Goal: Task Accomplishment & Management: Manage account settings

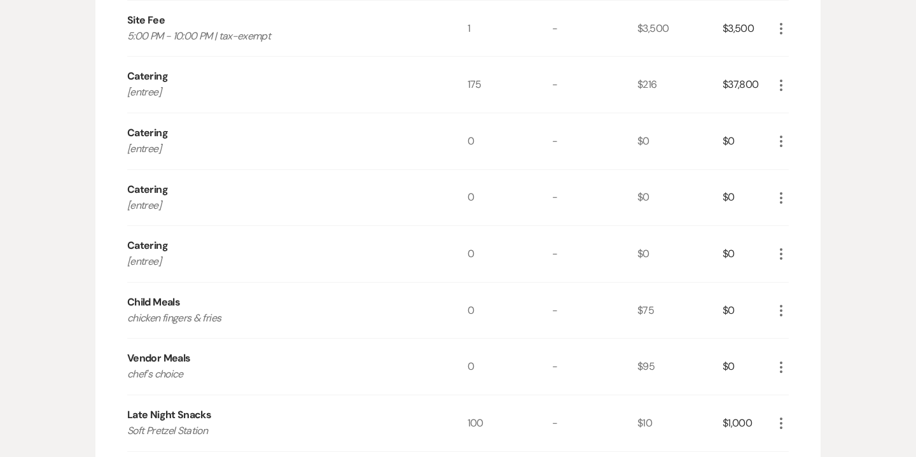
scroll to position [490, 0]
click at [782, 141] on use "button" at bounding box center [781, 140] width 3 height 11
click at [802, 165] on button "Pencil Edit" at bounding box center [807, 165] width 66 height 20
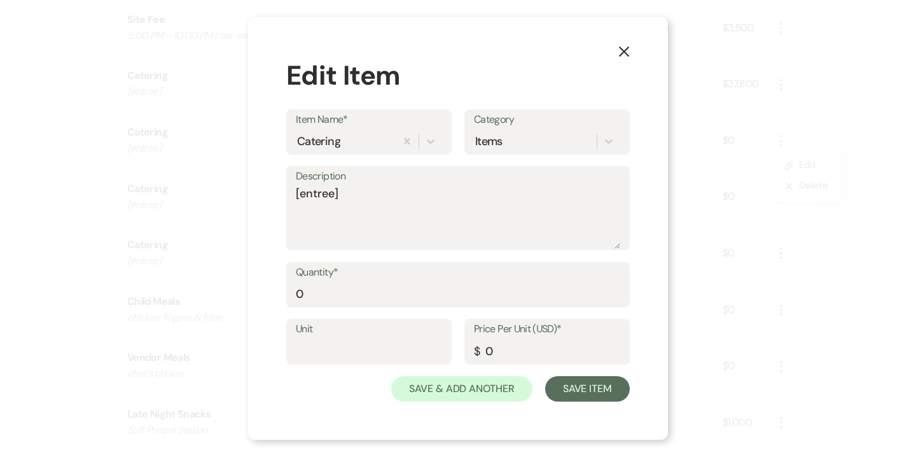
click at [622, 57] on icon "X" at bounding box center [623, 51] width 11 height 11
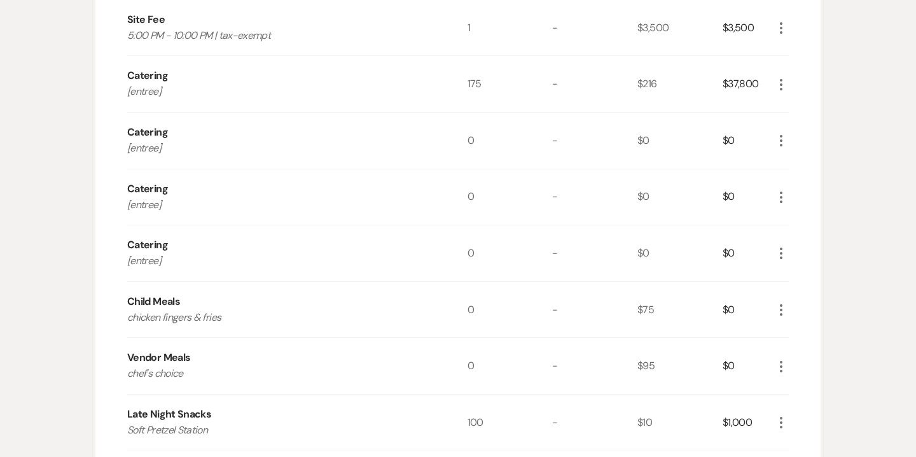
click at [780, 86] on icon "More" at bounding box center [781, 84] width 15 height 15
click at [804, 109] on button "Pencil Edit" at bounding box center [807, 109] width 66 height 20
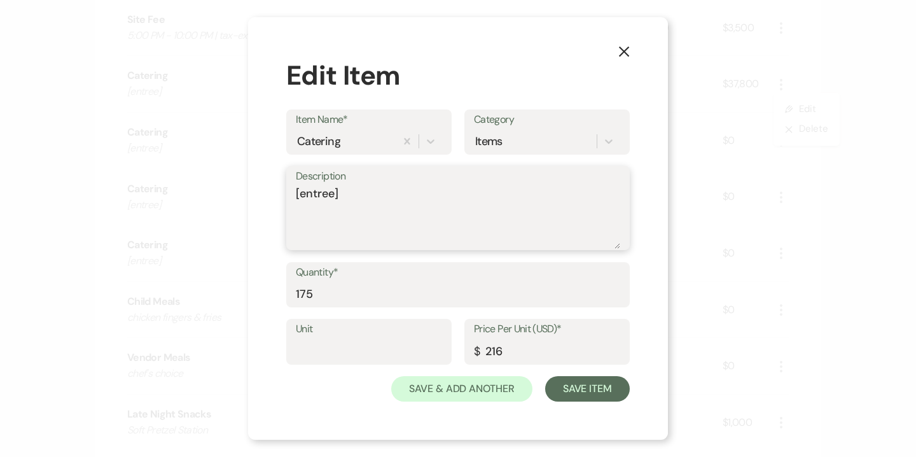
drag, startPoint x: 349, startPoint y: 192, endPoint x: 258, endPoint y: 186, distance: 91.2
click at [258, 186] on div "X Edit Item Item Name* Catering Category Items Description [entree] Quantity* 1…" at bounding box center [458, 228] width 420 height 423
type textarea "Center Cut Filet with Merlot Demi-Glace"
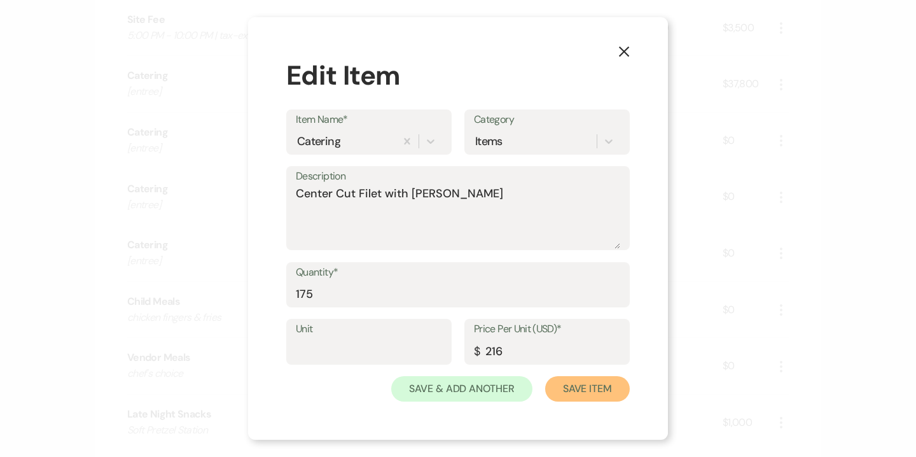
click at [580, 394] on button "Save Item" at bounding box center [587, 388] width 85 height 25
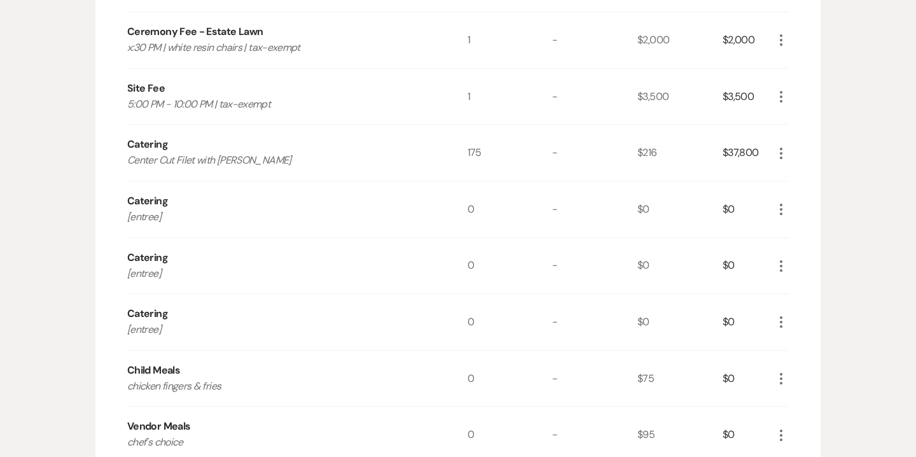
scroll to position [414, 0]
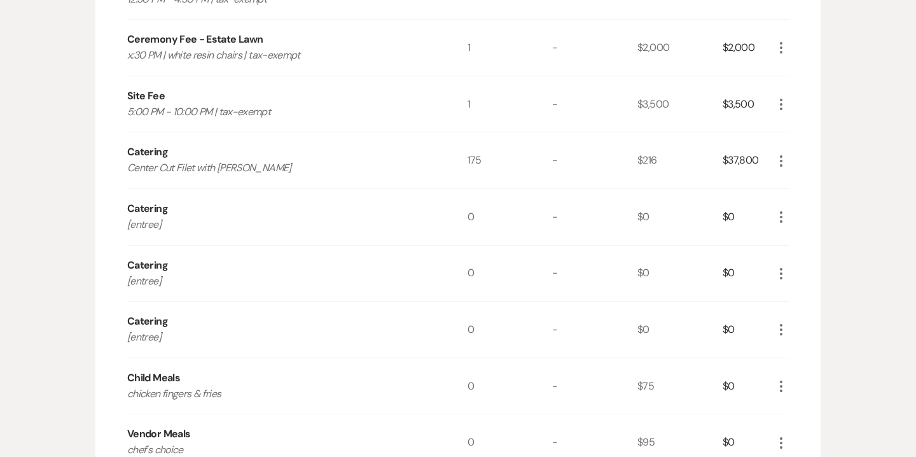
click at [781, 155] on use "button" at bounding box center [781, 160] width 3 height 11
click at [806, 179] on button "Pencil Edit" at bounding box center [807, 186] width 66 height 20
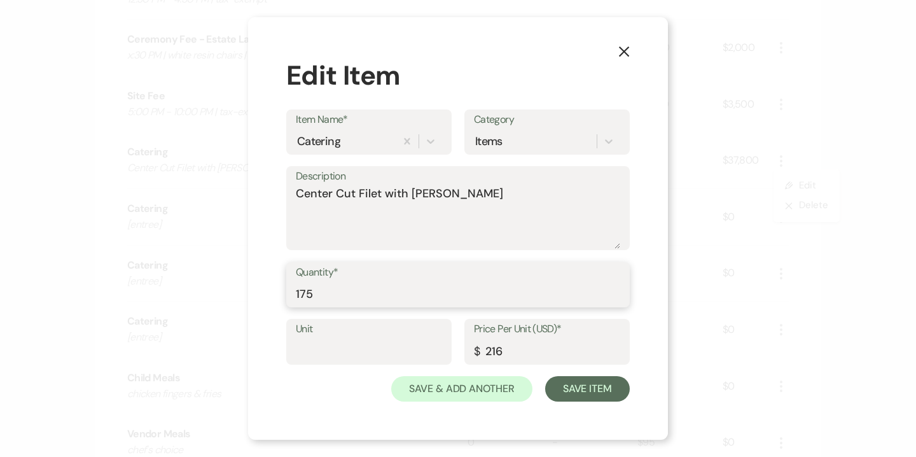
drag, startPoint x: 316, startPoint y: 293, endPoint x: 282, endPoint y: 290, distance: 33.2
click at [282, 290] on div "X Edit Item Item Name* Catering Category Items Description Center Cut Filet wit…" at bounding box center [458, 228] width 420 height 423
type input "120"
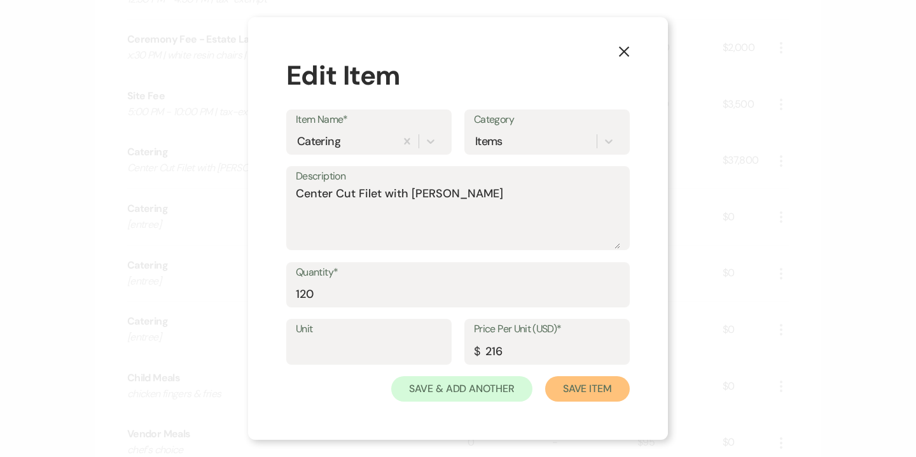
click at [604, 393] on button "Save Item" at bounding box center [587, 388] width 85 height 25
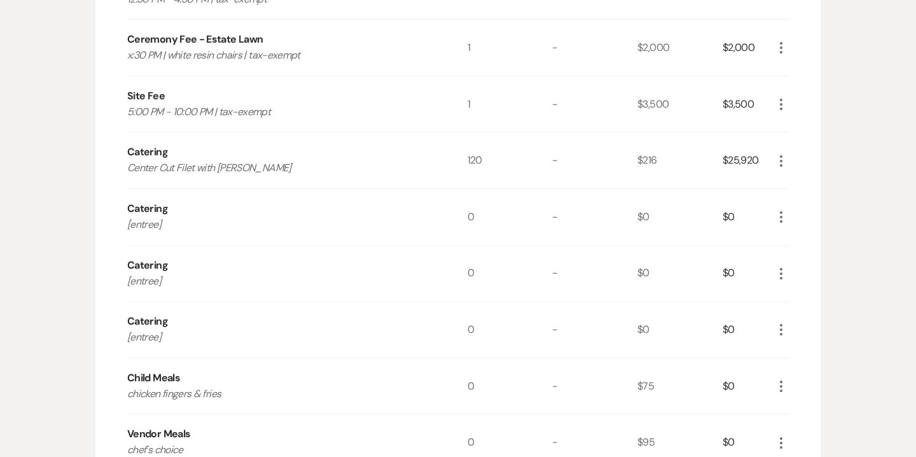
click at [782, 212] on icon "More" at bounding box center [781, 216] width 15 height 15
click at [809, 246] on button "Pencil Edit" at bounding box center [807, 242] width 66 height 20
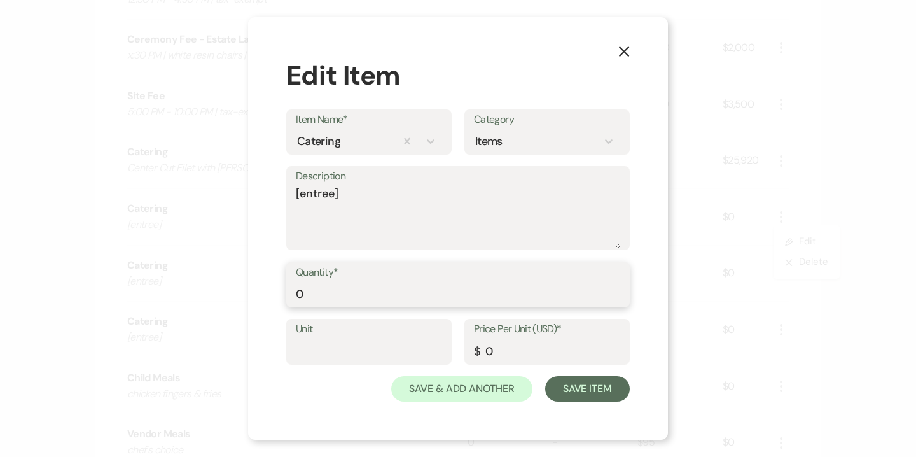
click at [321, 286] on input "0" at bounding box center [458, 293] width 324 height 25
type input "51"
click at [504, 352] on input "0" at bounding box center [547, 350] width 146 height 25
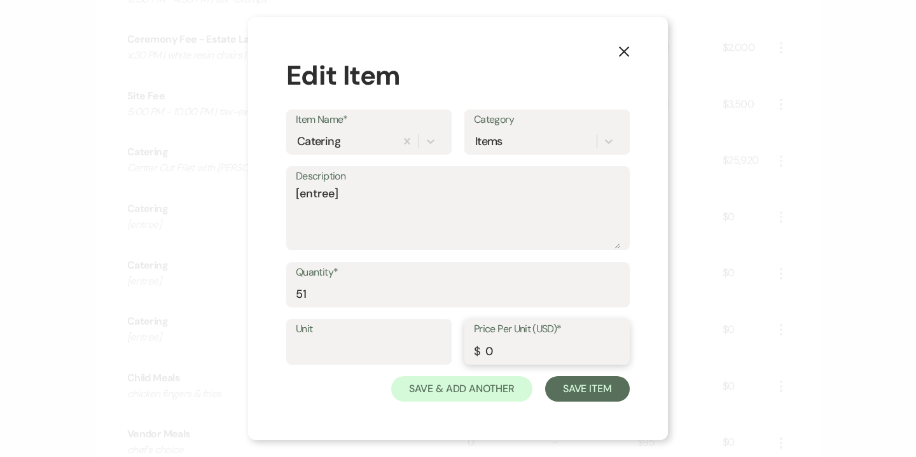
click at [504, 352] on input "0" at bounding box center [547, 350] width 146 height 25
type input "216"
click at [332, 199] on textarea "[entree]" at bounding box center [458, 217] width 324 height 64
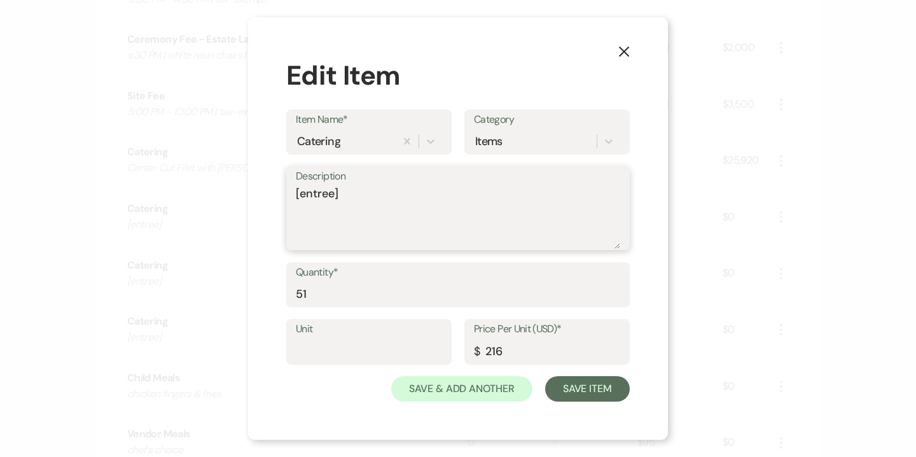
click at [332, 199] on textarea "[entree]" at bounding box center [458, 217] width 324 height 64
type textarea "Herb Encrusted Salmon with Lobster Cream Sauce"
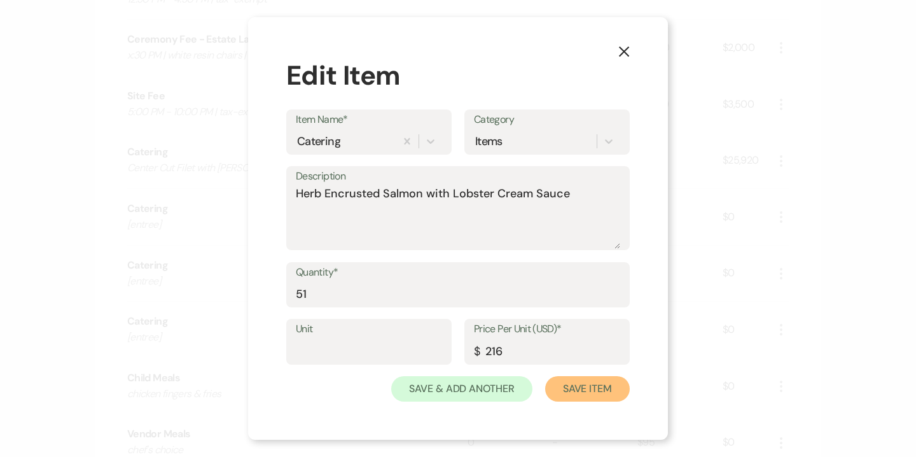
click at [578, 393] on button "Save Item" at bounding box center [587, 388] width 85 height 25
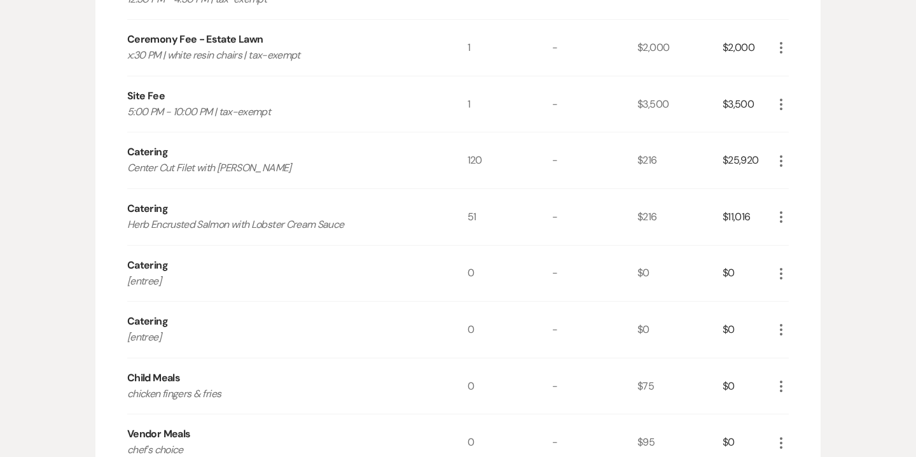
click at [784, 275] on icon "More" at bounding box center [781, 273] width 15 height 15
click at [803, 299] on button "Pencil Edit" at bounding box center [807, 298] width 66 height 20
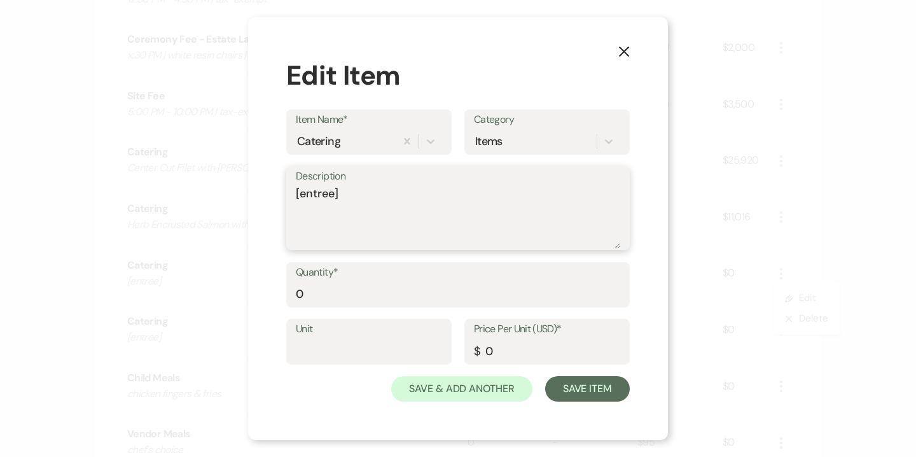
drag, startPoint x: 350, startPoint y: 188, endPoint x: 279, endPoint y: 187, distance: 70.6
click at [279, 187] on div "X Edit Item Item Name* Catering Category Items Description [entree] Quantity* 0…" at bounding box center [458, 228] width 420 height 423
type textarea "P"
type textarea "Vegan Pasta Primavera"
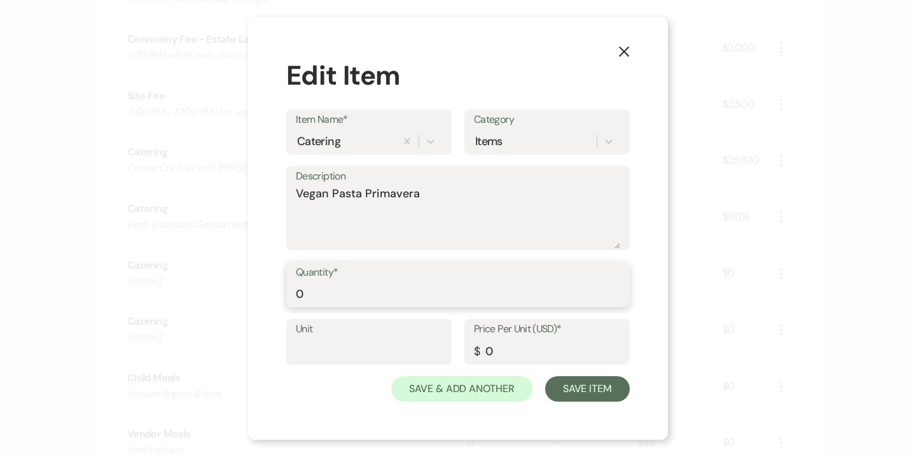
click at [317, 291] on input "0" at bounding box center [458, 293] width 324 height 25
type input "13"
click at [518, 356] on input "0" at bounding box center [547, 350] width 146 height 25
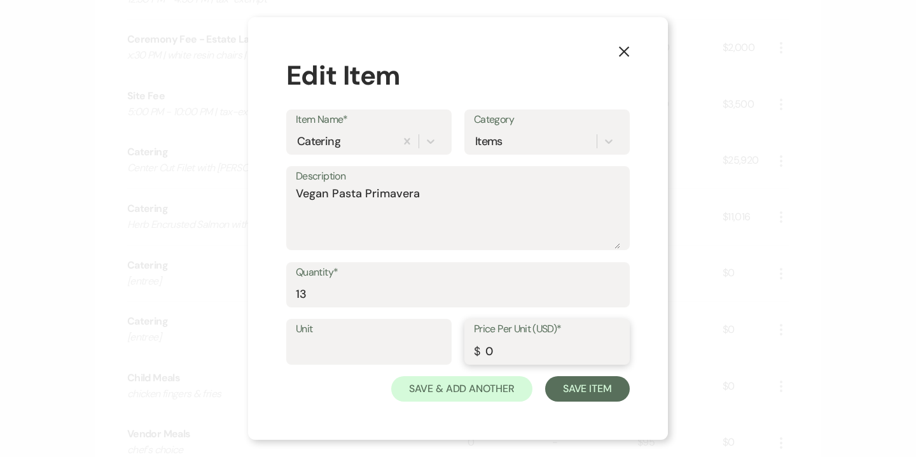
click at [518, 356] on input "0" at bounding box center [547, 350] width 146 height 25
type input "216"
click at [601, 392] on button "Save Item" at bounding box center [587, 388] width 85 height 25
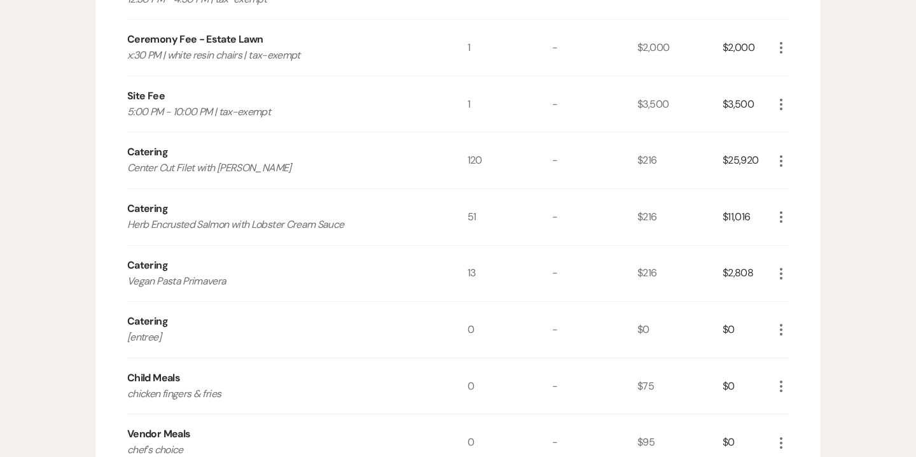
click at [783, 325] on icon "More" at bounding box center [781, 329] width 15 height 15
click at [806, 351] on button "Pencil Edit" at bounding box center [807, 354] width 66 height 20
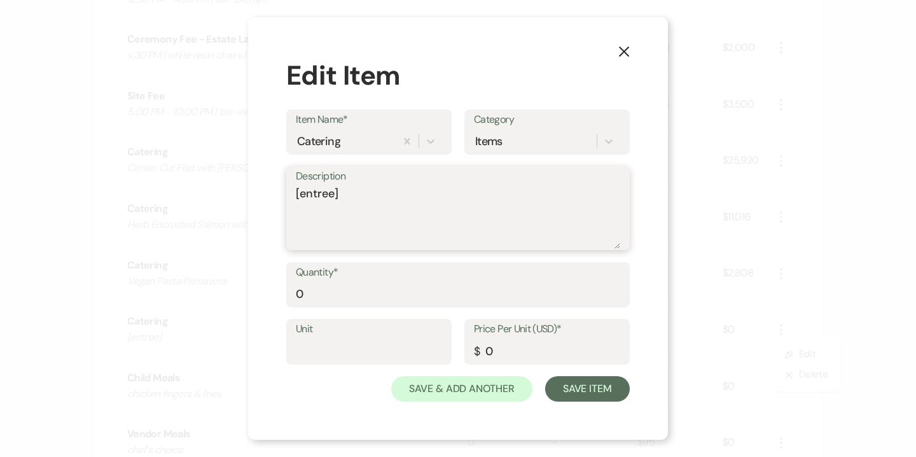
drag, startPoint x: 348, startPoint y: 188, endPoint x: 341, endPoint y: 188, distance: 7.0
click at [341, 188] on textarea "[entree]" at bounding box center [458, 217] width 324 height 64
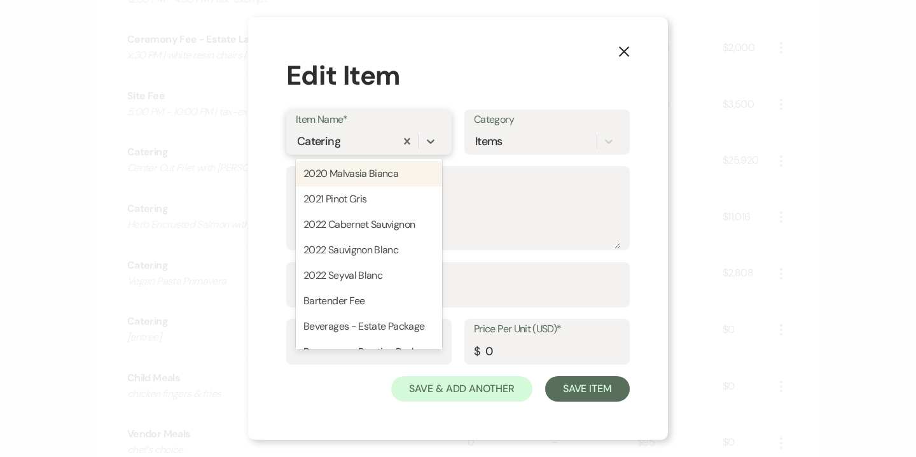
click at [340, 138] on div "Catering" at bounding box center [346, 141] width 100 height 22
click at [517, 221] on textarea "[entree]" at bounding box center [458, 217] width 324 height 64
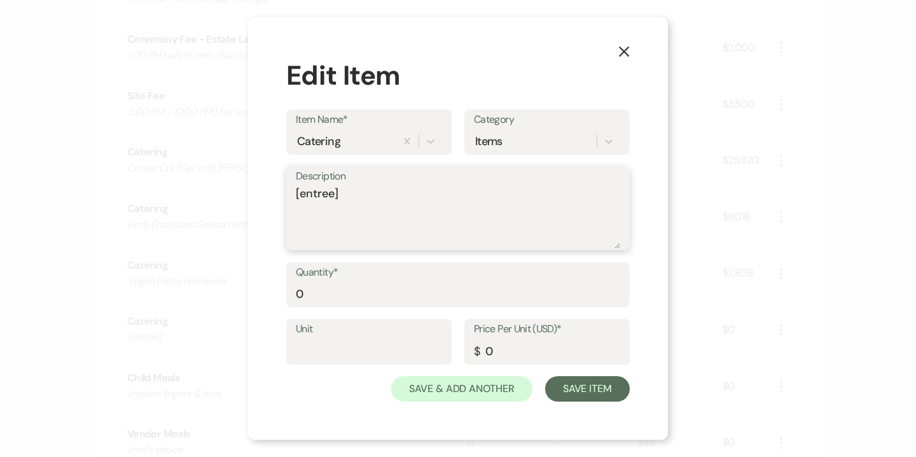
drag, startPoint x: 350, startPoint y: 194, endPoint x: 282, endPoint y: 193, distance: 67.5
click at [282, 193] on div "X Edit Item Item Name* Catering Category Items Description [entree] Quantity* 0…" at bounding box center [458, 228] width 420 height 423
paste textarea "Mignon Upgrade"
type textarea "Center Cut Filet Mignon Upgrade"
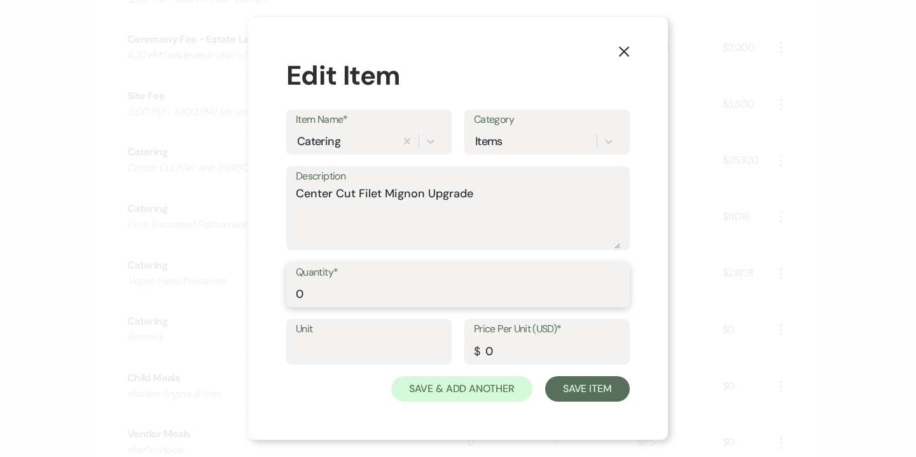
click at [364, 288] on input "0" at bounding box center [458, 293] width 324 height 25
type input "120"
click at [485, 352] on input "0" at bounding box center [547, 350] width 146 height 25
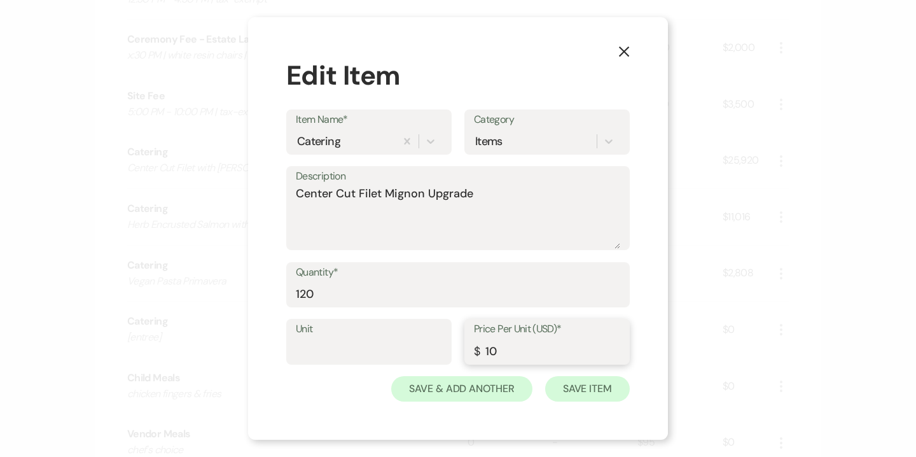
type input "10"
click at [595, 392] on button "Save Item" at bounding box center [587, 388] width 85 height 25
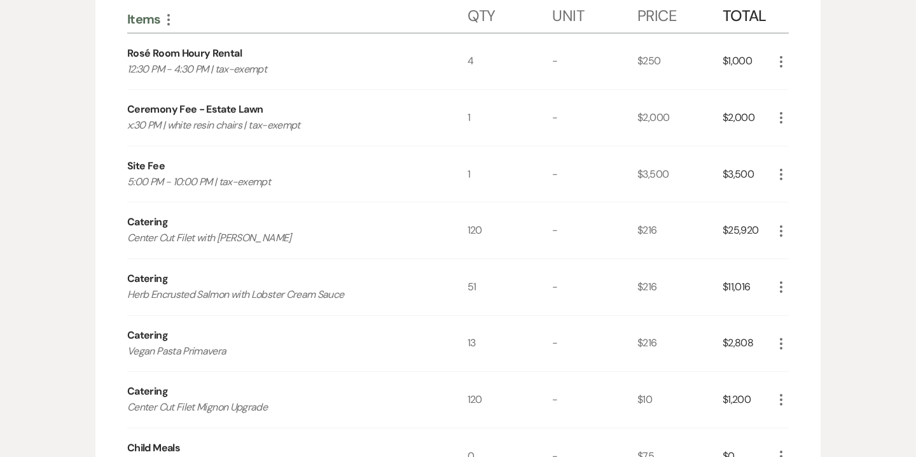
scroll to position [345, 0]
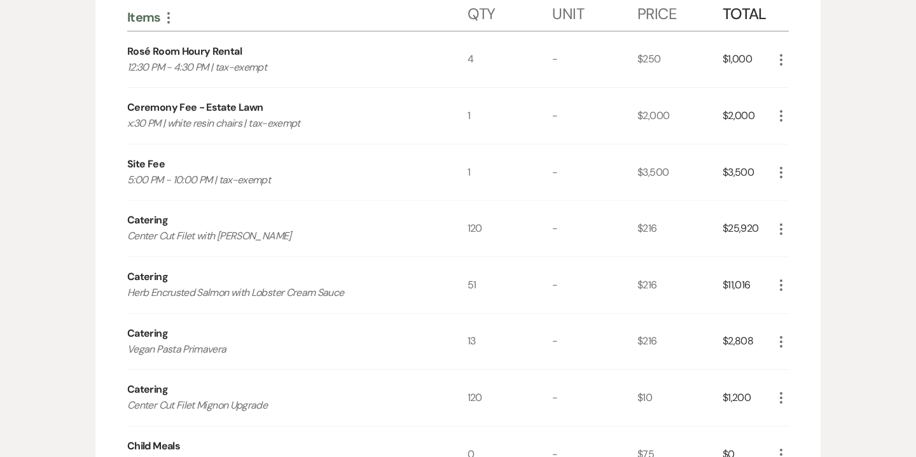
click at [781, 222] on icon "More" at bounding box center [781, 228] width 15 height 15
click at [809, 255] on button "Pencil Edit" at bounding box center [807, 254] width 66 height 20
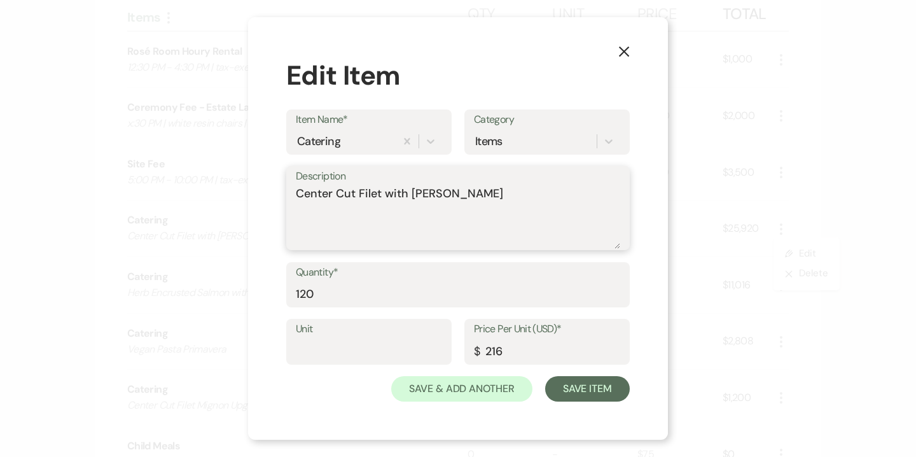
click at [385, 198] on textarea "Center Cut Filet with Merlot Demi-Glace" at bounding box center [458, 217] width 324 height 64
type textarea "Center Cut Filet Mignon with [PERSON_NAME]"
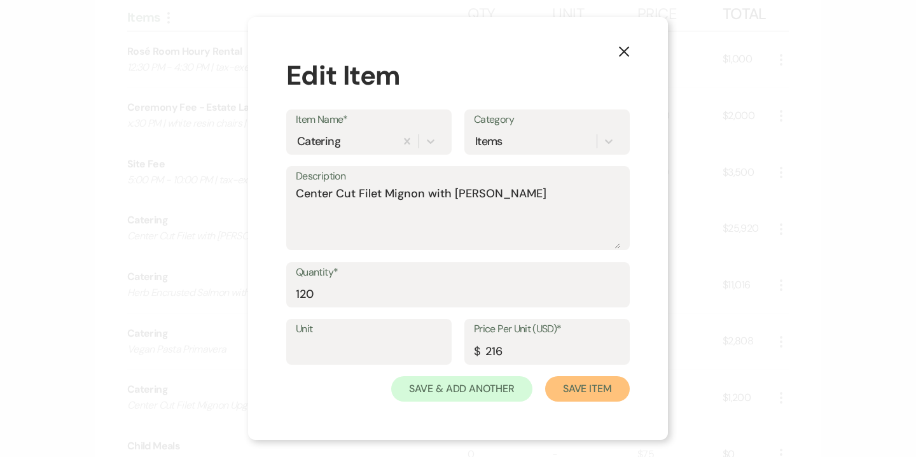
click at [571, 388] on button "Save Item" at bounding box center [587, 388] width 85 height 25
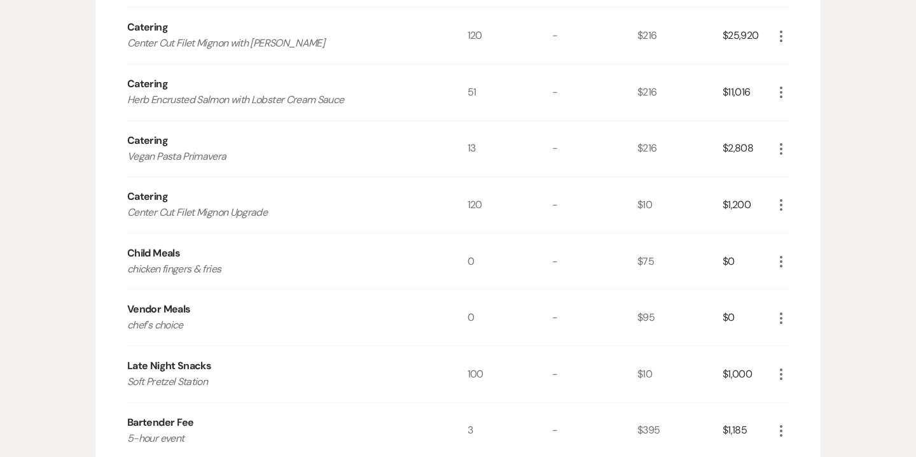
scroll to position [541, 0]
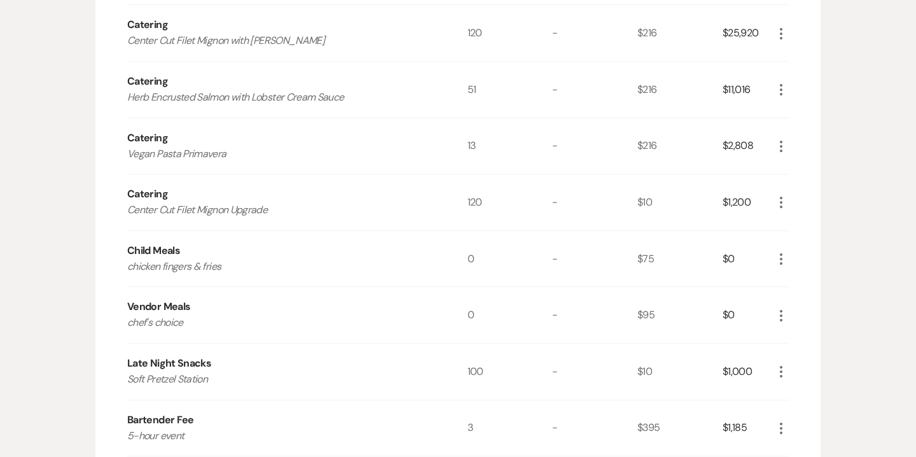
click at [779, 257] on icon "More" at bounding box center [781, 258] width 15 height 15
click at [804, 303] on button "X Delete" at bounding box center [808, 304] width 69 height 20
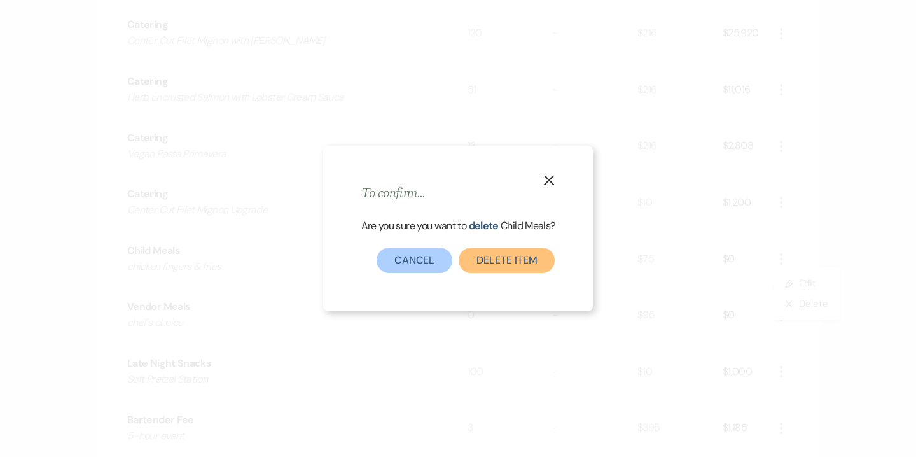
click at [508, 262] on button "Delete Item" at bounding box center [507, 259] width 96 height 25
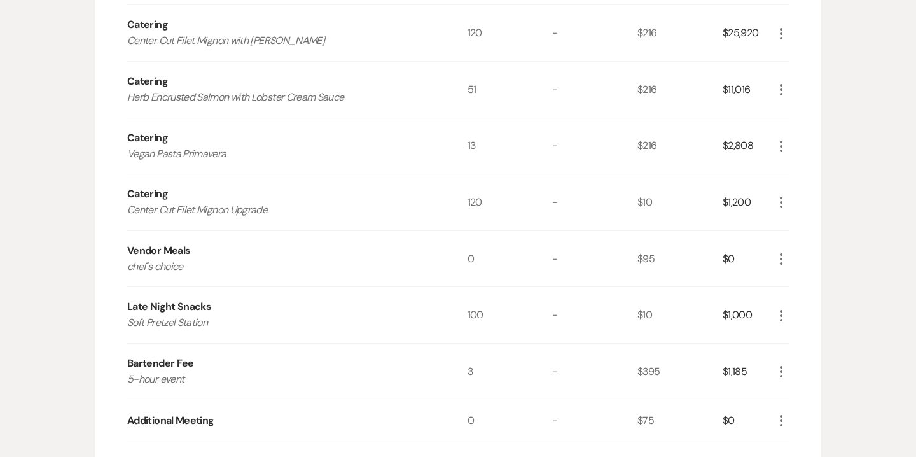
click at [787, 260] on icon "More" at bounding box center [781, 258] width 15 height 15
click at [807, 284] on button "Pencil Edit" at bounding box center [807, 284] width 66 height 20
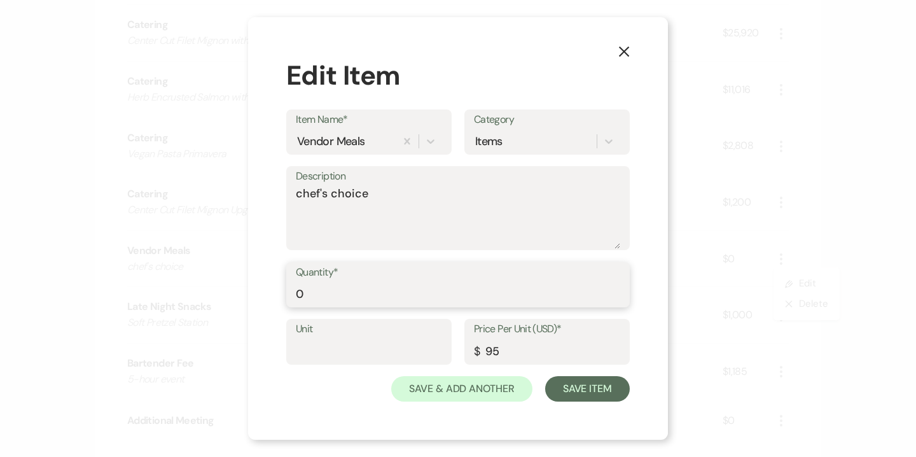
click at [407, 289] on input "0" at bounding box center [458, 293] width 324 height 25
type input "6"
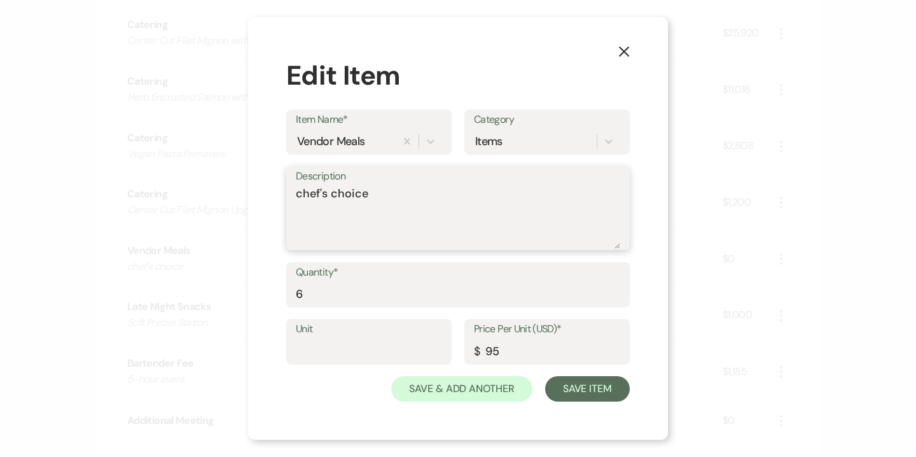
click at [295, 197] on div "Description chef's choice" at bounding box center [458, 208] width 344 height 85
click at [333, 193] on textarea "Chef's choice" at bounding box center [458, 217] width 324 height 64
click at [400, 197] on textarea "Chef's Choice" at bounding box center [458, 217] width 324 height 64
type textarea "Chef's Choice - quantity TBD"
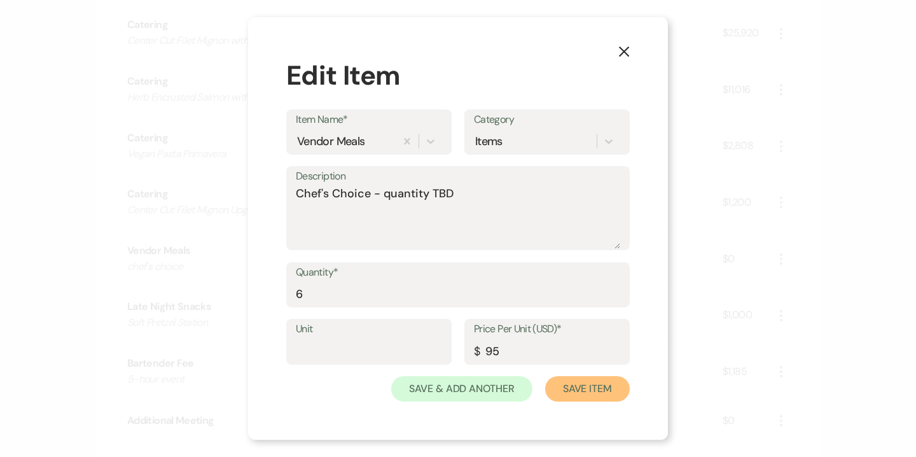
click at [582, 392] on button "Save Item" at bounding box center [587, 388] width 85 height 25
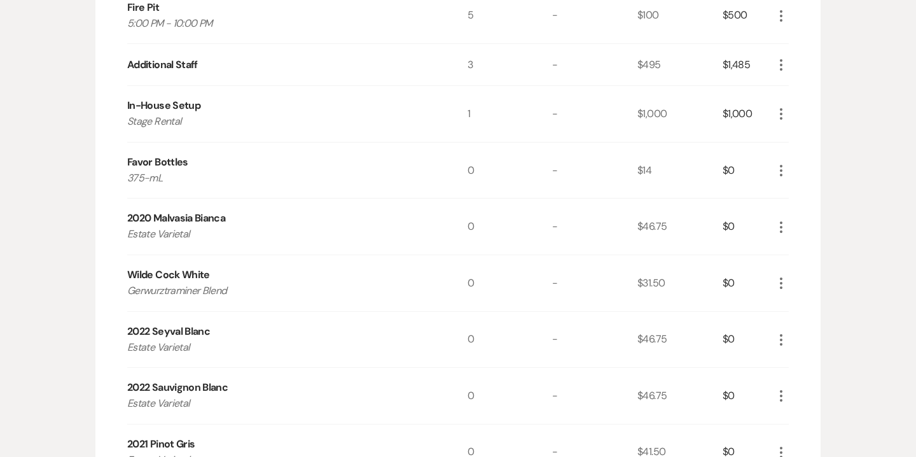
scroll to position [996, 0]
click at [781, 108] on use "button" at bounding box center [781, 113] width 3 height 11
click at [796, 127] on ul "Pencil Edit X Delete" at bounding box center [807, 148] width 66 height 53
click at [800, 136] on button "Pencil Edit" at bounding box center [807, 138] width 66 height 20
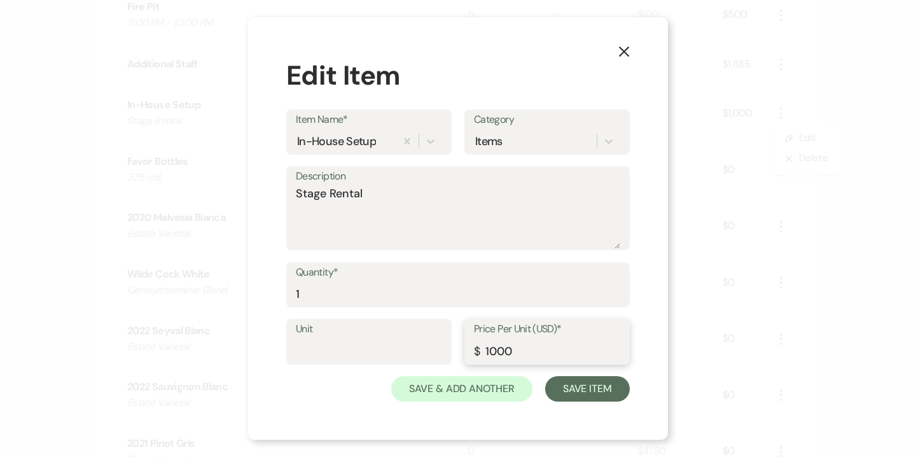
drag, startPoint x: 498, startPoint y: 350, endPoint x: 491, endPoint y: 349, distance: 6.5
click at [491, 349] on input "1000" at bounding box center [547, 350] width 146 height 25
type input "1200"
click at [591, 389] on button "Save Item" at bounding box center [587, 388] width 85 height 25
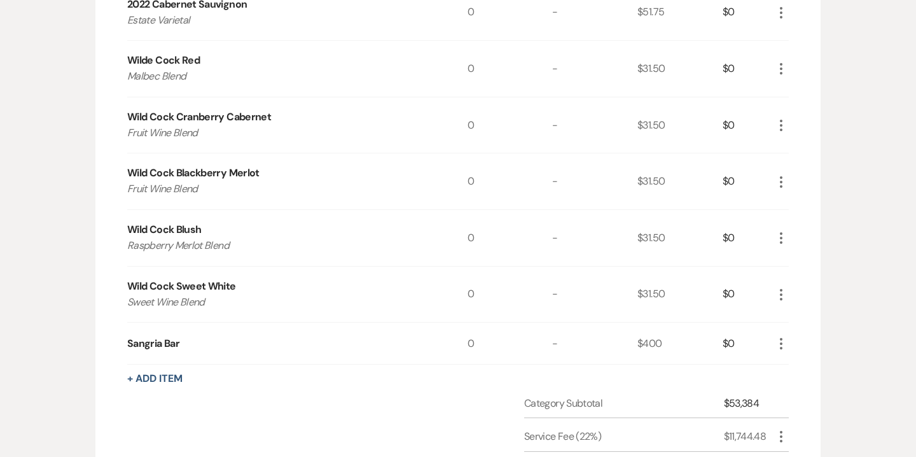
scroll to position [1997, 0]
click at [780, 341] on icon "More" at bounding box center [781, 344] width 15 height 15
click at [178, 378] on button "+ Add Item" at bounding box center [154, 380] width 55 height 10
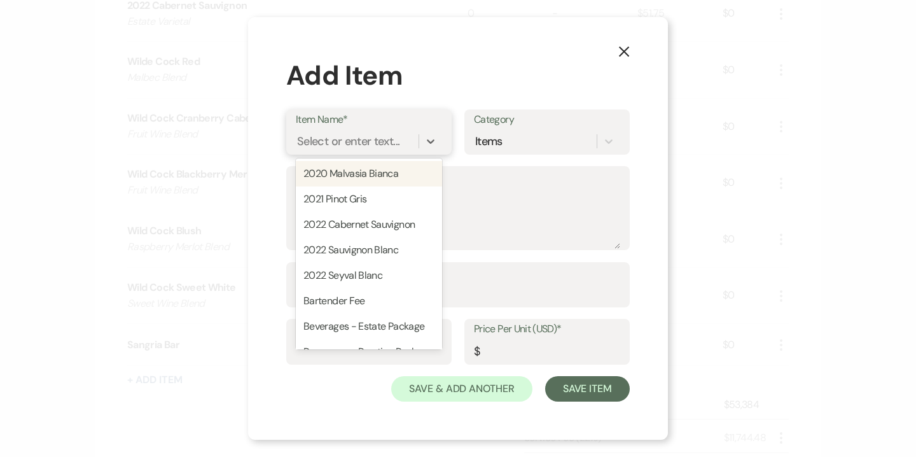
click at [386, 141] on div "Select or enter text..." at bounding box center [348, 140] width 102 height 17
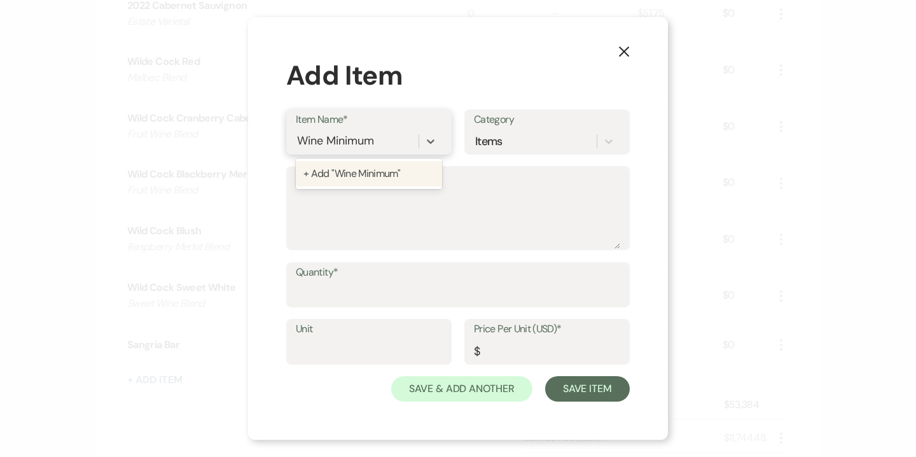
type input "Wine Minimum"
click at [324, 143] on div "Wine Minimum" at bounding box center [335, 140] width 76 height 17
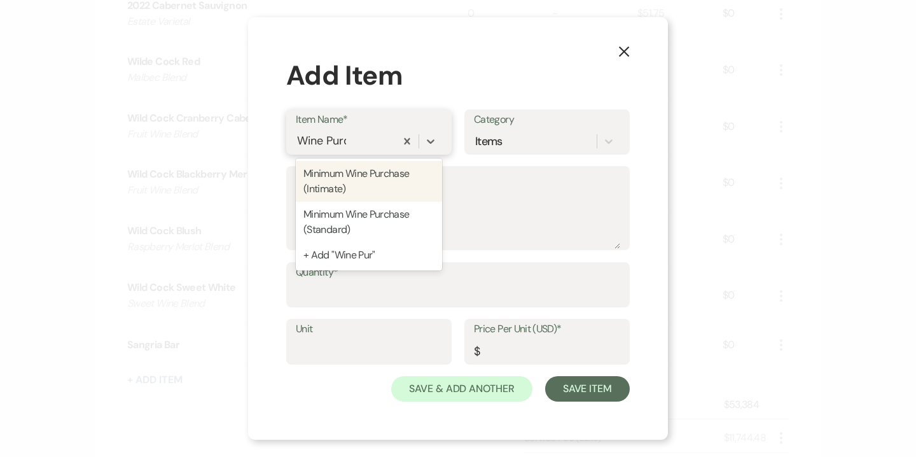
type input "Wine Purch"
click at [367, 188] on div "Minimum Wine Purchase (Intimate)" at bounding box center [369, 181] width 146 height 41
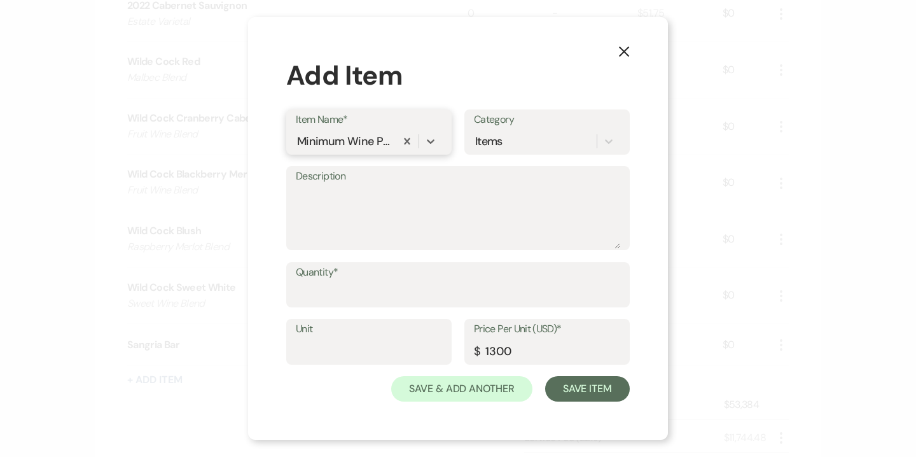
click at [377, 145] on div "Minimum Wine Purchase (Intimate)" at bounding box center [344, 140] width 95 height 17
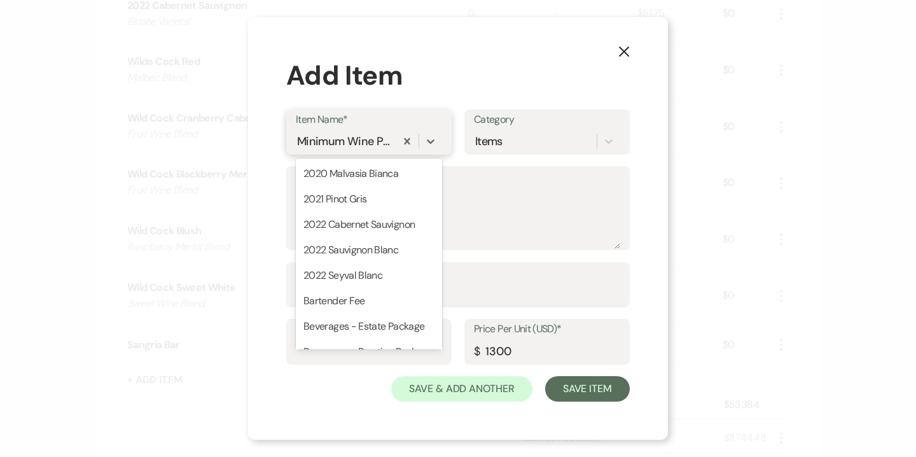
scroll to position [680, 0]
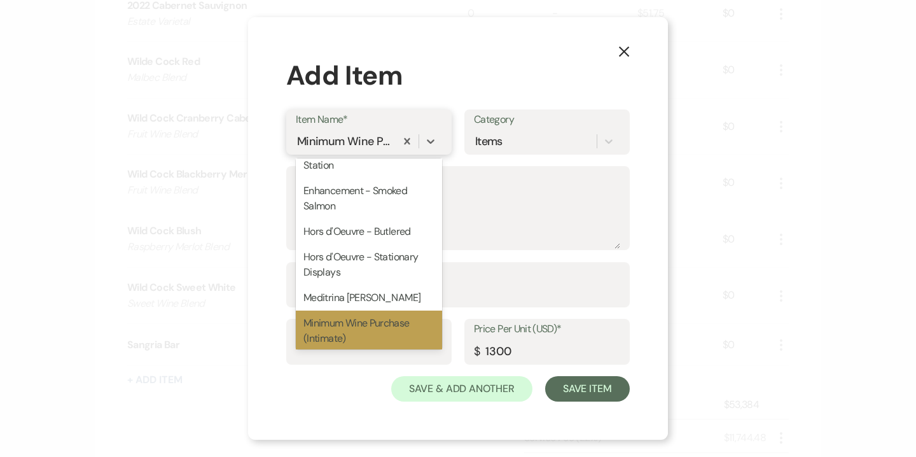
click at [358, 351] on div "Minimum Wine Purchase (Standard)" at bounding box center [369, 371] width 146 height 41
type input "2600"
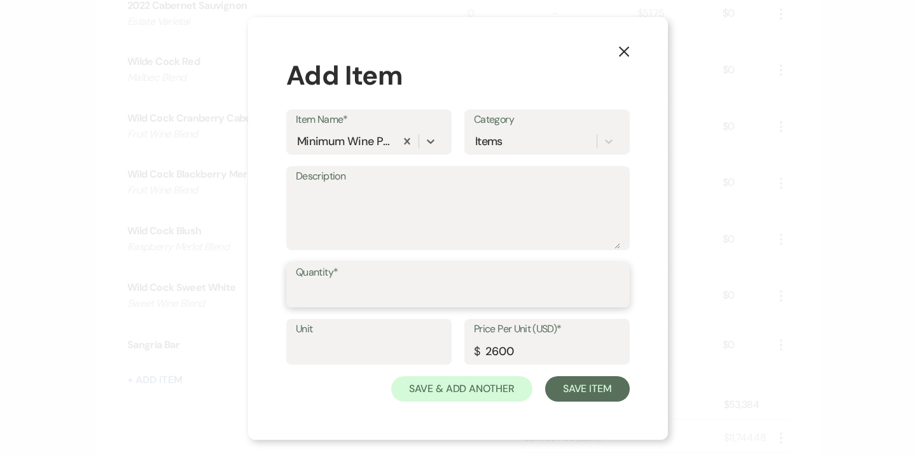
click at [350, 286] on input "Quantity*" at bounding box center [458, 293] width 324 height 25
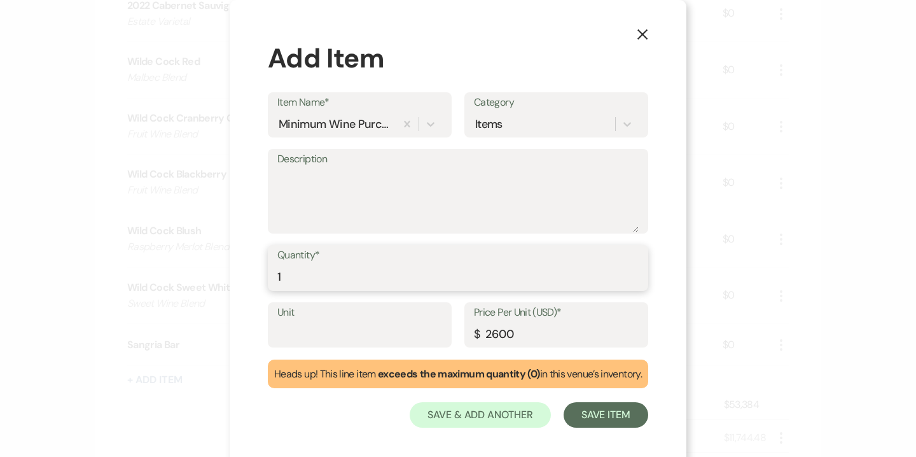
type input "1"
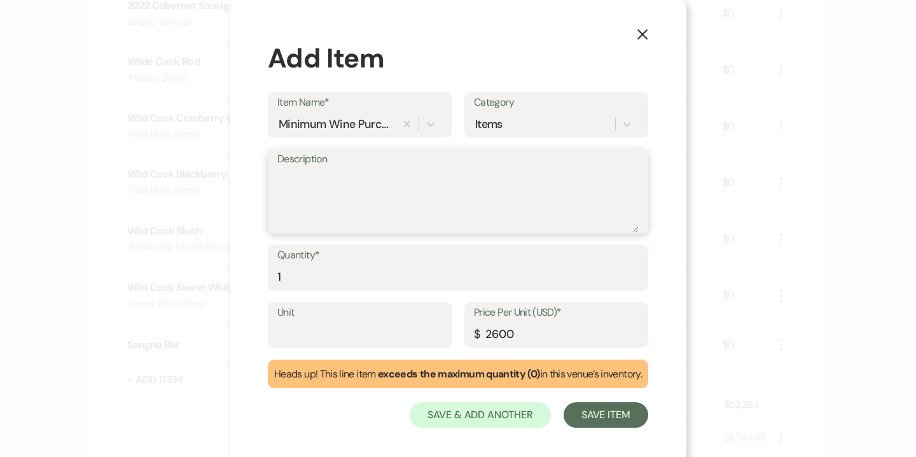
click at [416, 201] on textarea "Description" at bounding box center [457, 201] width 361 height 64
click at [307, 178] on textarea "Wine Quantities and" at bounding box center [457, 201] width 361 height 64
drag, startPoint x: 440, startPoint y: 173, endPoint x: 478, endPoint y: 171, distance: 38.2
click at [478, 172] on textarea "Wine Varietals and Quantities and" at bounding box center [457, 201] width 361 height 64
type textarea "Wine Varietals and Quantities TBD"
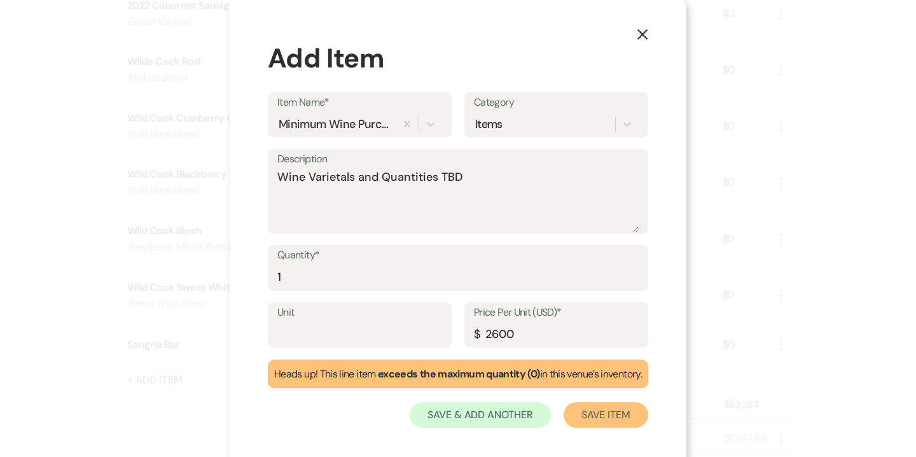
click at [607, 422] on button "Save Item" at bounding box center [606, 414] width 85 height 25
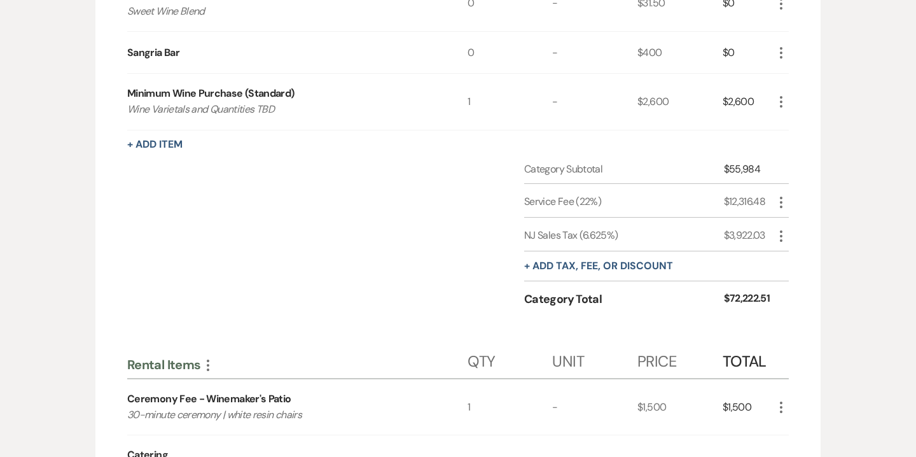
scroll to position [2289, 0]
click at [652, 261] on button "+ Add tax, fee, or discount" at bounding box center [598, 266] width 149 height 10
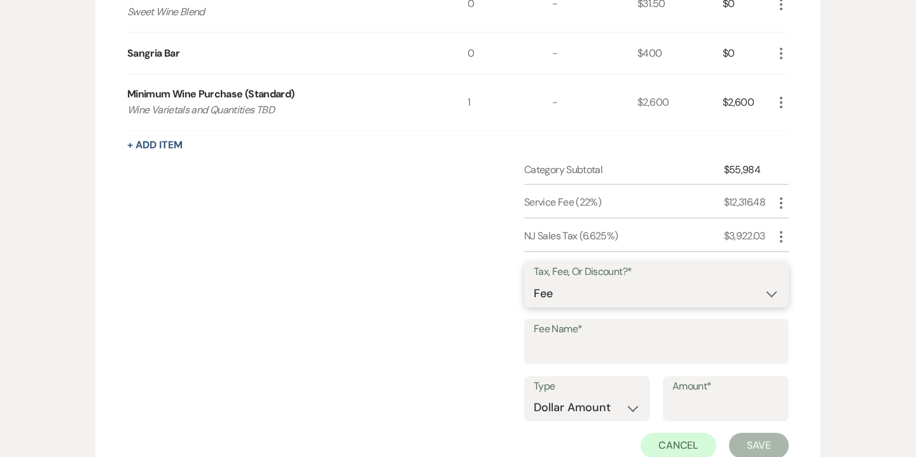
click at [639, 296] on select "Fee Discount Tax" at bounding box center [657, 293] width 246 height 25
select select "2"
click at [615, 349] on input "Fee Name*" at bounding box center [657, 350] width 246 height 25
click at [676, 445] on button "Cancel" at bounding box center [679, 446] width 76 height 25
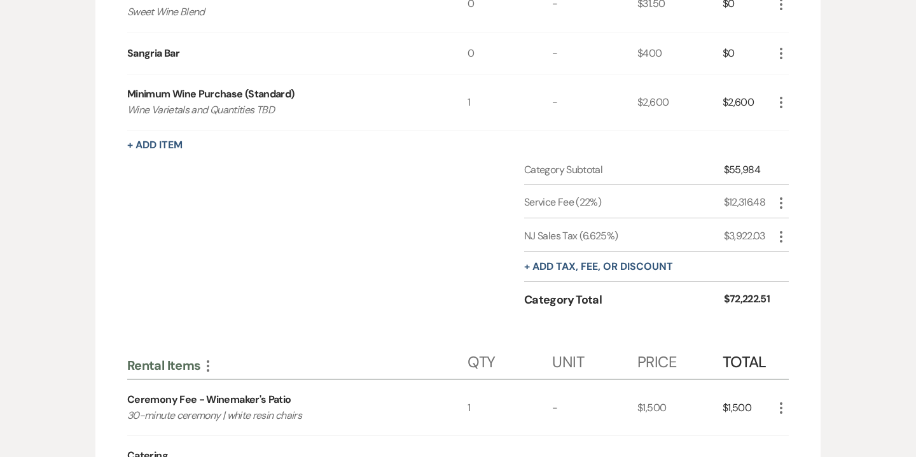
click at [786, 234] on icon "More" at bounding box center [781, 236] width 15 height 15
click at [807, 258] on button "Pencil Edit" at bounding box center [807, 261] width 66 height 20
select select "3"
select select "false"
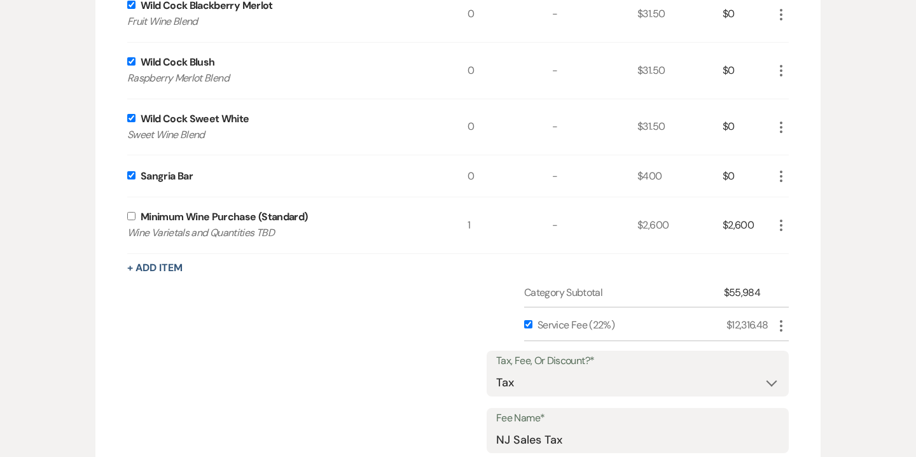
scroll to position [2168, 0]
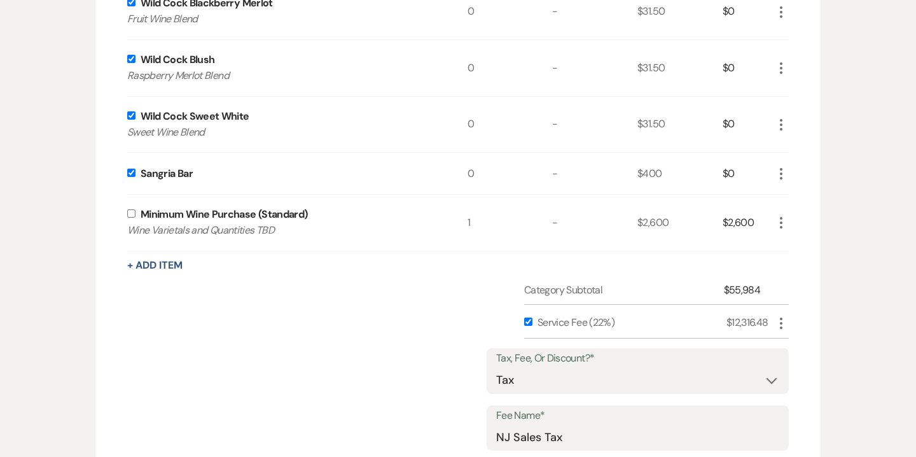
click at [134, 213] on input "checkbox" at bounding box center [131, 213] width 8 height 8
checkbox input "true"
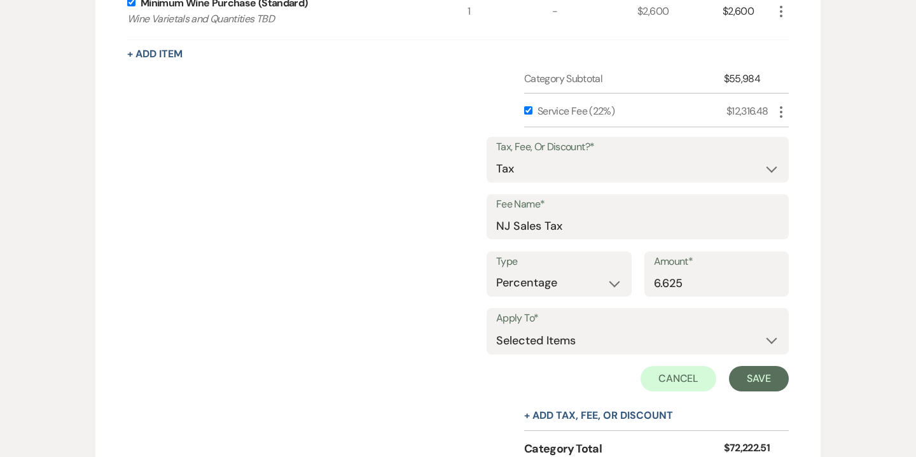
scroll to position [2389, 0]
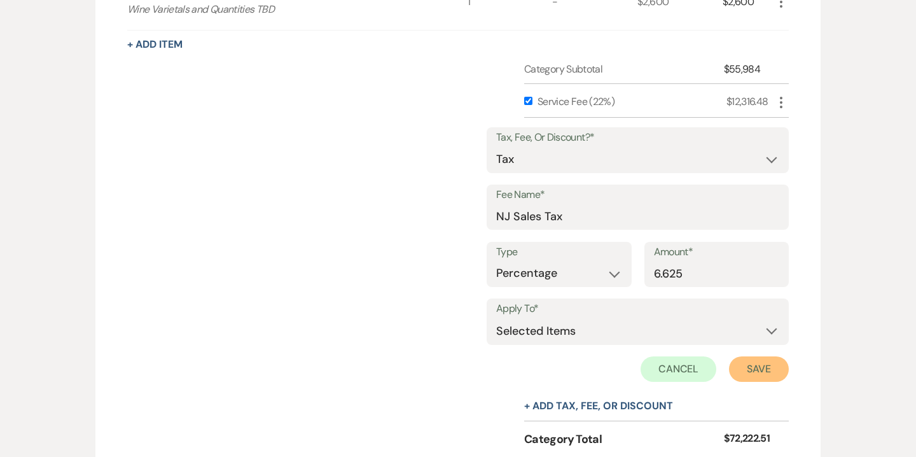
click at [763, 370] on button "Save" at bounding box center [759, 368] width 60 height 25
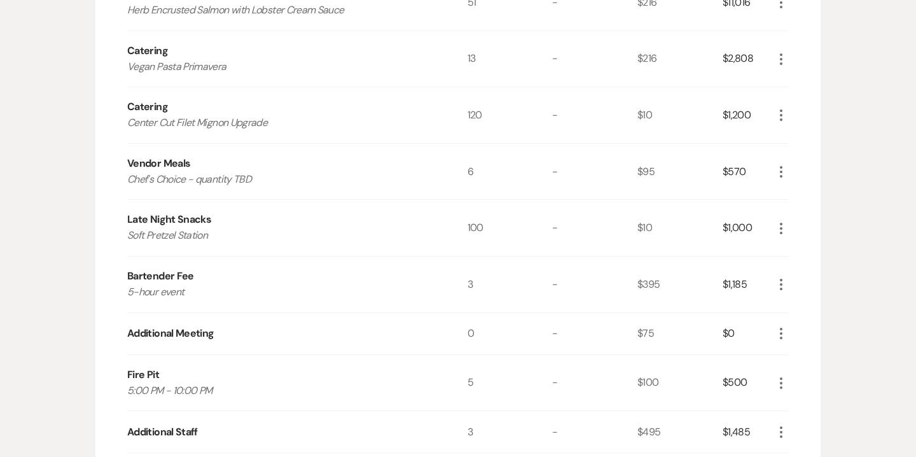
scroll to position [632, 0]
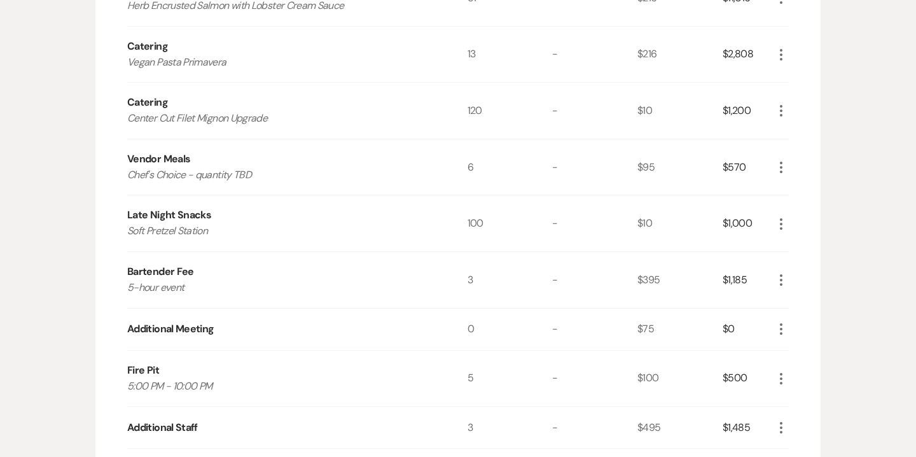
click at [785, 220] on icon "More" at bounding box center [781, 223] width 15 height 15
click at [807, 247] on button "Pencil Edit" at bounding box center [807, 249] width 66 height 20
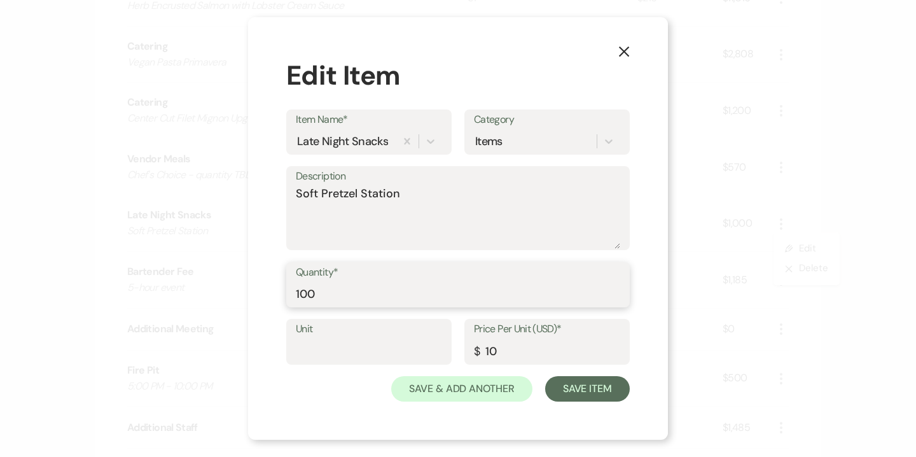
drag, startPoint x: 324, startPoint y: 298, endPoint x: 301, endPoint y: 295, distance: 23.1
click at [301, 295] on input "100" at bounding box center [458, 293] width 324 height 25
type input "184"
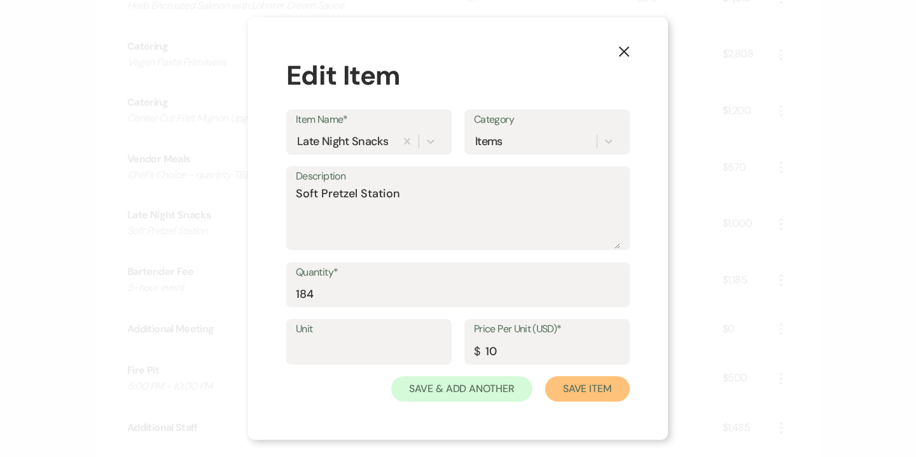
click at [560, 387] on button "Save Item" at bounding box center [587, 388] width 85 height 25
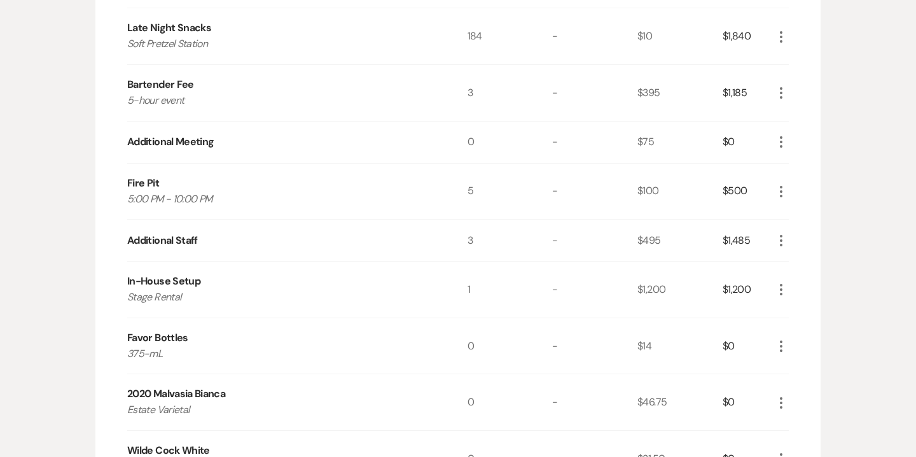
scroll to position [821, 0]
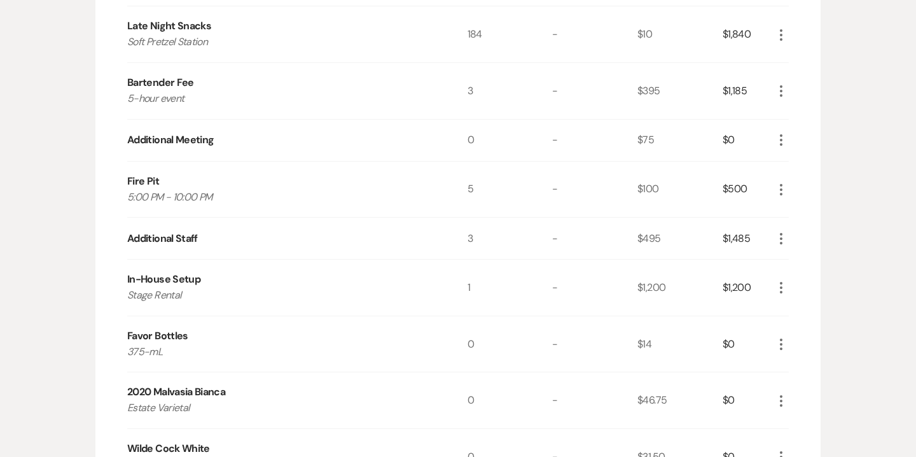
click at [784, 139] on icon "More" at bounding box center [781, 139] width 15 height 15
click at [808, 164] on button "Pencil Edit" at bounding box center [807, 165] width 66 height 20
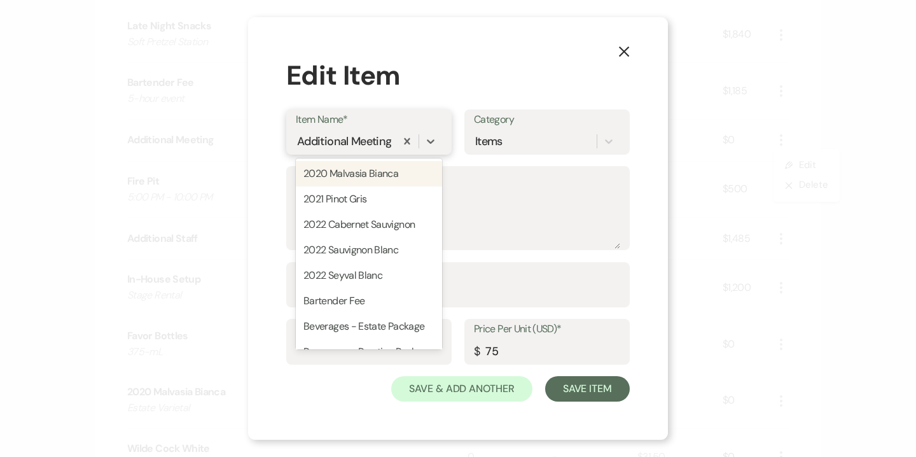
click at [392, 141] on div "Additional Meeting" at bounding box center [346, 141] width 100 height 22
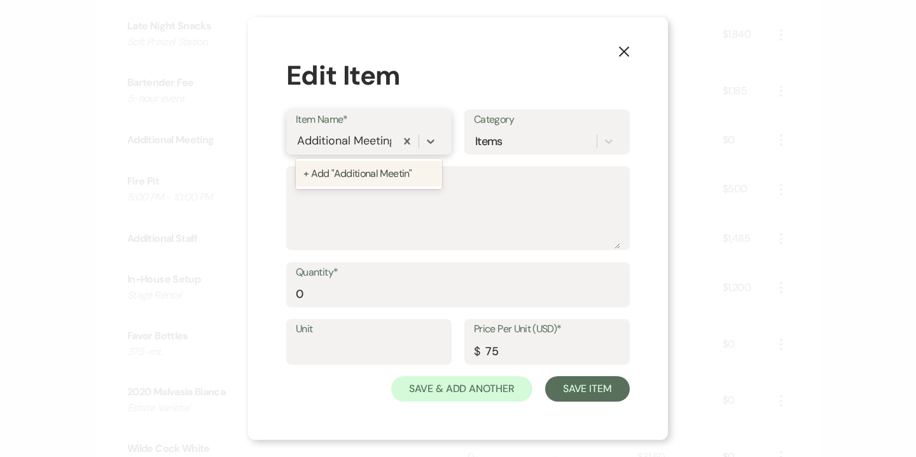
type input "Additional Meetings"
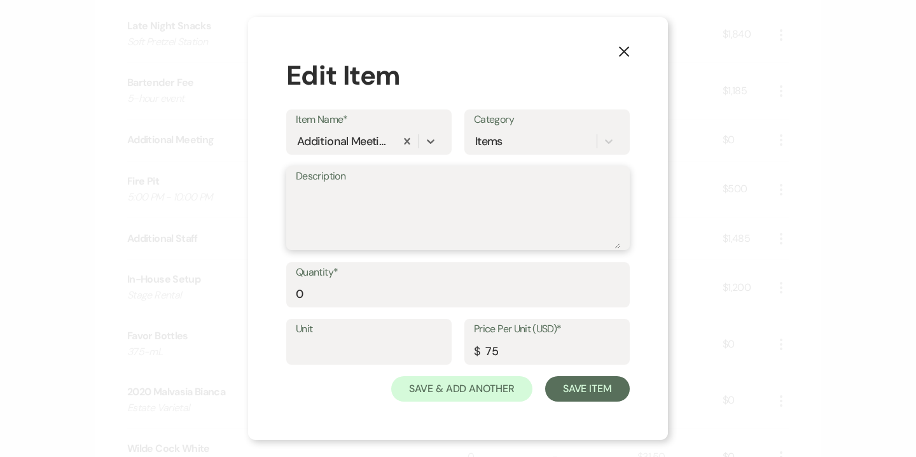
click at [369, 188] on textarea "Description" at bounding box center [458, 217] width 324 height 64
type textarea "Fee Waived"
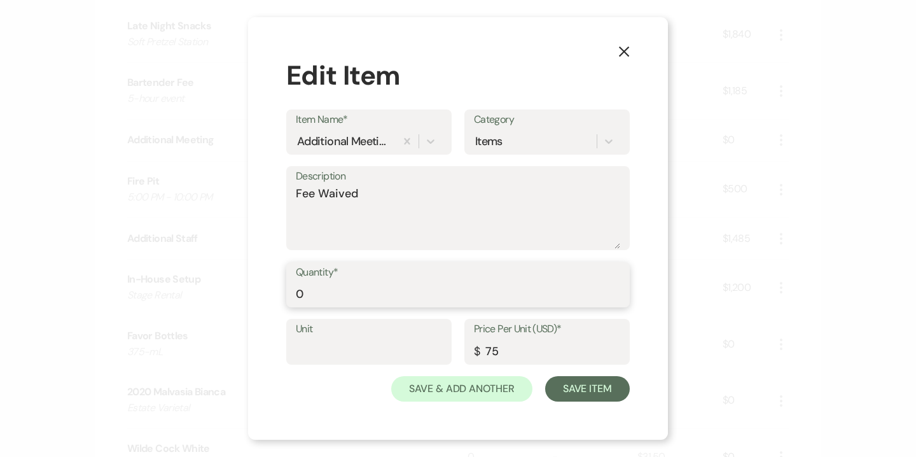
click at [309, 289] on input "0" at bounding box center [458, 293] width 324 height 25
type input "3"
click at [496, 358] on input "75" at bounding box center [547, 350] width 146 height 25
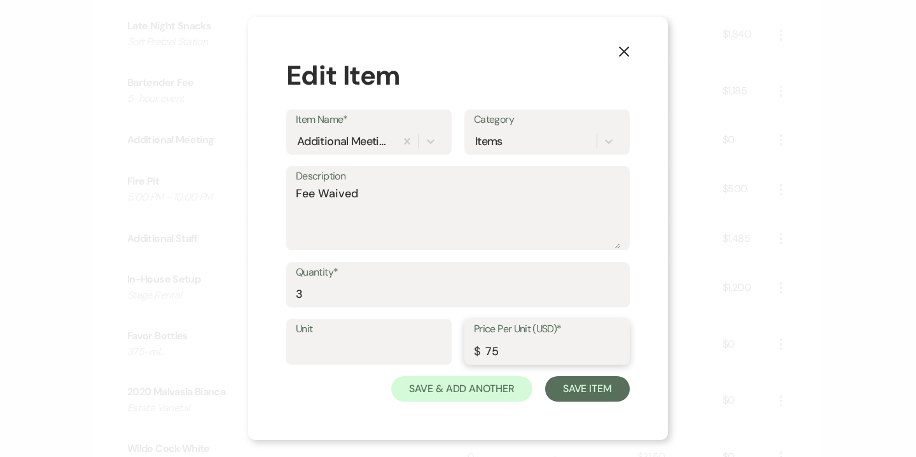
click at [496, 358] on input "75" at bounding box center [547, 350] width 146 height 25
type input "0"
click at [604, 389] on button "Save Item" at bounding box center [587, 388] width 85 height 25
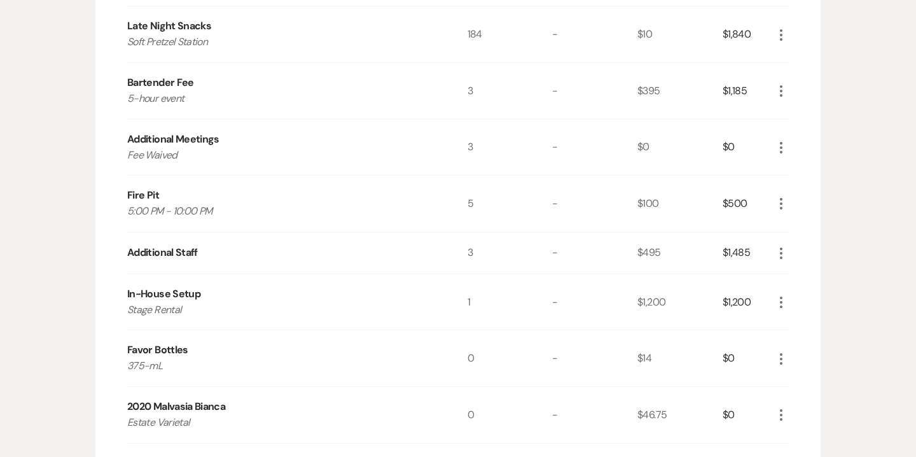
click at [780, 148] on use "button" at bounding box center [781, 147] width 3 height 11
click at [809, 176] on button "Pencil Edit" at bounding box center [807, 172] width 66 height 20
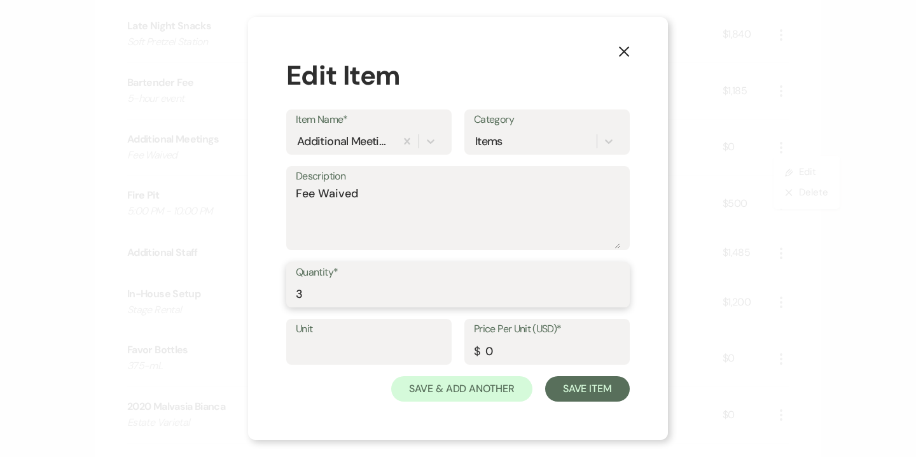
click at [302, 291] on input "3" at bounding box center [458, 293] width 324 height 25
type input "2"
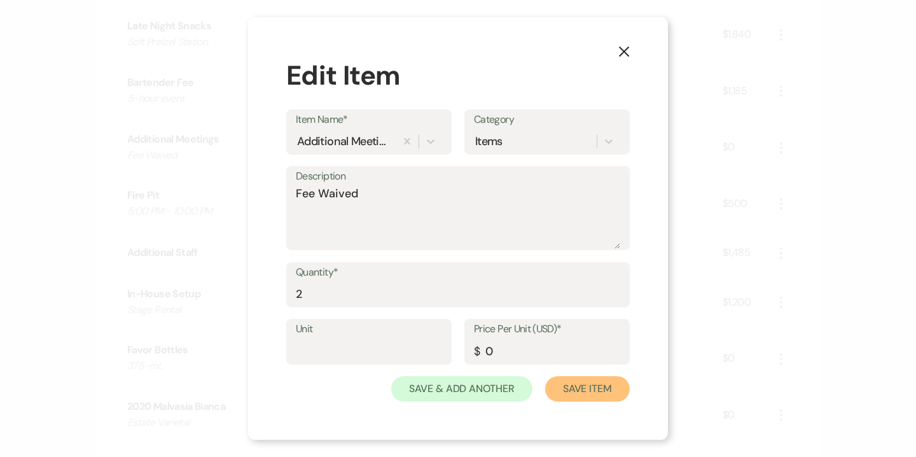
click at [589, 386] on button "Save Item" at bounding box center [587, 388] width 85 height 25
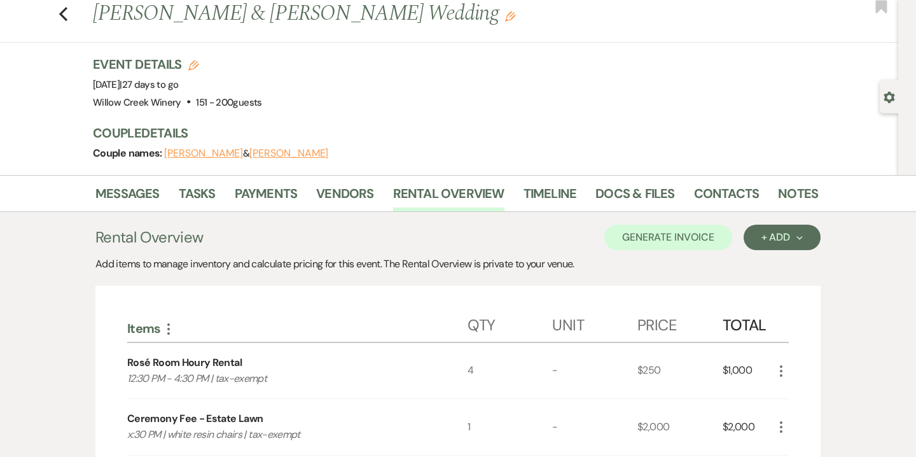
scroll to position [31, 0]
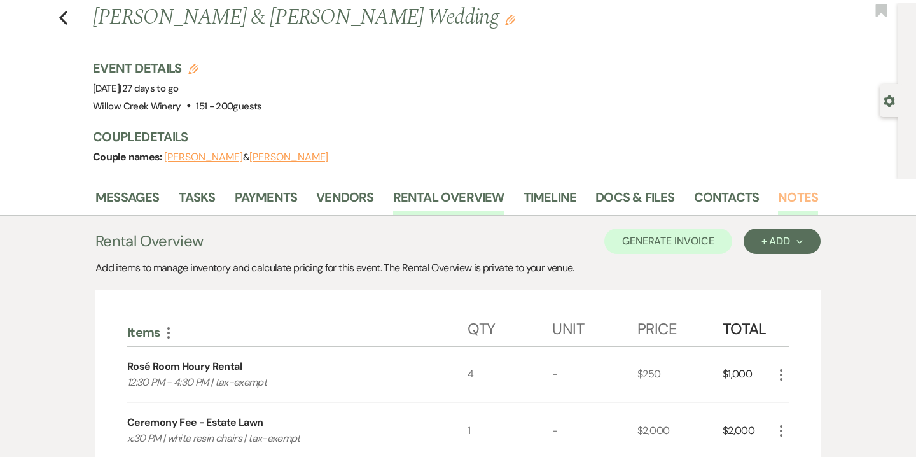
click at [806, 195] on link "Notes" at bounding box center [798, 201] width 40 height 28
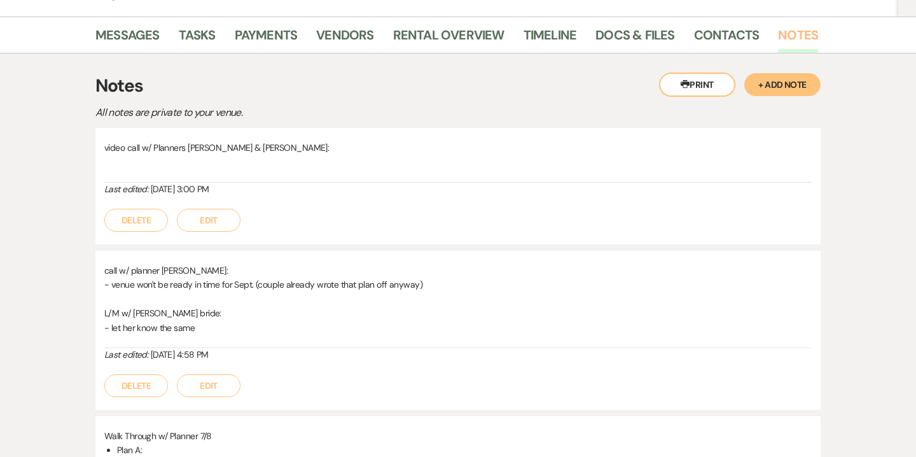
scroll to position [188, 0]
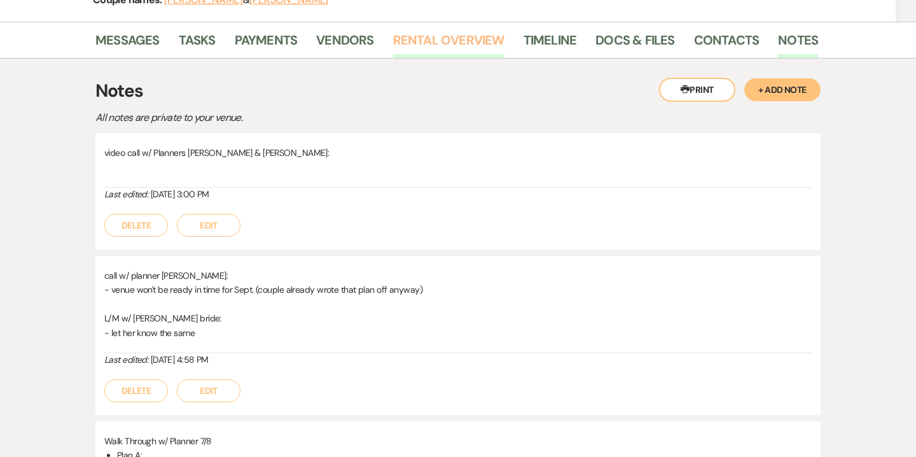
click at [487, 40] on link "Rental Overview" at bounding box center [448, 44] width 111 height 28
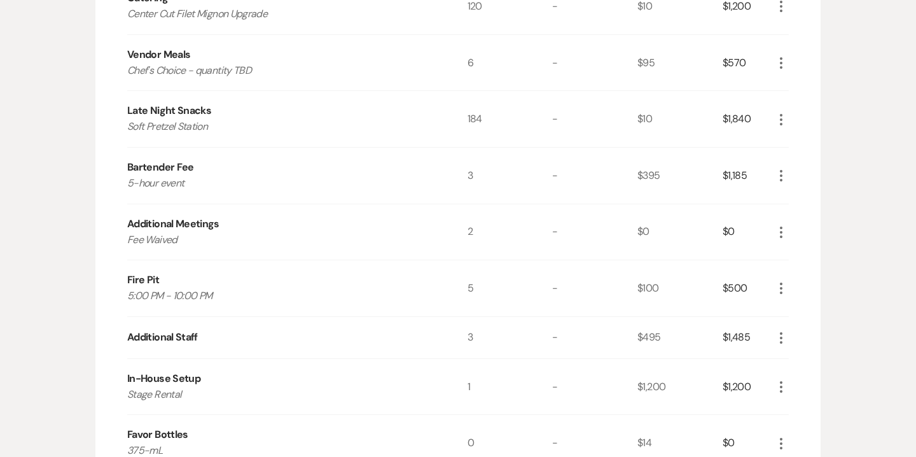
scroll to position [753, 0]
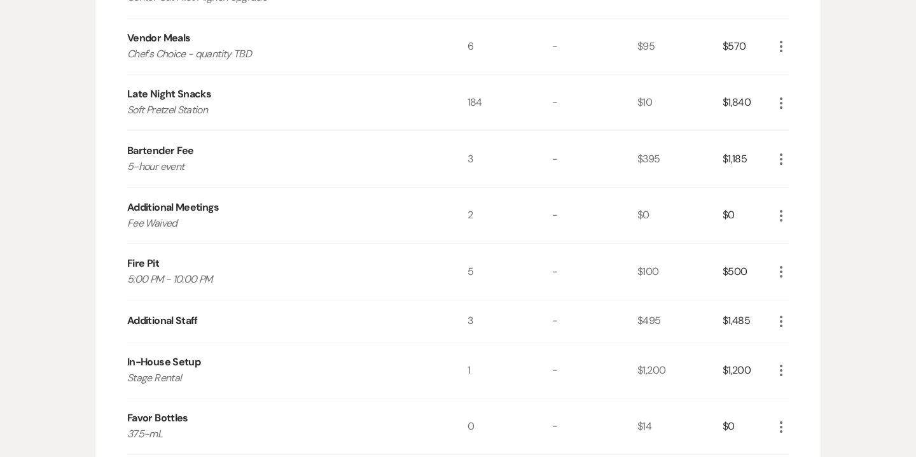
click at [785, 213] on icon "More" at bounding box center [781, 215] width 15 height 15
click at [805, 233] on button "Pencil Edit" at bounding box center [807, 240] width 66 height 20
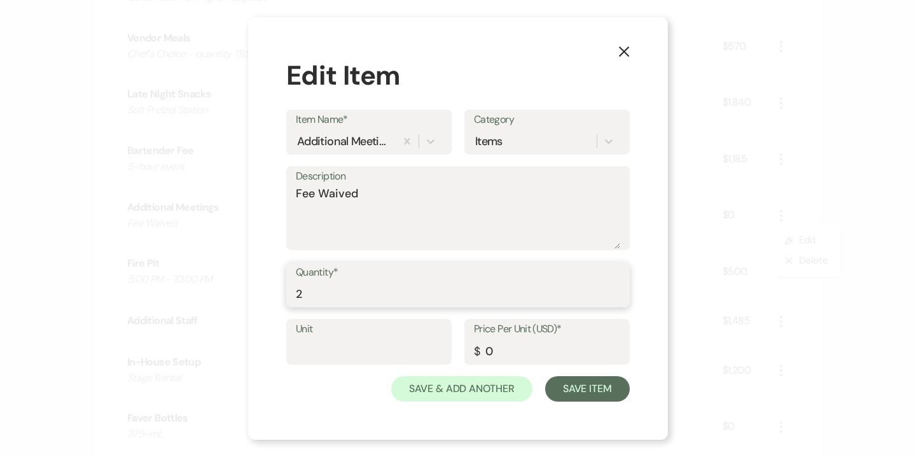
click at [322, 296] on input "2" at bounding box center [458, 293] width 324 height 25
type input "3"
click at [485, 346] on input "0" at bounding box center [547, 350] width 146 height 25
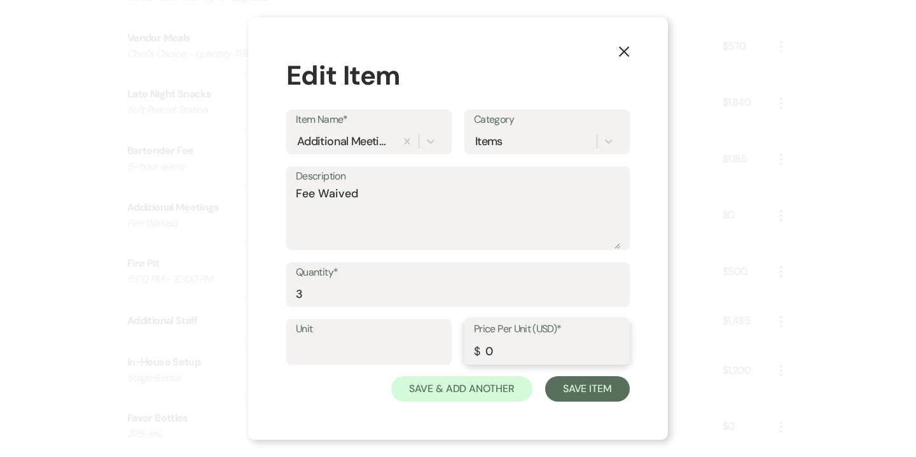
click at [485, 346] on input "0" at bounding box center [547, 350] width 146 height 25
type input "75"
click at [589, 387] on button "Save Item" at bounding box center [587, 388] width 85 height 25
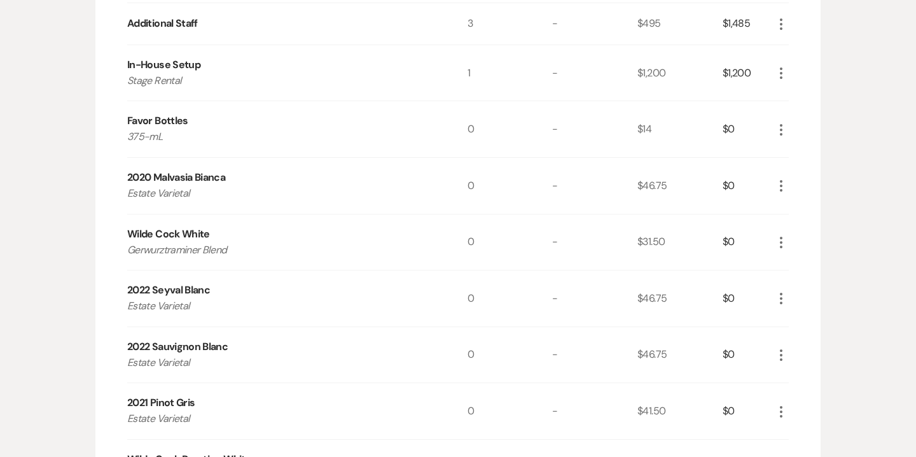
scroll to position [1052, 0]
click at [783, 125] on icon "More" at bounding box center [781, 128] width 15 height 15
click at [814, 153] on button "Pencil Edit" at bounding box center [807, 153] width 66 height 20
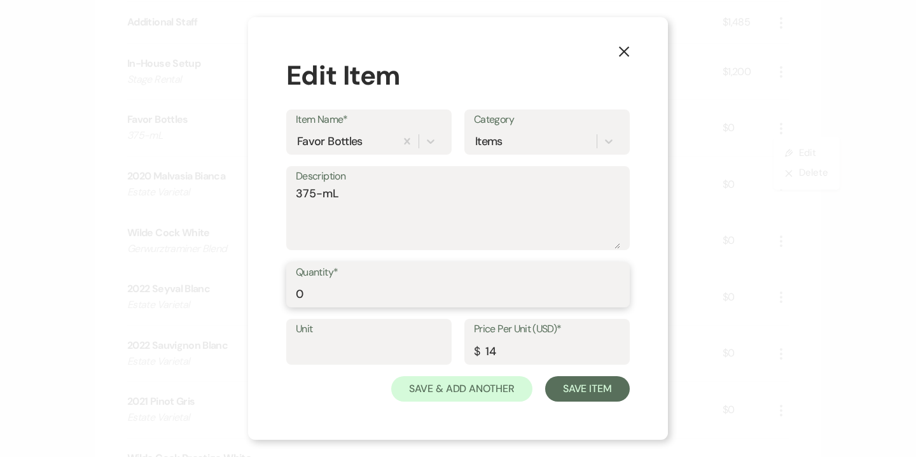
click at [324, 293] on input "0" at bounding box center [458, 293] width 324 height 25
type input "92"
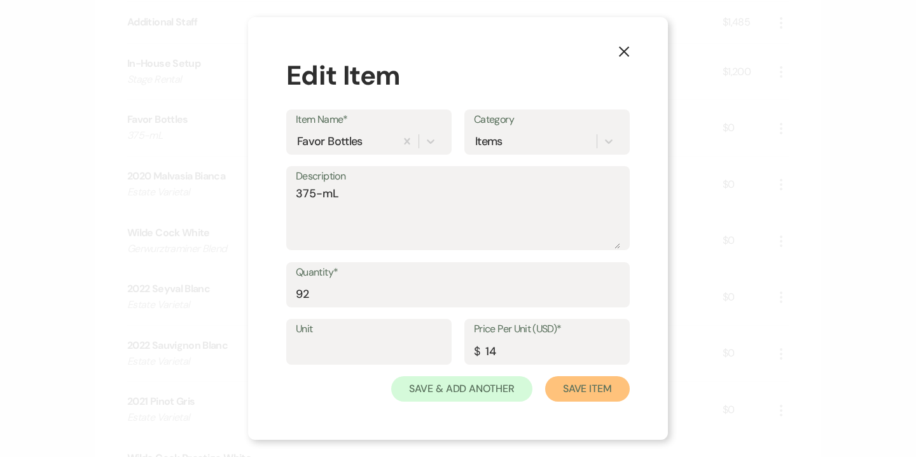
click at [573, 389] on button "Save Item" at bounding box center [587, 388] width 85 height 25
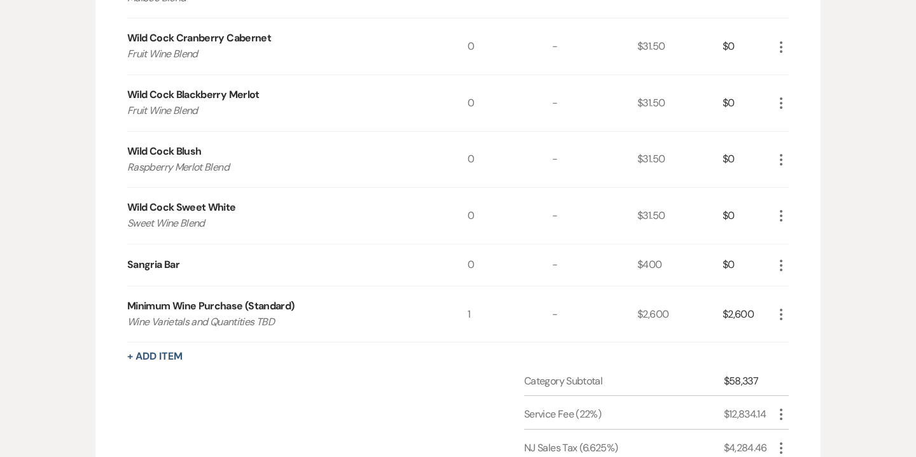
scroll to position [2102, 0]
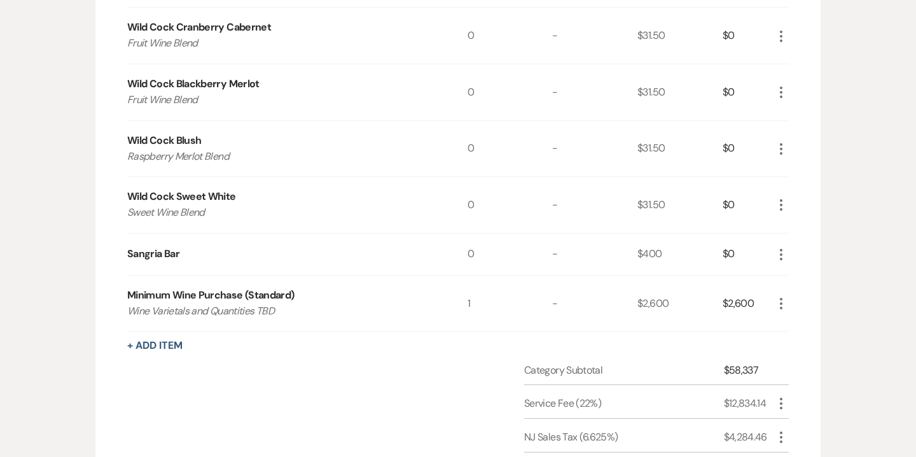
click at [779, 250] on icon "More" at bounding box center [781, 254] width 15 height 15
click at [810, 278] on button "Pencil Edit" at bounding box center [807, 279] width 66 height 20
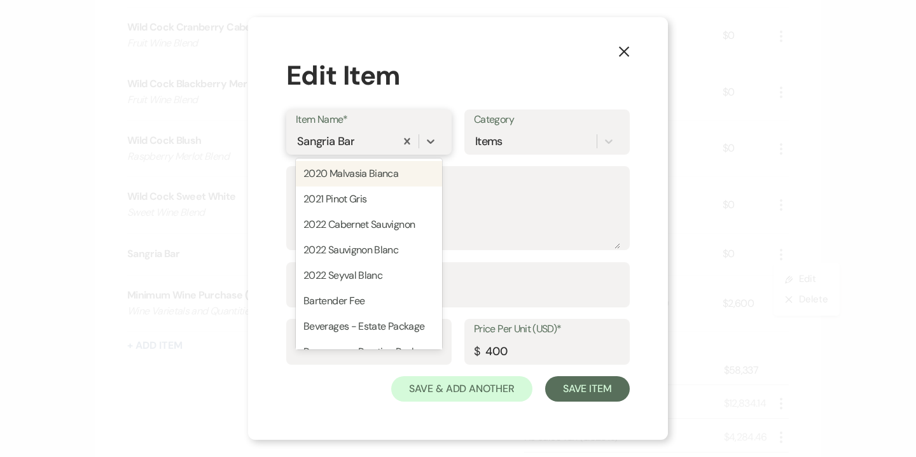
click at [333, 143] on div "Sangria Bar" at bounding box center [325, 140] width 57 height 17
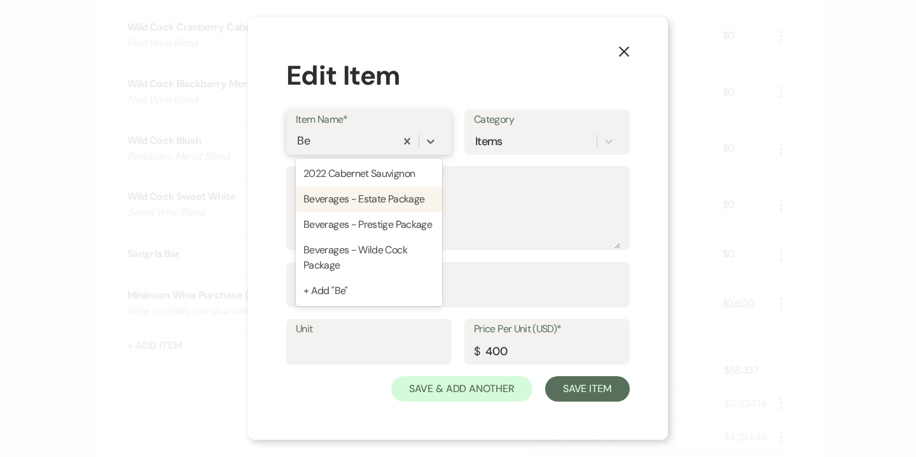
type input "B"
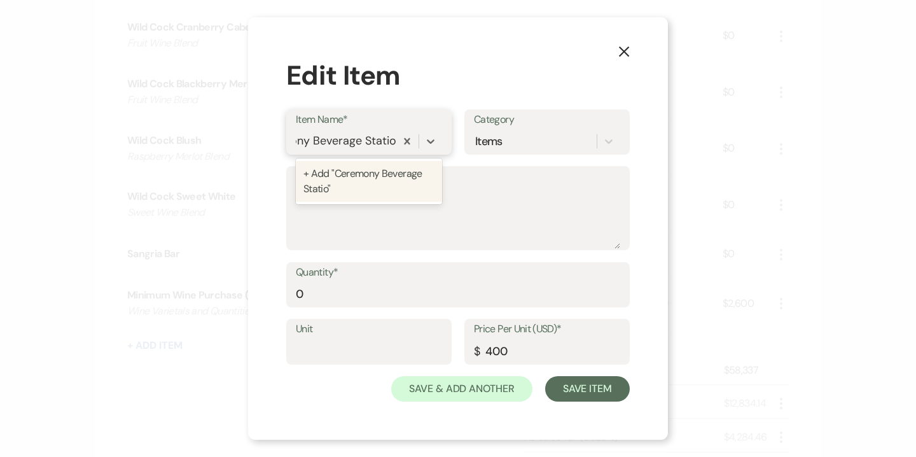
type input "Ceremony Beverage Station"
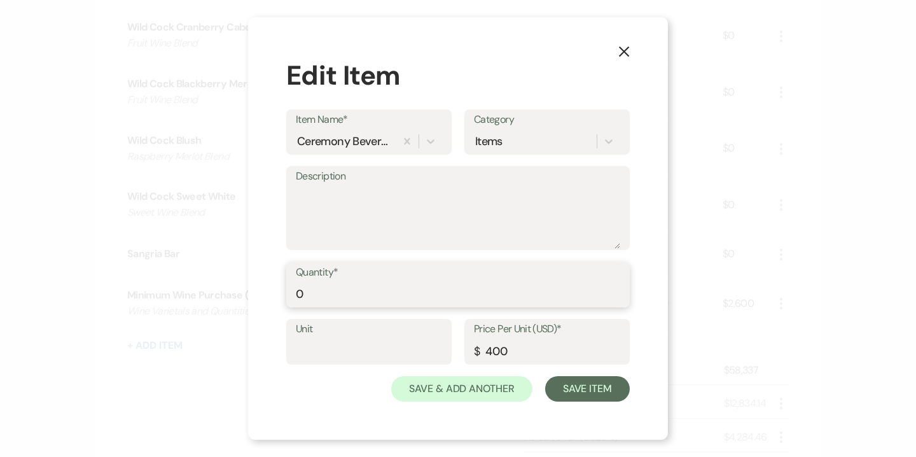
click at [337, 293] on input "0" at bounding box center [458, 293] width 324 height 25
type input "1"
click at [510, 350] on input "400" at bounding box center [547, 350] width 146 height 25
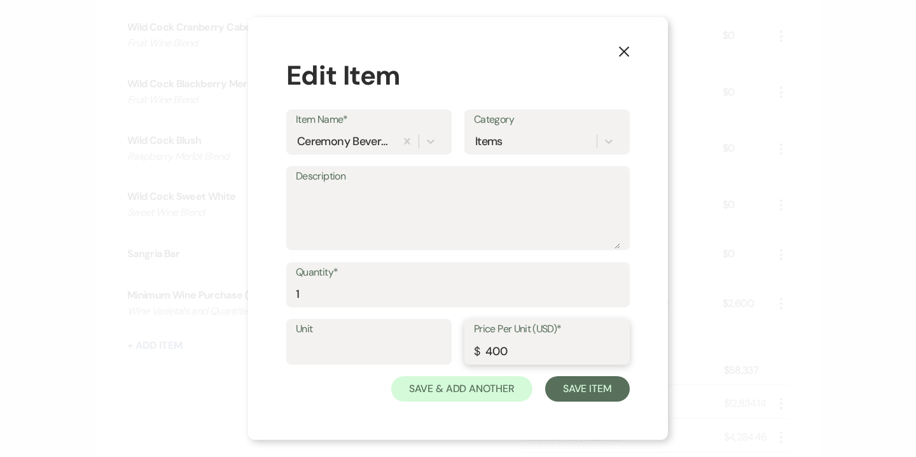
click at [510, 350] on input "400" at bounding box center [547, 350] width 146 height 25
type input "395"
click at [445, 216] on textarea "Description" at bounding box center [458, 217] width 324 height 64
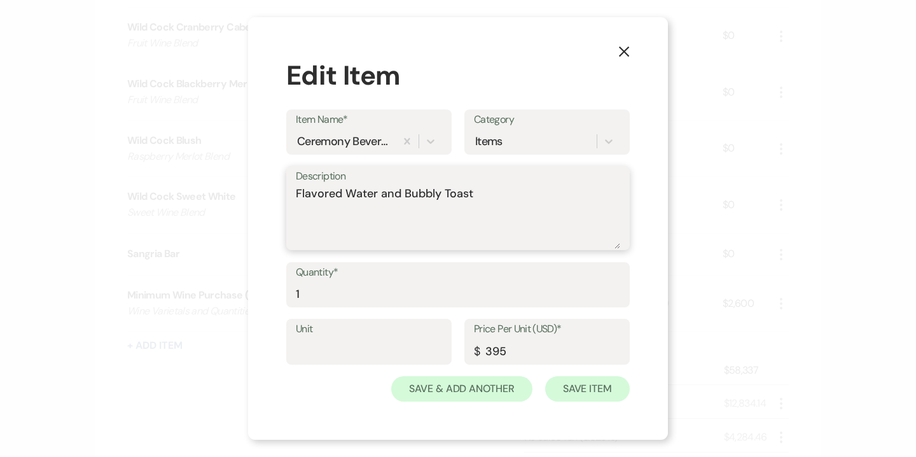
type textarea "Flavored Water and Bubbly Toast"
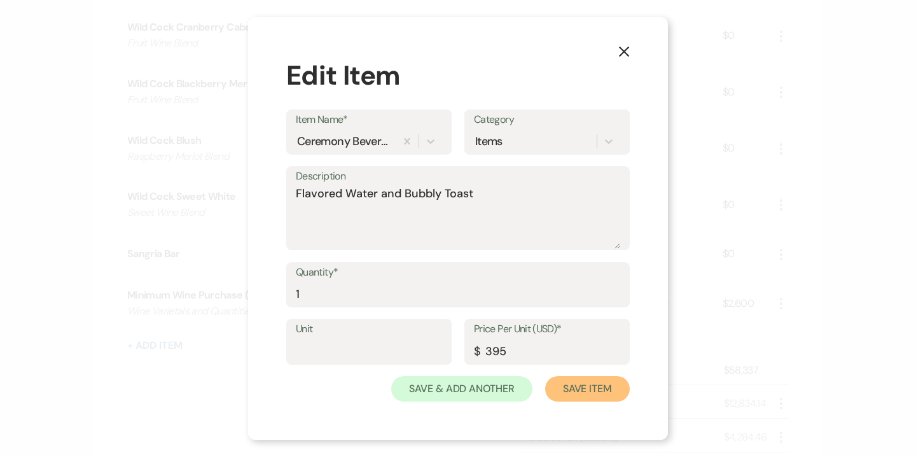
click at [588, 394] on button "Save Item" at bounding box center [587, 388] width 85 height 25
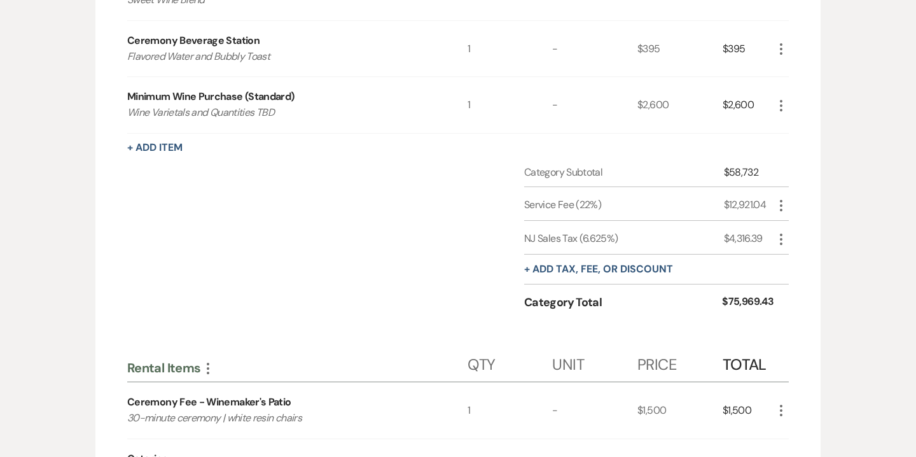
scroll to position [2316, 0]
click at [600, 265] on button "+ Add tax, fee, or discount" at bounding box center [598, 268] width 149 height 10
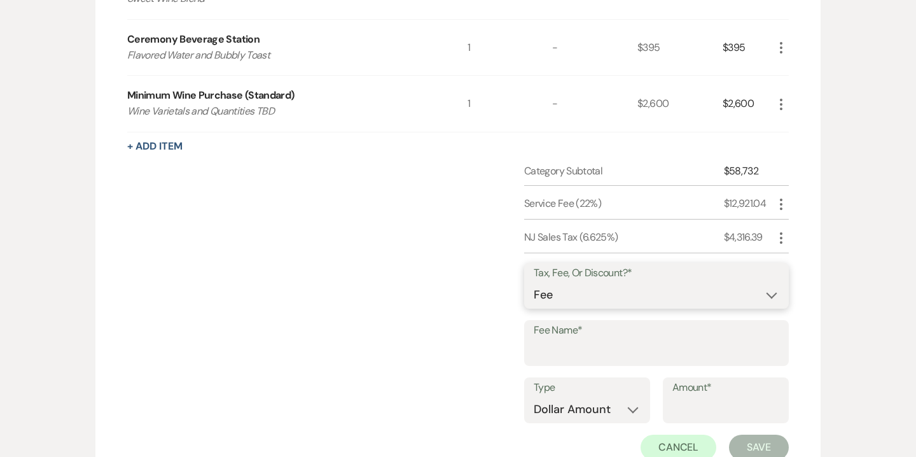
click at [569, 295] on select "Fee Discount Tax" at bounding box center [657, 294] width 246 height 25
select select "2"
click at [574, 344] on input "Fee Name*" at bounding box center [657, 352] width 246 height 25
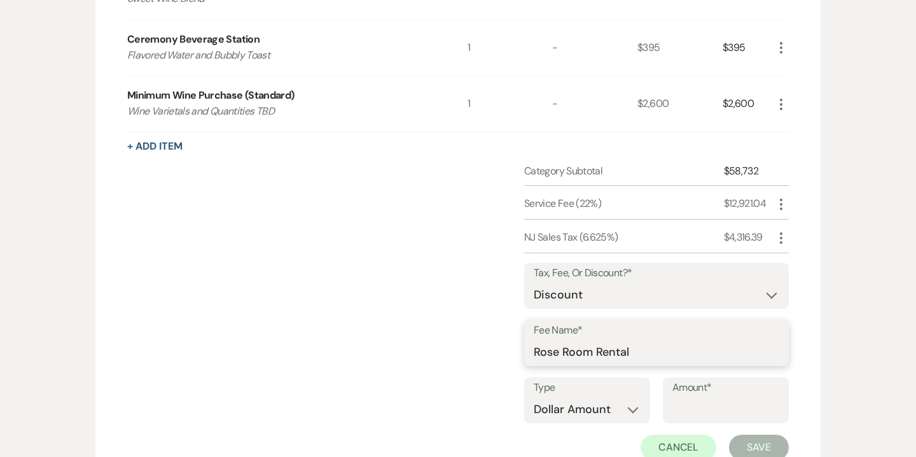
type input "Rose Room Rental"
click at [606, 410] on select "Dollar Amount Percentage" at bounding box center [587, 409] width 107 height 25
click at [695, 404] on input "Amount*" at bounding box center [726, 409] width 107 height 25
type input "1000"
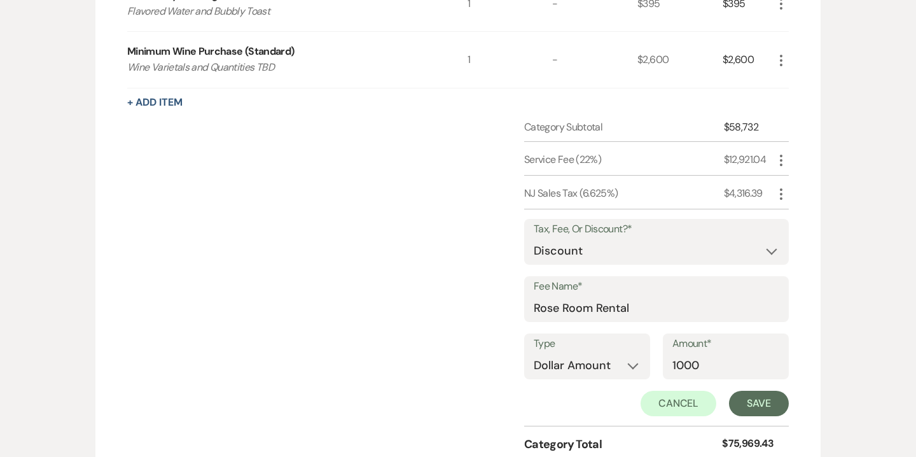
scroll to position [2363, 0]
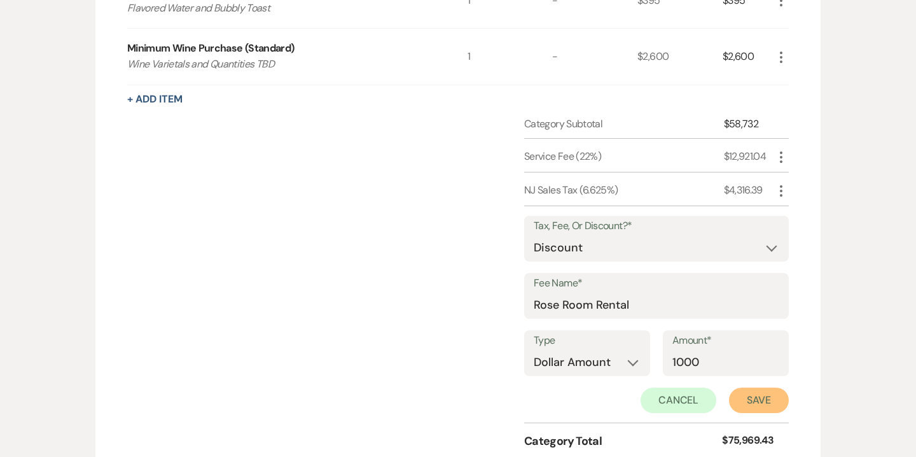
click at [749, 398] on button "Save" at bounding box center [759, 399] width 60 height 25
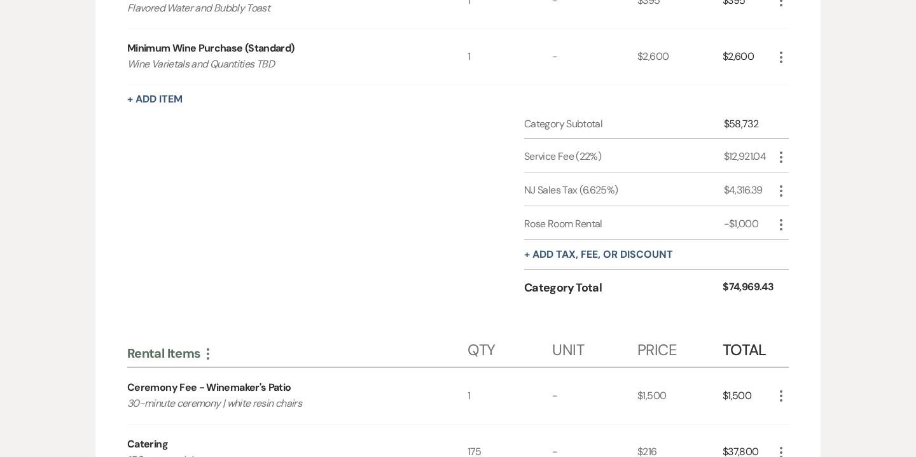
click at [780, 192] on icon "More" at bounding box center [781, 190] width 15 height 15
click at [811, 234] on button "[PERSON_NAME]" at bounding box center [808, 236] width 69 height 20
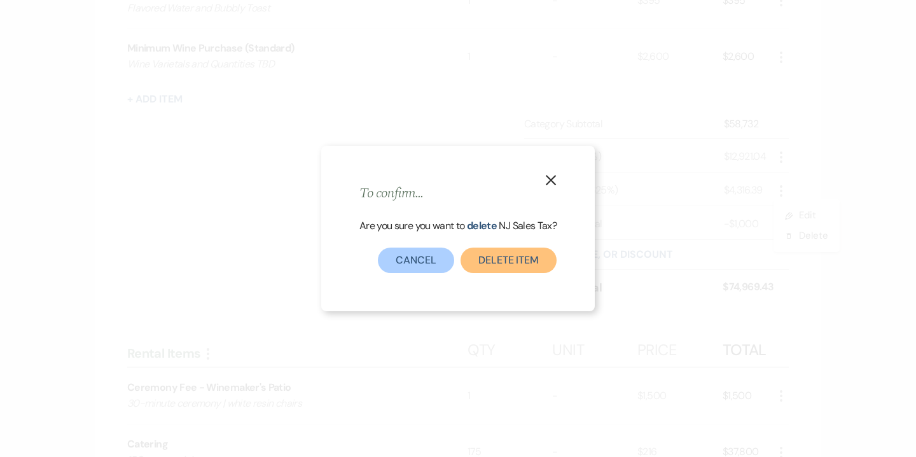
click at [551, 254] on button "Delete item" at bounding box center [509, 259] width 96 height 25
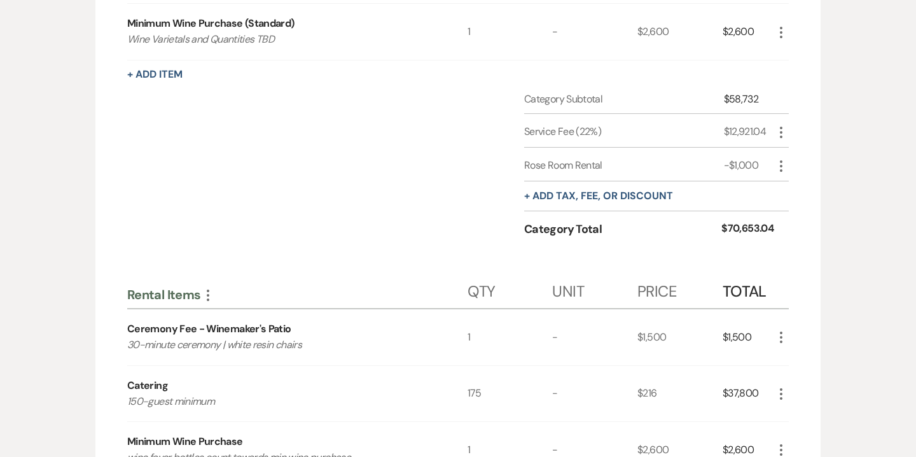
scroll to position [2373, 0]
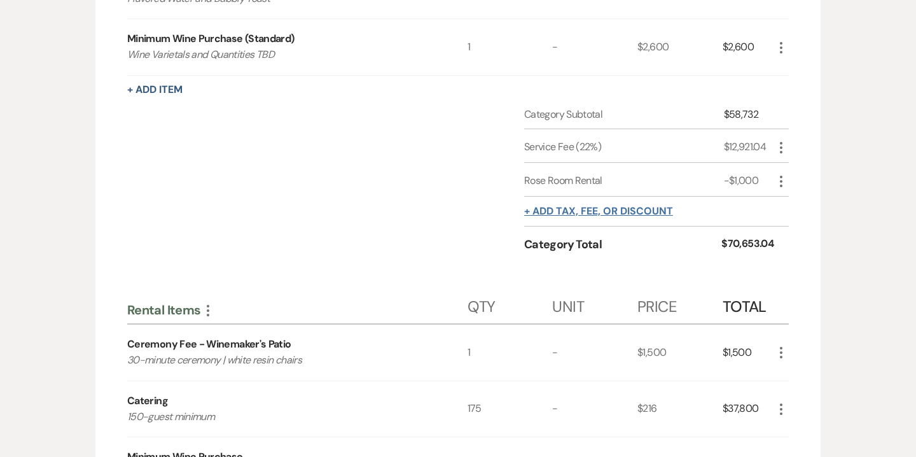
click at [628, 212] on button "+ Add tax, fee, or discount" at bounding box center [598, 211] width 149 height 10
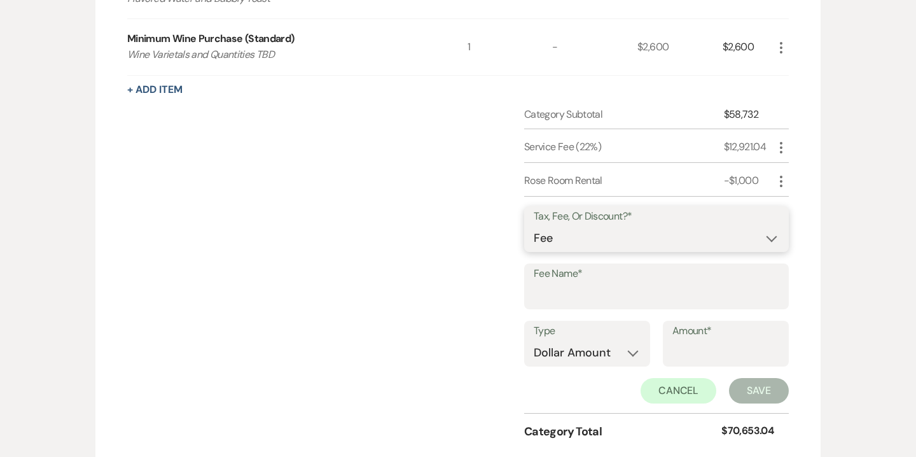
click at [575, 240] on select "Fee Discount Tax" at bounding box center [657, 238] width 246 height 25
select select "2"
click at [575, 292] on input "Fee Name*" at bounding box center [657, 295] width 246 height 25
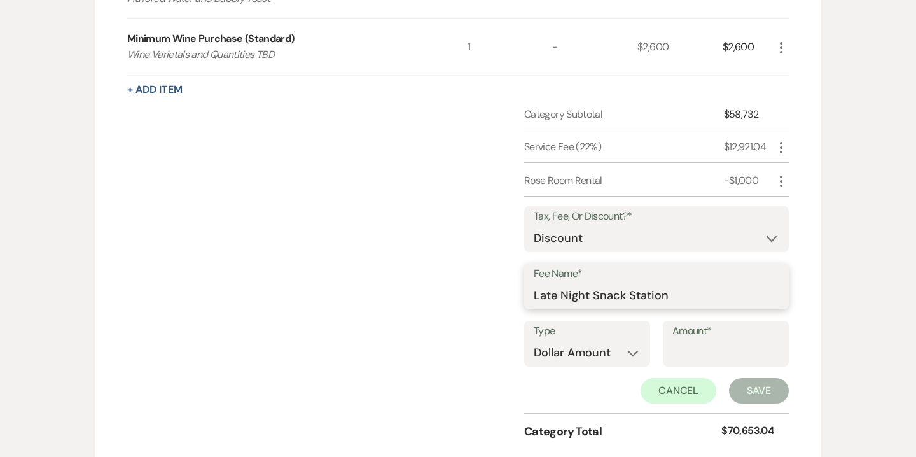
type input "Late Night Snack Station"
click at [713, 359] on input "Amount*" at bounding box center [726, 352] width 107 height 25
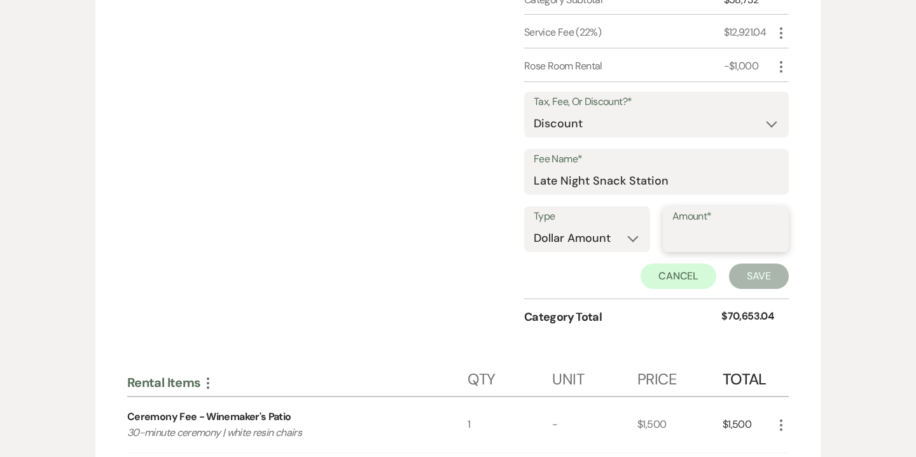
scroll to position [2485, 0]
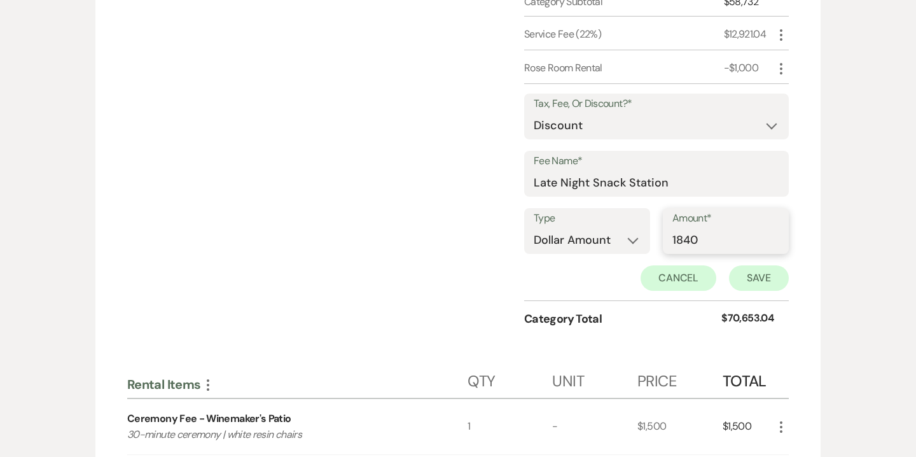
type input "1840"
click at [756, 268] on button "Save" at bounding box center [759, 277] width 60 height 25
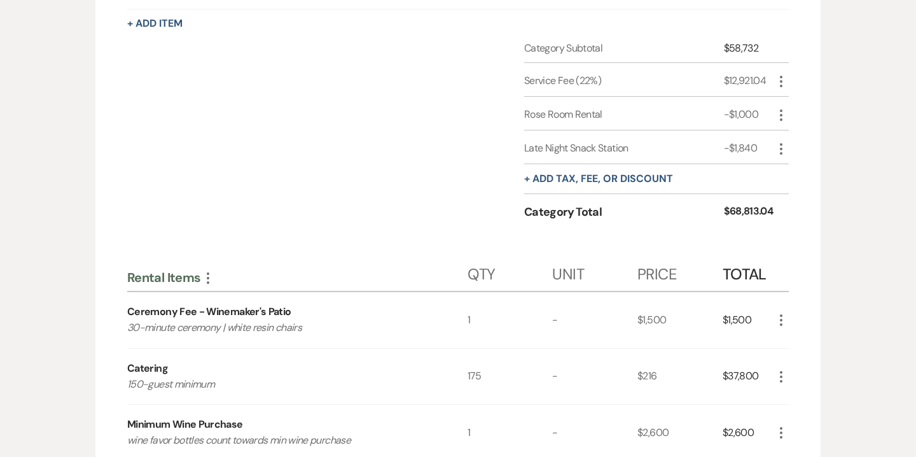
scroll to position [2422, 0]
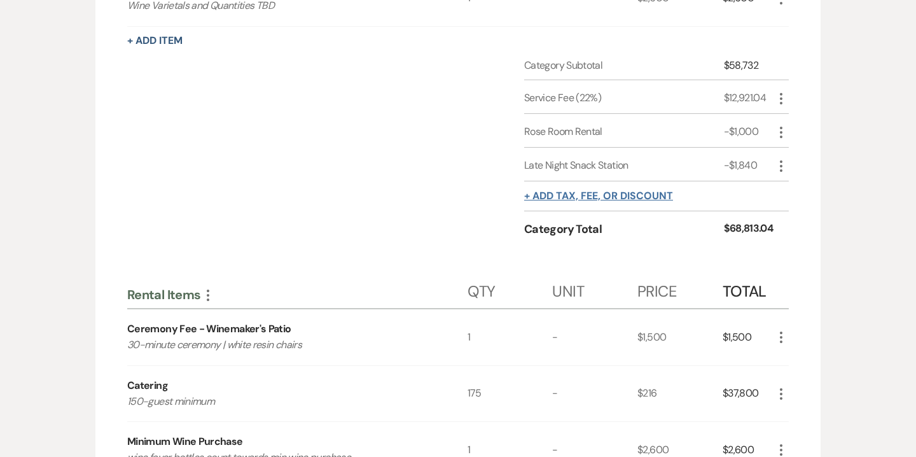
click at [603, 193] on button "+ Add tax, fee, or discount" at bounding box center [598, 196] width 149 height 10
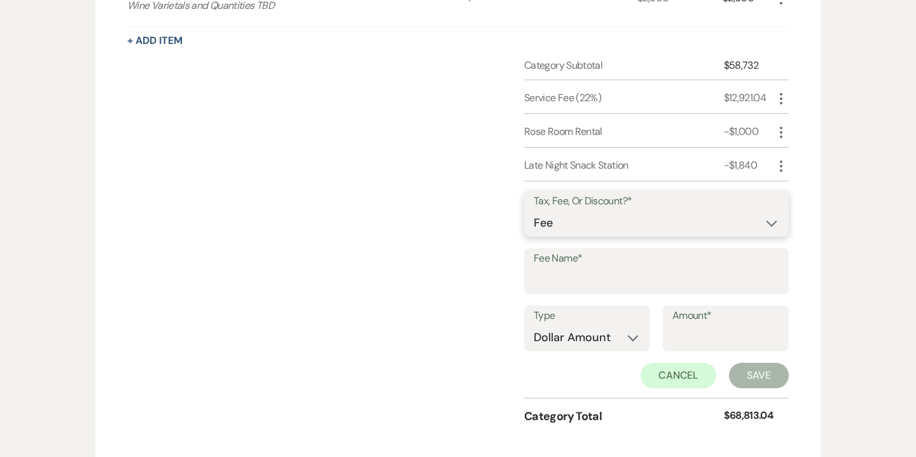
click at [558, 225] on select "Fee Discount Tax" at bounding box center [657, 223] width 246 height 25
select select "2"
click at [562, 276] on input "Fee Name*" at bounding box center [657, 280] width 246 height 25
type input "Fire Pit"
click at [679, 338] on input "Amount*" at bounding box center [726, 337] width 107 height 25
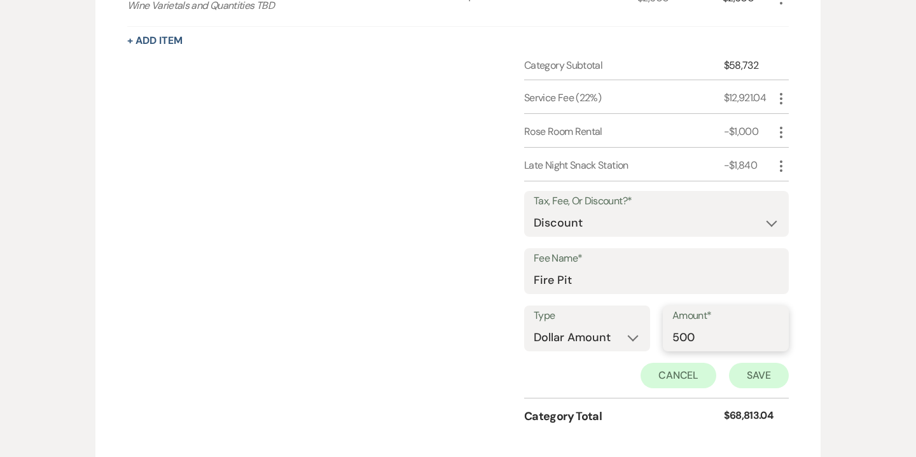
type input "500"
click at [757, 373] on button "Save" at bounding box center [759, 375] width 60 height 25
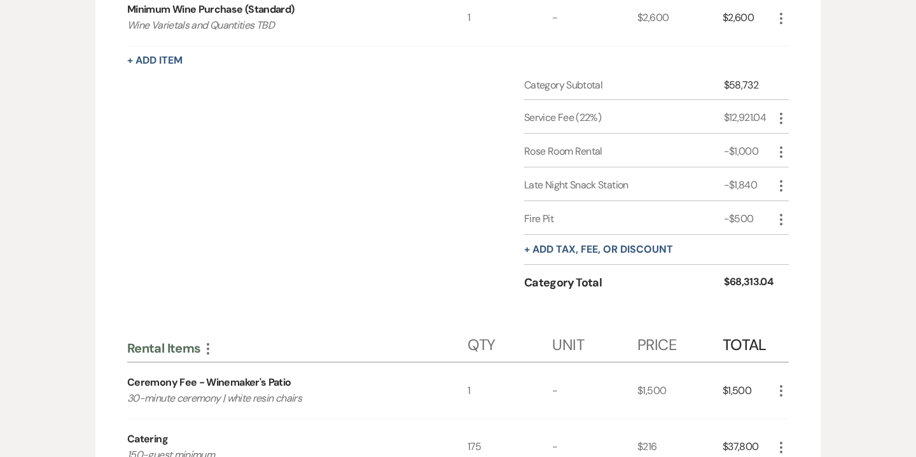
scroll to position [2402, 0]
click at [585, 247] on button "+ Add tax, fee, or discount" at bounding box center [598, 249] width 149 height 10
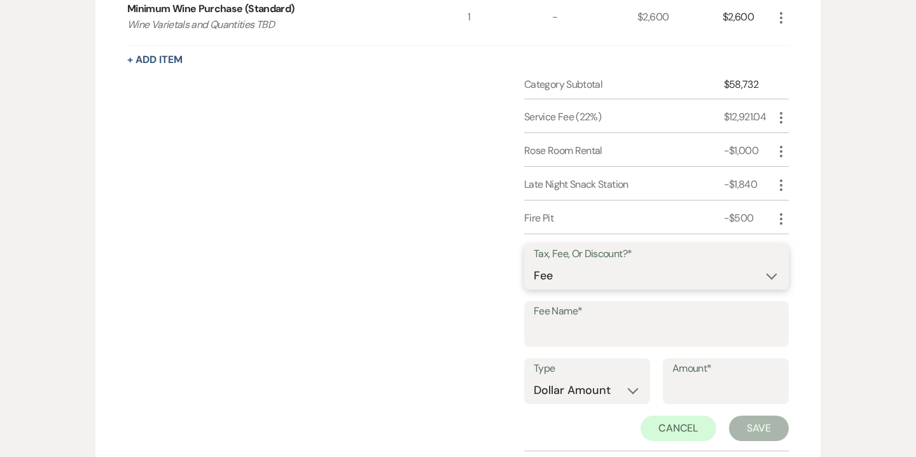
click at [582, 277] on select "Fee Discount Tax" at bounding box center [657, 275] width 246 height 25
select select "2"
click at [580, 330] on input "Fee Name*" at bounding box center [657, 333] width 246 height 25
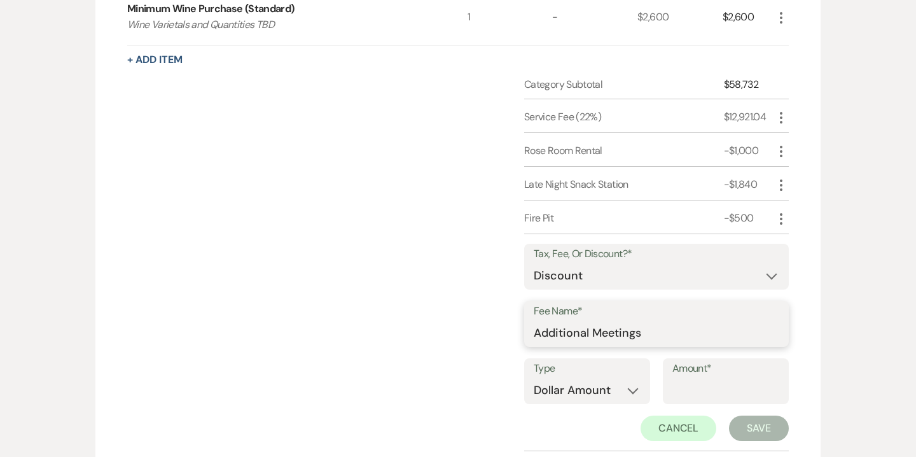
type input "Additional Meetings"
click at [723, 382] on input "Amount*" at bounding box center [726, 390] width 107 height 25
type input "225"
click at [748, 429] on button "Save" at bounding box center [759, 427] width 60 height 25
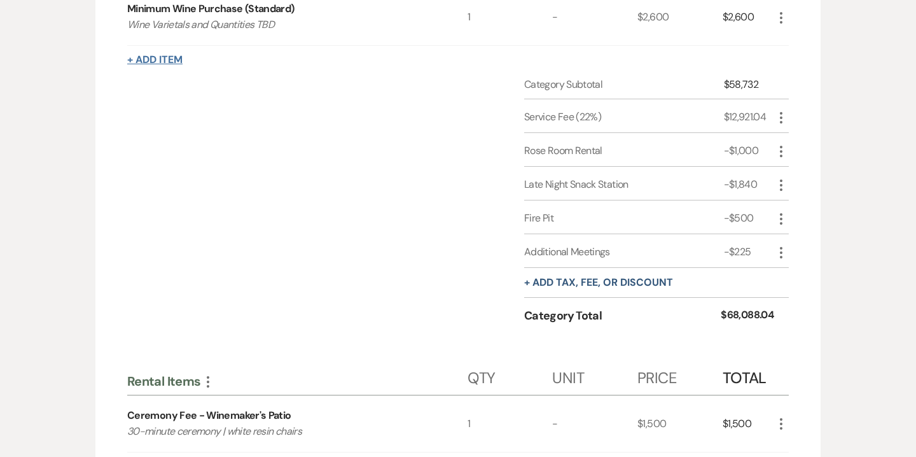
click at [166, 58] on button "+ Add Item" at bounding box center [154, 60] width 55 height 10
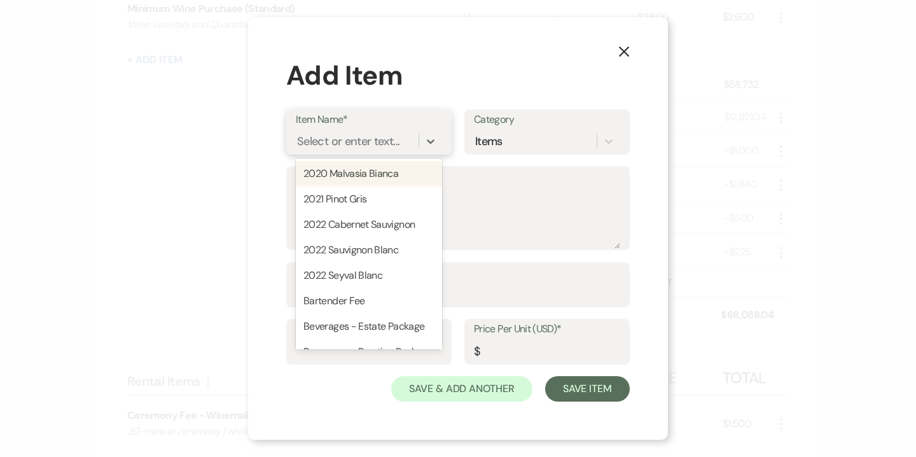
click at [333, 144] on div "Select or enter text..." at bounding box center [348, 140] width 102 height 17
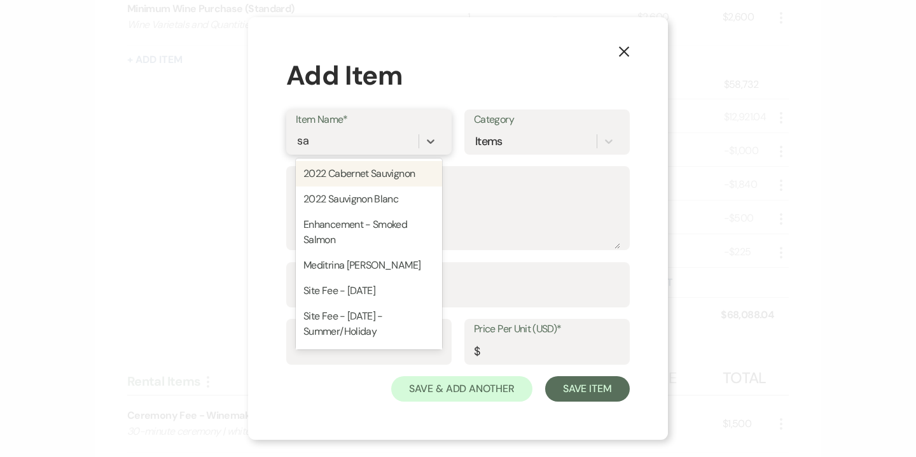
type input "s"
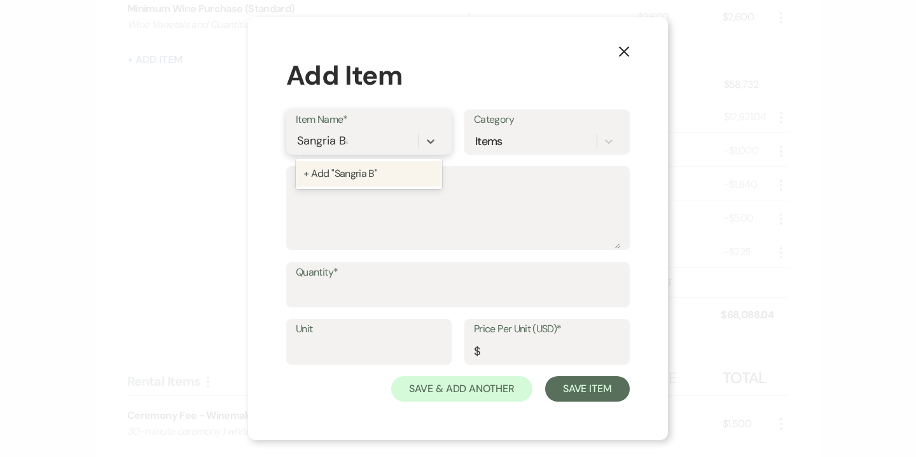
type input "Sangria Bar"
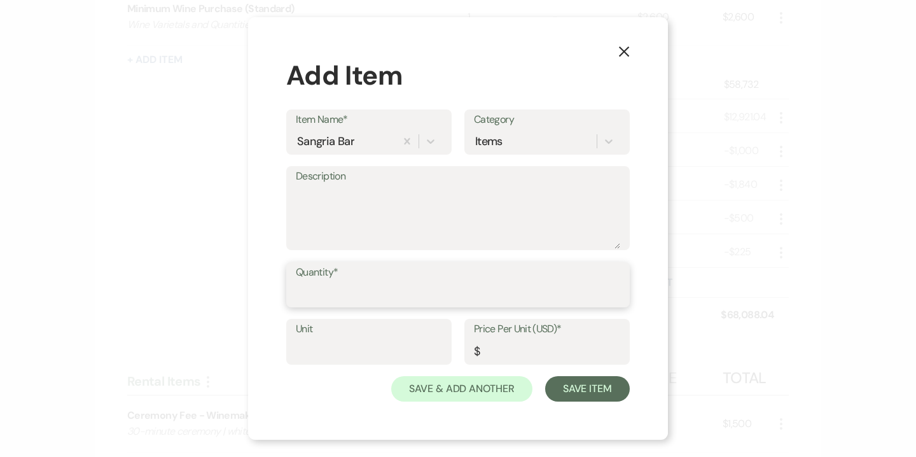
click at [344, 294] on input "Quantity*" at bounding box center [458, 293] width 324 height 25
type input "1"
click at [521, 348] on input "Price Per Unit (USD)*" at bounding box center [547, 350] width 146 height 25
type input "400"
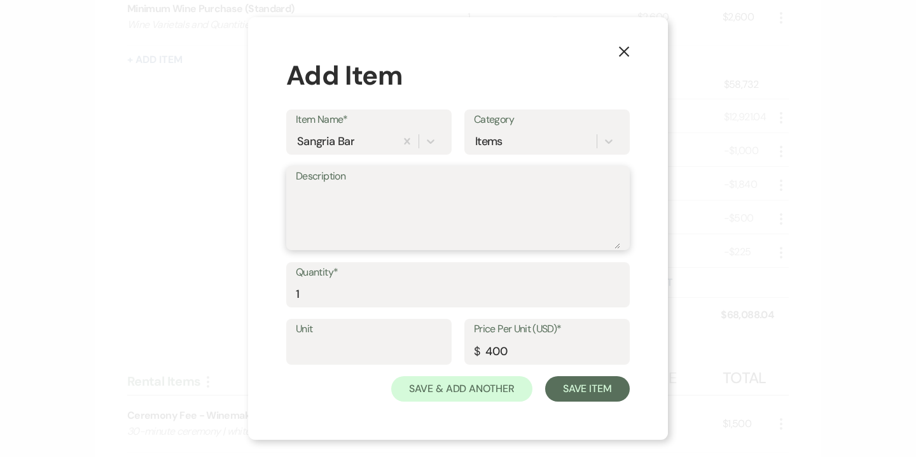
click at [385, 206] on textarea "Description" at bounding box center [458, 217] width 324 height 64
type textarea "1 Red | 1 White"
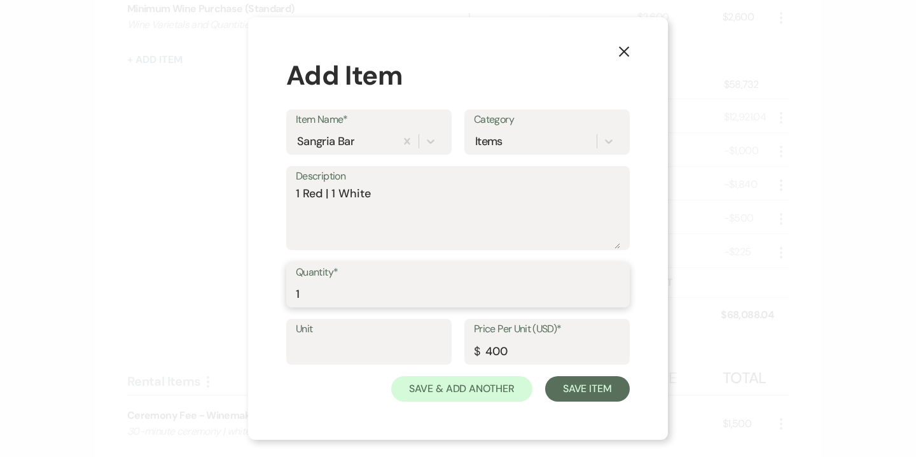
click at [373, 295] on input "1" at bounding box center [458, 293] width 324 height 25
type input "2"
click at [592, 402] on div "X Add Item Item Name* Sangria Bar Category Items Description 1 Red | 1 White Qu…" at bounding box center [458, 228] width 420 height 423
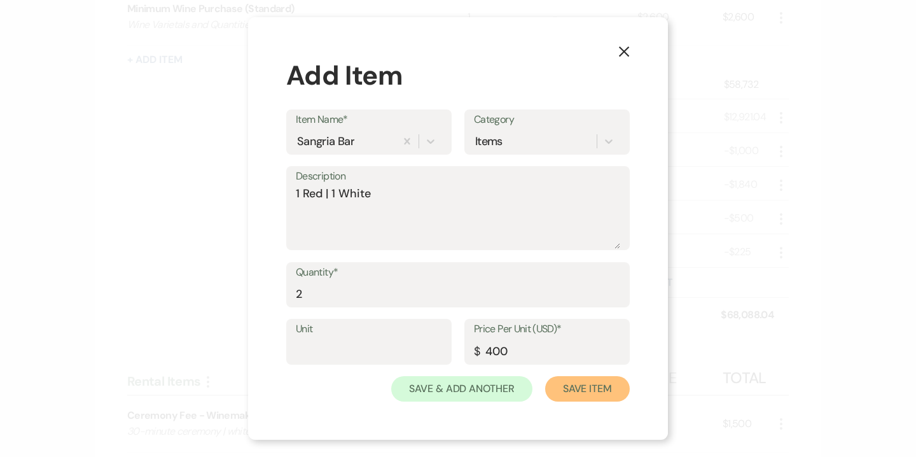
click at [590, 396] on button "Save Item" at bounding box center [587, 388] width 85 height 25
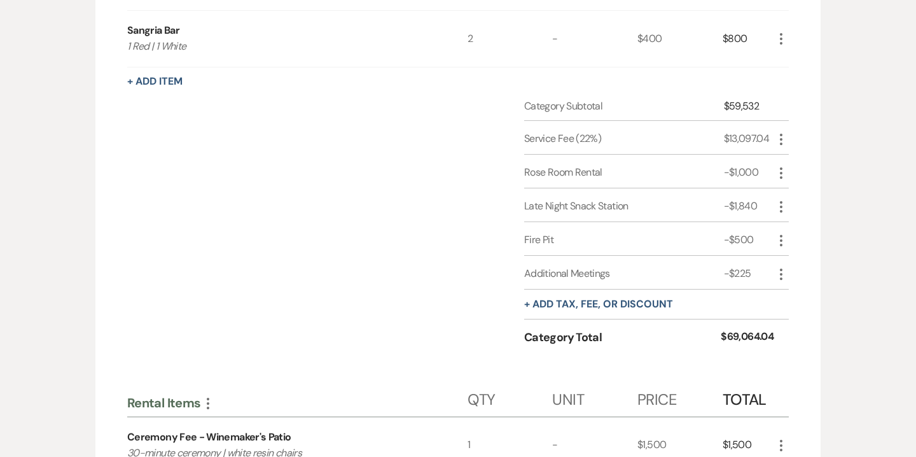
scroll to position [2513, 0]
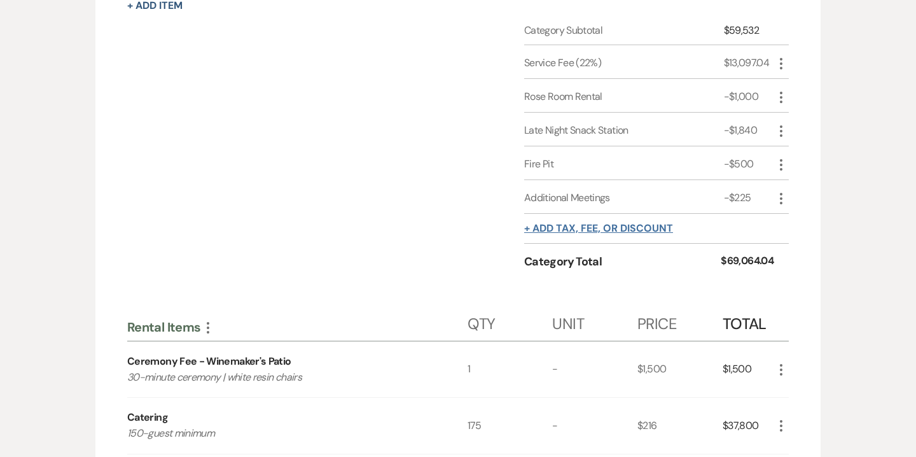
click at [632, 227] on button "+ Add tax, fee, or discount" at bounding box center [598, 228] width 149 height 10
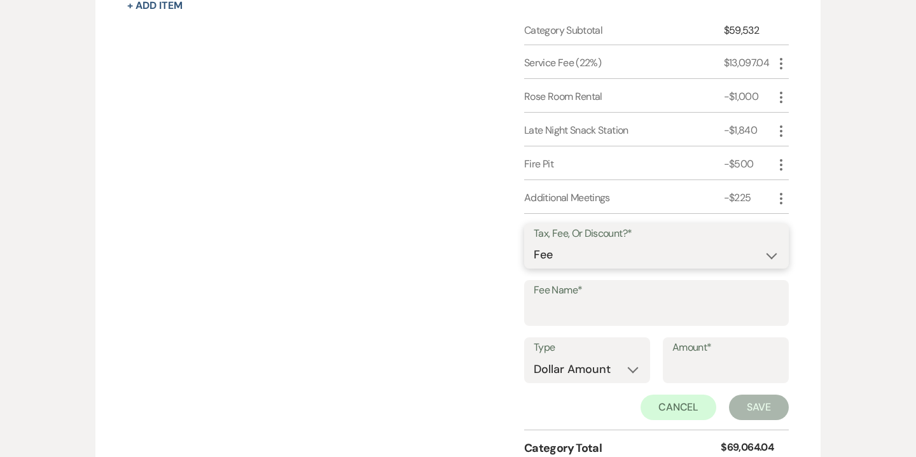
click at [606, 259] on select "Fee Discount Tax" at bounding box center [657, 254] width 246 height 25
select select "2"
click at [589, 305] on input "Fee Name*" at bounding box center [657, 312] width 246 height 25
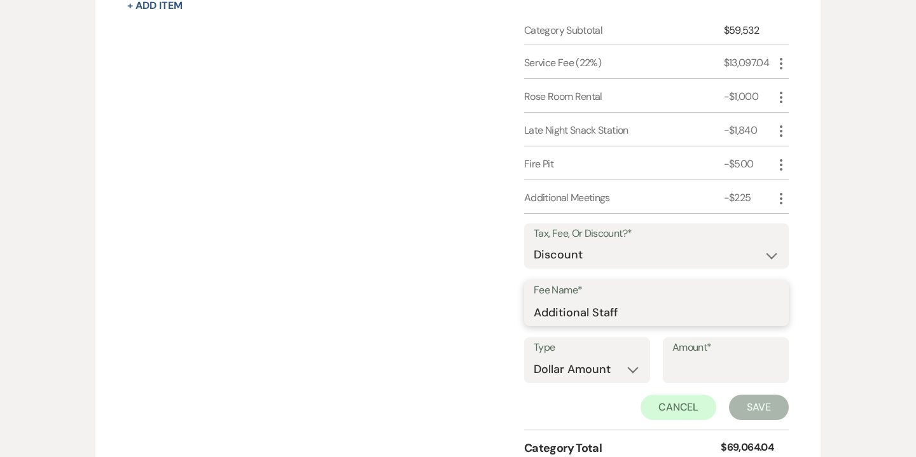
type input "Additional Staff"
click at [687, 364] on input "Amount*" at bounding box center [726, 369] width 107 height 25
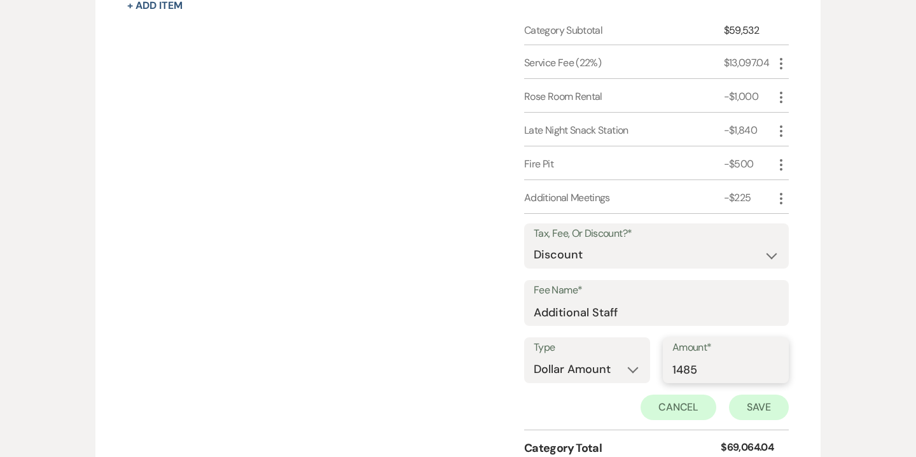
type input "1485"
click at [758, 405] on button "Save" at bounding box center [759, 406] width 60 height 25
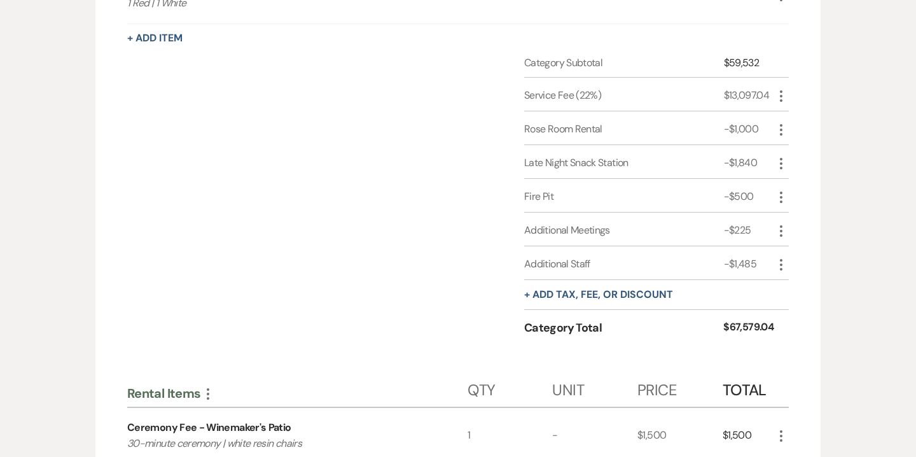
scroll to position [2489, 0]
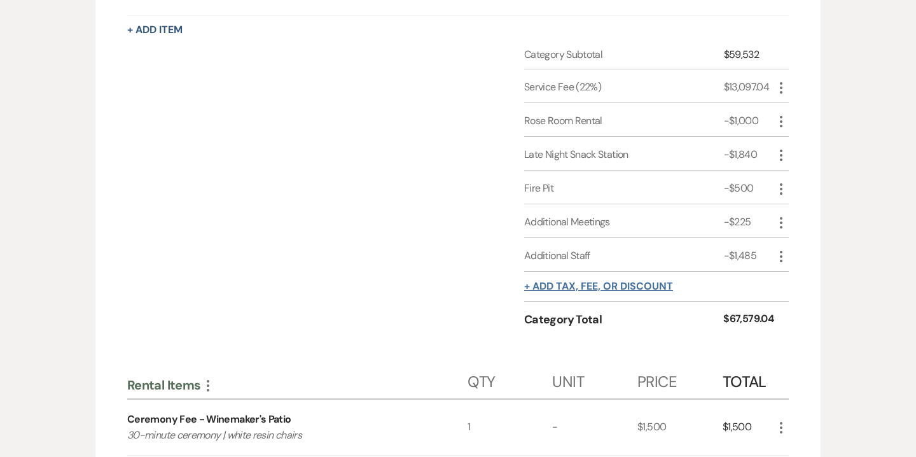
click at [655, 285] on button "+ Add tax, fee, or discount" at bounding box center [598, 286] width 149 height 10
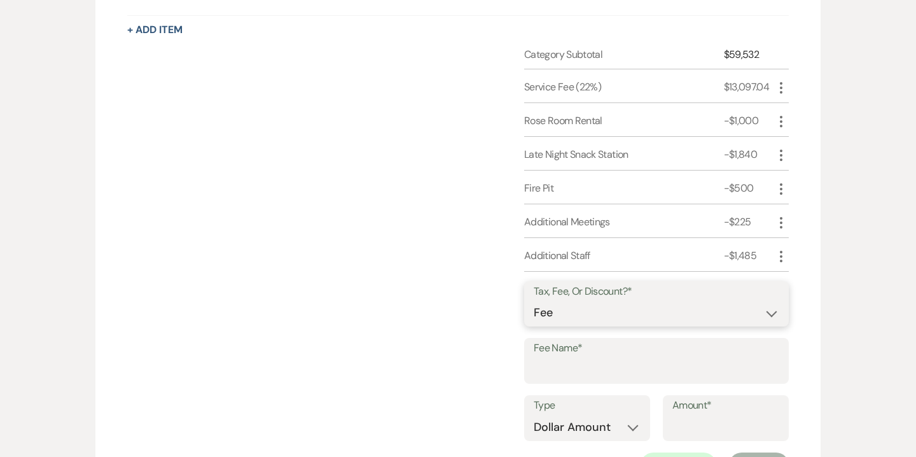
click at [653, 303] on select "Fee Discount Tax" at bounding box center [657, 312] width 246 height 25
select select "2"
click at [626, 362] on input "Fee Name*" at bounding box center [657, 370] width 246 height 25
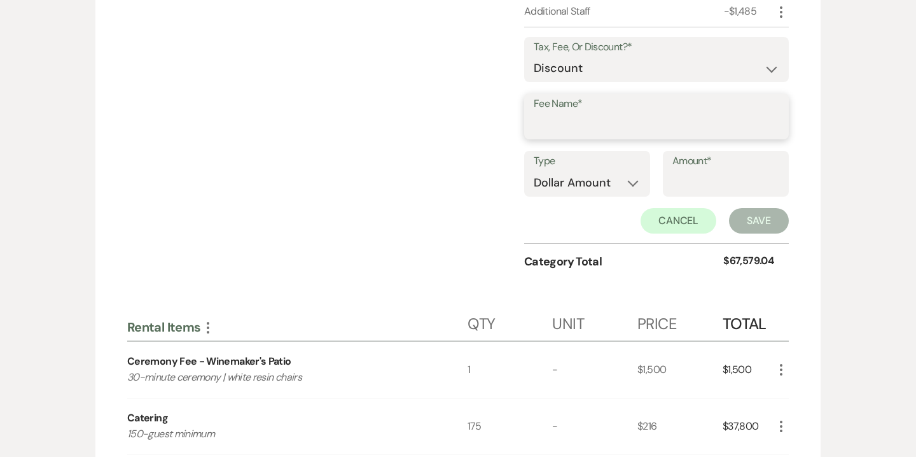
scroll to position [2727, 0]
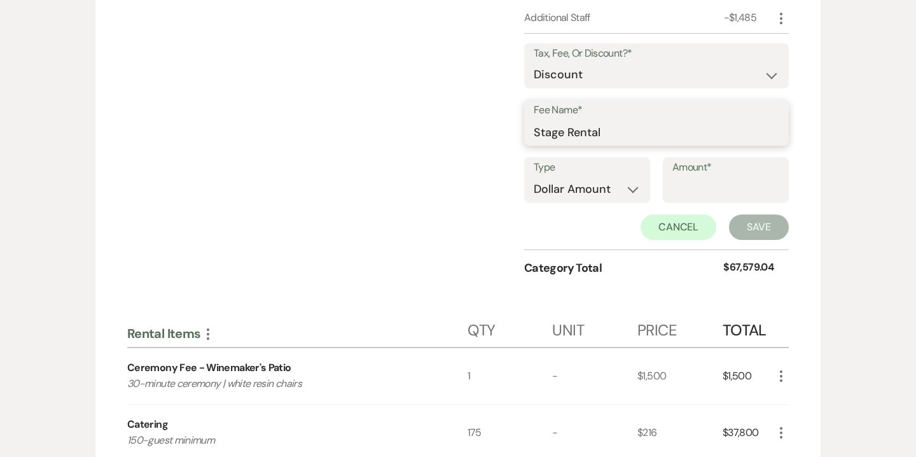
type input "Stage Rental"
click at [673, 185] on input "Amount*" at bounding box center [726, 189] width 107 height 25
type input "1200"
click at [761, 224] on button "Save" at bounding box center [759, 226] width 60 height 25
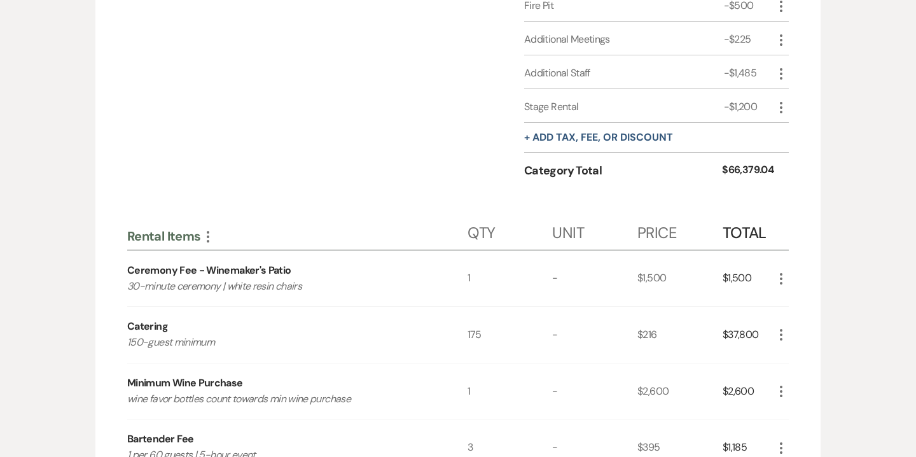
scroll to position [2671, 0]
click at [605, 136] on button "+ Add tax, fee, or discount" at bounding box center [598, 138] width 149 height 10
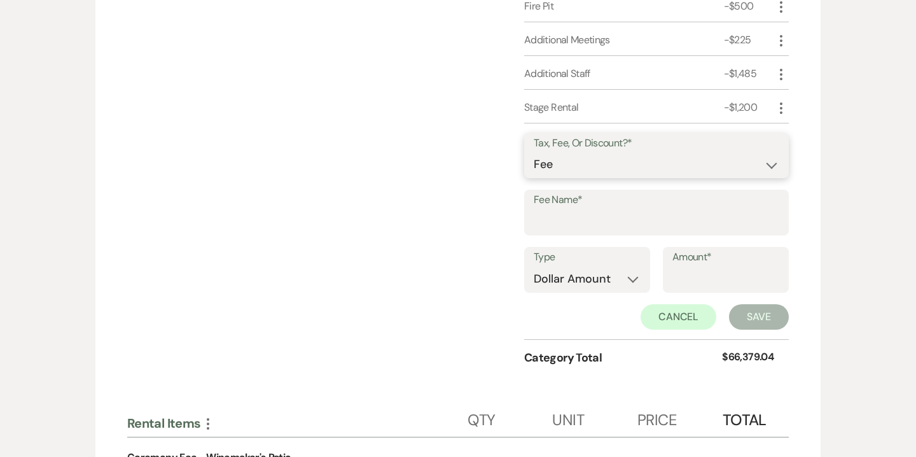
click at [597, 162] on select "Fee Discount Tax" at bounding box center [657, 164] width 246 height 25
select select "2"
click at [595, 221] on input "Fee Name*" at bounding box center [657, 221] width 246 height 25
type input "S"
type input "Ceremony Beverage Station"
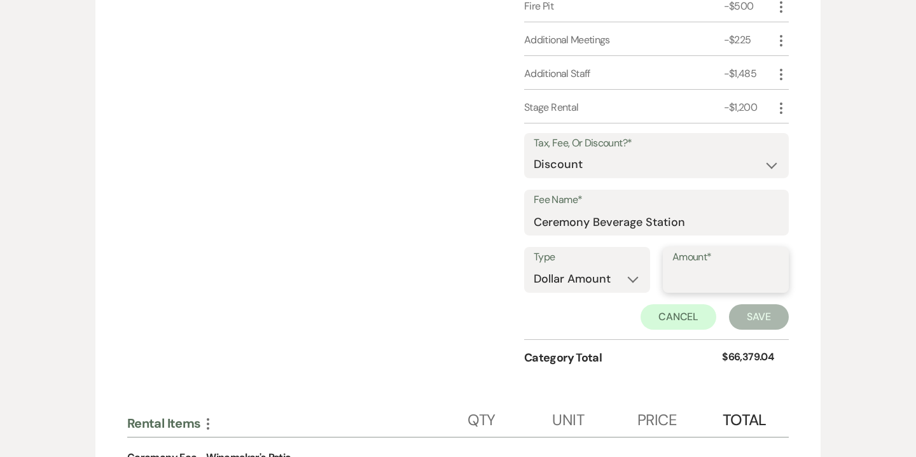
click at [678, 281] on input "Amount*" at bounding box center [726, 279] width 107 height 25
type input "395"
click at [760, 314] on button "Save" at bounding box center [759, 316] width 60 height 25
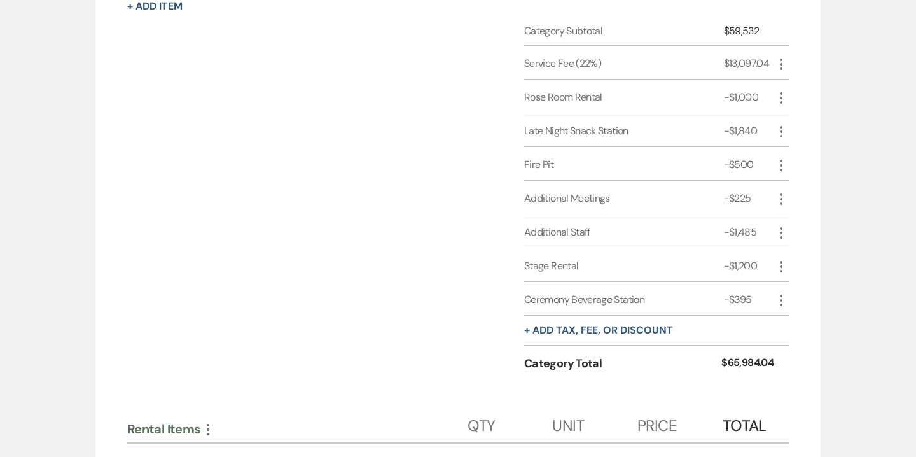
scroll to position [2550, 0]
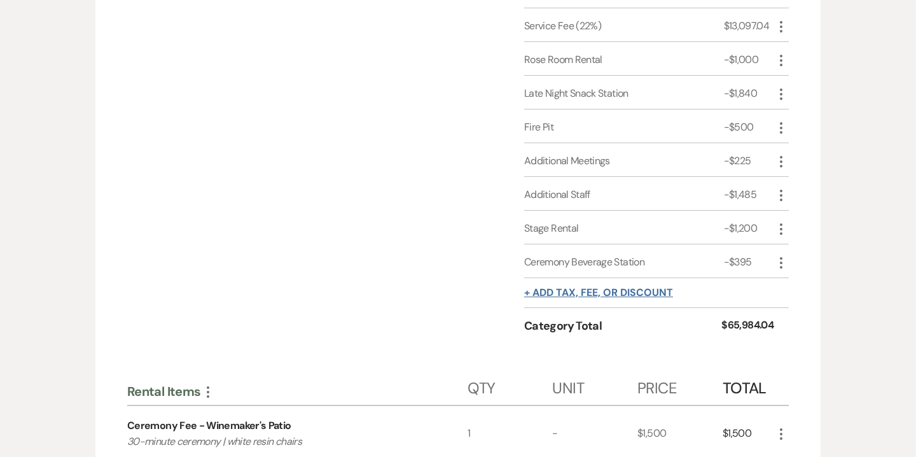
click at [566, 288] on button "+ Add tax, fee, or discount" at bounding box center [598, 293] width 149 height 10
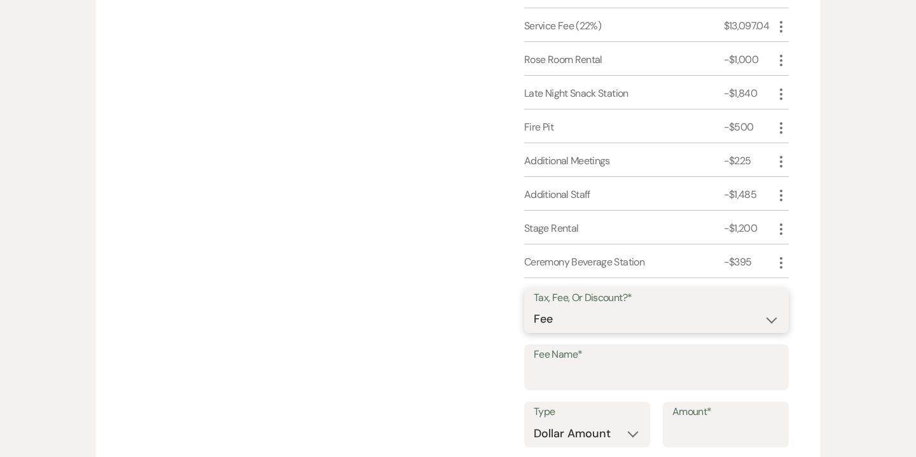
click at [563, 312] on select "Fee Discount Tax" at bounding box center [657, 319] width 246 height 25
select select "2"
click at [573, 370] on input "Fee Name*" at bounding box center [657, 376] width 246 height 25
type input "Sangria Bar"
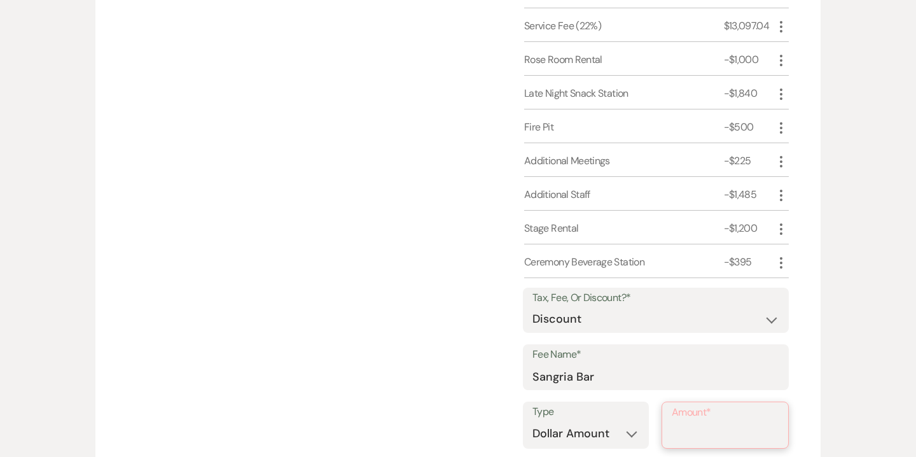
click at [682, 434] on input "Amount*" at bounding box center [725, 434] width 107 height 25
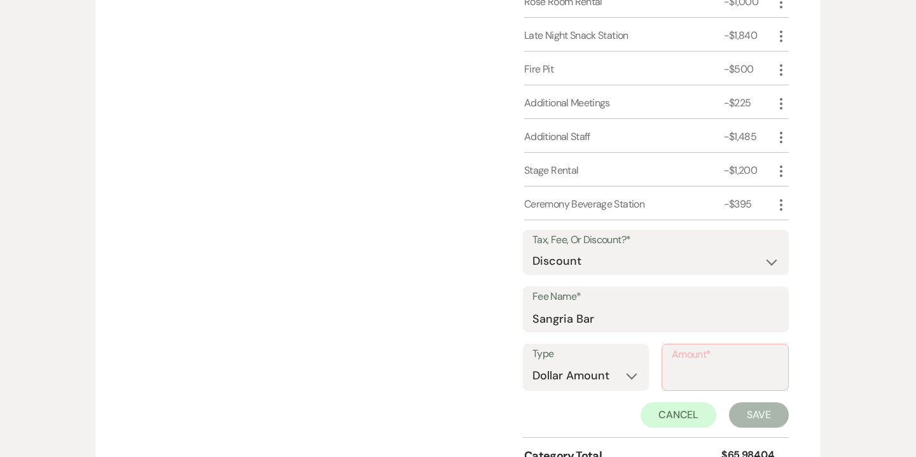
scroll to position [2611, 0]
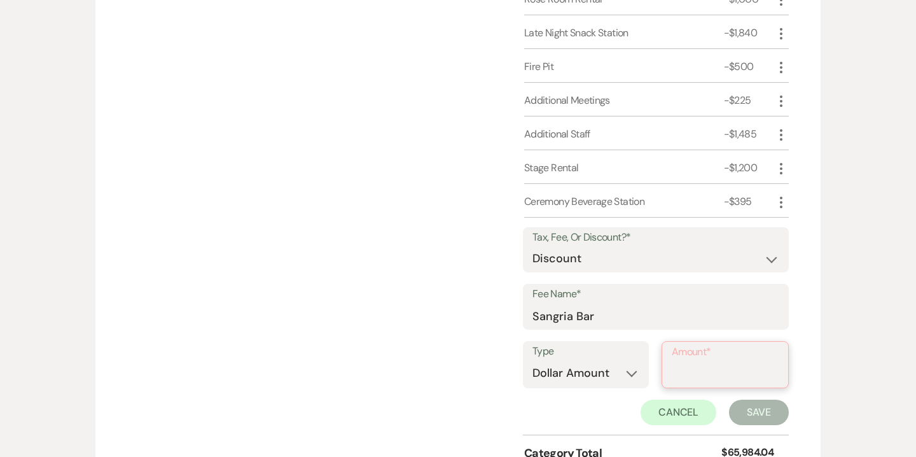
click at [697, 377] on input "Amount*" at bounding box center [725, 373] width 107 height 25
type input "8"
type input "800"
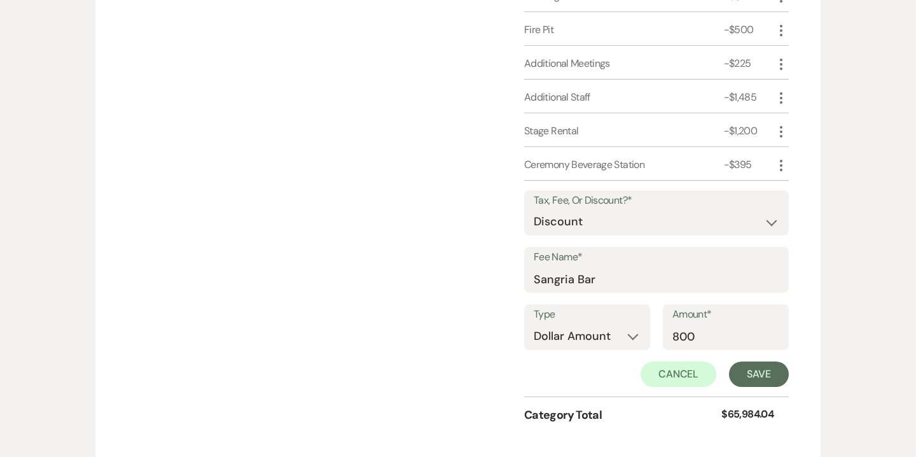
scroll to position [2648, 0]
click at [752, 379] on button "Save" at bounding box center [759, 373] width 60 height 25
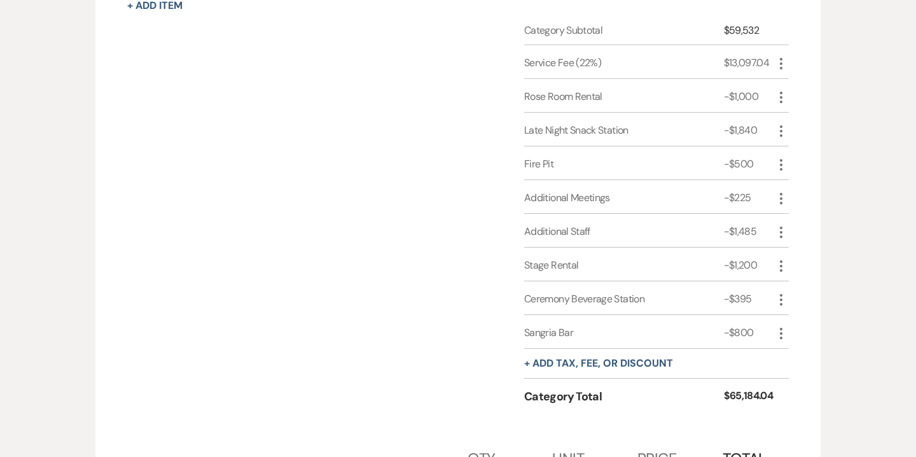
scroll to position [2513, 0]
click at [615, 365] on button "+ Add tax, fee, or discount" at bounding box center [598, 364] width 149 height 10
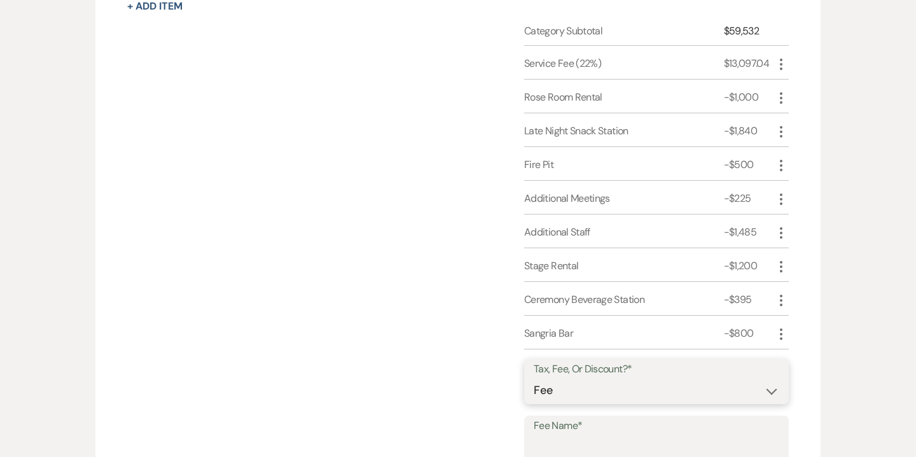
click at [600, 386] on select "Fee Discount Tax" at bounding box center [657, 390] width 246 height 25
select select "3"
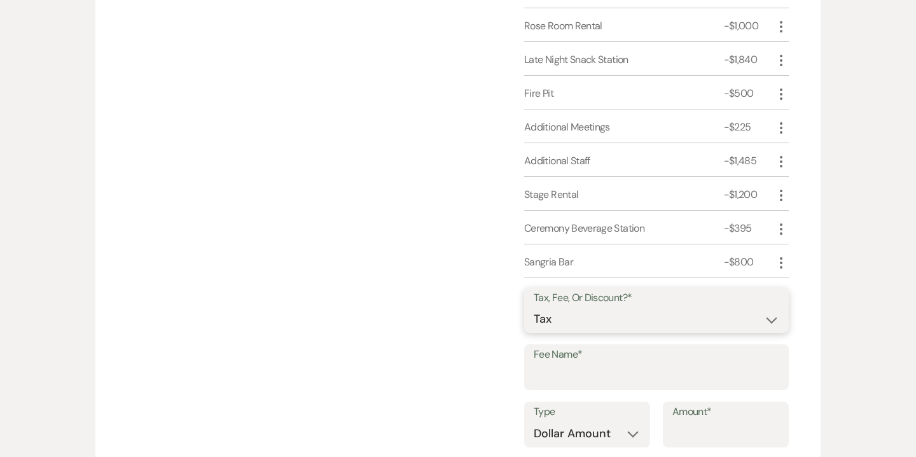
scroll to position [2590, 0]
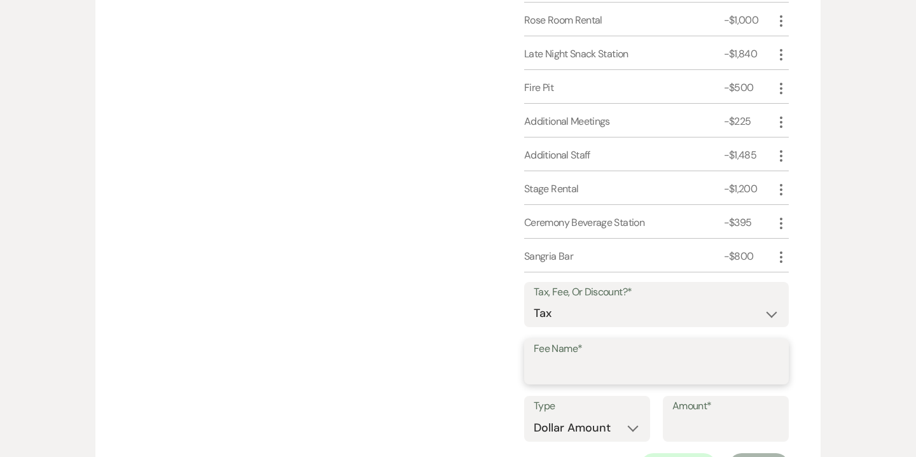
click at [590, 376] on input "Fee Name*" at bounding box center [657, 370] width 246 height 25
type input "NJ Sales Tax"
click at [610, 429] on select "Dollar Amount Percentage" at bounding box center [587, 427] width 107 height 25
select select "false"
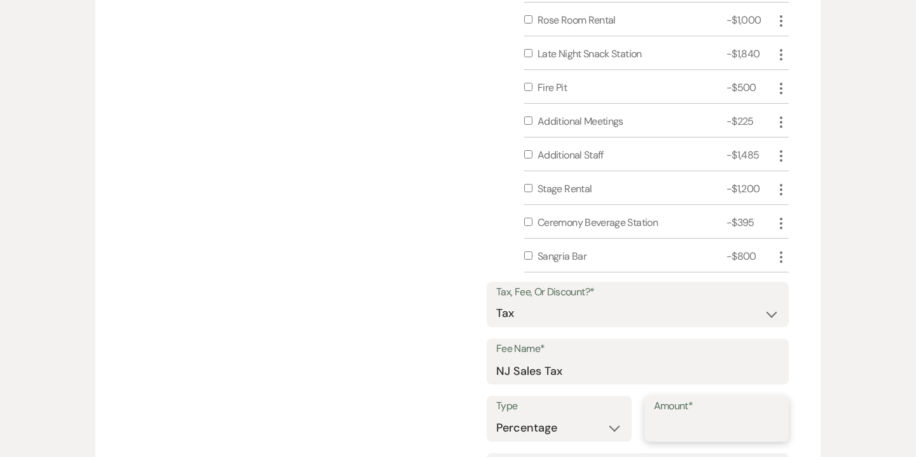
click at [699, 421] on input "Amount*" at bounding box center [717, 427] width 126 height 25
type input "6.625"
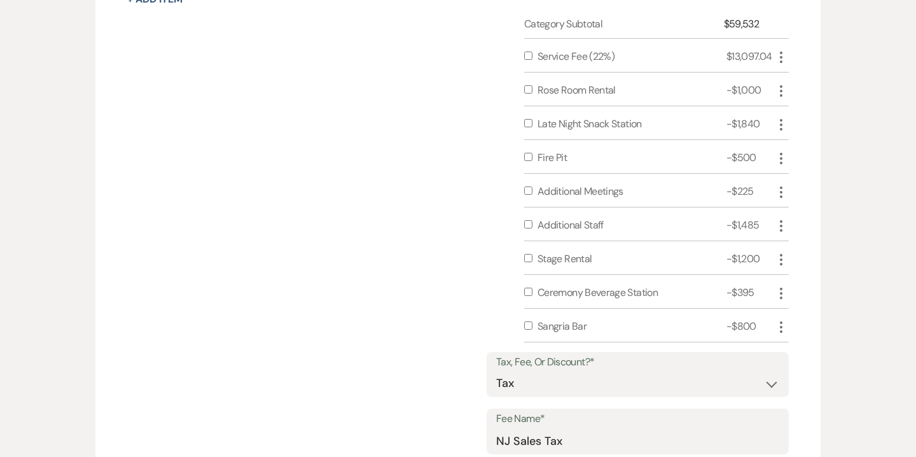
scroll to position [2513, 0]
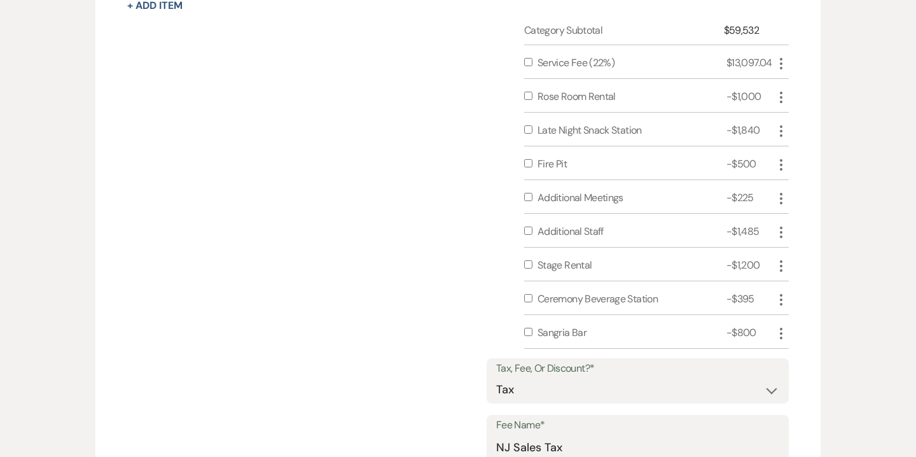
click at [531, 330] on input "checkbox" at bounding box center [528, 332] width 8 height 8
checkbox input "true"
click at [526, 298] on input "checkbox" at bounding box center [528, 298] width 8 height 8
checkbox input "true"
click at [526, 253] on div "Stage Rental -$1,200 More" at bounding box center [656, 264] width 265 height 34
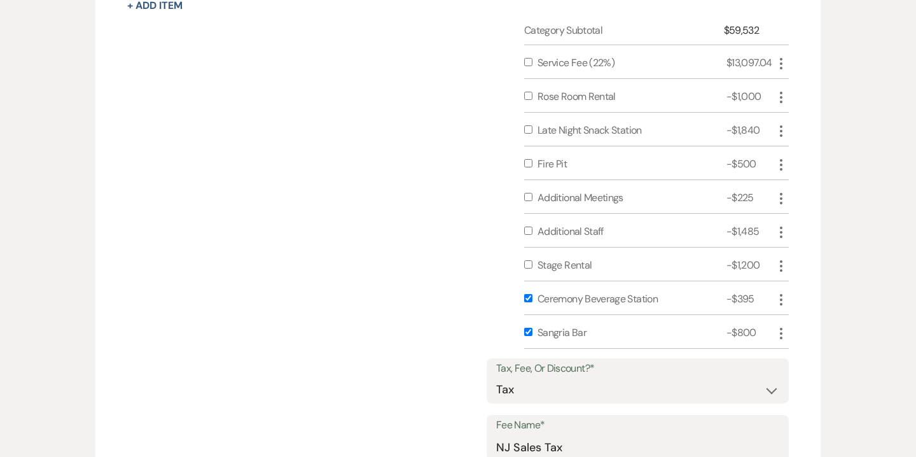
click at [527, 260] on input "checkbox" at bounding box center [528, 264] width 8 height 8
checkbox input "true"
click at [529, 229] on input "checkbox" at bounding box center [528, 231] width 8 height 8
checkbox input "true"
click at [527, 193] on input "checkbox" at bounding box center [528, 197] width 8 height 8
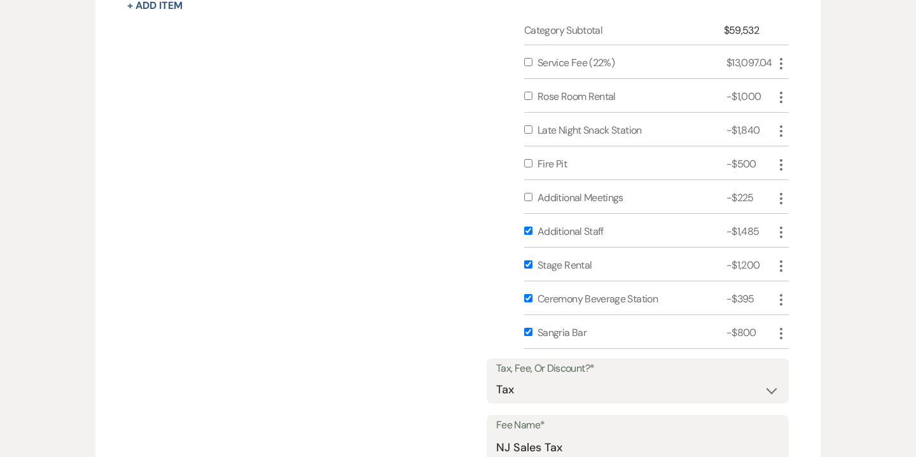
checkbox input "true"
click at [527, 162] on input "checkbox" at bounding box center [528, 163] width 8 height 8
checkbox input "true"
click at [527, 125] on input "checkbox" at bounding box center [528, 129] width 8 height 8
checkbox input "true"
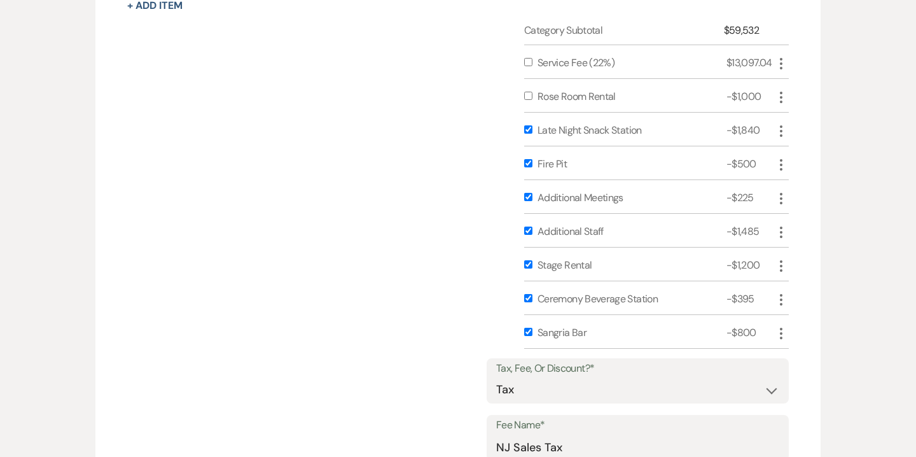
click at [528, 96] on input "checkbox" at bounding box center [528, 96] width 8 height 8
checkbox input "true"
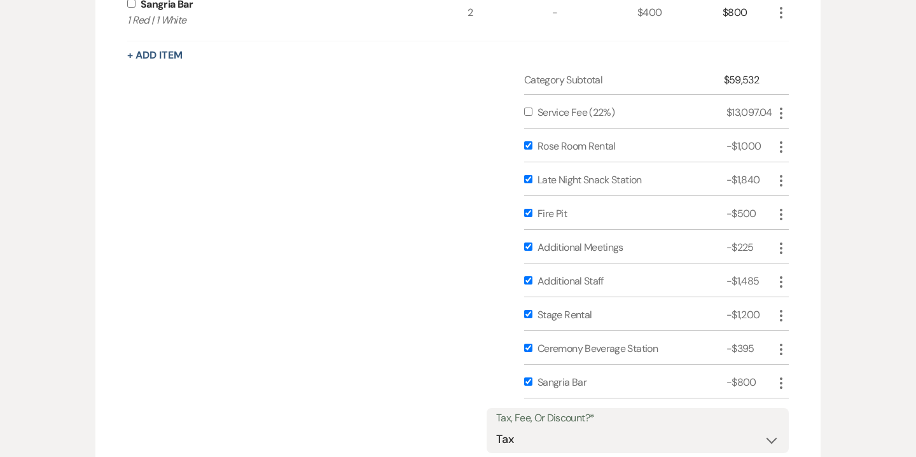
scroll to position [2434, 0]
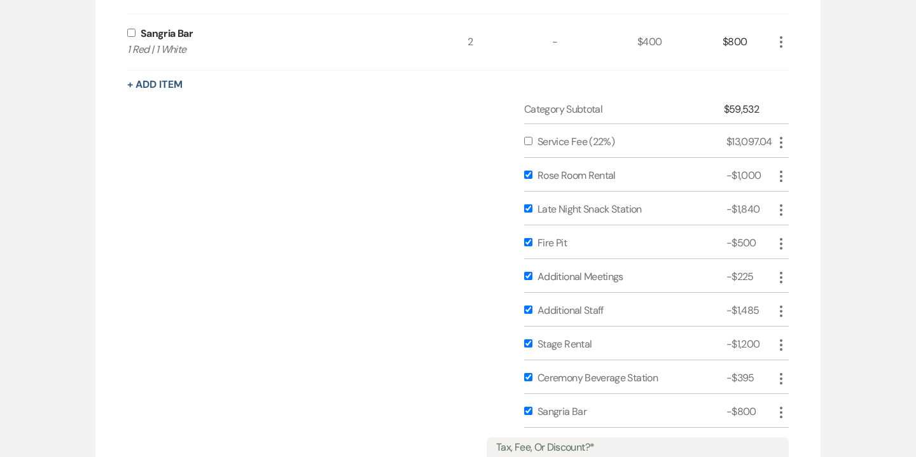
click at [530, 139] on input "checkbox" at bounding box center [528, 141] width 8 height 8
checkbox input "true"
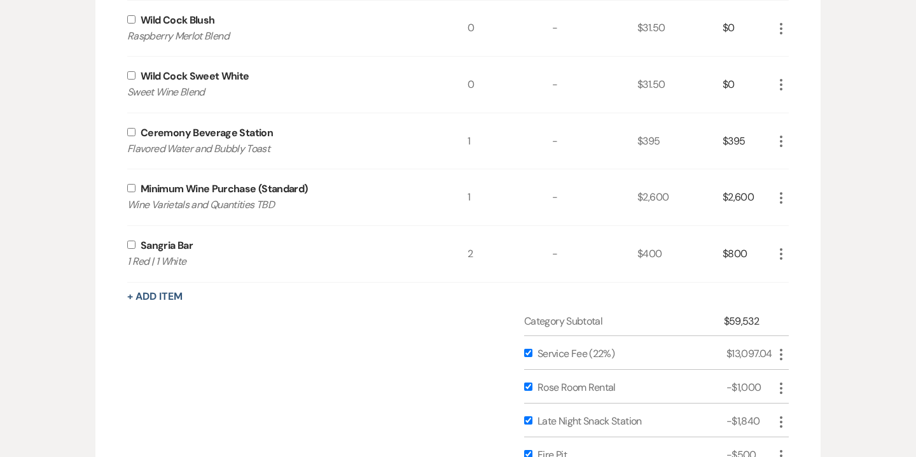
scroll to position [2222, 0]
click at [133, 244] on input "checkbox" at bounding box center [131, 245] width 8 height 8
checkbox input "true"
click at [134, 189] on input "checkbox" at bounding box center [131, 189] width 8 height 8
checkbox input "true"
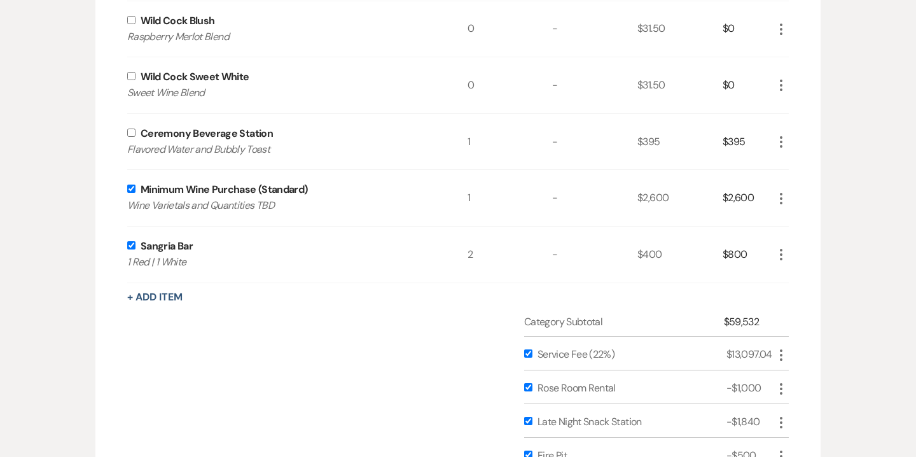
click at [129, 134] on input "checkbox" at bounding box center [131, 133] width 8 height 8
checkbox input "true"
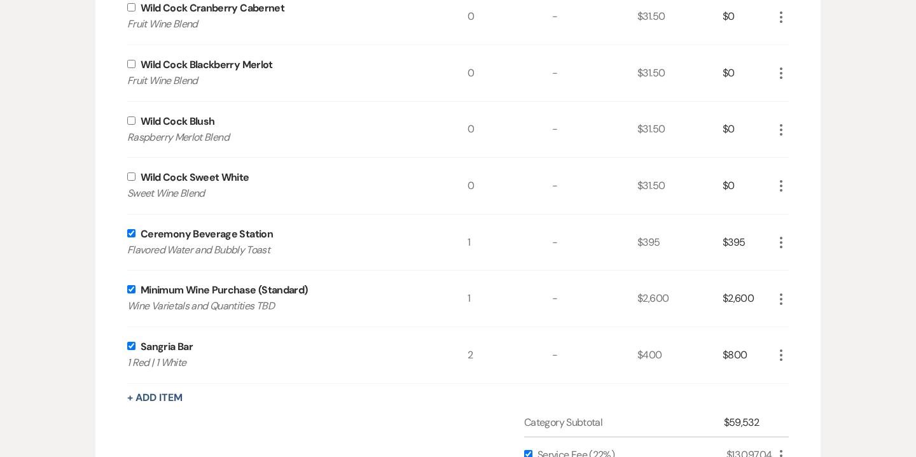
scroll to position [2110, 0]
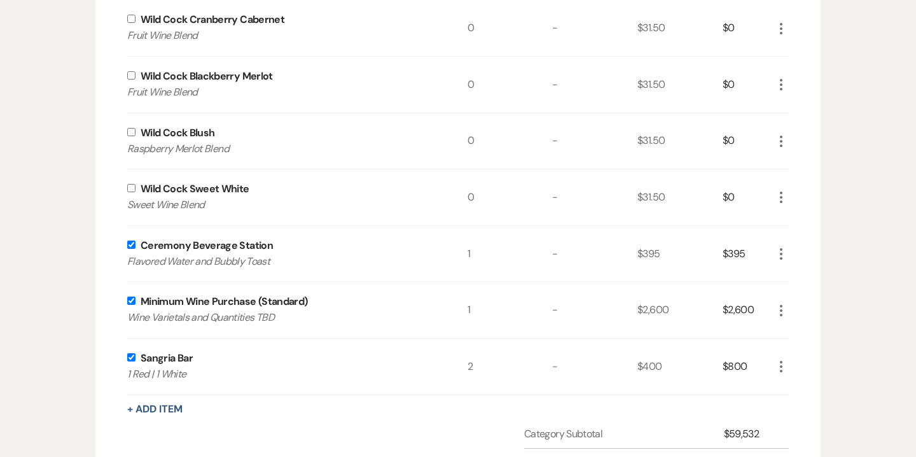
click at [129, 190] on input "checkbox" at bounding box center [131, 188] width 8 height 8
checkbox input "true"
click at [133, 129] on input "checkbox" at bounding box center [131, 132] width 8 height 8
checkbox input "true"
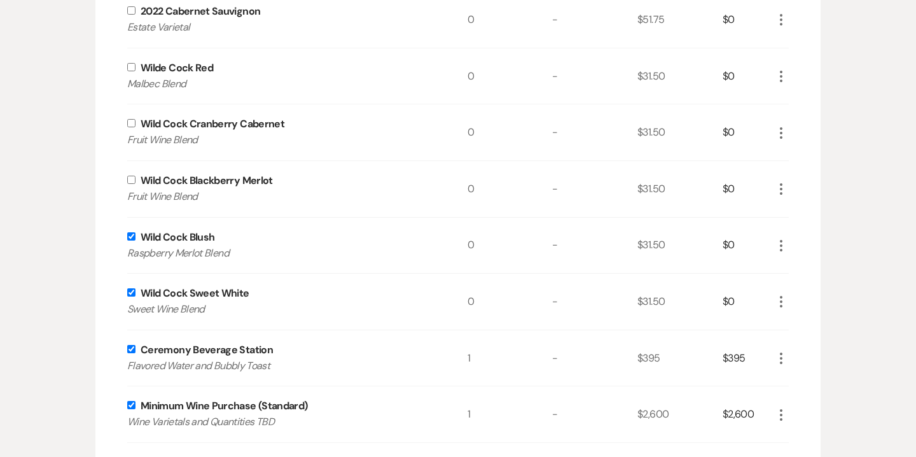
scroll to position [1971, 0]
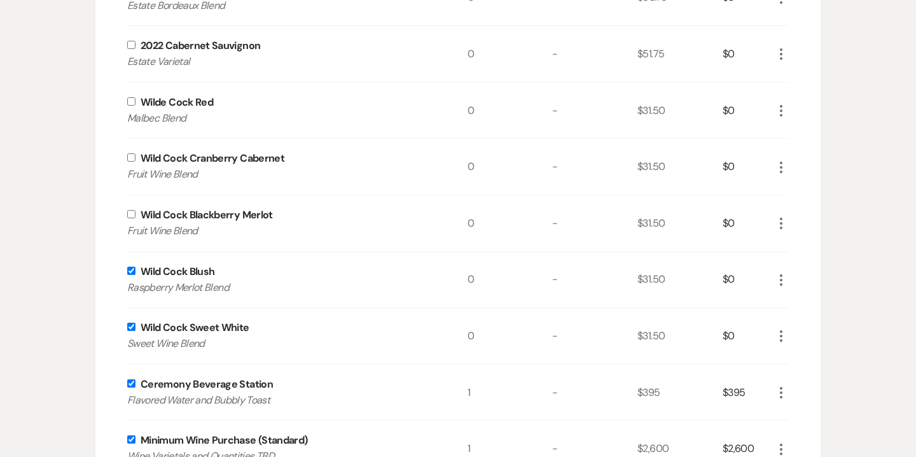
click at [130, 216] on input "checkbox" at bounding box center [131, 214] width 8 height 8
checkbox input "true"
click at [129, 161] on input "checkbox" at bounding box center [131, 157] width 8 height 8
checkbox input "true"
click at [132, 102] on input "checkbox" at bounding box center [131, 101] width 8 height 8
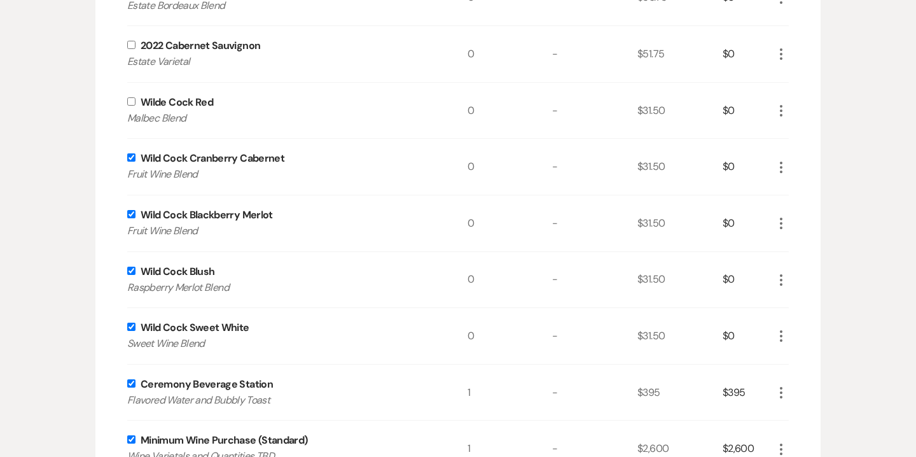
checkbox input "true"
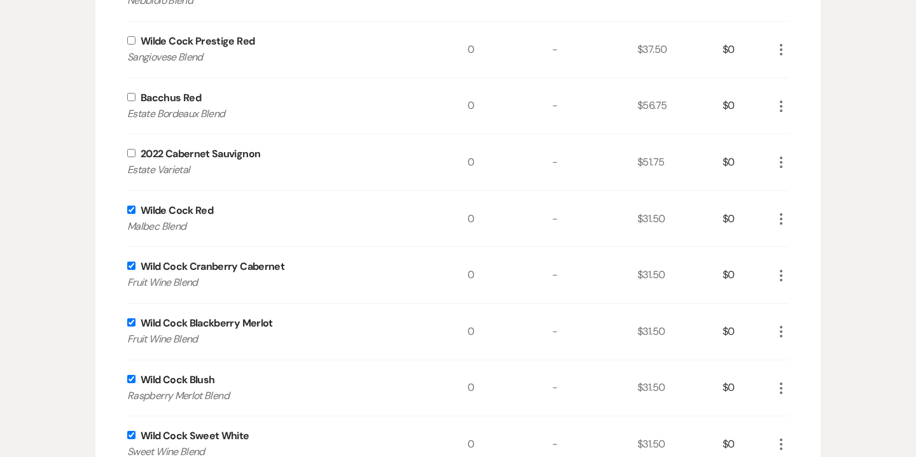
scroll to position [1799, 0]
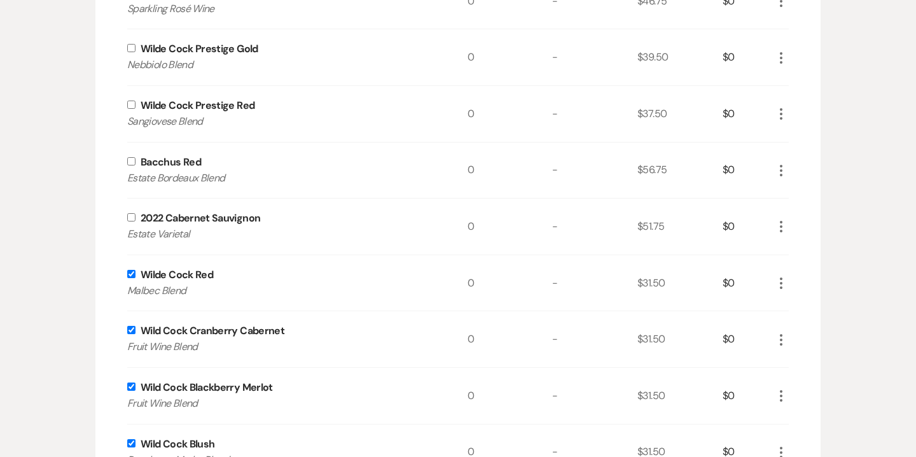
click at [132, 214] on input "checkbox" at bounding box center [131, 217] width 8 height 8
checkbox input "true"
click at [131, 160] on input "checkbox" at bounding box center [131, 161] width 8 height 8
checkbox input "true"
click at [131, 106] on input "checkbox" at bounding box center [131, 105] width 8 height 8
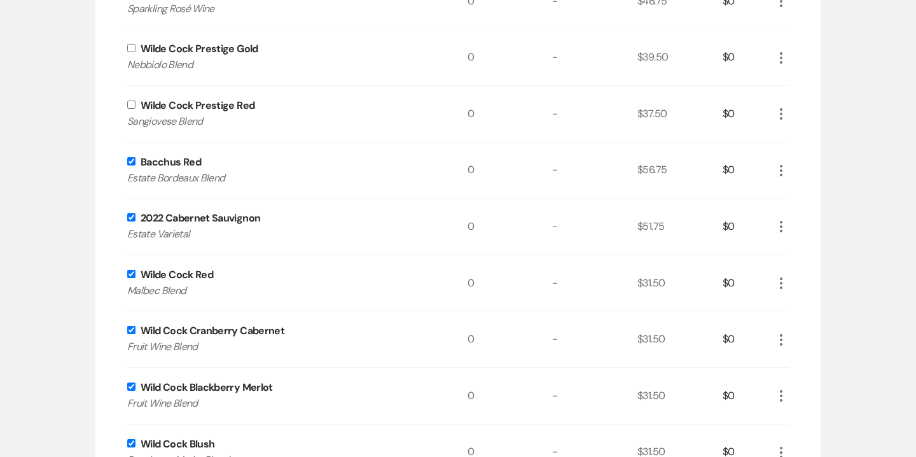
checkbox input "true"
click at [132, 46] on input "checkbox" at bounding box center [131, 48] width 8 height 8
checkbox input "true"
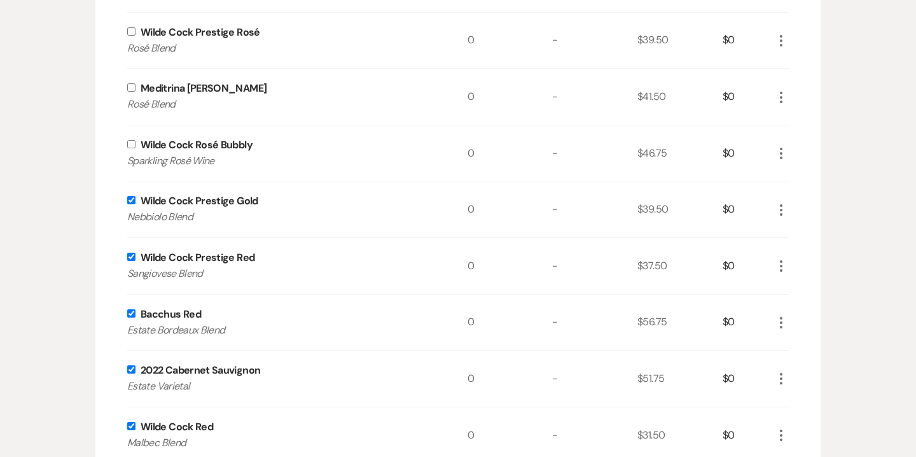
scroll to position [1632, 0]
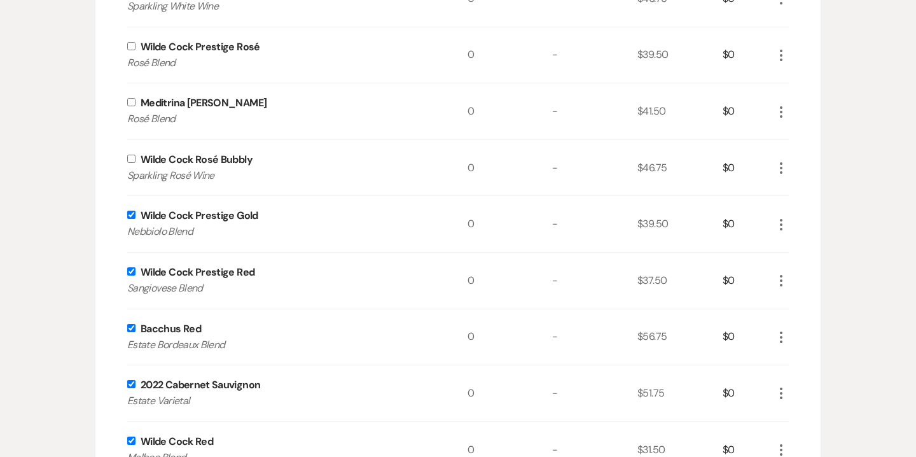
click at [132, 155] on input "checkbox" at bounding box center [131, 159] width 8 height 8
checkbox input "true"
click at [134, 102] on input "checkbox" at bounding box center [131, 102] width 8 height 8
checkbox input "true"
click at [134, 48] on input "checkbox" at bounding box center [131, 46] width 8 height 8
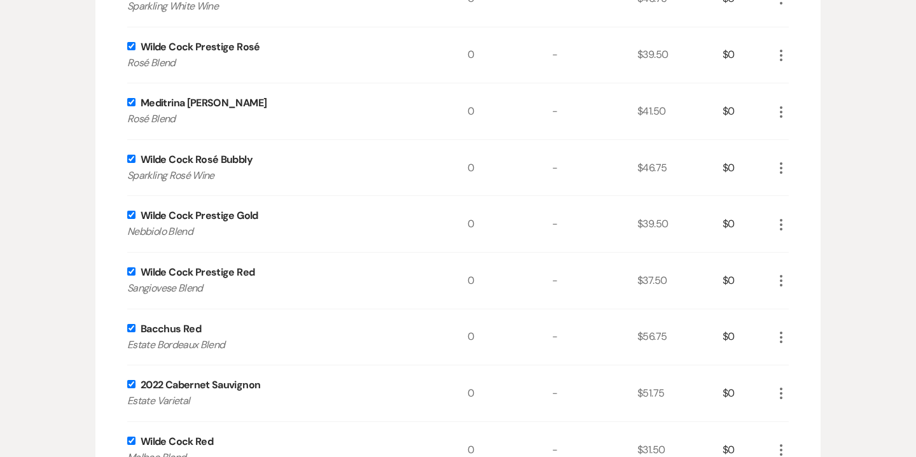
checkbox input "true"
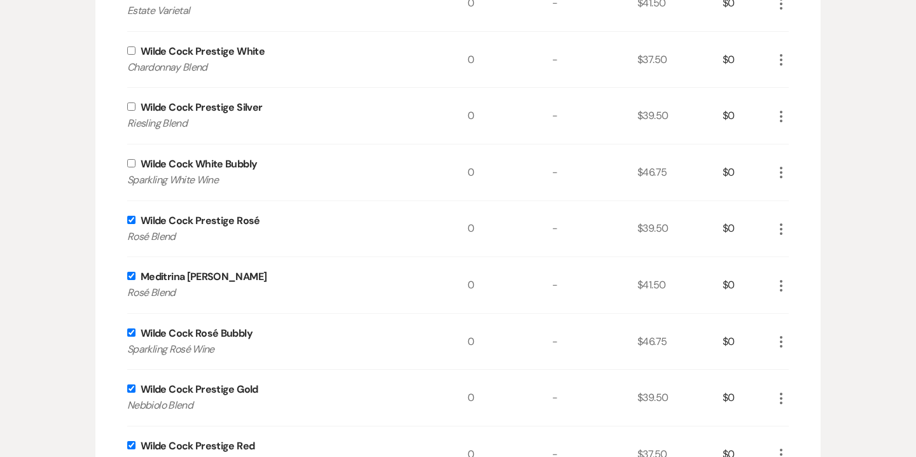
scroll to position [1441, 0]
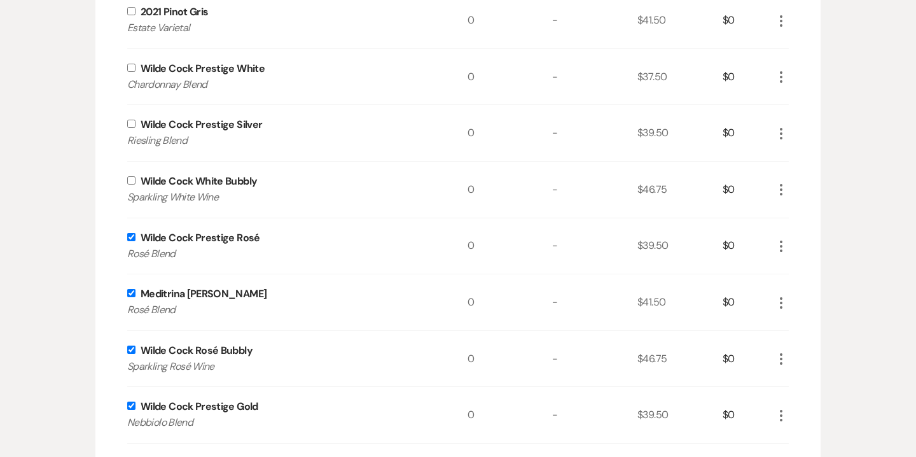
click at [131, 181] on input "checkbox" at bounding box center [131, 180] width 8 height 8
checkbox input "true"
click at [134, 122] on input "checkbox" at bounding box center [131, 124] width 8 height 8
checkbox input "true"
click at [132, 72] on div "Wilde Cock Prestige White Chardonnay Blend" at bounding box center [297, 77] width 340 height 56
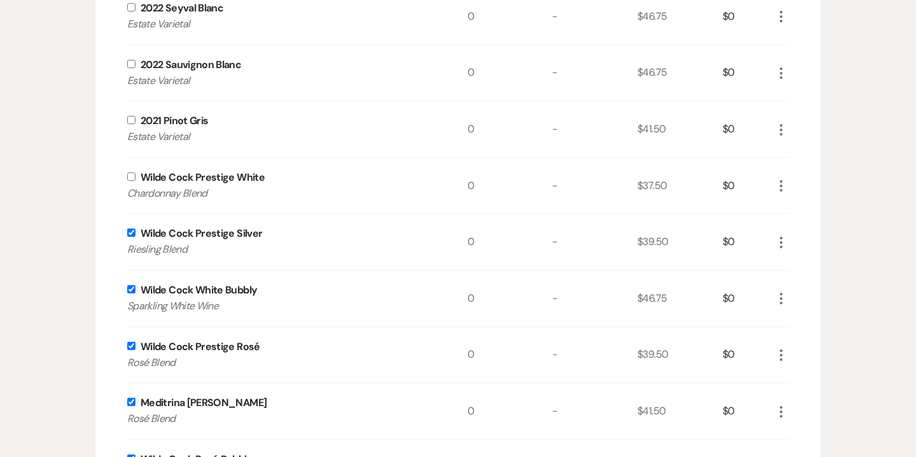
scroll to position [1258, 0]
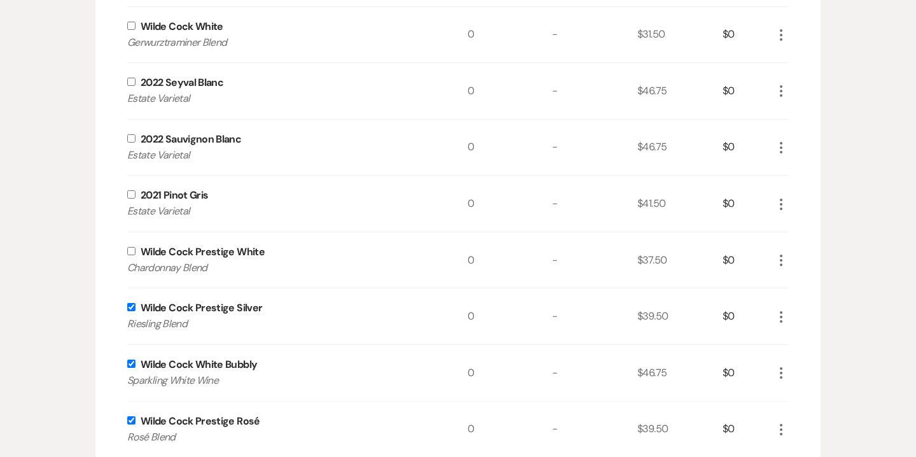
click at [129, 253] on input "checkbox" at bounding box center [131, 251] width 8 height 8
checkbox input "true"
click at [128, 194] on input "checkbox" at bounding box center [131, 194] width 8 height 8
checkbox input "true"
click at [130, 133] on div "2022 Sauvignon Blanc Estate Varietal" at bounding box center [297, 148] width 340 height 56
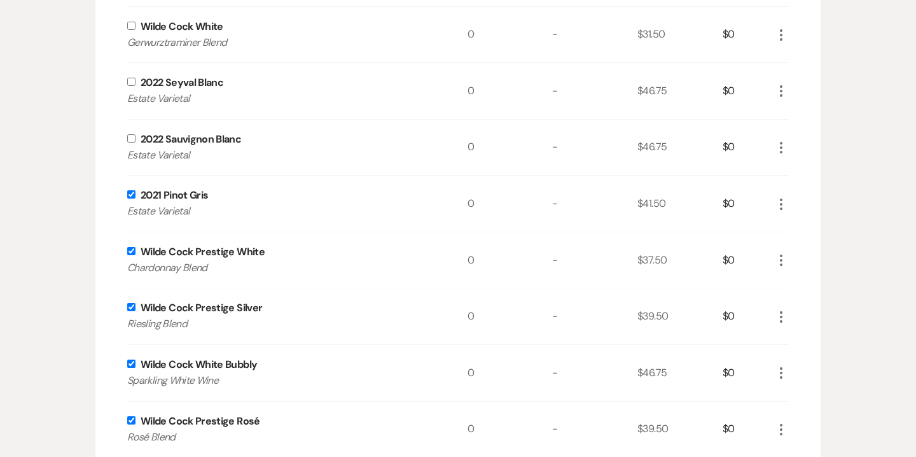
click at [130, 83] on input "checkbox" at bounding box center [131, 82] width 8 height 8
checkbox input "true"
click at [132, 140] on input "checkbox" at bounding box center [131, 138] width 8 height 8
checkbox input "true"
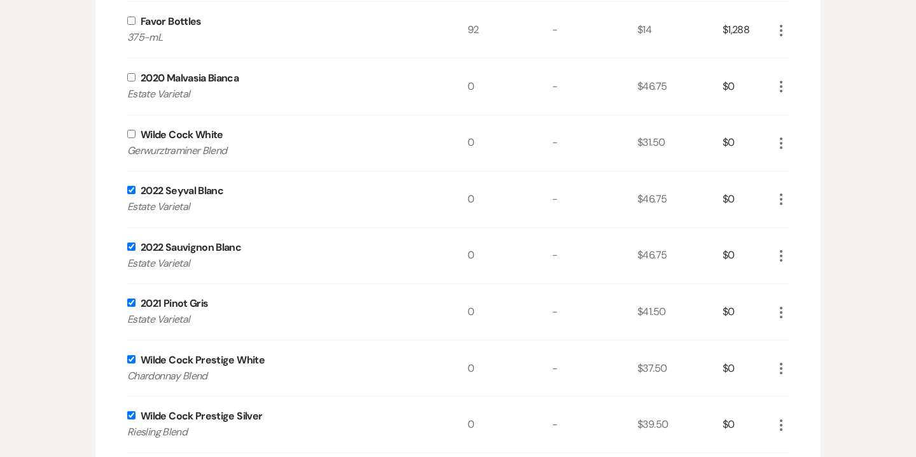
scroll to position [1147, 0]
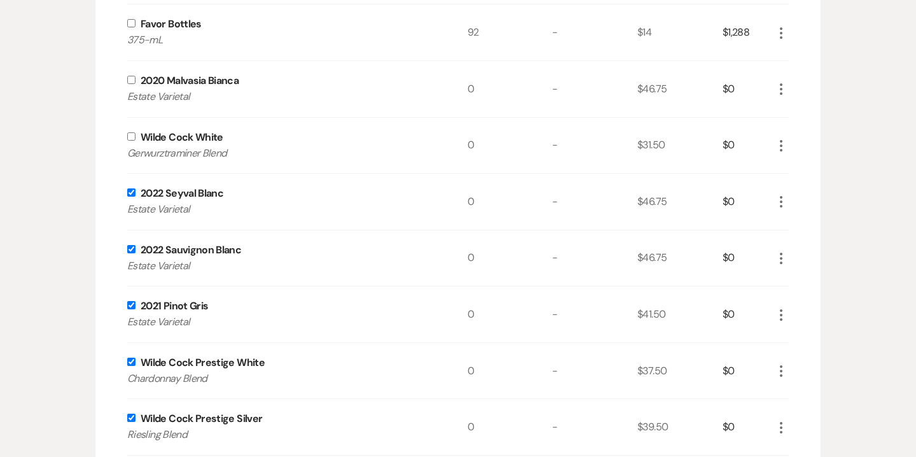
click at [134, 135] on input "checkbox" at bounding box center [131, 136] width 8 height 8
checkbox input "true"
click at [134, 79] on input "checkbox" at bounding box center [131, 80] width 8 height 8
checkbox input "true"
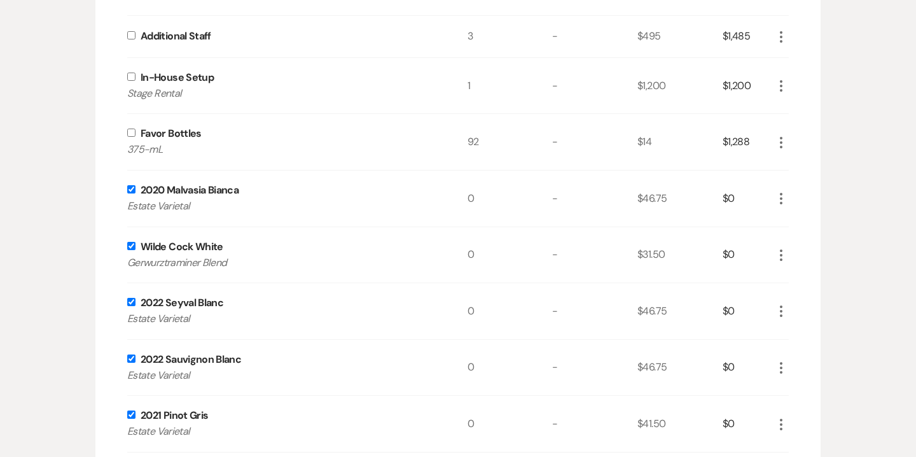
scroll to position [1023, 0]
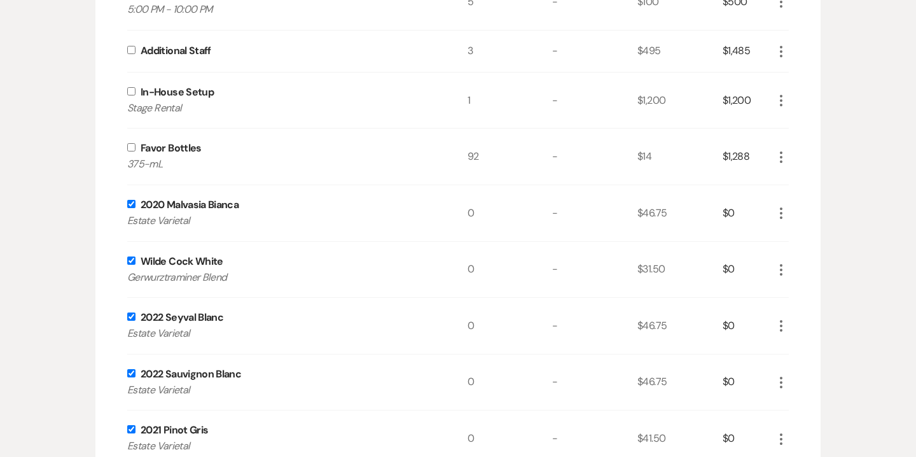
click at [131, 146] on input "checkbox" at bounding box center [131, 147] width 8 height 8
checkbox input "true"
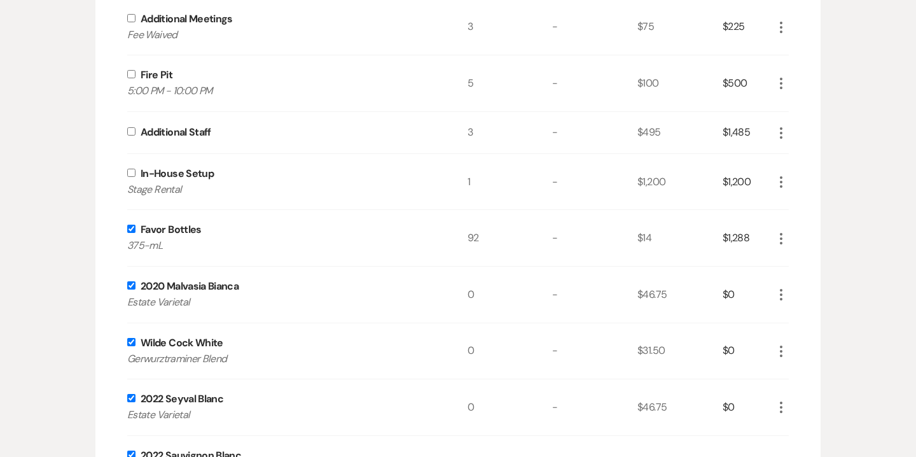
scroll to position [935, 0]
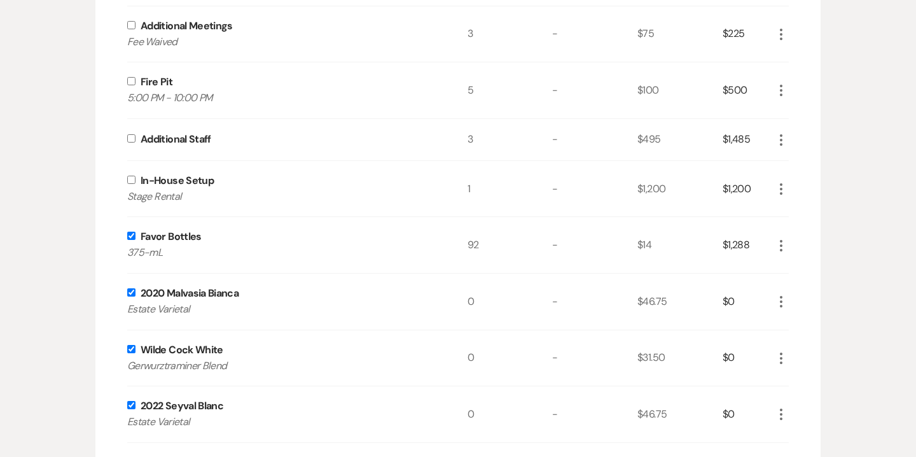
click at [129, 181] on input "checkbox" at bounding box center [131, 180] width 8 height 8
checkbox input "true"
click at [129, 141] on input "checkbox" at bounding box center [131, 138] width 8 height 8
checkbox input "true"
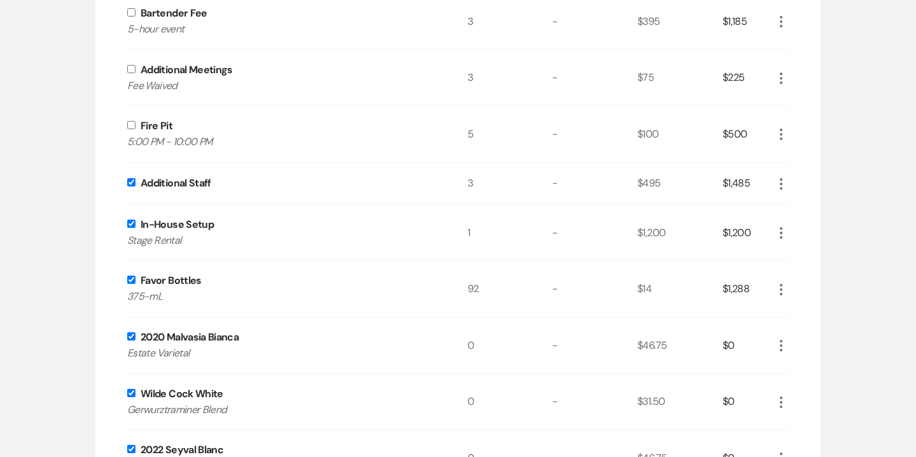
scroll to position [869, 0]
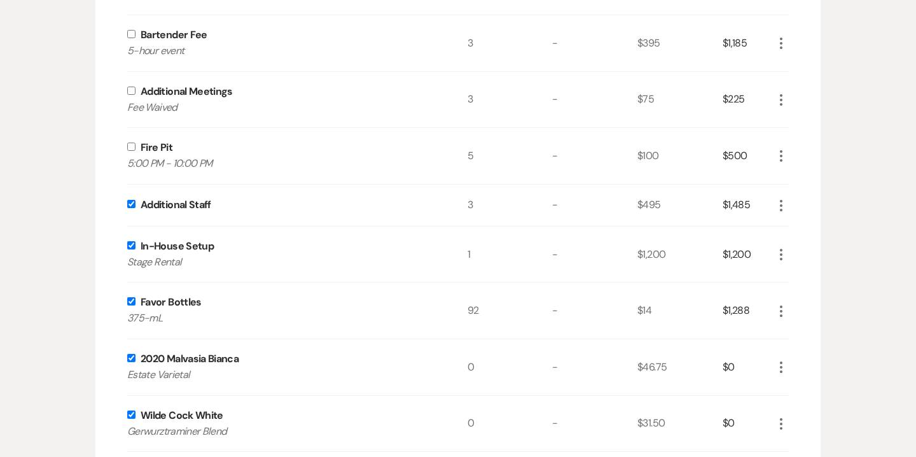
click at [130, 148] on input "checkbox" at bounding box center [131, 147] width 8 height 8
checkbox input "true"
click at [132, 92] on input "checkbox" at bounding box center [131, 91] width 8 height 8
checkbox input "true"
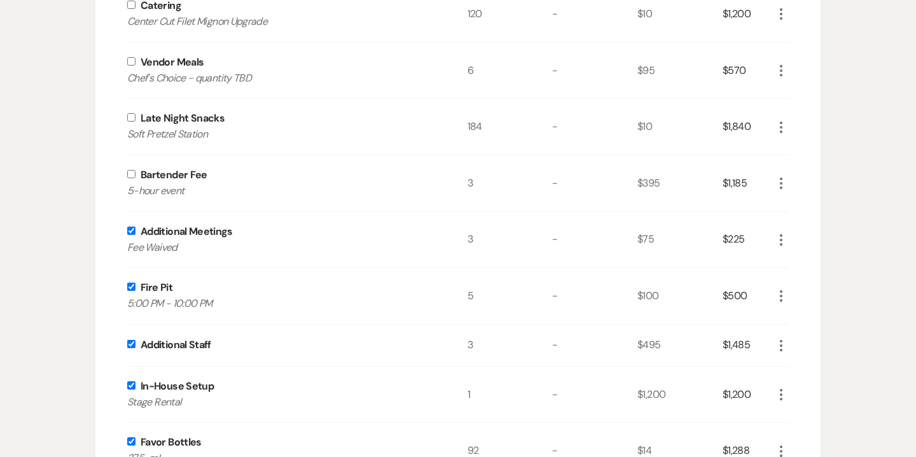
scroll to position [727, 0]
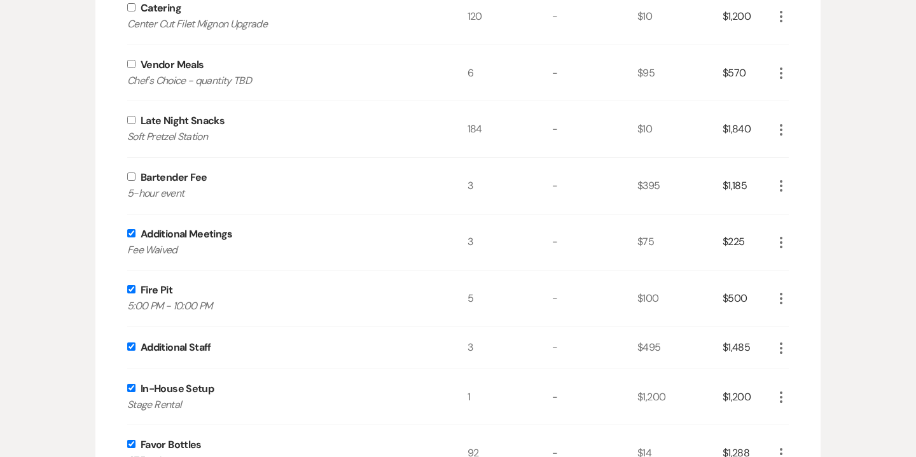
click at [132, 178] on input "checkbox" at bounding box center [131, 176] width 8 height 8
checkbox input "true"
click at [134, 125] on div "Late Night Snacks Soft Pretzel Station" at bounding box center [297, 129] width 340 height 56
click at [130, 68] on div "Vendor Meals Chef's Choice - quantity TBD" at bounding box center [297, 73] width 340 height 56
click at [132, 66] on input "checkbox" at bounding box center [131, 64] width 8 height 8
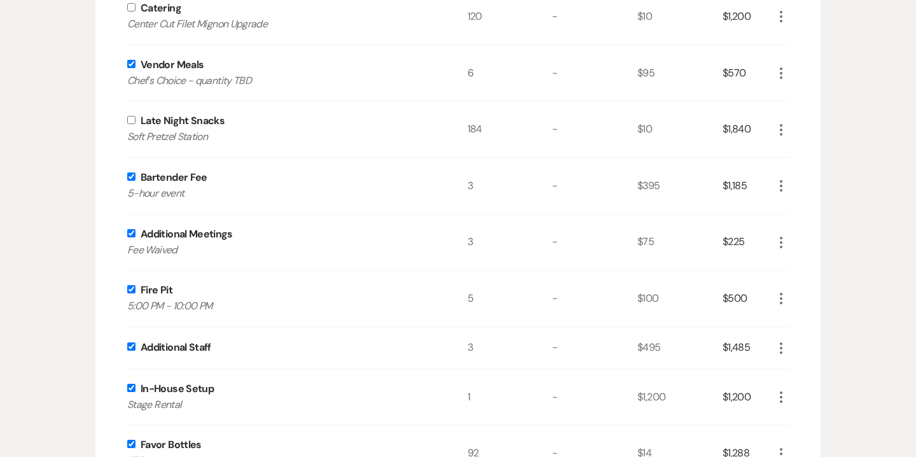
checkbox input "true"
click at [130, 118] on input "checkbox" at bounding box center [131, 120] width 8 height 8
checkbox input "true"
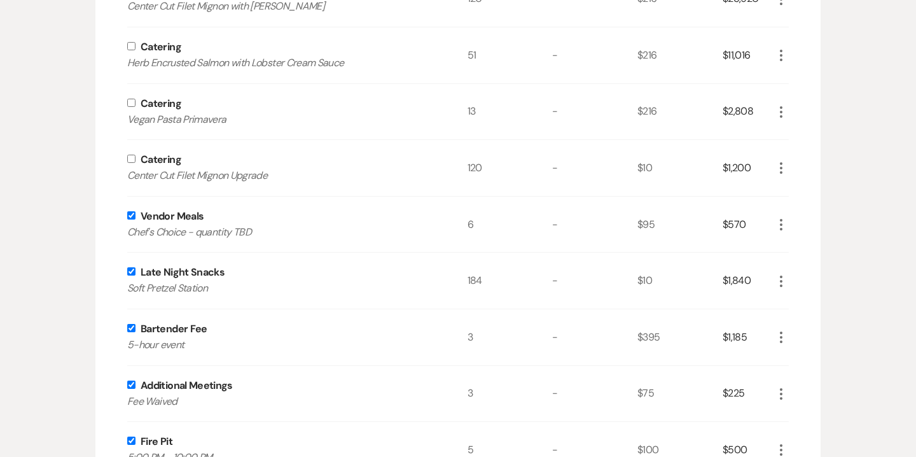
scroll to position [534, 0]
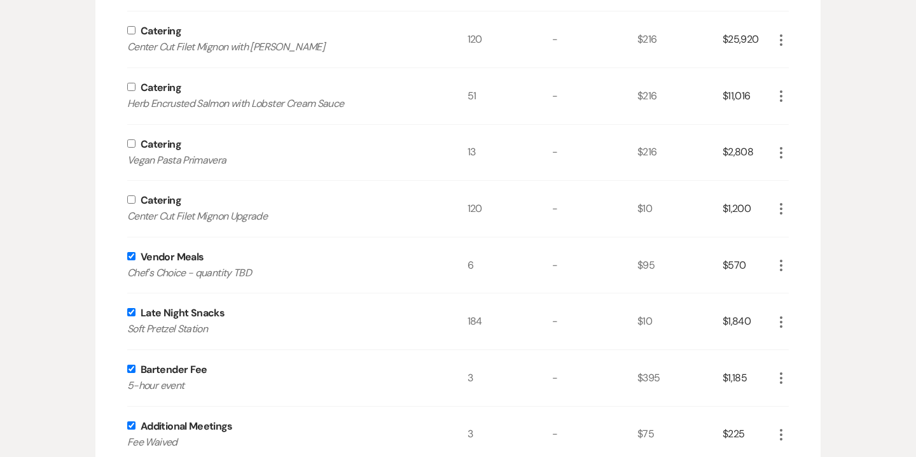
click at [133, 199] on input "checkbox" at bounding box center [131, 199] width 8 height 8
checkbox input "true"
click at [132, 141] on input "checkbox" at bounding box center [131, 143] width 8 height 8
checkbox input "true"
click at [134, 91] on div "Catering Herb Encrusted Salmon with Lobster Cream Sauce" at bounding box center [297, 96] width 340 height 56
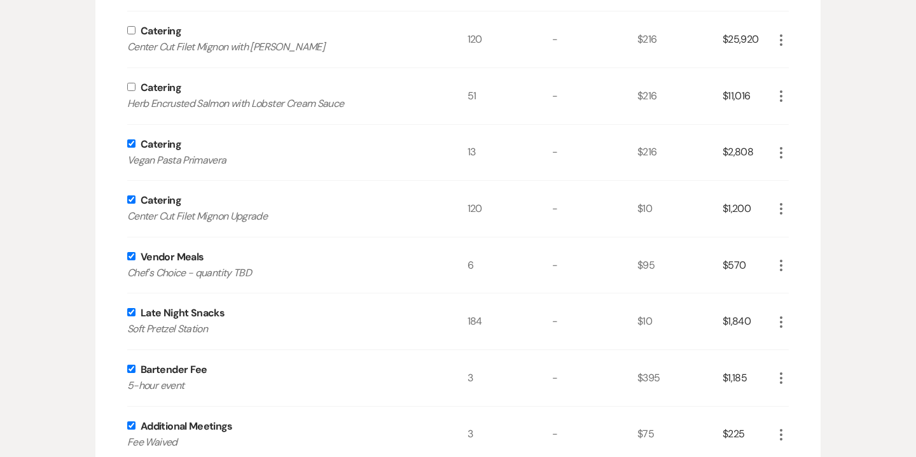
click at [132, 87] on input "checkbox" at bounding box center [131, 87] width 8 height 8
checkbox input "true"
click at [131, 32] on input "checkbox" at bounding box center [131, 30] width 8 height 8
checkbox input "true"
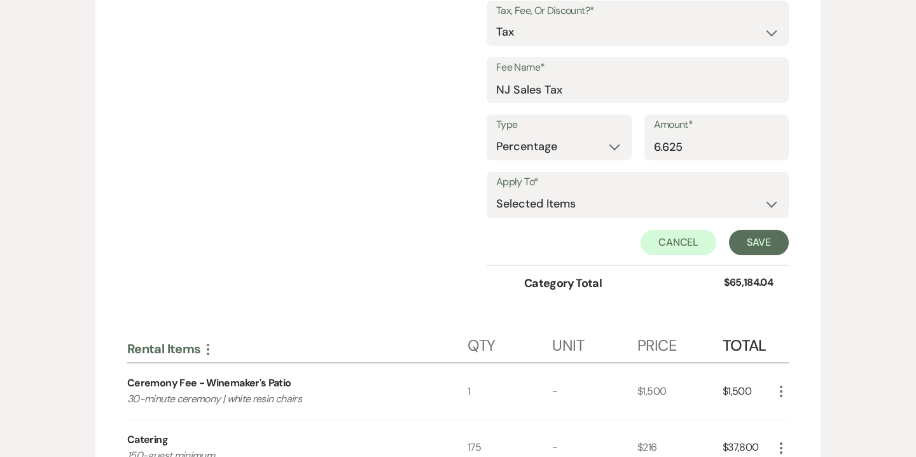
scroll to position [2896, 0]
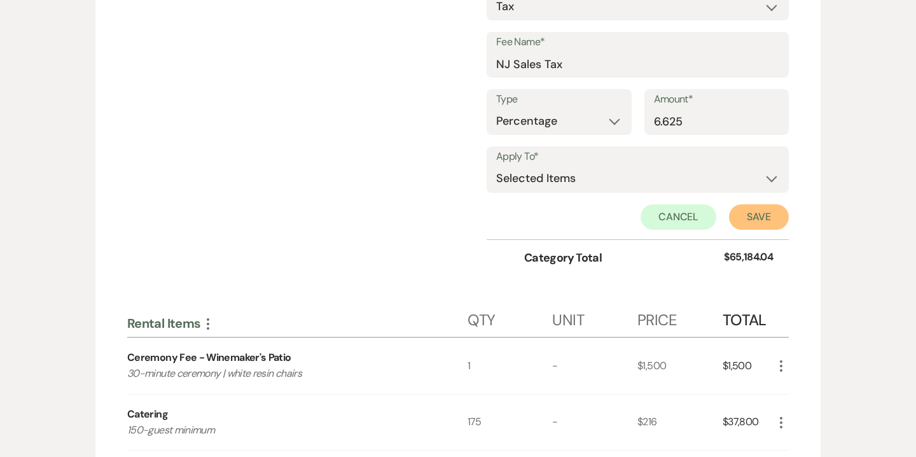
click at [755, 209] on button "Save" at bounding box center [759, 216] width 60 height 25
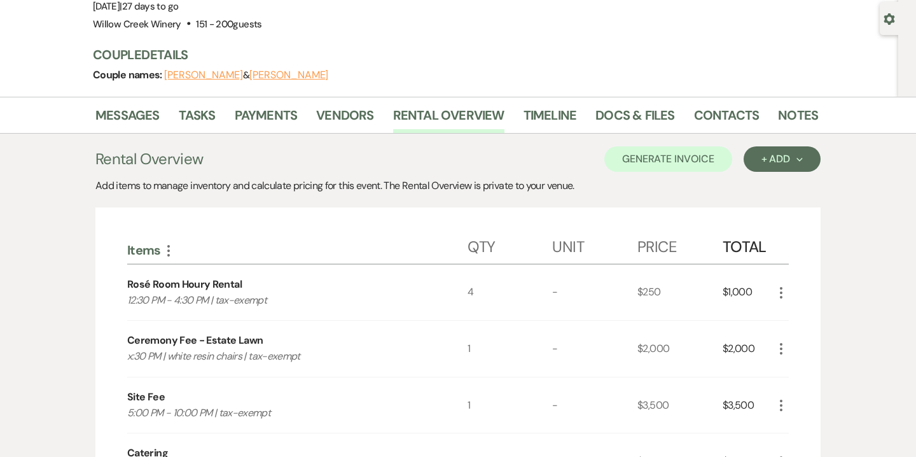
scroll to position [175, 0]
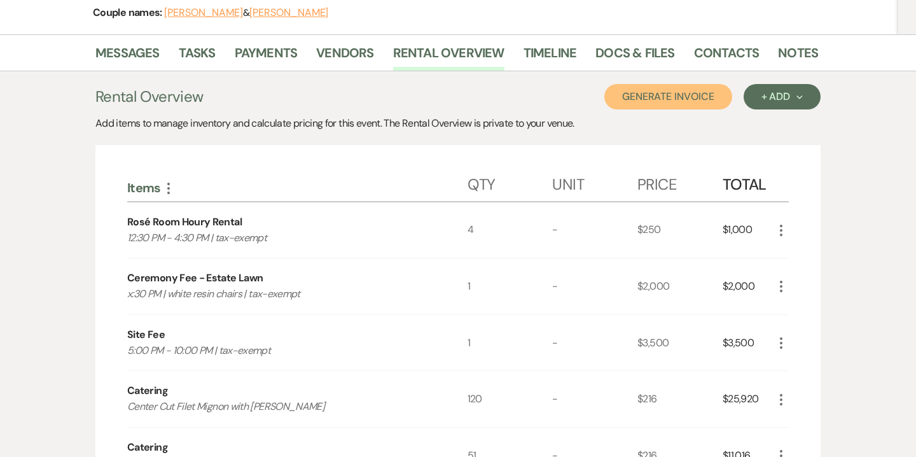
click at [687, 97] on button "Generate Invoice" at bounding box center [668, 96] width 128 height 25
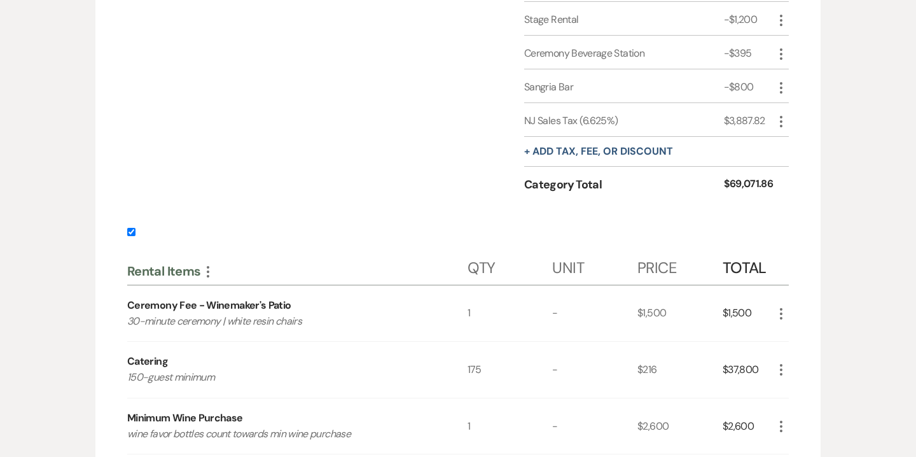
scroll to position [2787, 0]
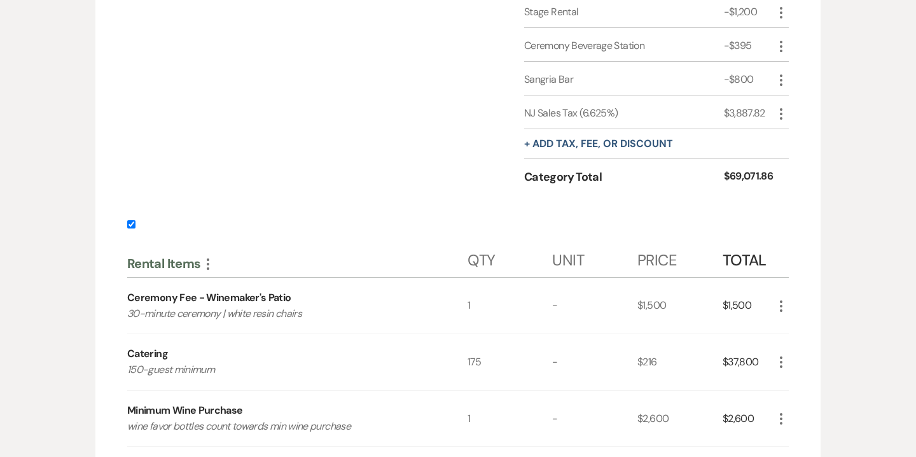
click at [131, 221] on input "checkbox" at bounding box center [131, 224] width 8 height 8
checkbox input "false"
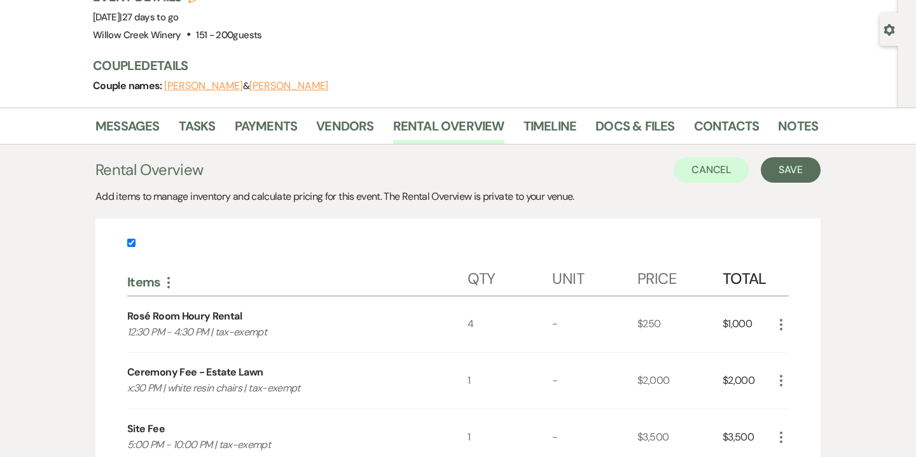
scroll to position [0, 0]
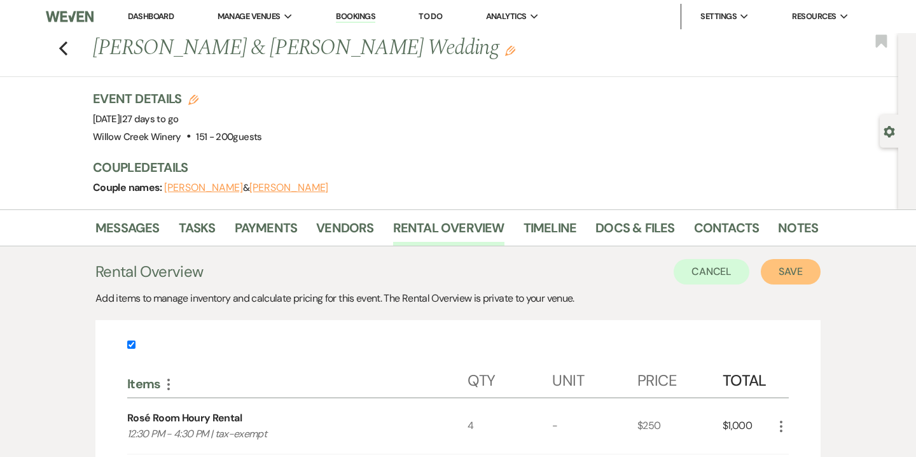
click at [796, 270] on button "Save" at bounding box center [791, 271] width 60 height 25
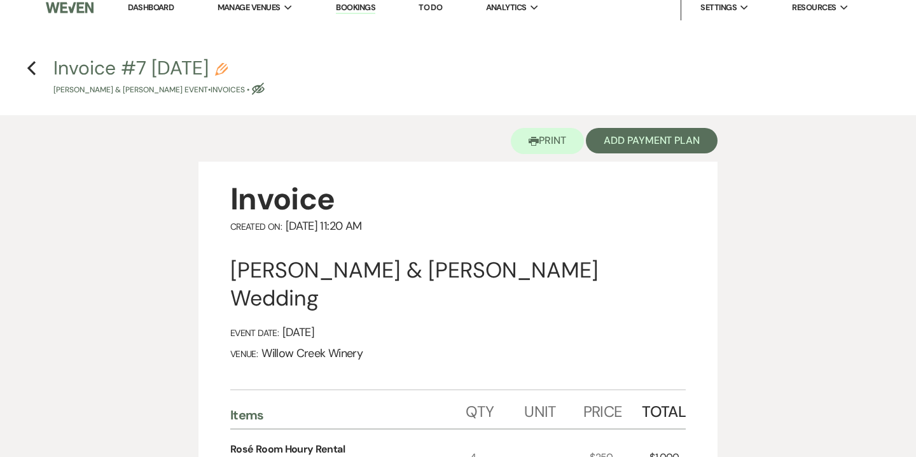
scroll to position [11, 0]
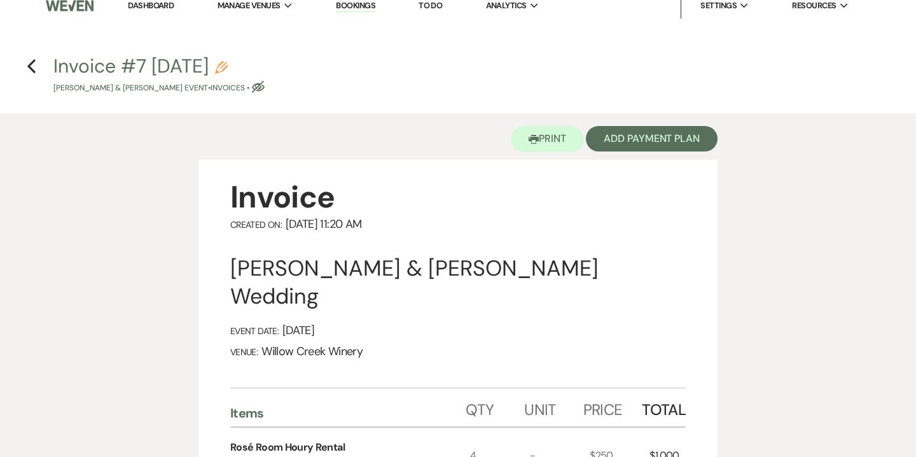
click at [228, 62] on use "button" at bounding box center [221, 67] width 13 height 13
select select "22"
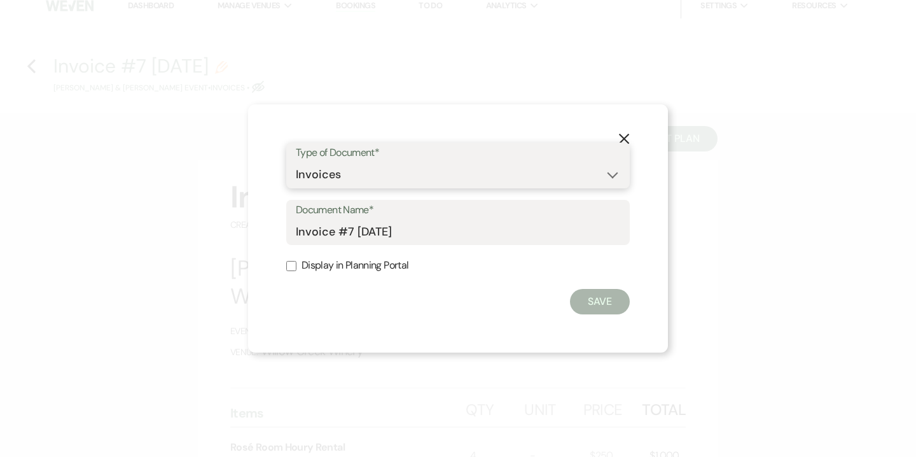
click at [336, 176] on select "Special Event Insurance Vendor Certificate of Insurance Contracts / Rental Agre…" at bounding box center [458, 174] width 324 height 25
click at [296, 230] on input "Invoice #7 8-15-2025" at bounding box center [458, 231] width 324 height 25
drag, startPoint x: 394, startPoint y: 232, endPoint x: 408, endPoint y: 235, distance: 13.7
click at [408, 235] on input "Estimated Invoice #7 8-15-2025" at bounding box center [458, 231] width 324 height 25
click at [527, 234] on input "Estimated Invoice as of 8-15-2025" at bounding box center [458, 231] width 324 height 25
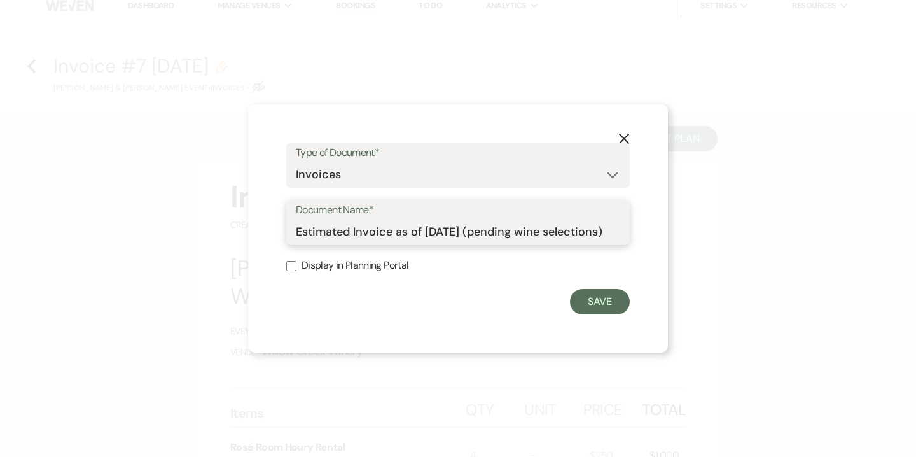
scroll to position [0, 4]
type input "Estimated Invoice as of 8-15-2025 (pending wine selections)"
click at [606, 300] on button "Save" at bounding box center [600, 301] width 60 height 25
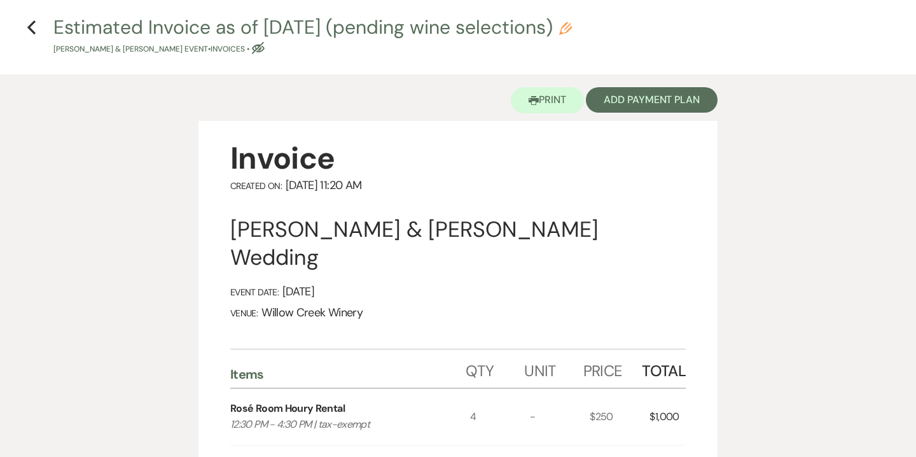
scroll to position [0, 0]
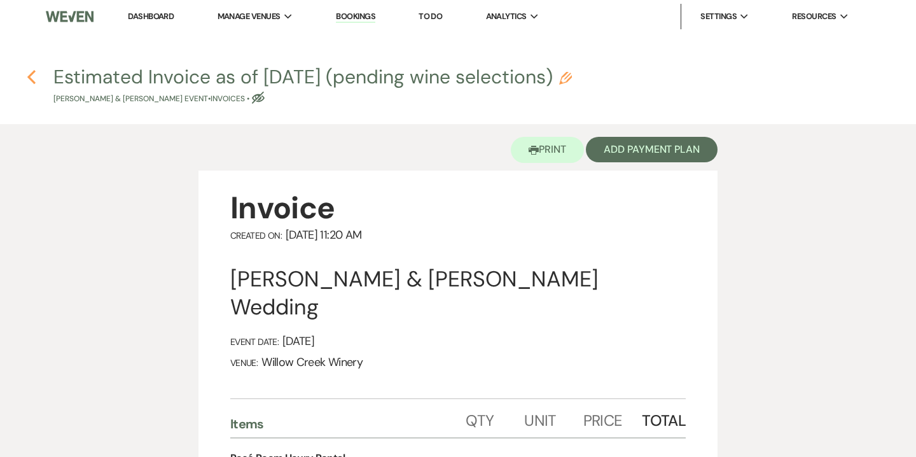
click at [32, 79] on use "button" at bounding box center [31, 77] width 8 height 14
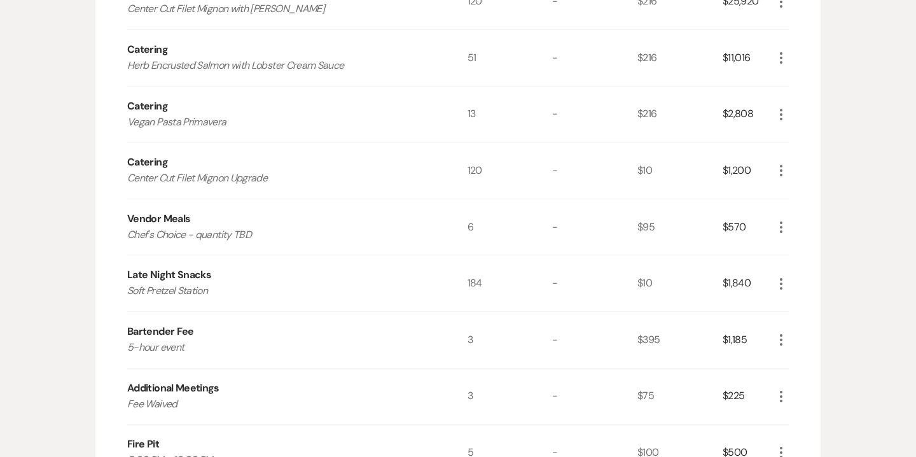
scroll to position [576, 0]
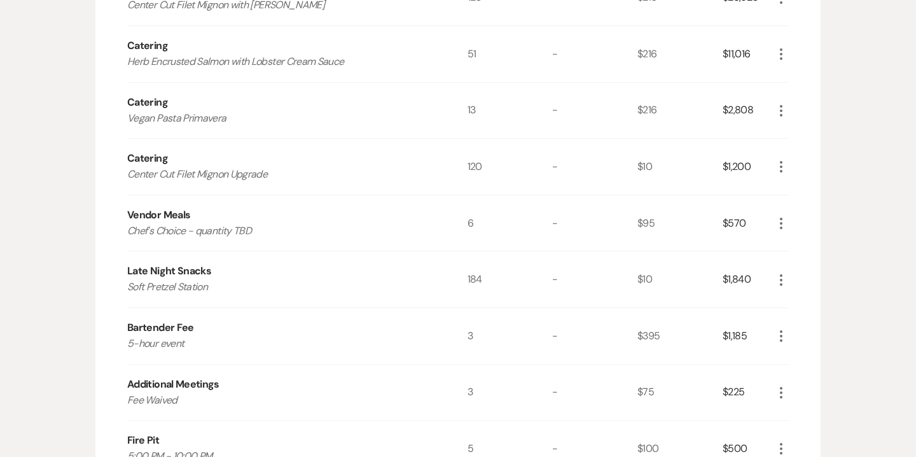
click at [779, 392] on icon "More" at bounding box center [781, 392] width 15 height 15
click at [812, 414] on button "Pencil Edit" at bounding box center [807, 417] width 66 height 20
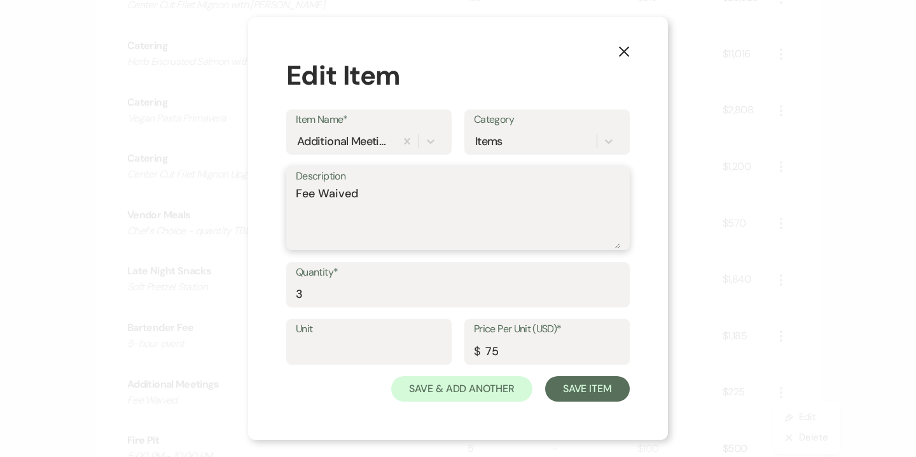
click at [338, 199] on textarea "Fee Waived" at bounding box center [458, 217] width 324 height 64
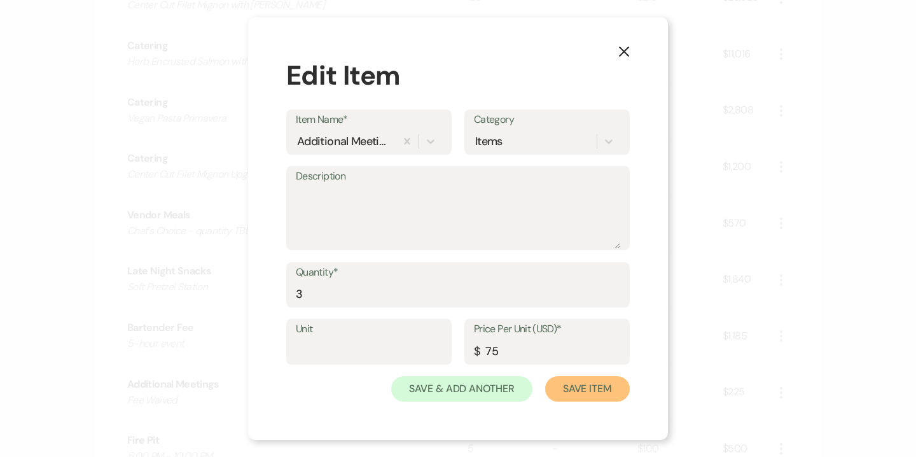
click at [587, 386] on button "Save Item" at bounding box center [587, 388] width 85 height 25
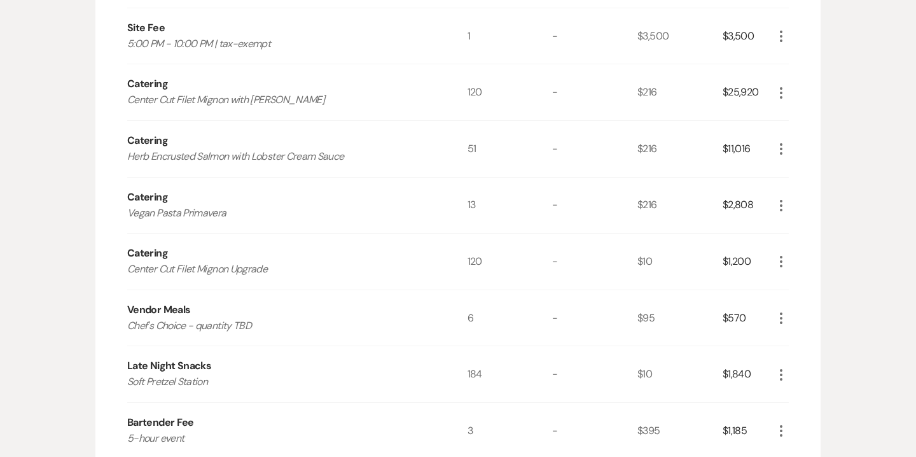
scroll to position [319, 0]
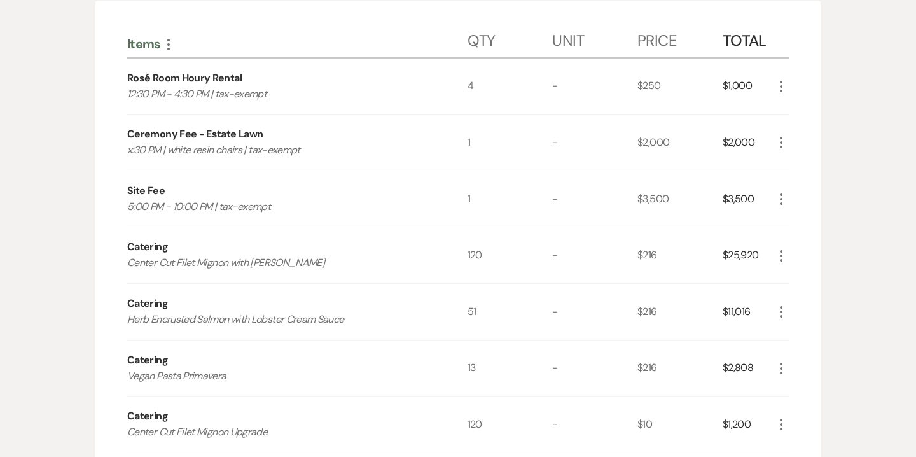
click at [777, 141] on icon "More" at bounding box center [781, 142] width 15 height 15
click at [818, 175] on button "Pencil Edit" at bounding box center [807, 167] width 66 height 20
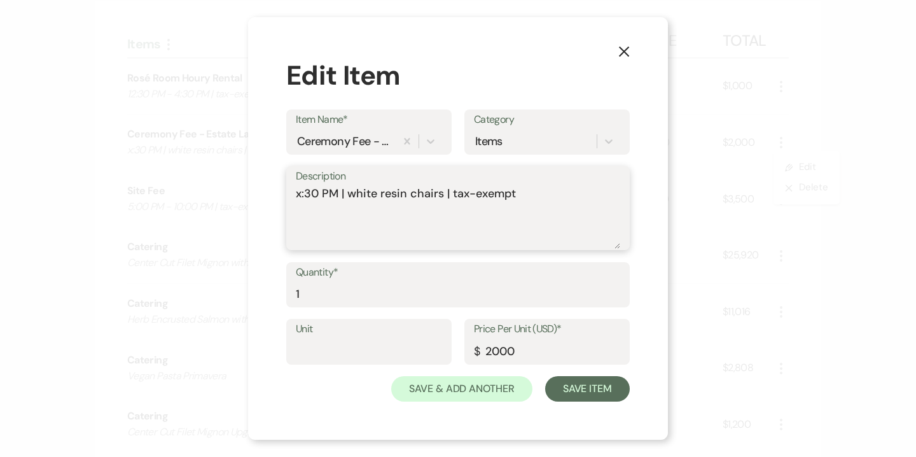
click at [296, 194] on textarea "x:30 PM | white resin chairs | tax-exempt" at bounding box center [458, 217] width 324 height 64
type textarea "4:30 PM | white resin chairs | tax-exempt"
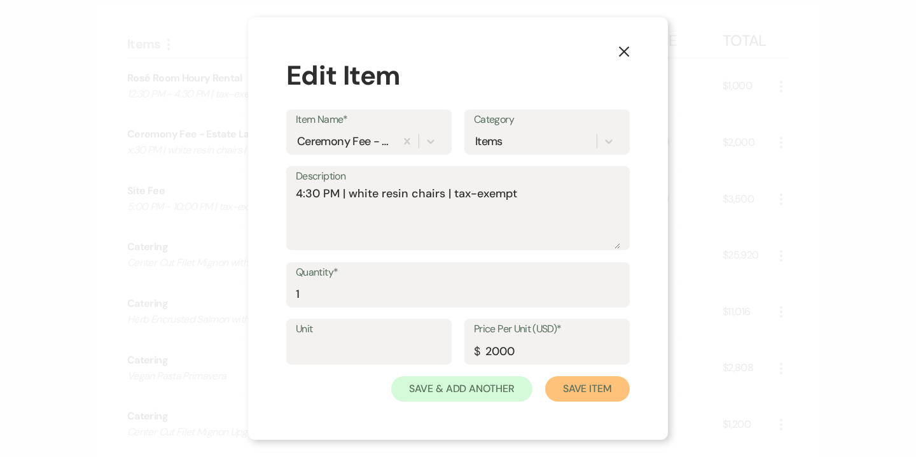
click at [585, 396] on button "Save Item" at bounding box center [587, 388] width 85 height 25
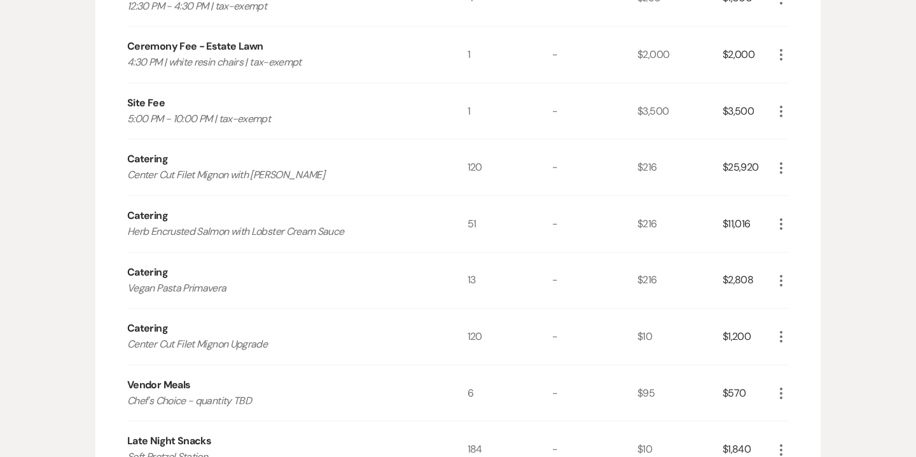
scroll to position [0, 0]
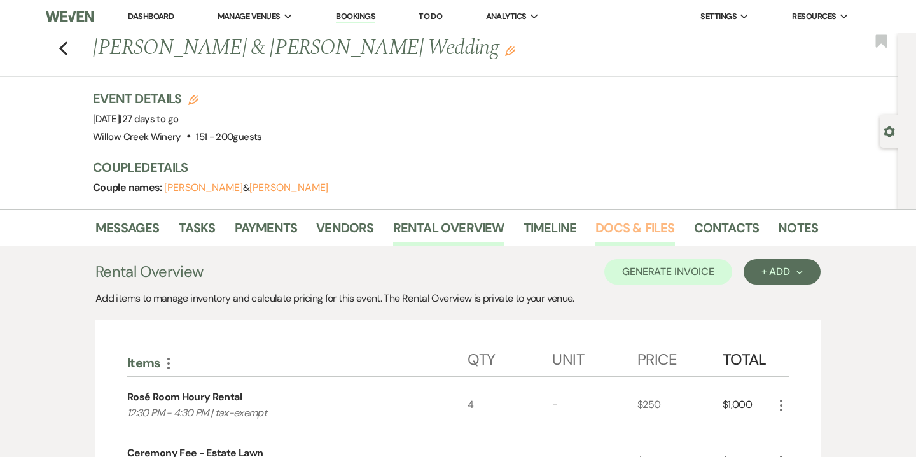
click at [624, 234] on link "Docs & Files" at bounding box center [635, 232] width 79 height 28
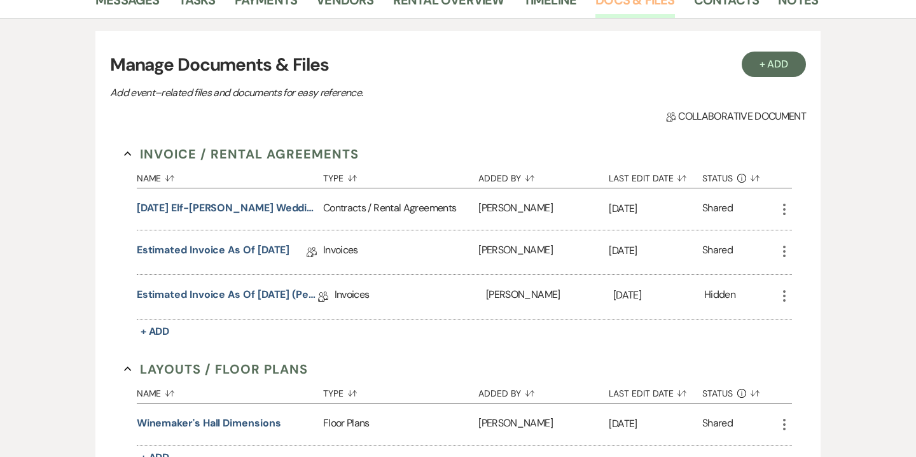
scroll to position [228, 0]
click at [286, 291] on link "Estimated Invoice as of 8-15-2025 (pending wine selections)" at bounding box center [227, 296] width 181 height 20
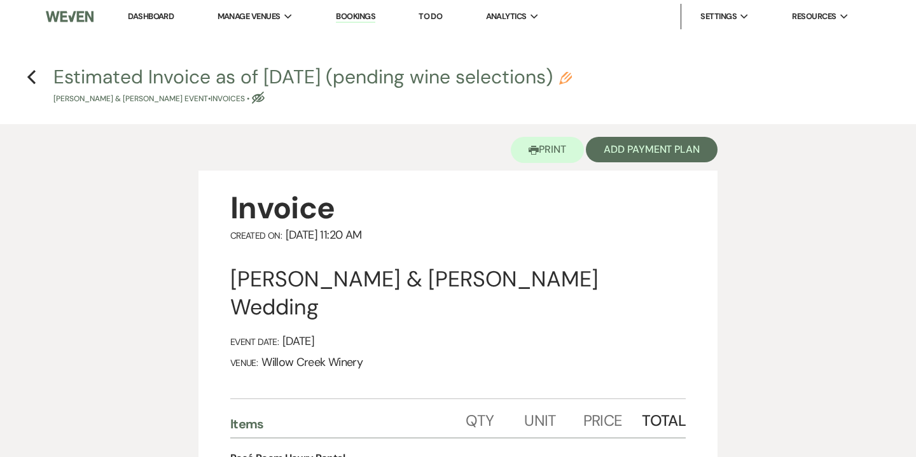
click at [572, 83] on icon "Pencil" at bounding box center [565, 78] width 13 height 13
select select "22"
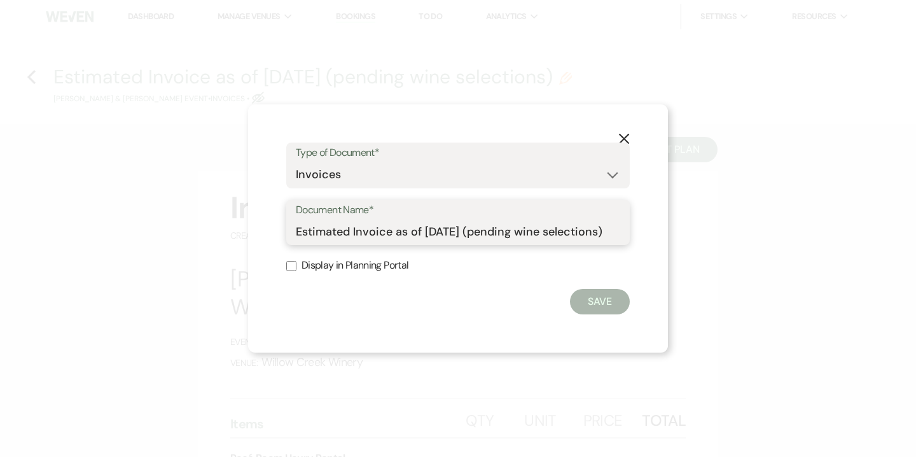
click at [463, 227] on input "Estimated Invoice as of 8-15-2025 (pending wine selections)" at bounding box center [458, 231] width 324 height 25
click at [618, 137] on icon "X" at bounding box center [623, 138] width 11 height 11
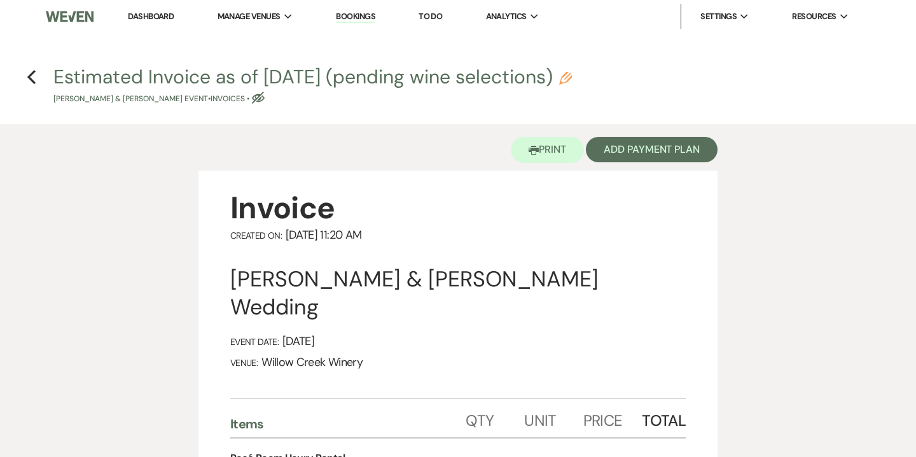
click at [38, 69] on h4 "Previous Estimated Invoice as of 8-15-2025 (pending wine selections) Pencil Ali…" at bounding box center [458, 84] width 916 height 41
click at [32, 73] on use "button" at bounding box center [31, 77] width 8 height 14
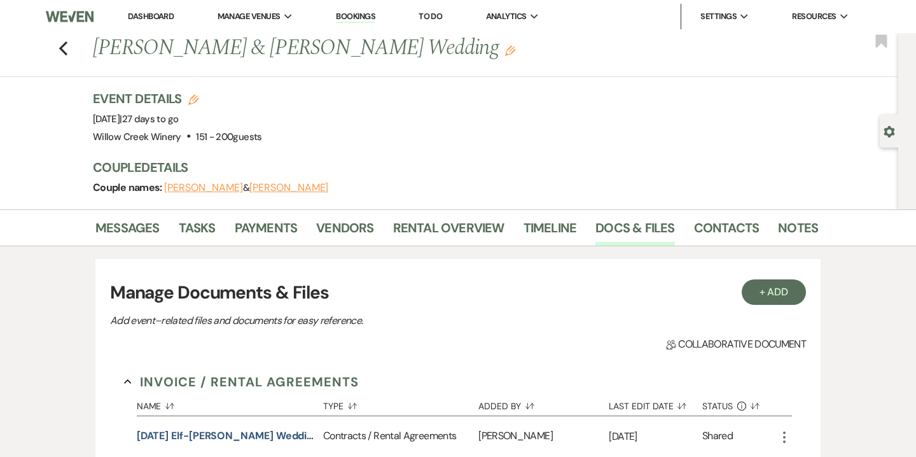
scroll to position [228, 0]
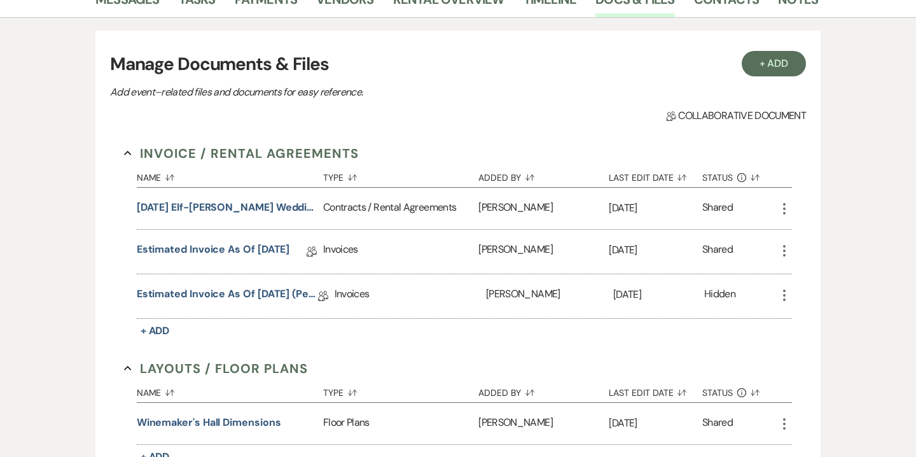
click at [786, 295] on icon "More" at bounding box center [784, 295] width 15 height 15
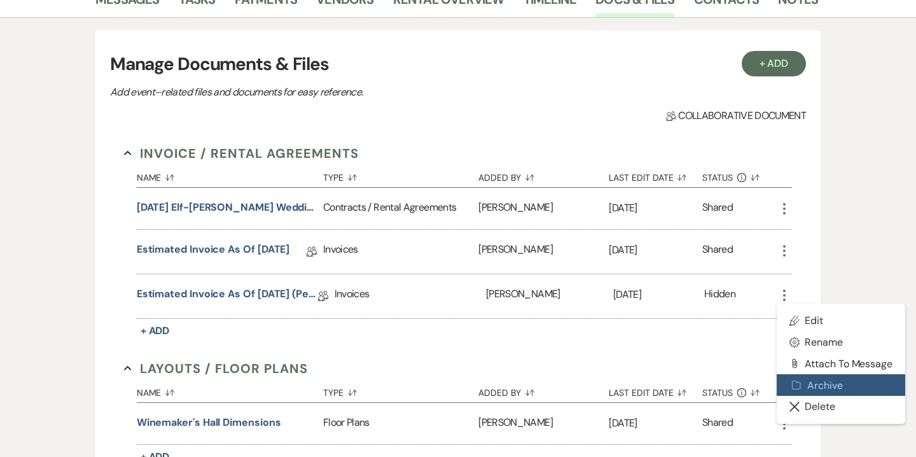
click at [821, 381] on button "Archive Archive" at bounding box center [841, 385] width 129 height 22
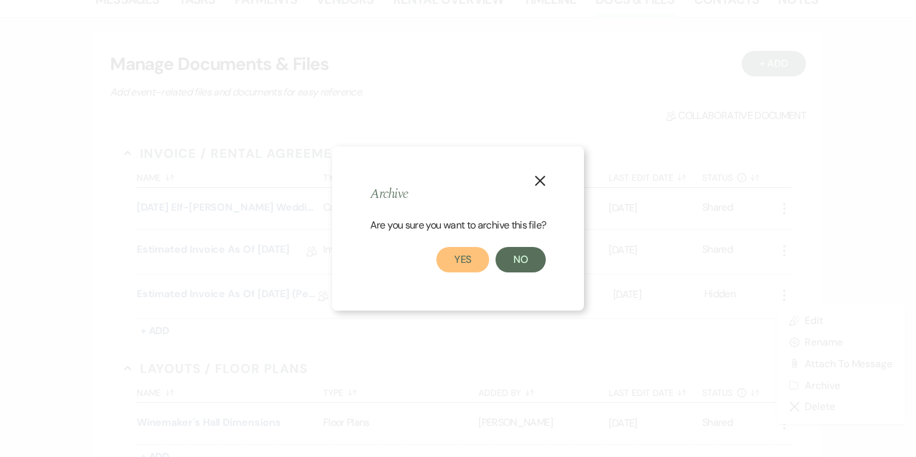
click at [474, 272] on button "Yes" at bounding box center [462, 259] width 53 height 25
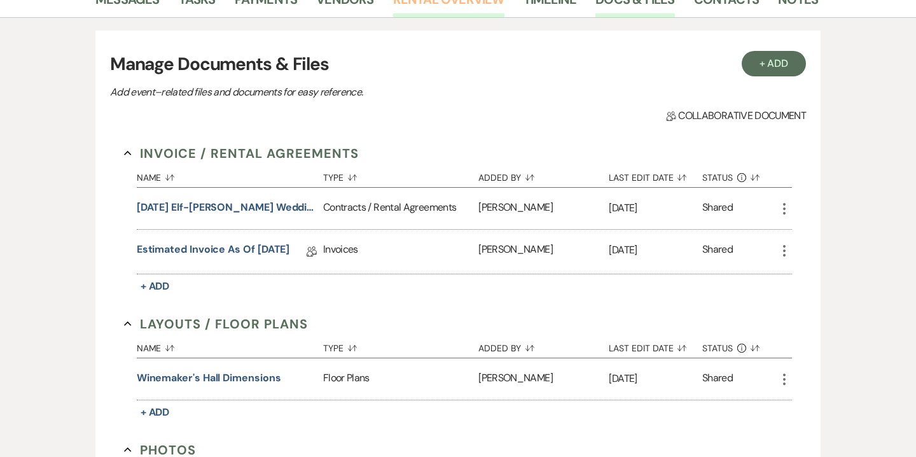
click at [450, 9] on link "Rental Overview" at bounding box center [448, 3] width 111 height 28
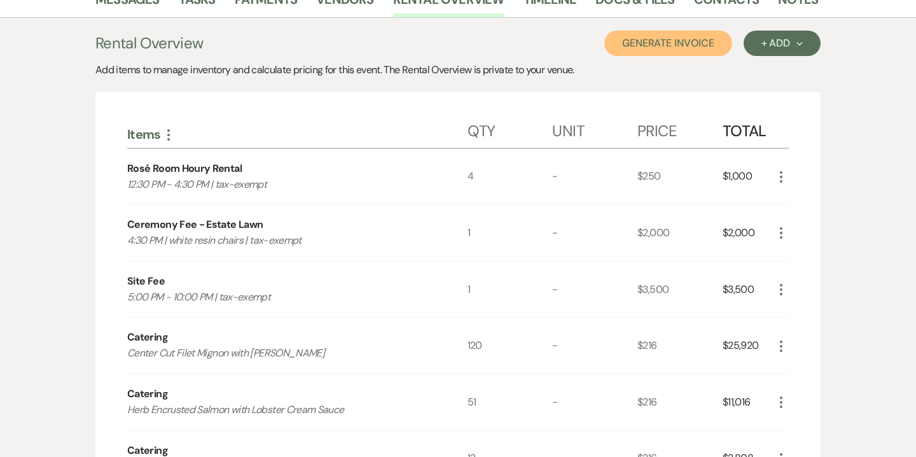
click at [692, 49] on button "Generate Invoice" at bounding box center [668, 43] width 128 height 25
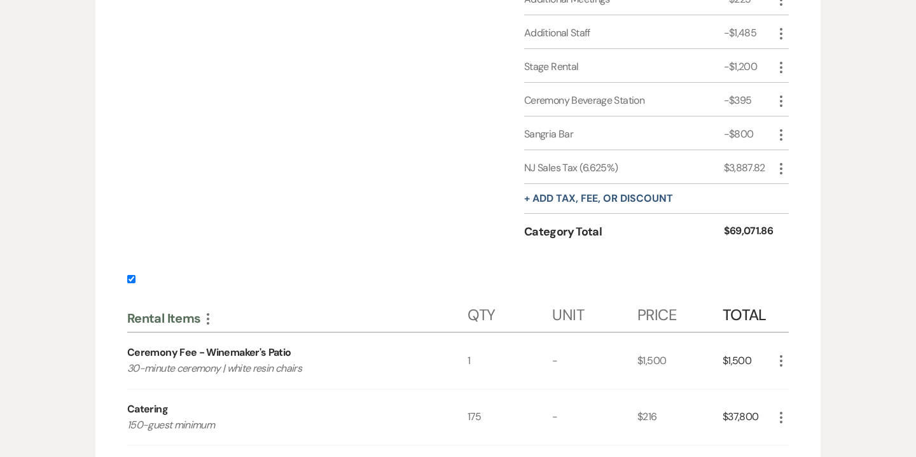
scroll to position [2719, 0]
click at [129, 276] on input "checkbox" at bounding box center [131, 278] width 8 height 8
checkbox input "false"
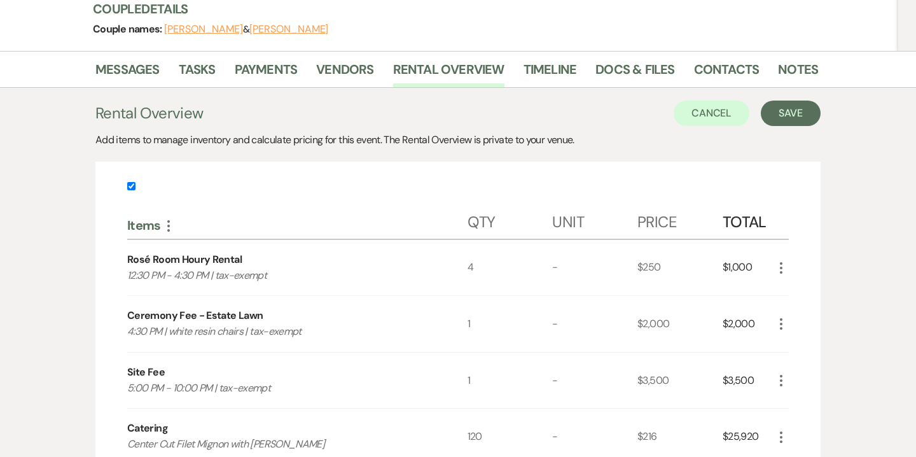
scroll to position [121, 0]
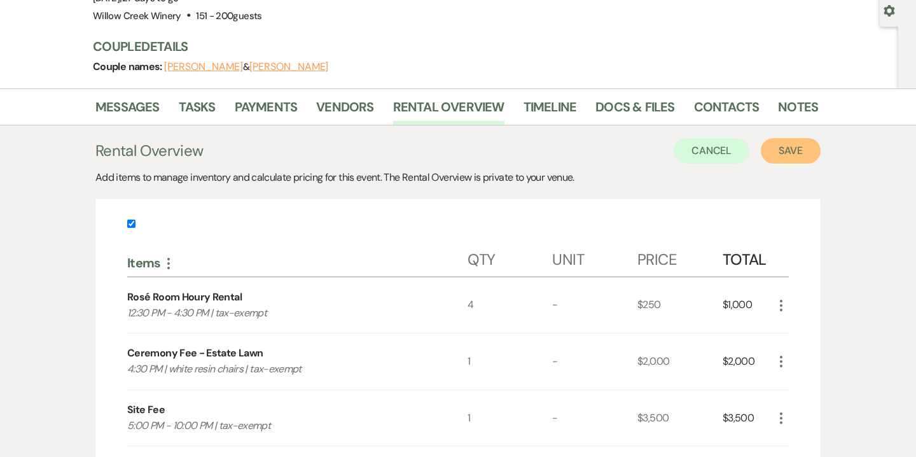
click at [786, 156] on button "Save" at bounding box center [791, 150] width 60 height 25
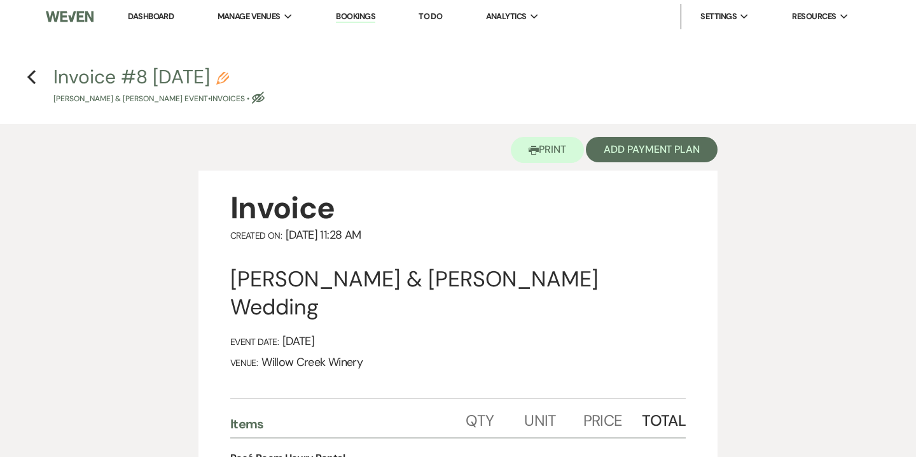
click at [229, 74] on icon "Pencil" at bounding box center [222, 78] width 13 height 13
select select "22"
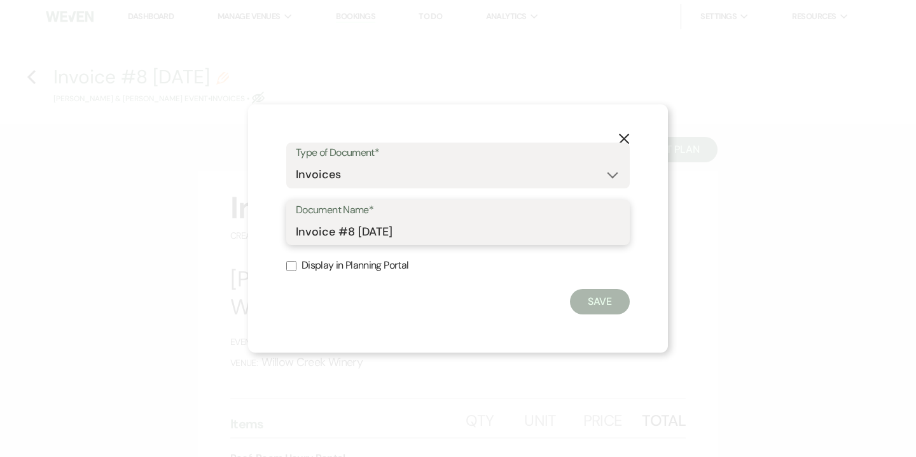
click at [351, 227] on input "Invoice #8 8-15-2025" at bounding box center [458, 231] width 324 height 25
paste input "Estimated Invoice as of 8-15-2025 (pending wine selections)"
type input "Estimated Invoice as of 8-15-2025 (pending wine selections)"
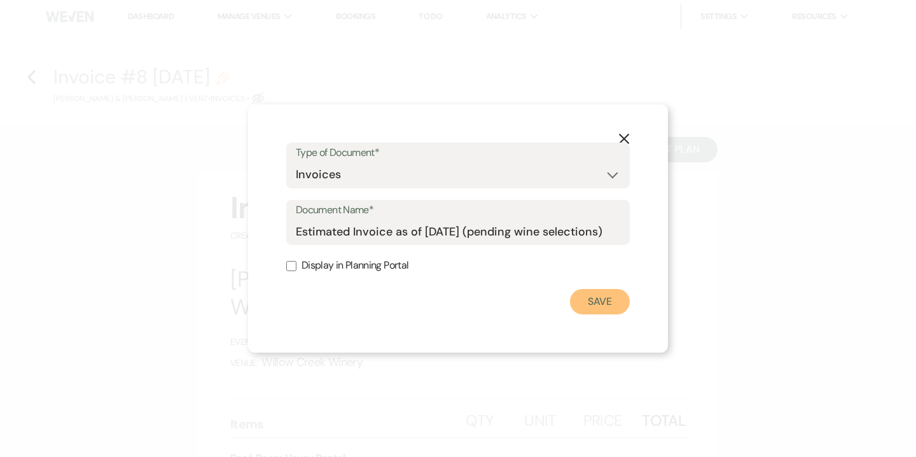
click at [605, 304] on button "Save" at bounding box center [600, 301] width 60 height 25
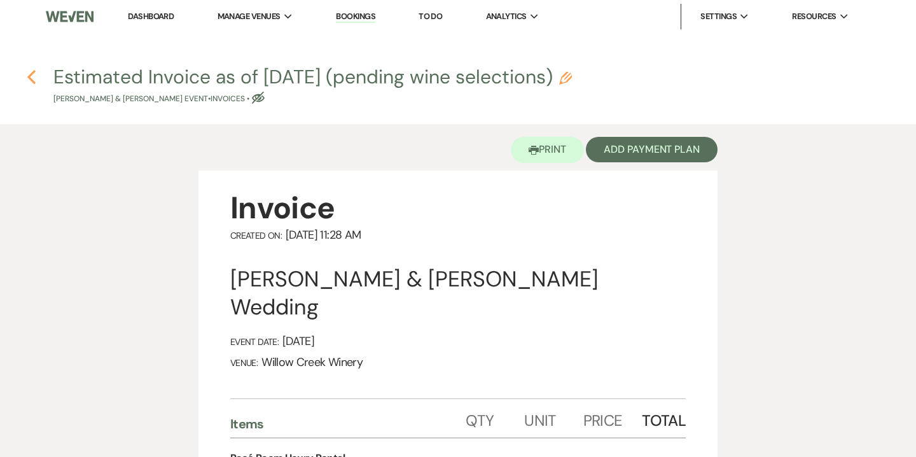
click at [29, 79] on icon "Previous" at bounding box center [32, 76] width 10 height 15
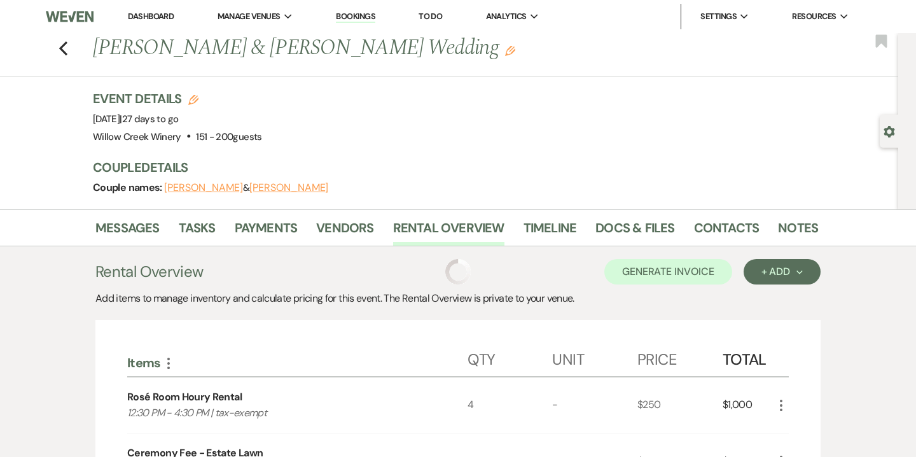
scroll to position [121, 0]
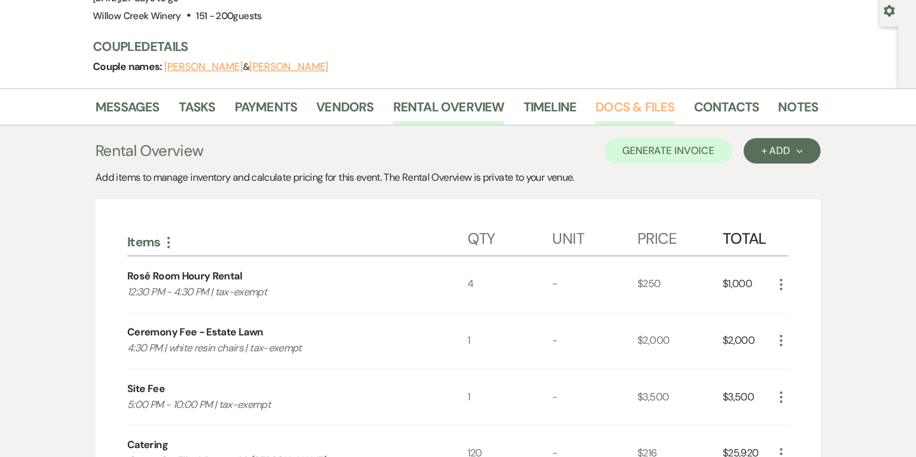
click at [622, 115] on link "Docs & Files" at bounding box center [635, 111] width 79 height 28
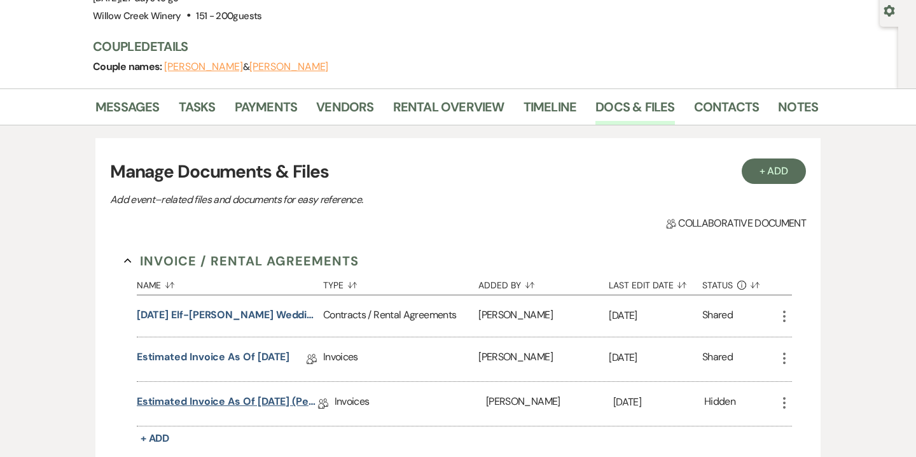
click at [302, 395] on link "Estimated Invoice as of 8-15-2025 (pending wine selections)" at bounding box center [227, 404] width 181 height 20
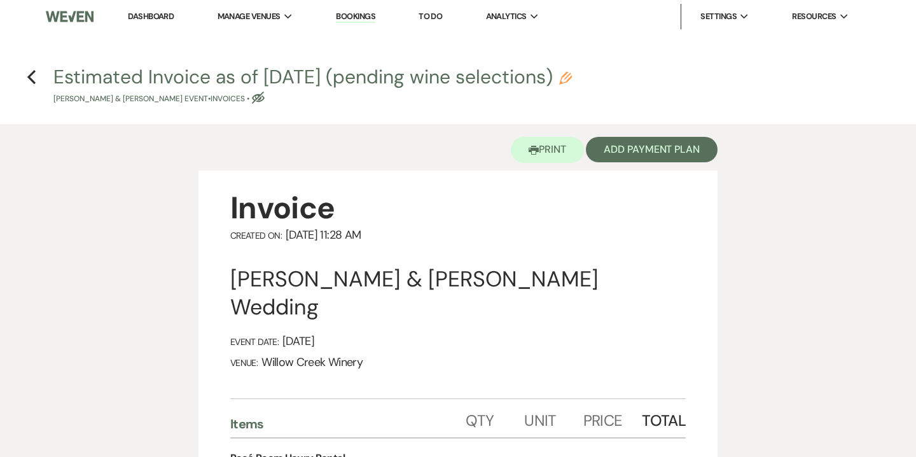
click at [572, 73] on icon "Pencil" at bounding box center [565, 78] width 13 height 13
select select "22"
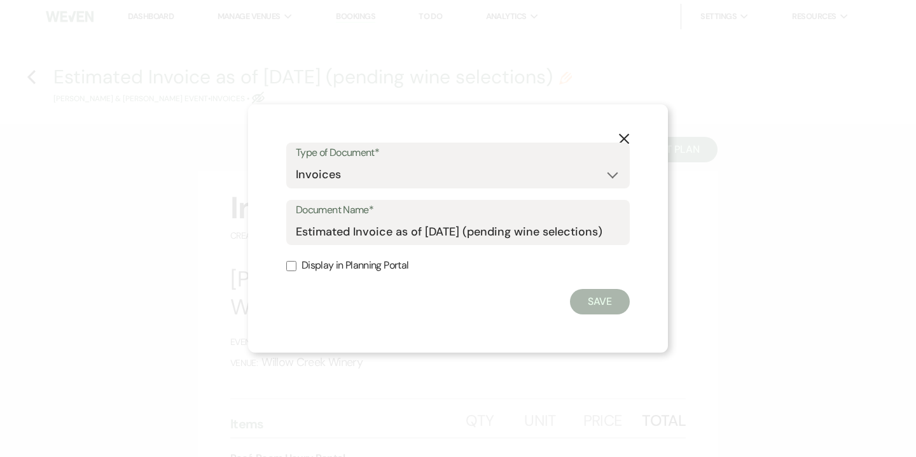
click at [623, 140] on use "button" at bounding box center [624, 139] width 10 height 10
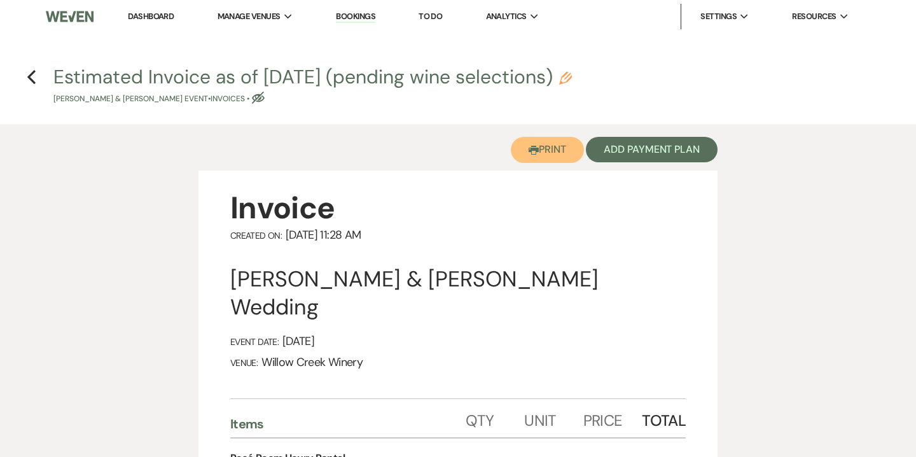
click at [565, 150] on button "Printer Print" at bounding box center [547, 150] width 73 height 26
click at [31, 73] on use "button" at bounding box center [31, 77] width 8 height 14
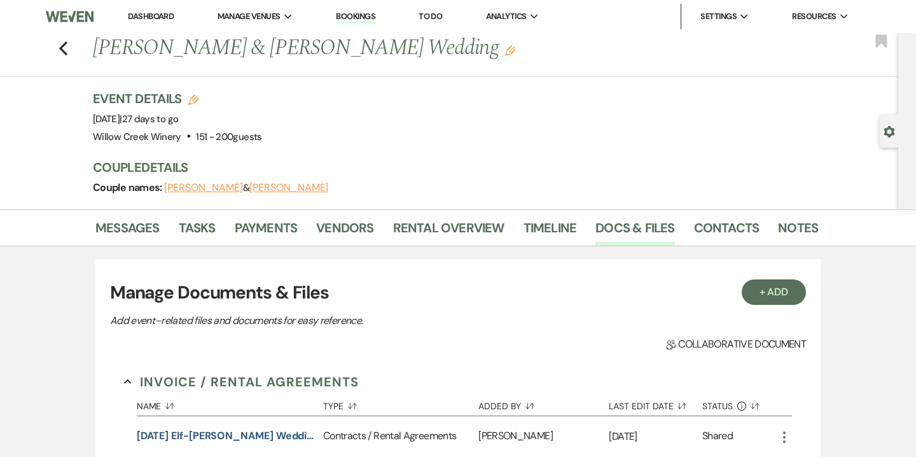
scroll to position [121, 0]
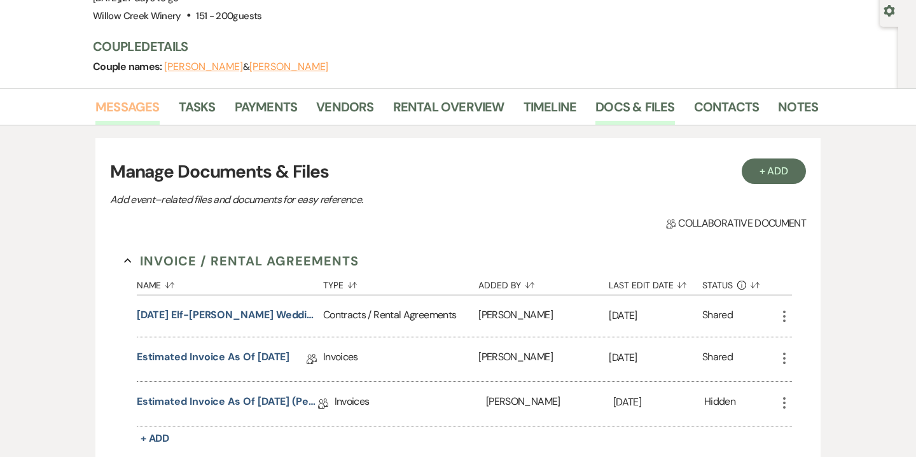
click at [131, 104] on link "Messages" at bounding box center [127, 111] width 64 height 28
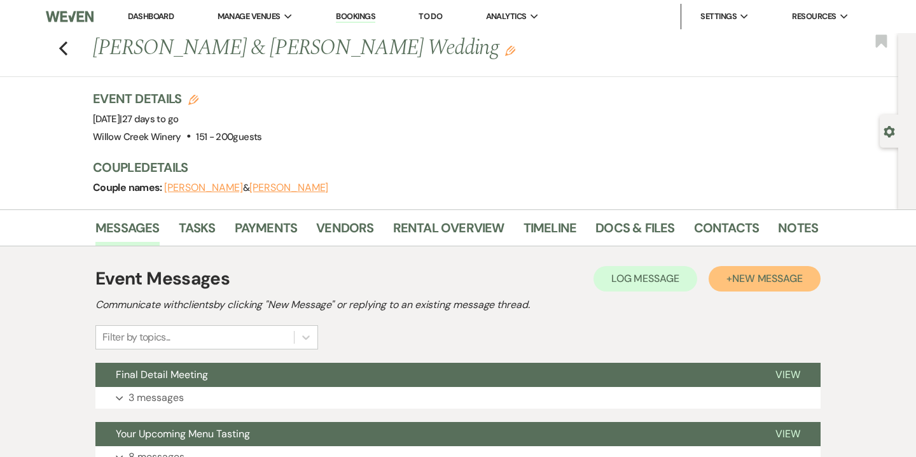
click at [734, 277] on span "New Message" at bounding box center [767, 278] width 71 height 13
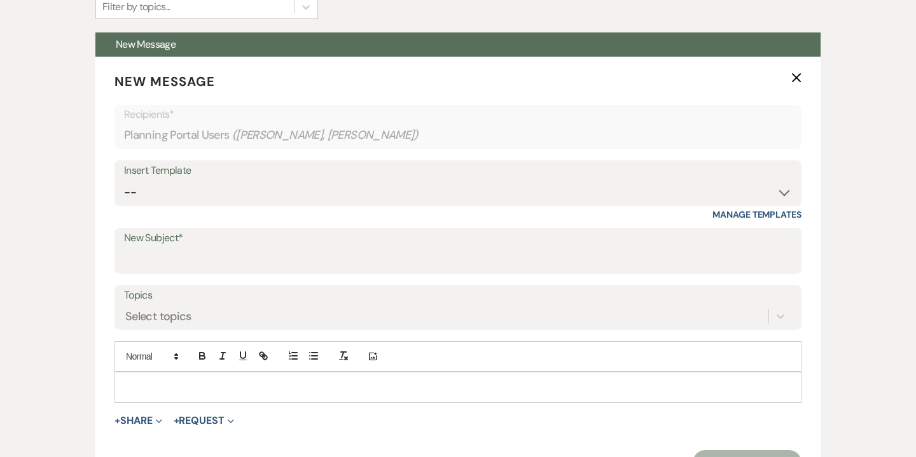
scroll to position [333, 0]
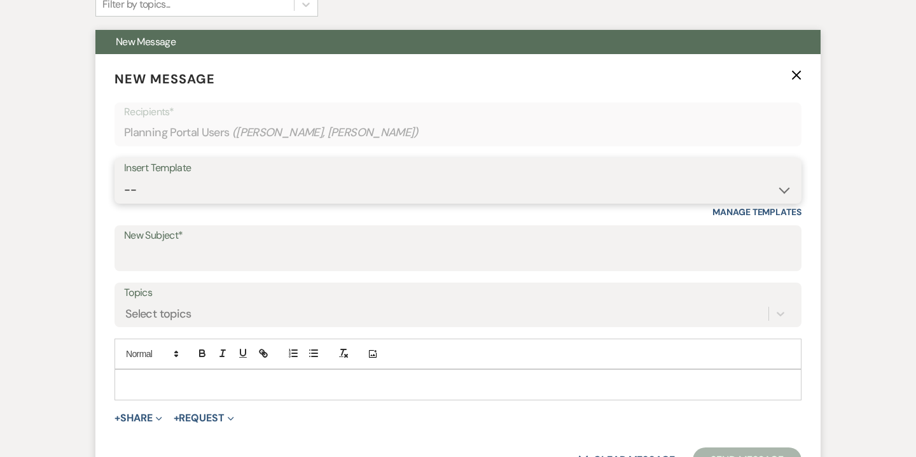
click at [513, 193] on select "-- Weven Planning Portal Introduction (Booked Events) 6-Month Check-in Review R…" at bounding box center [458, 190] width 668 height 25
select select "3629"
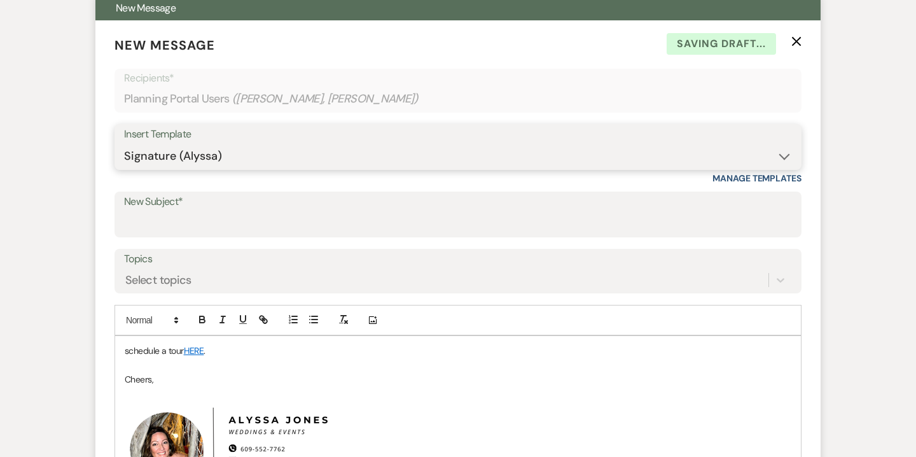
scroll to position [367, 0]
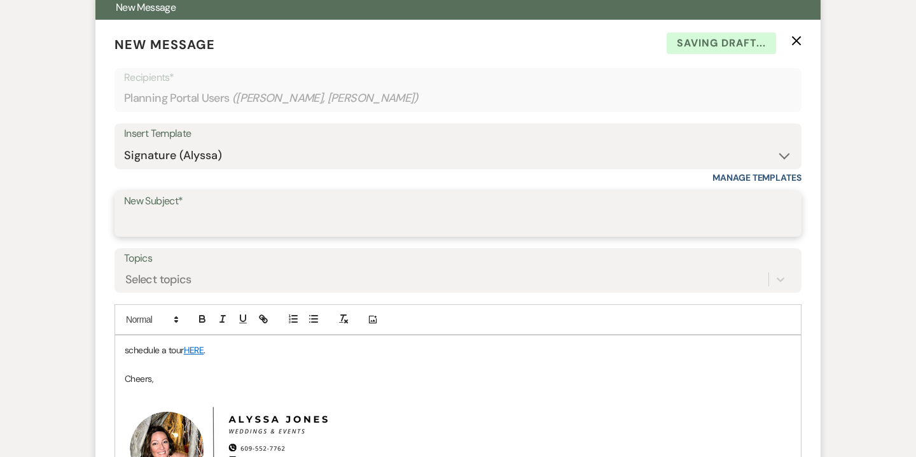
click at [452, 216] on input "New Subject*" at bounding box center [458, 223] width 668 height 25
type input "Estimated Final Invoice"
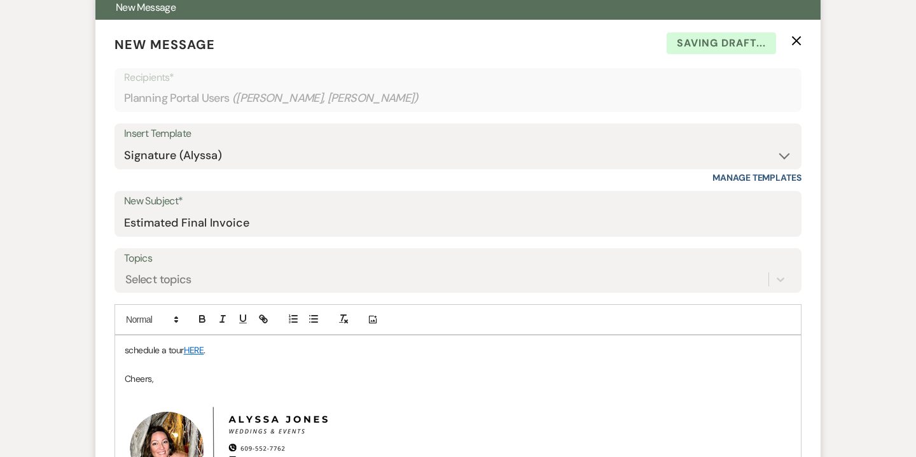
click at [174, 347] on p "schedule a tour HERE ." at bounding box center [458, 350] width 667 height 14
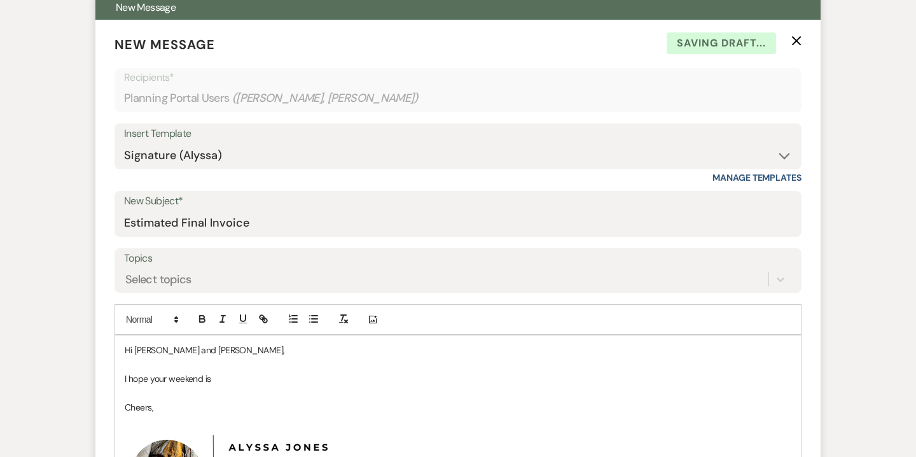
drag, startPoint x: 168, startPoint y: 382, endPoint x: 224, endPoint y: 379, distance: 56.0
click at [224, 379] on p "I hope your weekend is" at bounding box center [458, 379] width 667 height 14
click at [244, 379] on p "I hope you are both doing well. I had a chance to review all of your event deta…" at bounding box center [458, 379] width 667 height 14
click at [461, 378] on p "I hope you are both doing well. We had a chance to review all of your event det…" at bounding box center [458, 379] width 667 height 14
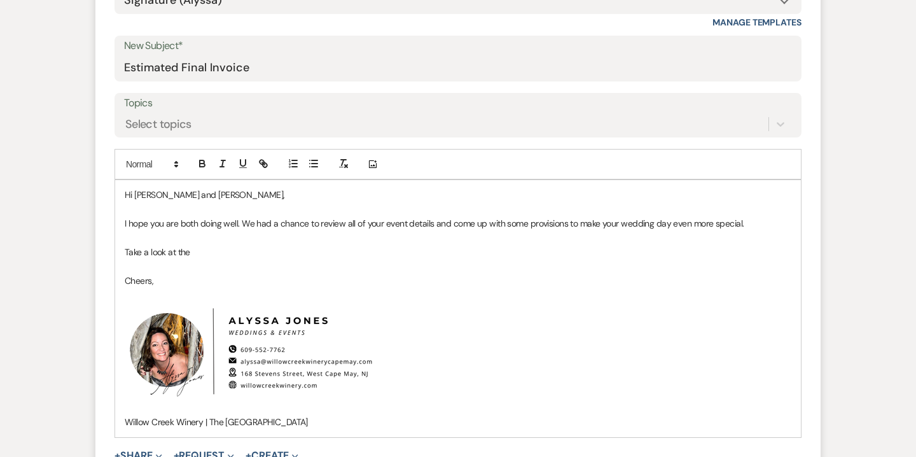
scroll to position [524, 0]
click at [742, 227] on p "I hope you are both doing well. We had a chance to review all of your event det…" at bounding box center [458, 222] width 667 height 14
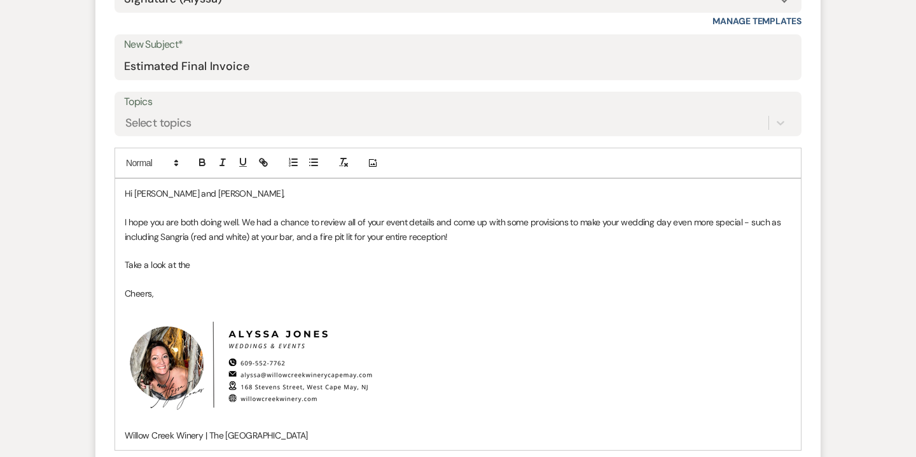
click at [295, 239] on p "I hope you are both doing well. We had a chance to review all of your event det…" at bounding box center [458, 229] width 667 height 29
click at [202, 265] on p "Take a look at the" at bounding box center [458, 265] width 667 height 14
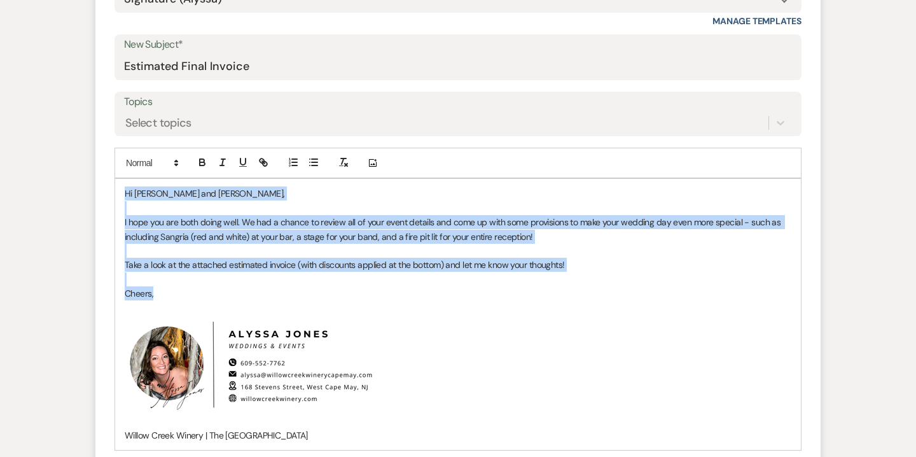
drag, startPoint x: 123, startPoint y: 190, endPoint x: 173, endPoint y: 296, distance: 117.5
click at [173, 296] on div "Hi Ali and Jake, I hope you are both doing well. We had a chance to review all …" at bounding box center [458, 314] width 686 height 271
copy div "Hi Ali and Jake, I hope you are both doing well. We had a chance to review all …"
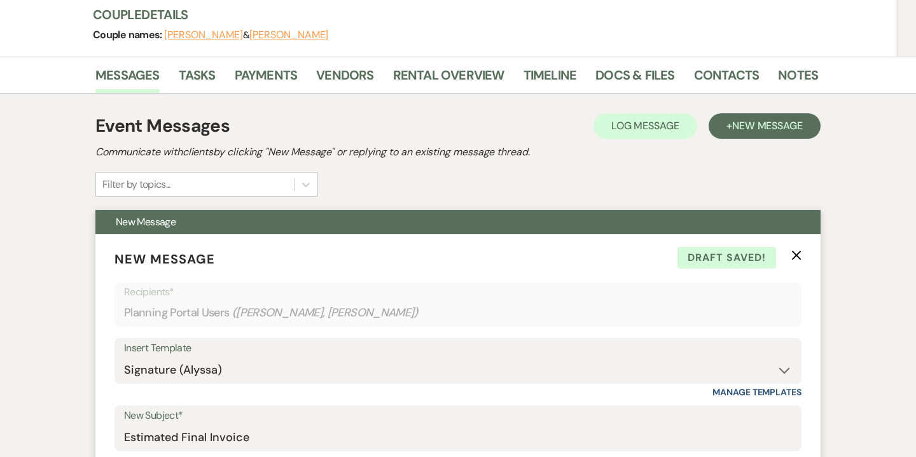
scroll to position [0, 0]
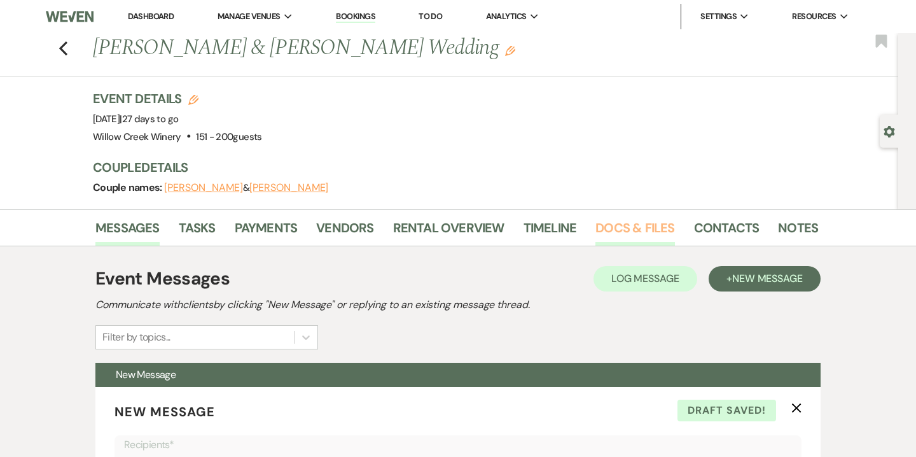
click at [652, 235] on link "Docs & Files" at bounding box center [635, 232] width 79 height 28
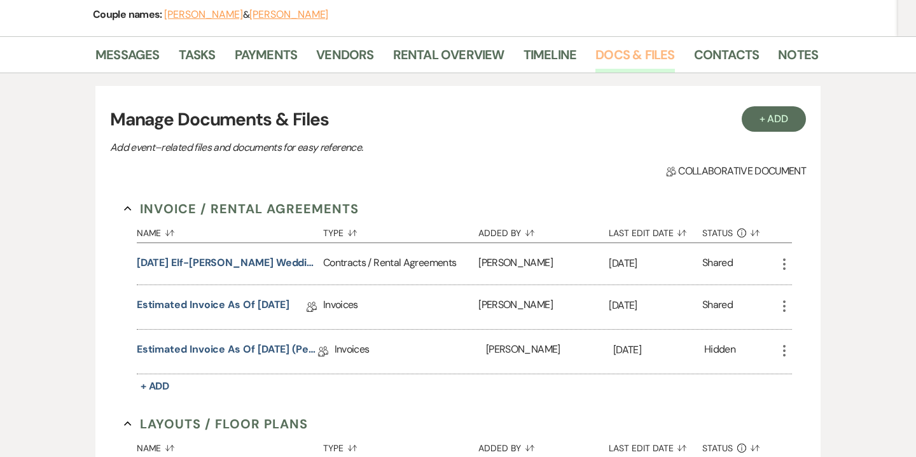
scroll to position [215, 0]
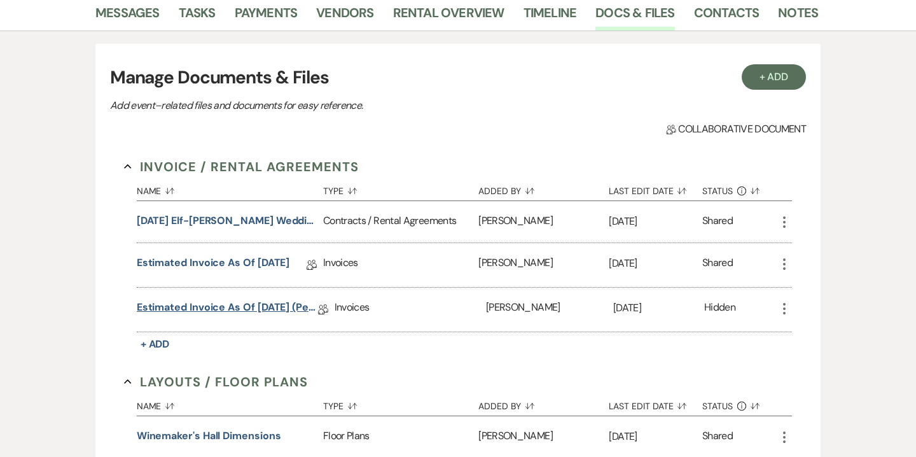
click at [268, 307] on link "Estimated Invoice as of 8-15-2025 (pending wine selections)" at bounding box center [227, 310] width 181 height 20
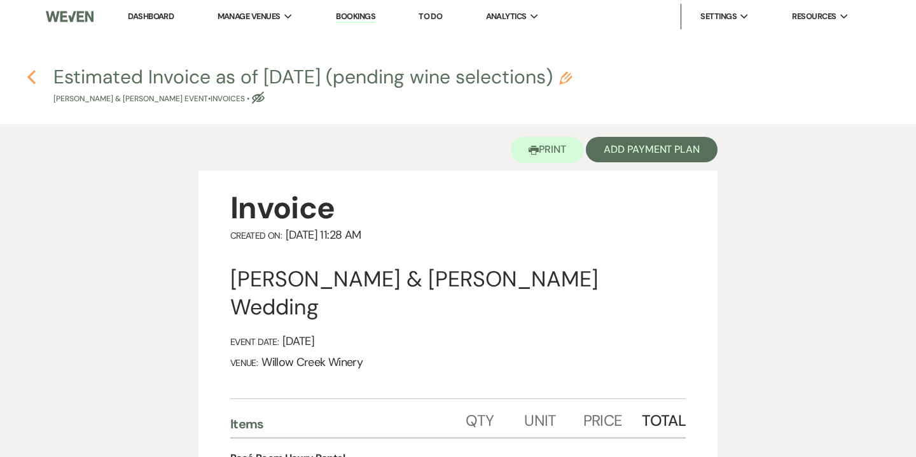
click at [32, 75] on icon "Previous" at bounding box center [32, 76] width 10 height 15
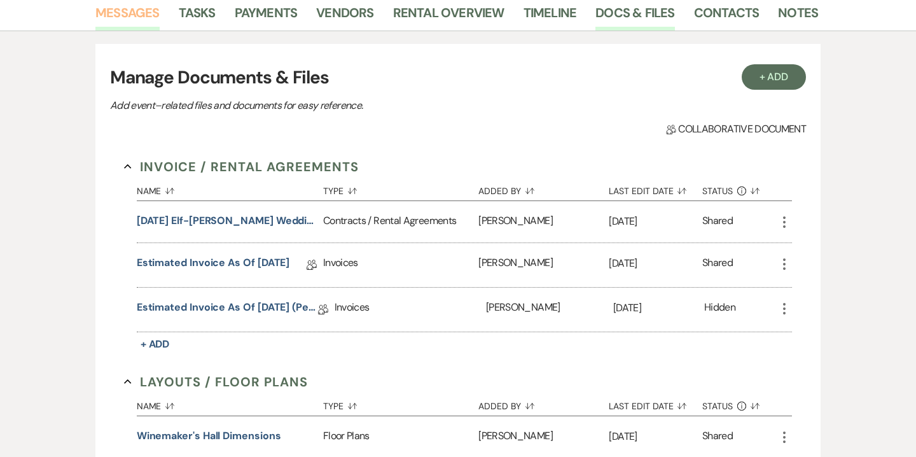
click at [151, 15] on link "Messages" at bounding box center [127, 17] width 64 height 28
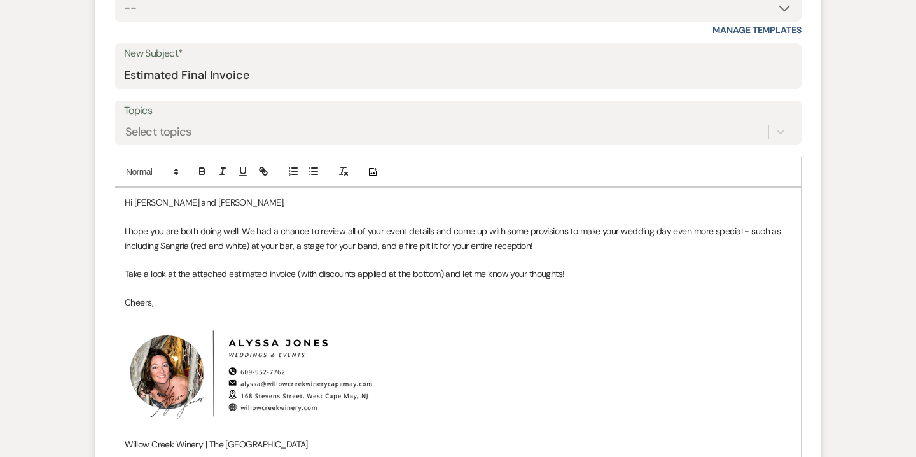
scroll to position [513, 0]
click at [379, 244] on p "I hope you are both doing well. We had a chance to review all of your event det…" at bounding box center [458, 239] width 667 height 29
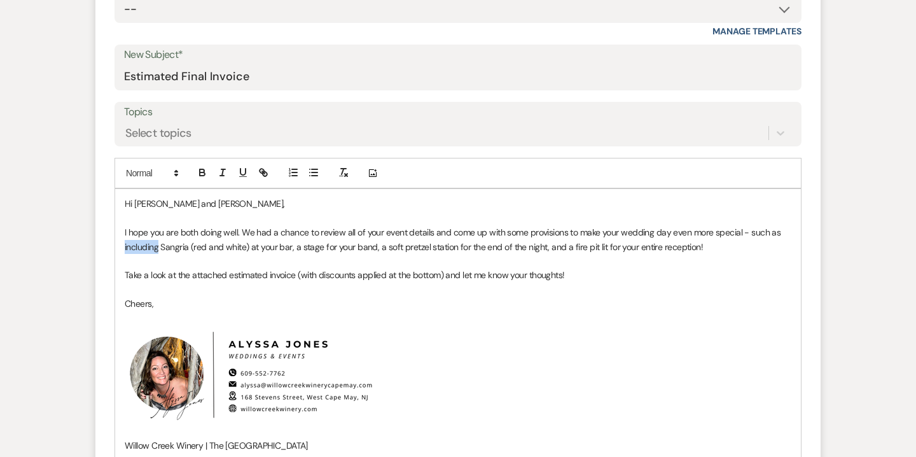
drag, startPoint x: 159, startPoint y: 248, endPoint x: 118, endPoint y: 245, distance: 41.5
click at [118, 245] on div "Hi Ali and Jake, I hope you are both doing well. We had a chance to review all …" at bounding box center [458, 324] width 686 height 271
click at [215, 247] on p "I hope you are both doing well. We had a chance to review all of your event det…" at bounding box center [458, 239] width 667 height 29
click at [784, 228] on p "I hope you are both doing well. We had a chance to review all of your event det…" at bounding box center [458, 239] width 667 height 29
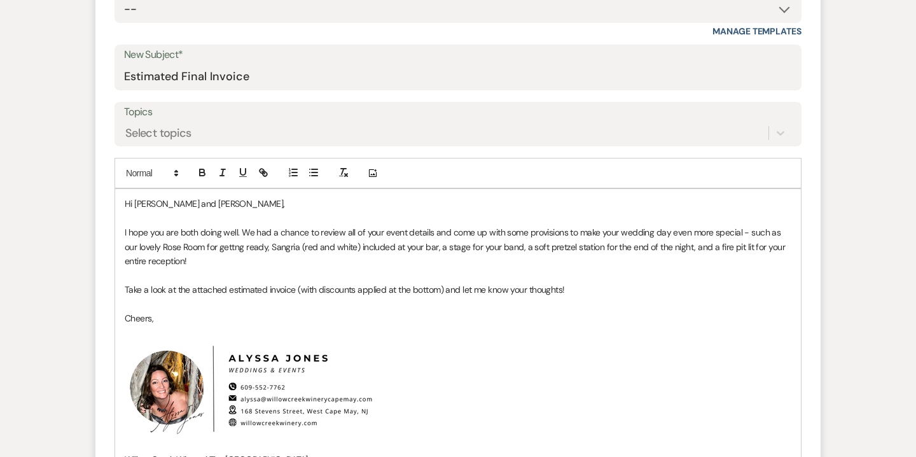
click at [219, 249] on p "I hope you are both doing well. We had a chance to review all of your event det…" at bounding box center [458, 246] width 667 height 43
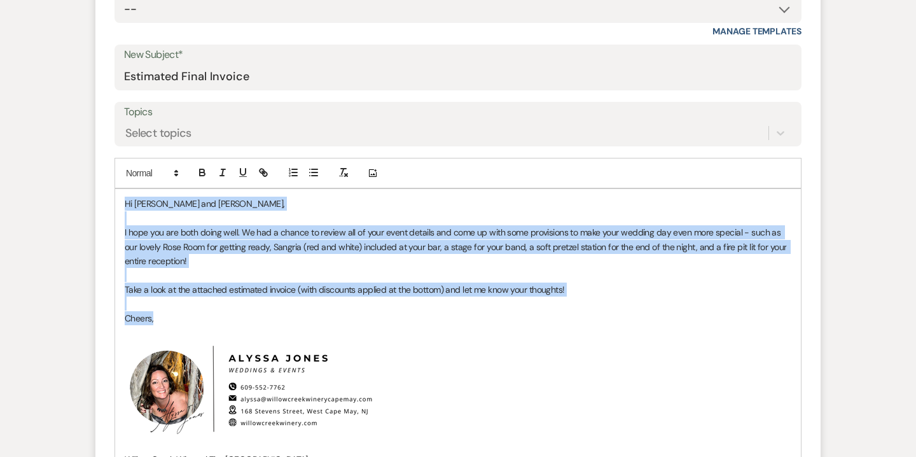
drag, startPoint x: 123, startPoint y: 202, endPoint x: 181, endPoint y: 315, distance: 127.5
click at [181, 315] on div "Hi Ali and Jake, I hope you are both doing well. We had a chance to review all …" at bounding box center [458, 331] width 686 height 285
copy div "Hi Ali and Jake, I hope you are both doing well. We had a chance to review all …"
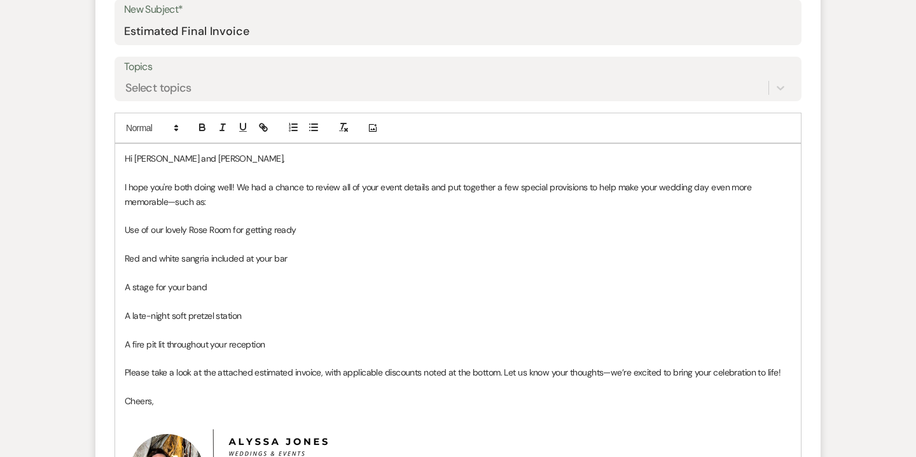
scroll to position [561, 0]
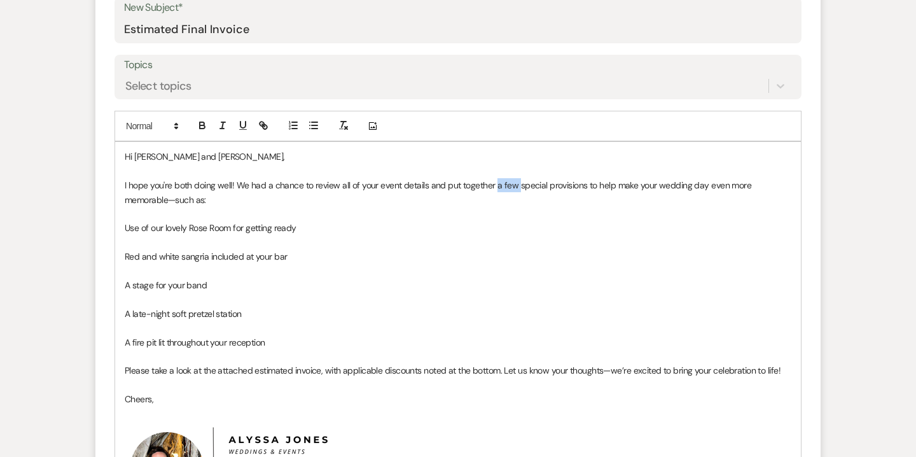
drag, startPoint x: 516, startPoint y: 184, endPoint x: 494, endPoint y: 180, distance: 22.6
click at [494, 181] on p "I hope you're both doing well! We had a chance to review all of your event deta…" at bounding box center [458, 192] width 667 height 29
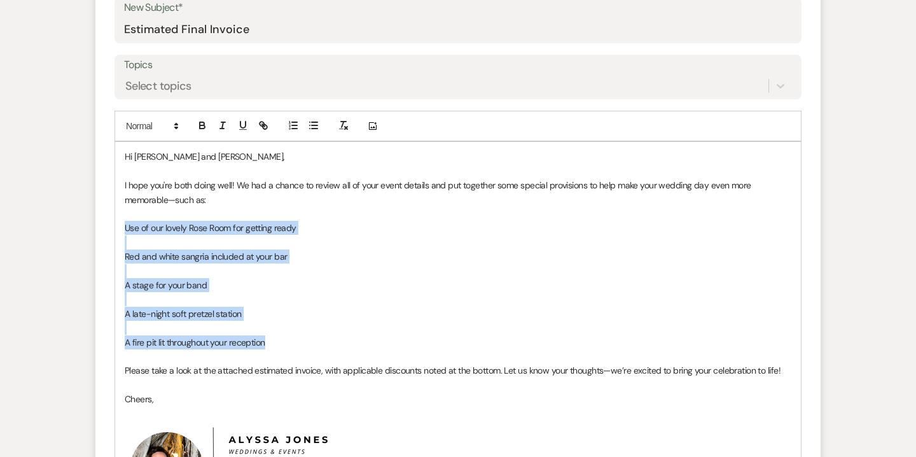
drag, startPoint x: 123, startPoint y: 227, endPoint x: 286, endPoint y: 345, distance: 200.4
click at [286, 345] on div "Hi Ali and Jake, I hope you're both doing well! We had a chance to review all o…" at bounding box center [458, 348] width 686 height 413
click at [316, 129] on line "button" at bounding box center [315, 129] width 6 height 0
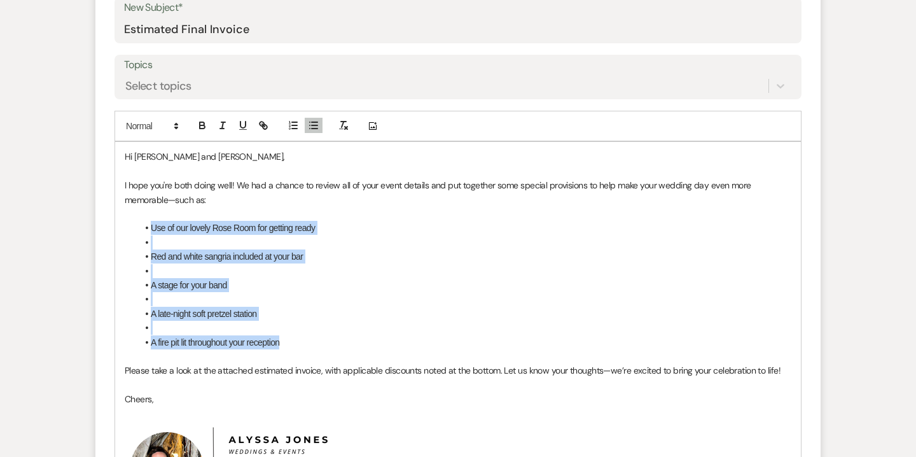
click at [162, 243] on li at bounding box center [464, 242] width 654 height 14
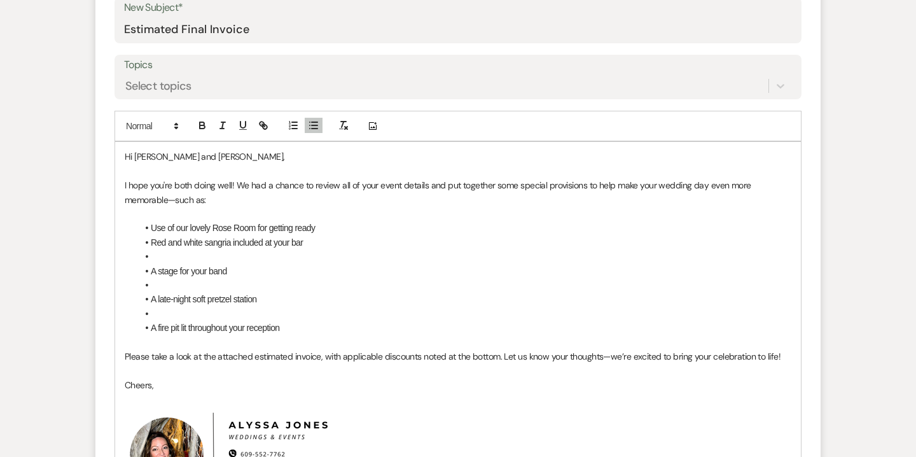
click at [166, 253] on li at bounding box center [464, 256] width 654 height 14
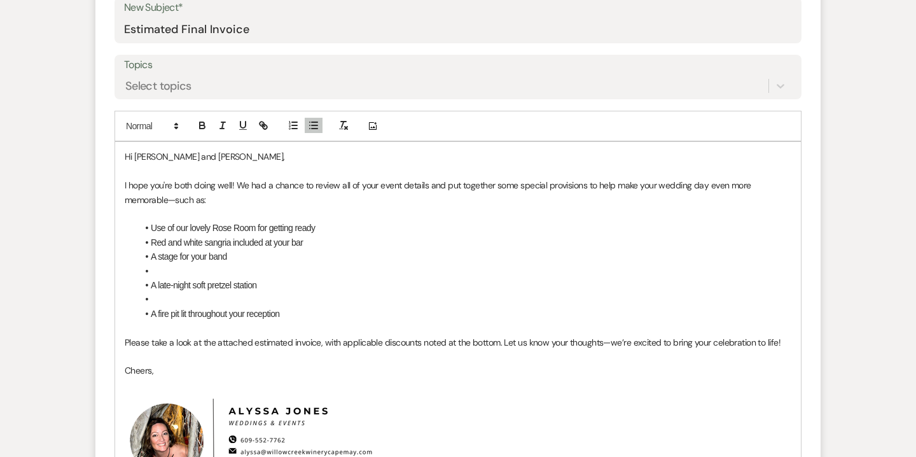
click at [170, 272] on li at bounding box center [464, 271] width 654 height 14
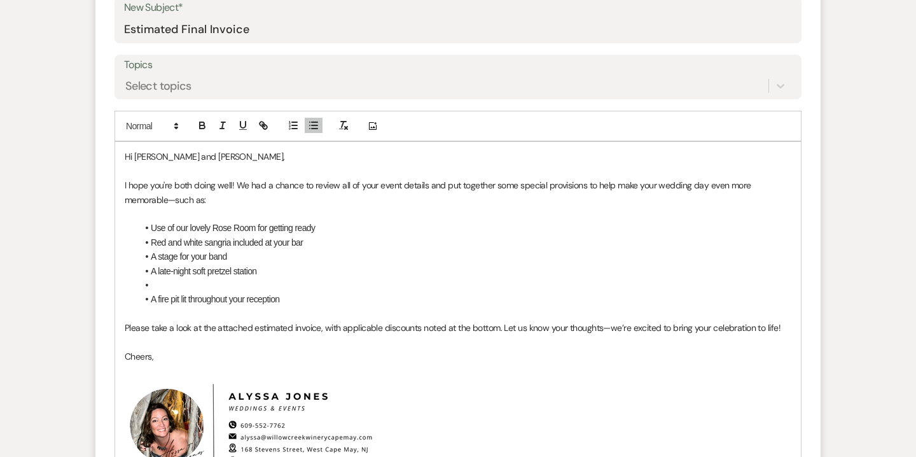
click at [167, 288] on li at bounding box center [464, 285] width 654 height 14
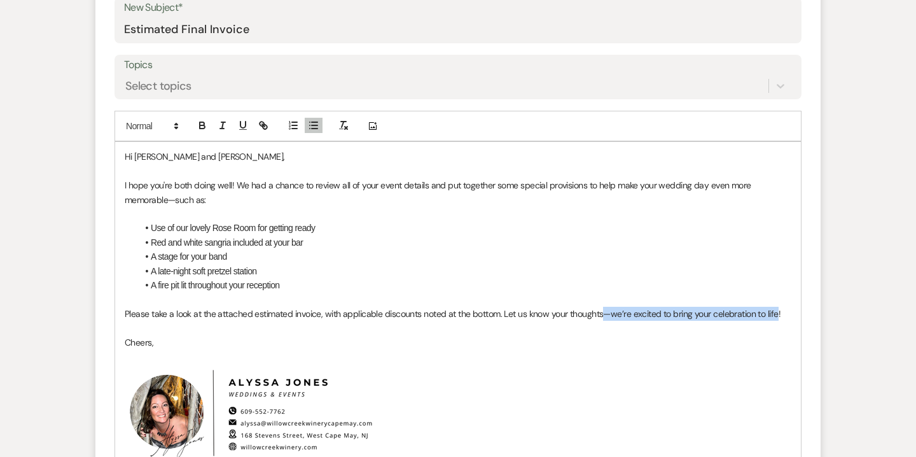
drag, startPoint x: 603, startPoint y: 314, endPoint x: 778, endPoint y: 310, distance: 175.0
click at [778, 310] on p "Please take a look at the attached estimated invoice, with applicable discounts…" at bounding box center [458, 314] width 667 height 14
drag, startPoint x: 167, startPoint y: 200, endPoint x: 122, endPoint y: 199, distance: 45.8
click at [122, 199] on div "Hi Ali and Jake, I hope you're both doing well! We had a chance to review all o…" at bounding box center [458, 320] width 686 height 356
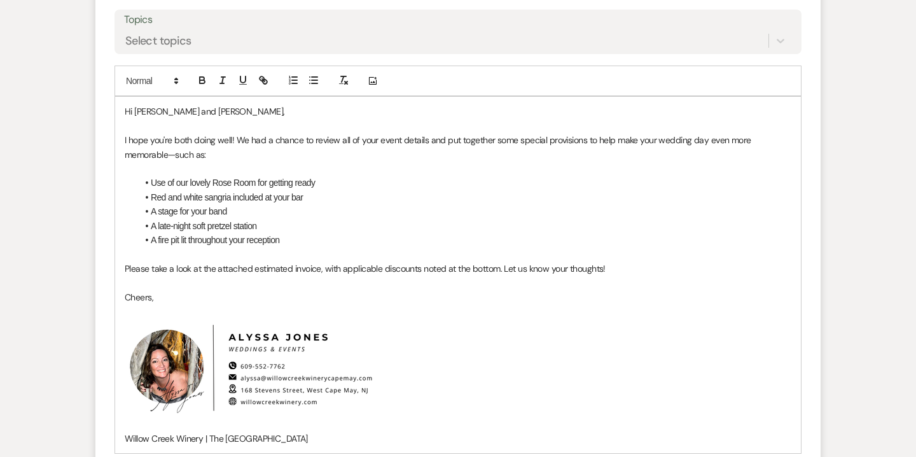
scroll to position [607, 0]
click at [505, 267] on p "Please take a look at the attached estimated invoice, with applicable discounts…" at bounding box center [458, 267] width 667 height 14
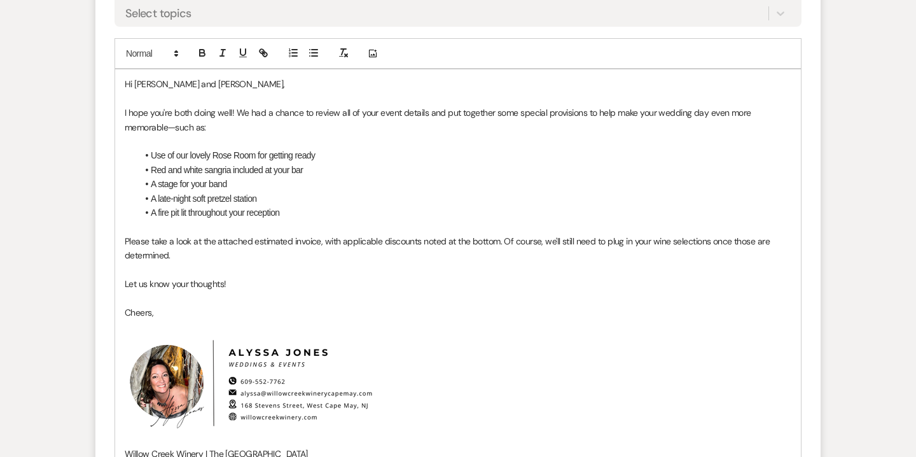
scroll to position [634, 0]
click at [148, 283] on p "Let us know your thoughts!" at bounding box center [458, 283] width 667 height 14
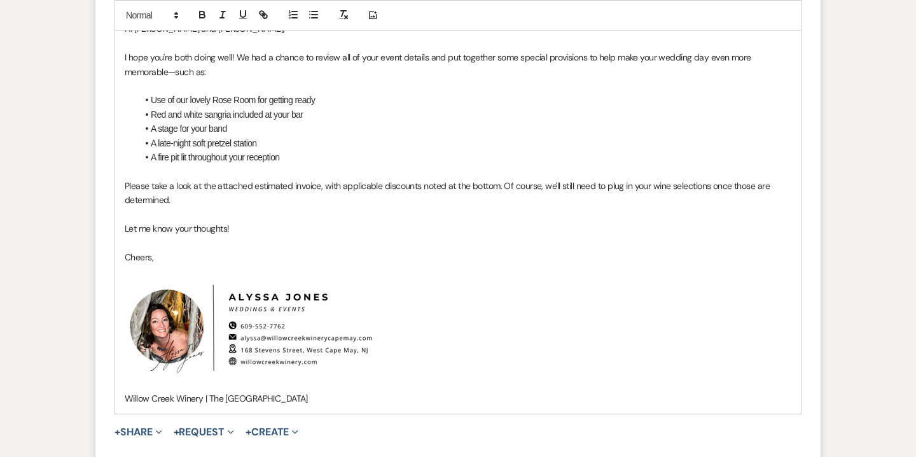
scroll to position [697, 0]
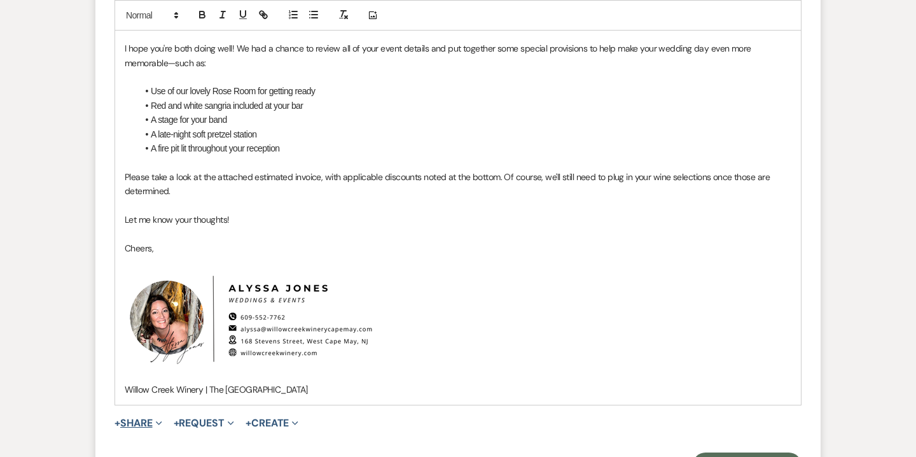
click at [157, 425] on span "Expand" at bounding box center [158, 422] width 10 height 13
click at [177, 450] on span "Doc Upload Documents" at bounding box center [166, 448] width 73 height 13
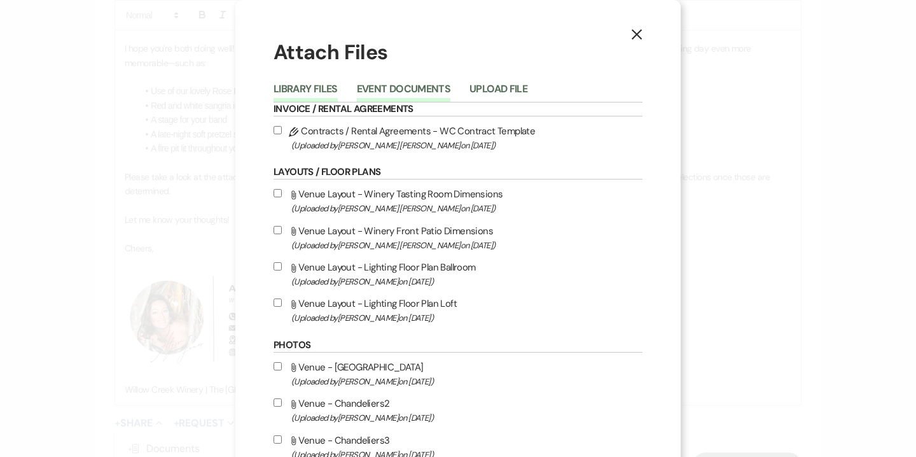
click at [415, 85] on button "Event Documents" at bounding box center [404, 93] width 94 height 18
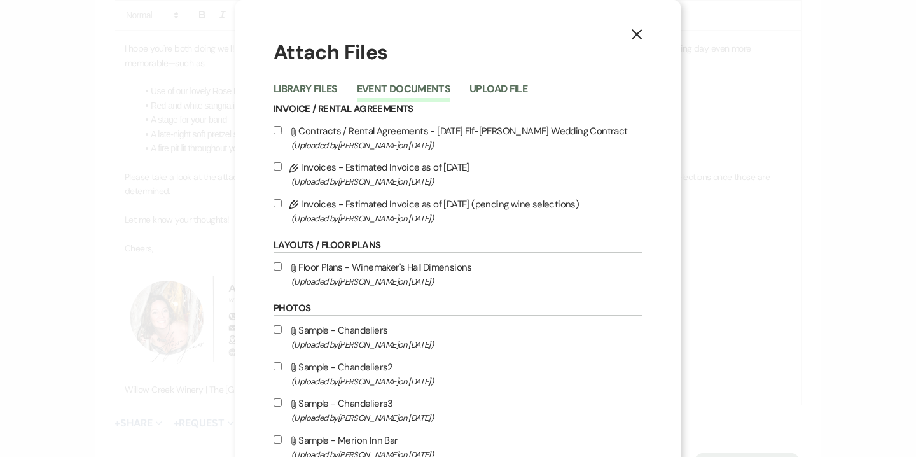
click at [398, 211] on label "Pencil Invoices - Estimated Invoice as of 8-15-2025 (pending wine selections) (…" at bounding box center [458, 211] width 369 height 30
click at [282, 207] on input "Pencil Invoices - Estimated Invoice as of 8-15-2025 (pending wine selections) (…" at bounding box center [278, 203] width 8 height 8
checkbox input "true"
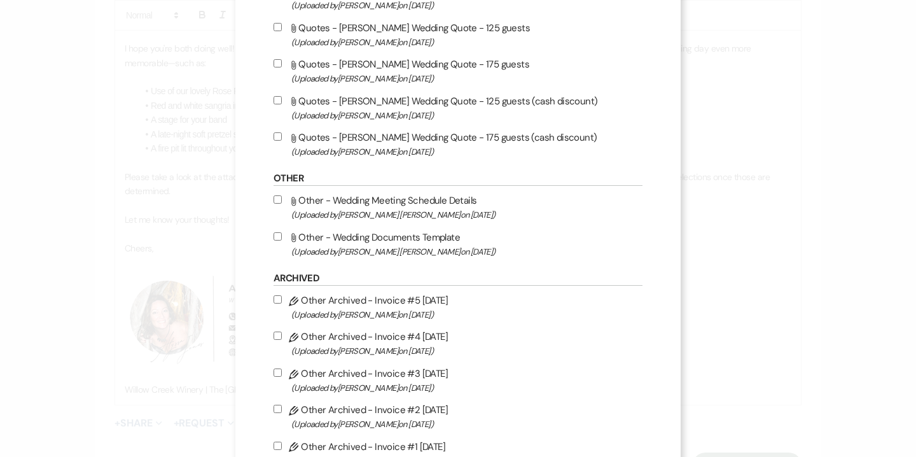
scroll to position [1342, 0]
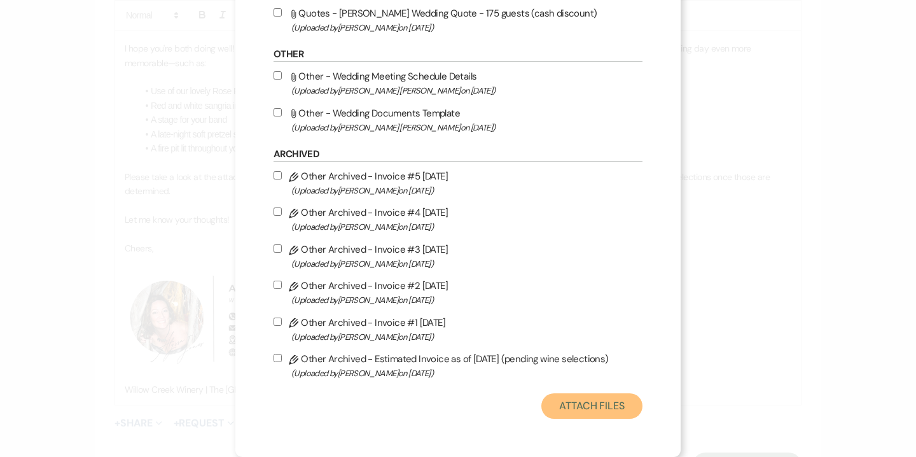
click at [589, 413] on button "Attach Files" at bounding box center [591, 405] width 101 height 25
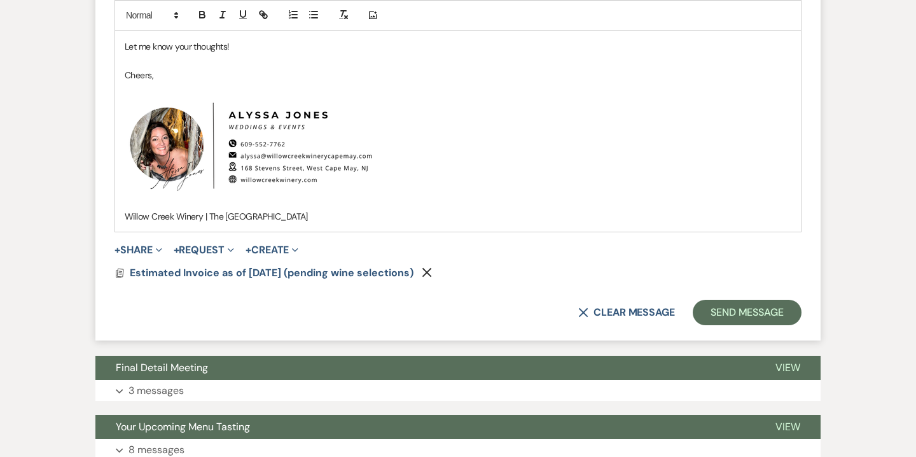
scroll to position [874, 0]
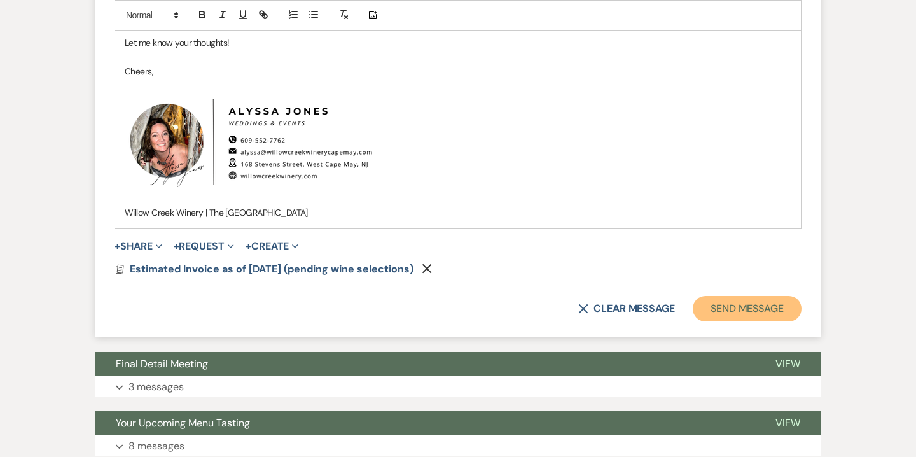
click at [759, 305] on button "Send Message" at bounding box center [747, 308] width 109 height 25
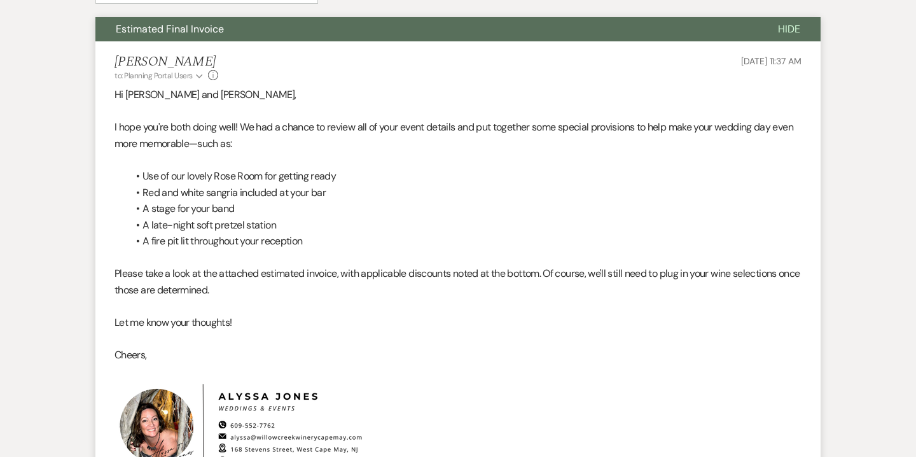
scroll to position [0, 0]
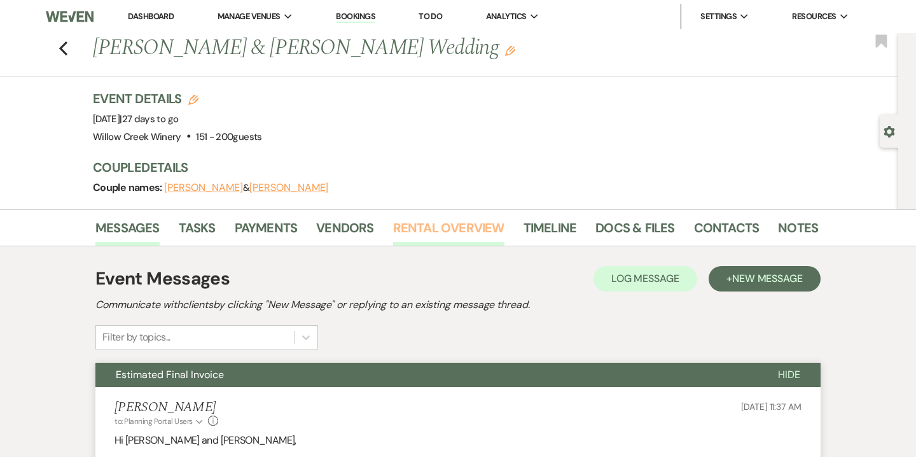
click at [480, 242] on link "Rental Overview" at bounding box center [448, 232] width 111 height 28
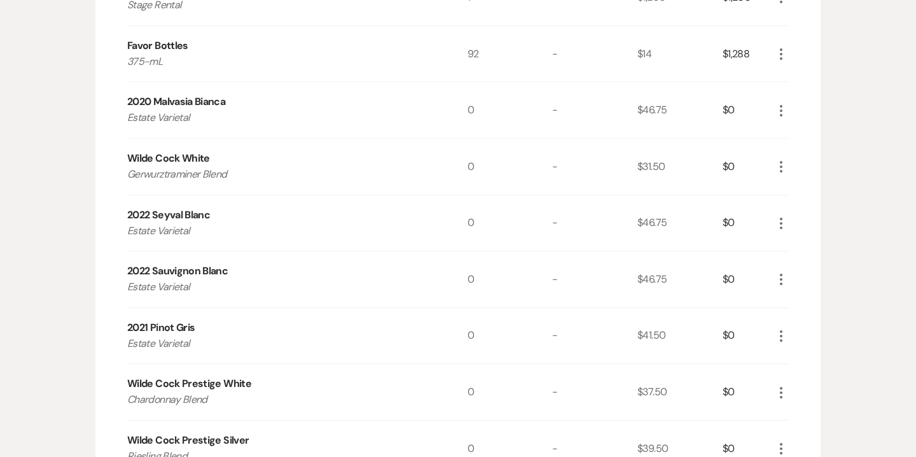
scroll to position [1106, 0]
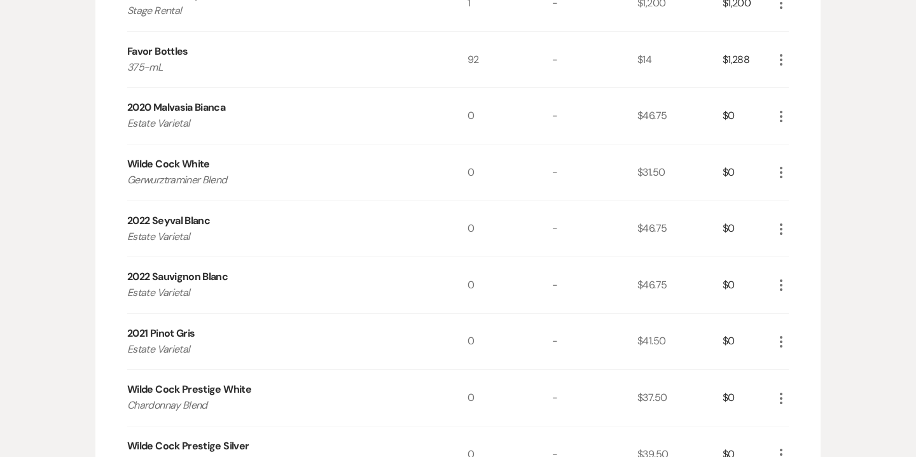
click at [783, 229] on icon "More" at bounding box center [781, 228] width 15 height 15
click at [811, 253] on button "Pencil Edit" at bounding box center [807, 254] width 66 height 20
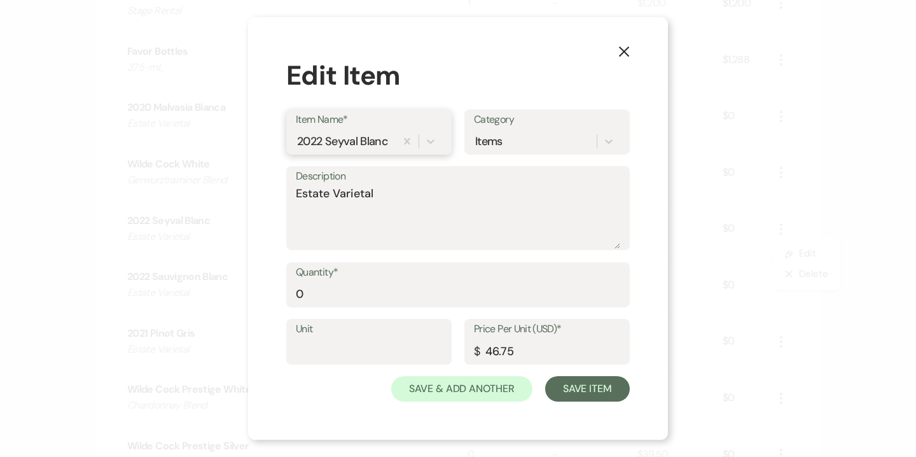
click at [373, 137] on div "2022 Seyval Blanc" at bounding box center [342, 140] width 91 height 17
type input "a"
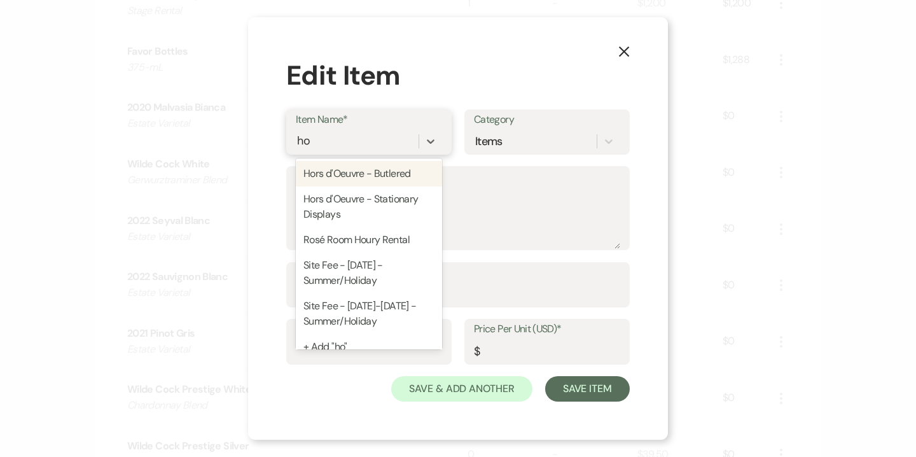
type input "h"
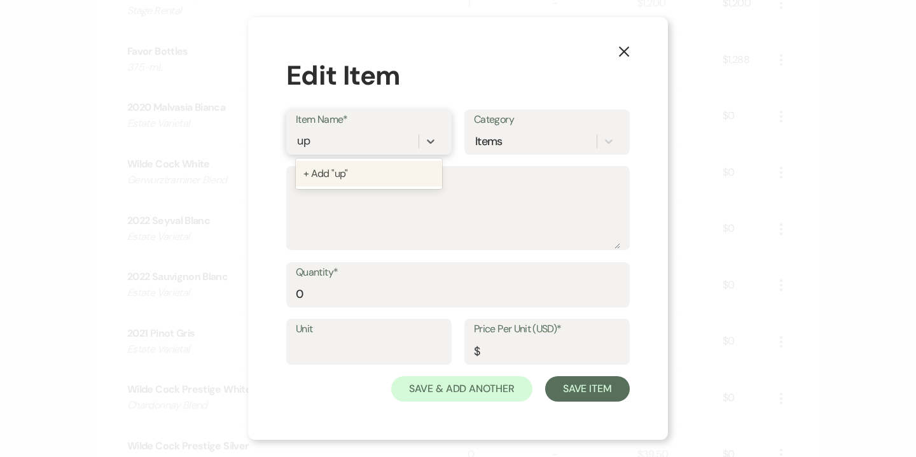
type input "u"
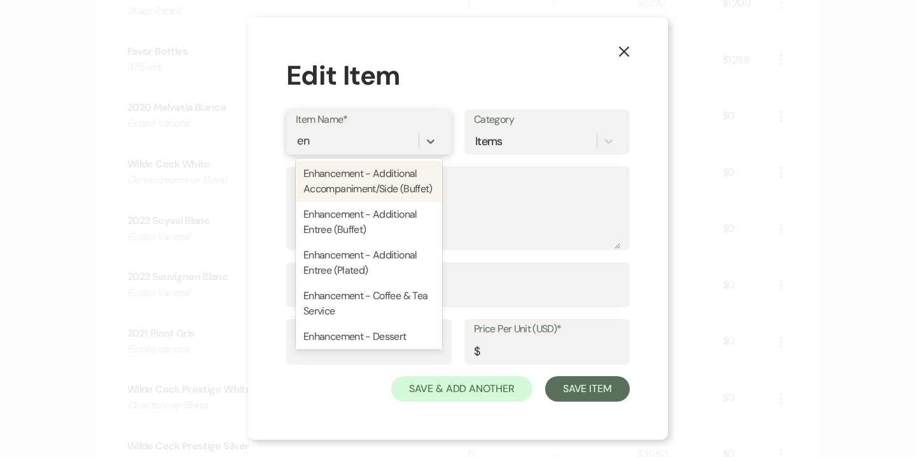
type input "e"
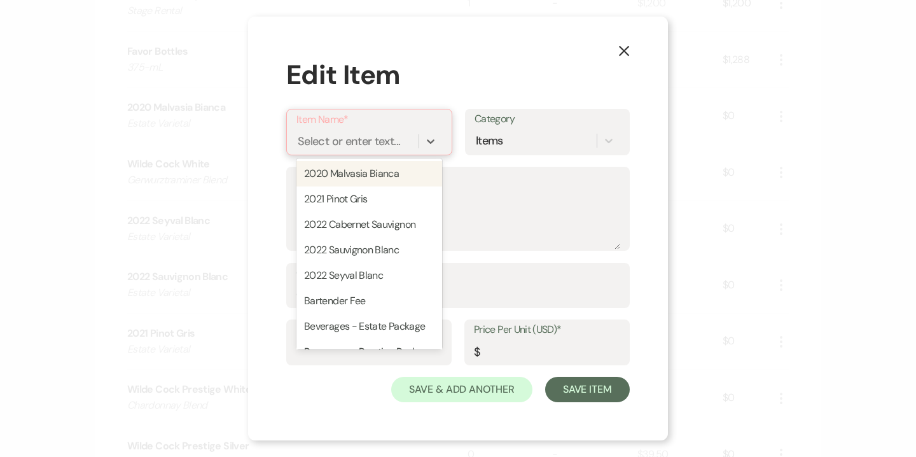
click at [379, 147] on div "Select or enter text..." at bounding box center [349, 140] width 102 height 17
paste input "Cocktail Hour Upgrade"
type input "Cocktail Hour Upgrade"
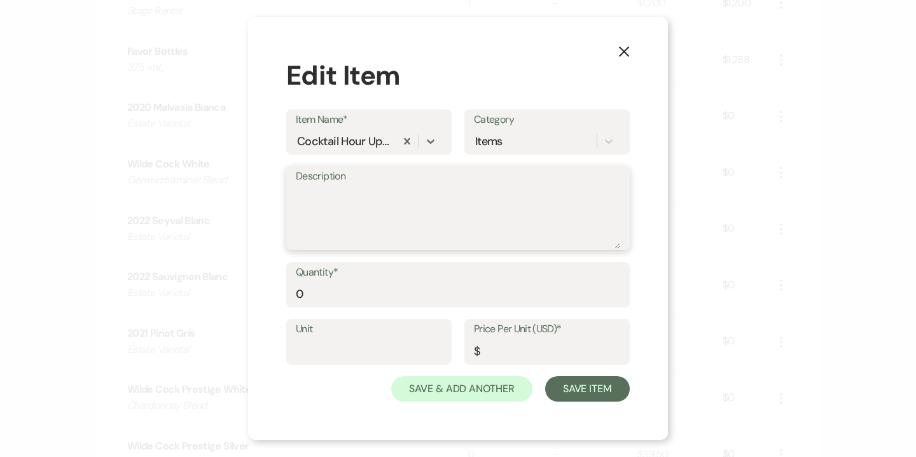
click at [382, 198] on textarea "Description" at bounding box center [458, 217] width 324 height 64
type textarea "Scallops Wrapped in Bacon"
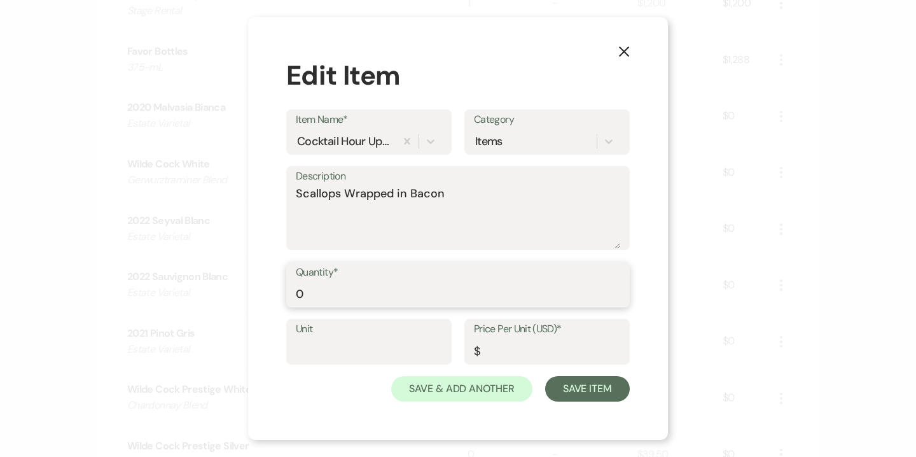
click at [309, 295] on input "0" at bounding box center [458, 293] width 324 height 25
type input "184"
click at [515, 354] on input "Price Per Unit (USD)*" at bounding box center [547, 350] width 146 height 25
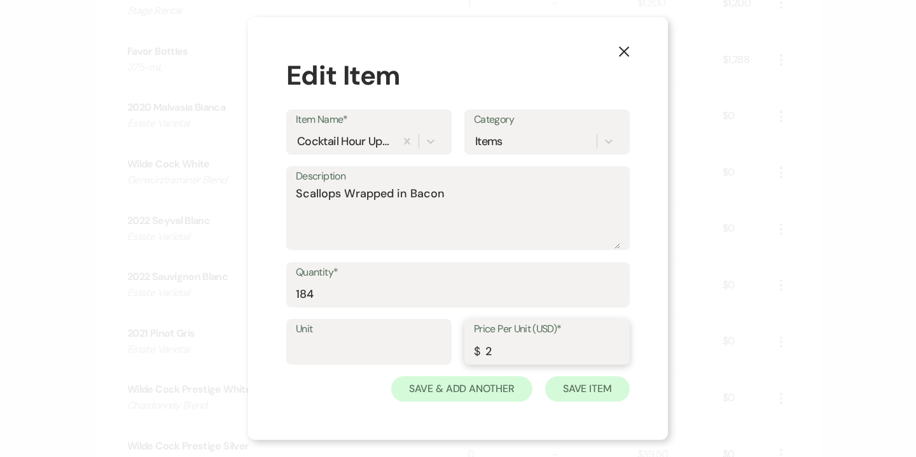
type input "2"
click at [592, 391] on button "Save Item" at bounding box center [587, 388] width 85 height 25
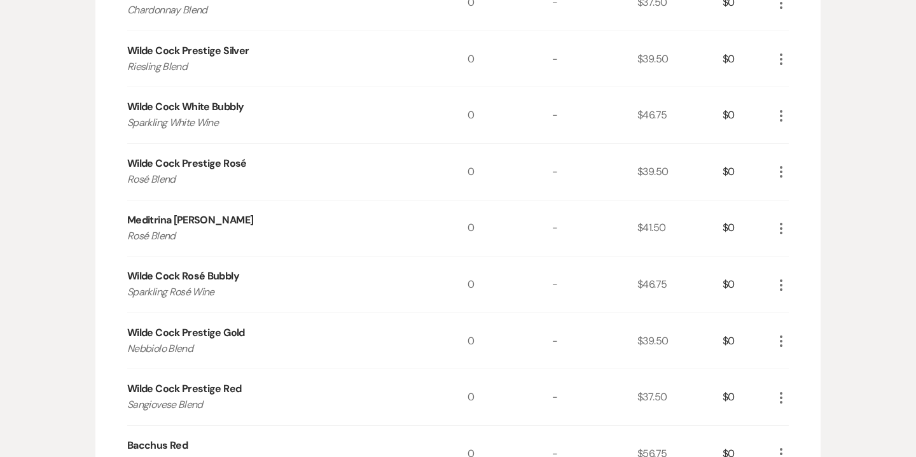
scroll to position [1504, 0]
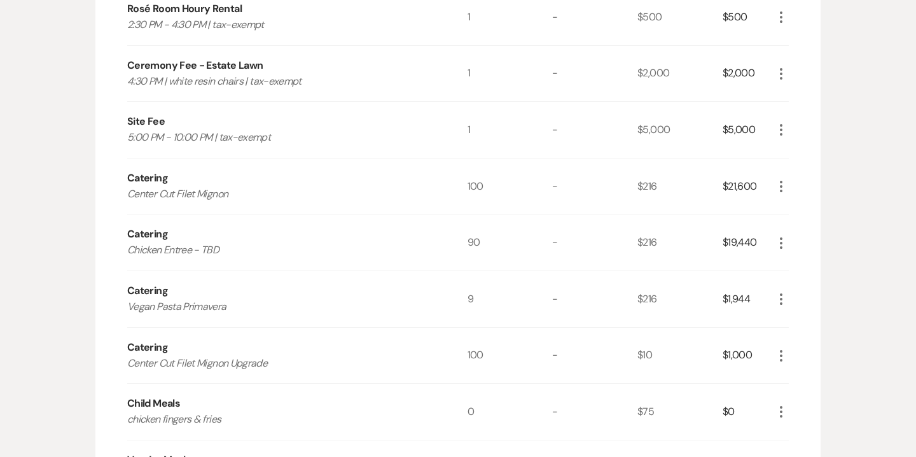
scroll to position [925, 0]
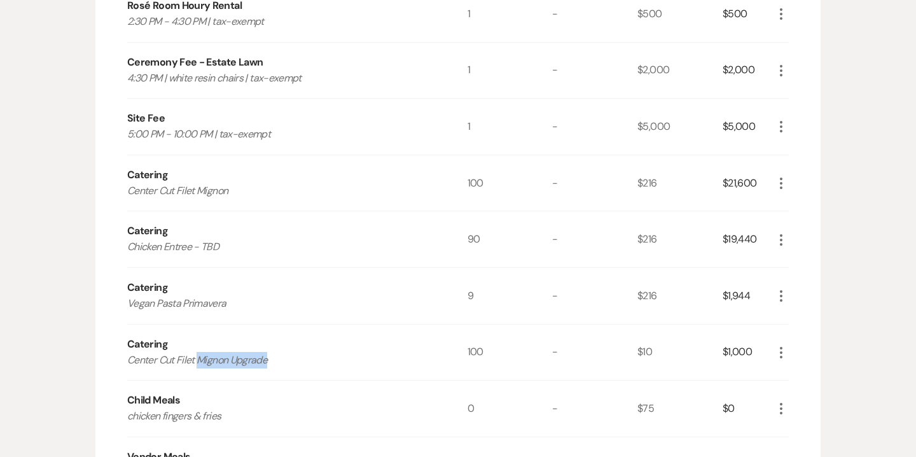
drag, startPoint x: 199, startPoint y: 359, endPoint x: 291, endPoint y: 356, distance: 92.9
click at [291, 356] on p "Center Cut Filet Mignon Upgrade" at bounding box center [280, 360] width 306 height 17
copy p "Mignon Upgrade"
click at [781, 178] on use "button" at bounding box center [781, 183] width 3 height 11
click at [806, 209] on button "Pencil Edit" at bounding box center [807, 208] width 66 height 20
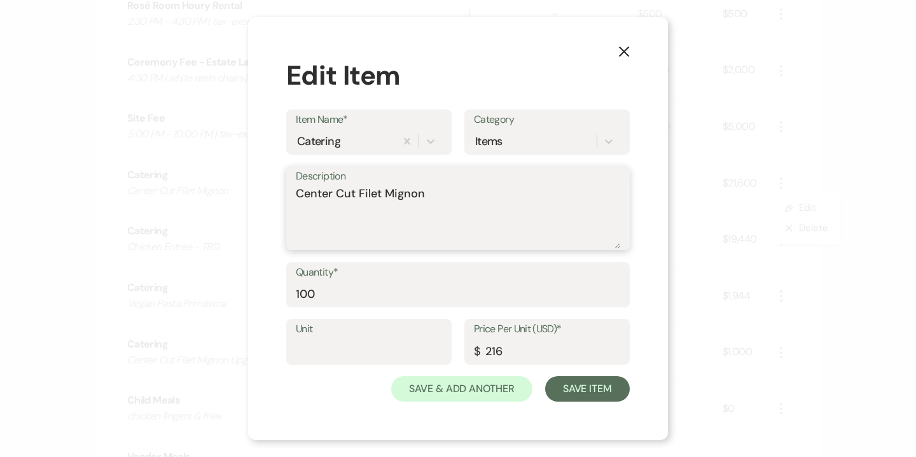
click at [463, 186] on textarea "Center Cut Filet Mignon" at bounding box center [458, 217] width 324 height 64
type textarea "Center Cut Filet Mignon with [PERSON_NAME]"
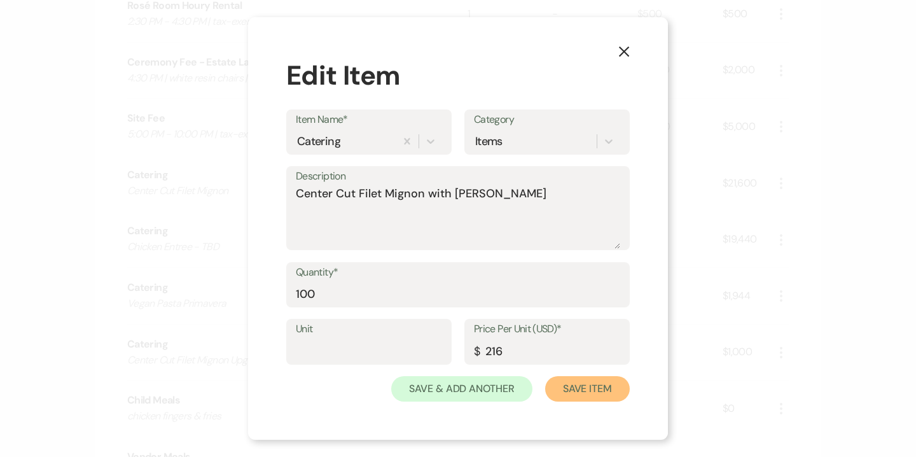
click at [568, 393] on button "Save Item" at bounding box center [587, 388] width 85 height 25
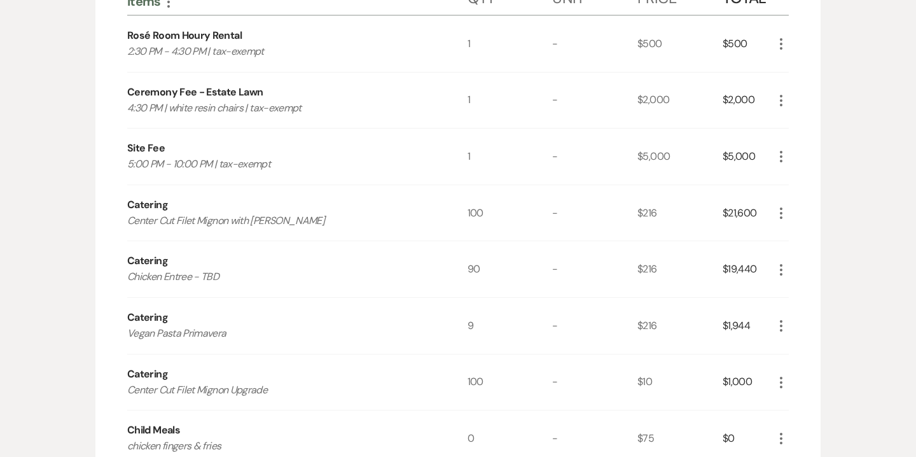
scroll to position [893, 0]
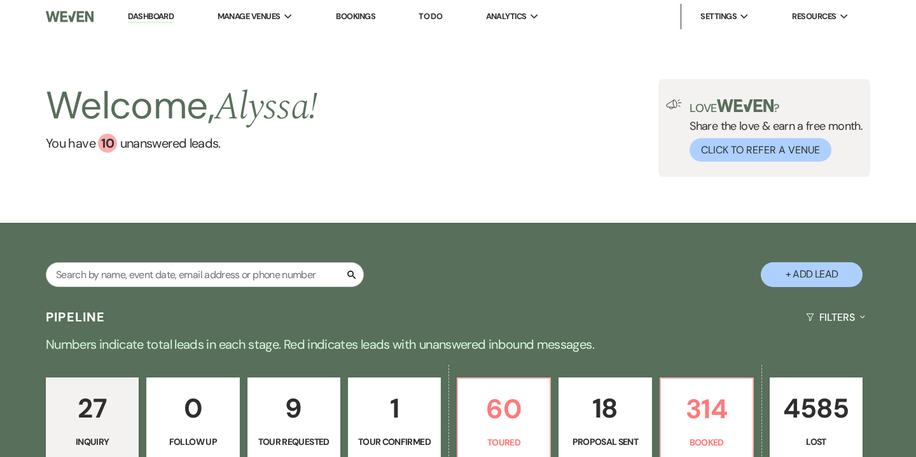
click at [354, 11] on link "Bookings" at bounding box center [355, 16] width 39 height 11
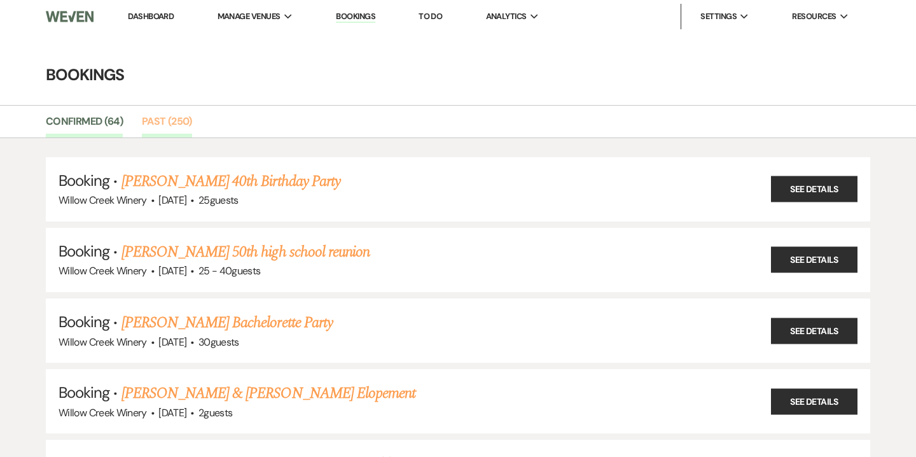
click at [179, 127] on link "Past (250)" at bounding box center [167, 125] width 50 height 24
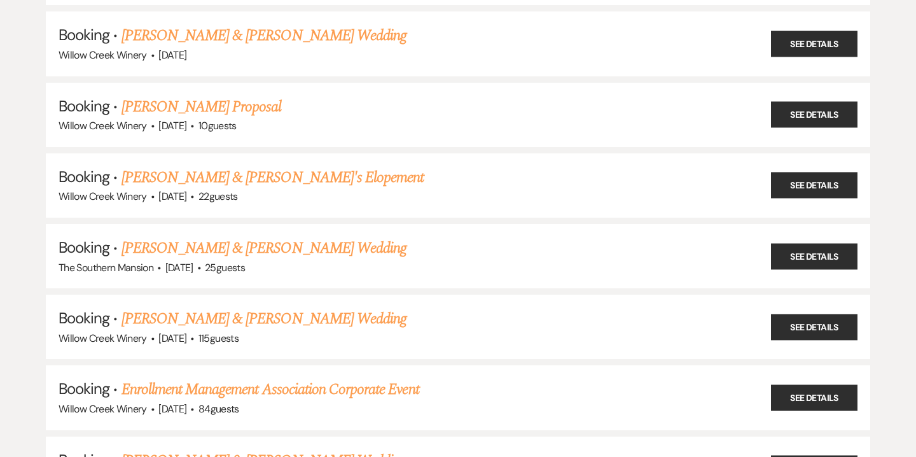
scroll to position [15568, 0]
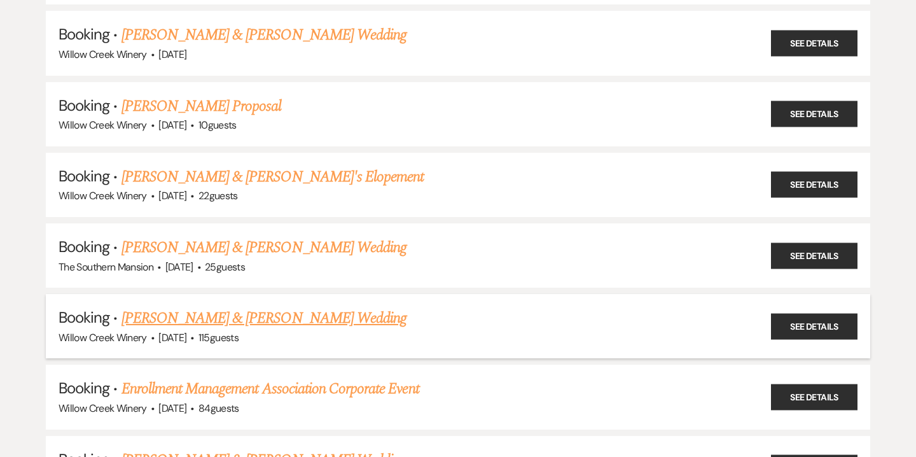
click at [271, 307] on link "Troy Robertson & Sarah Ziegler's Wedding" at bounding box center [264, 318] width 285 height 23
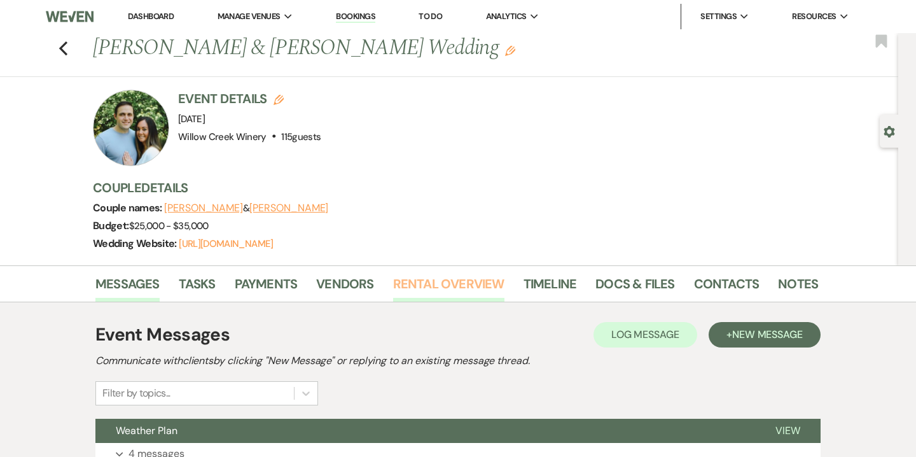
click at [471, 296] on link "Rental Overview" at bounding box center [448, 288] width 111 height 28
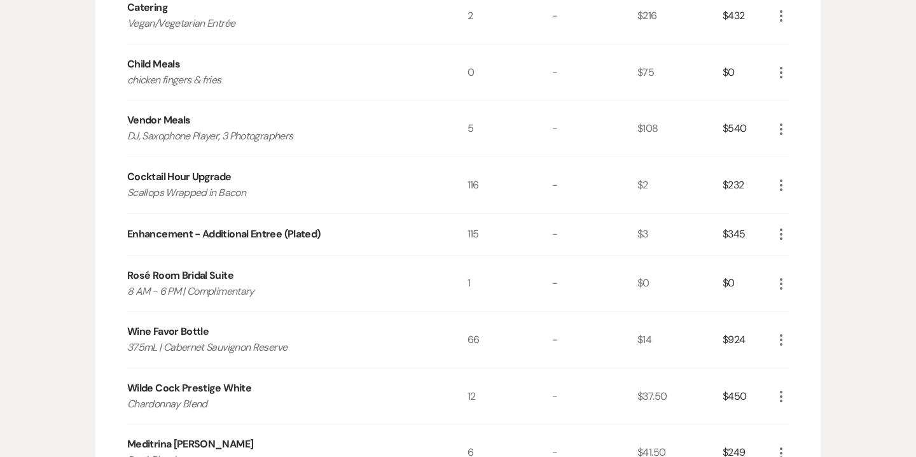
scroll to position [784, 0]
click at [211, 171] on div "Cocktail Hour Upgrade" at bounding box center [179, 175] width 104 height 15
copy div "C"
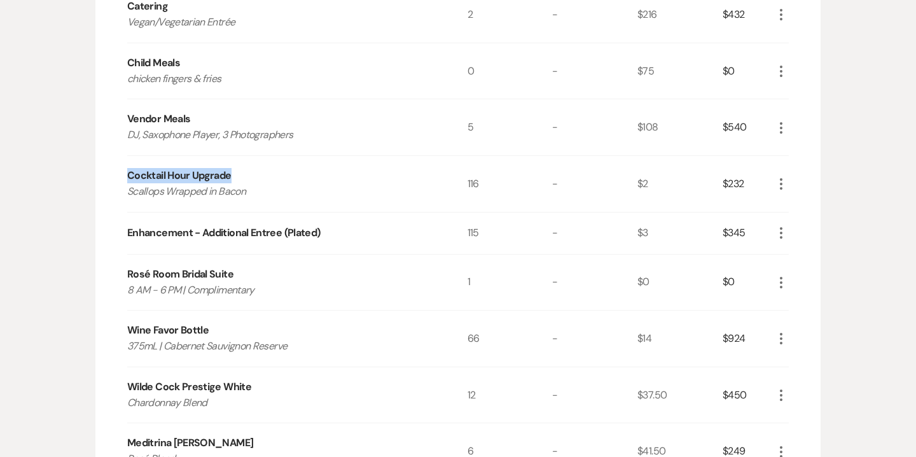
drag, startPoint x: 241, startPoint y: 173, endPoint x: 126, endPoint y: 165, distance: 115.5
click at [126, 165] on div "Items More Qty Unit Price Total Ceremony Fee - Estate Lawn 4:30 PM | white resi…" at bounding box center [457, 238] width 725 height 1292
copy div "Cocktail Hour Upgrade"
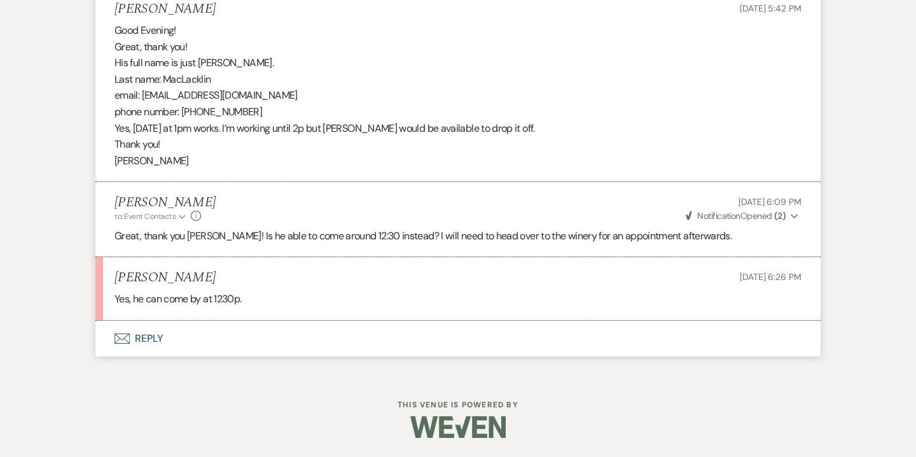
click at [162, 340] on button "Envelope Reply" at bounding box center [457, 339] width 725 height 36
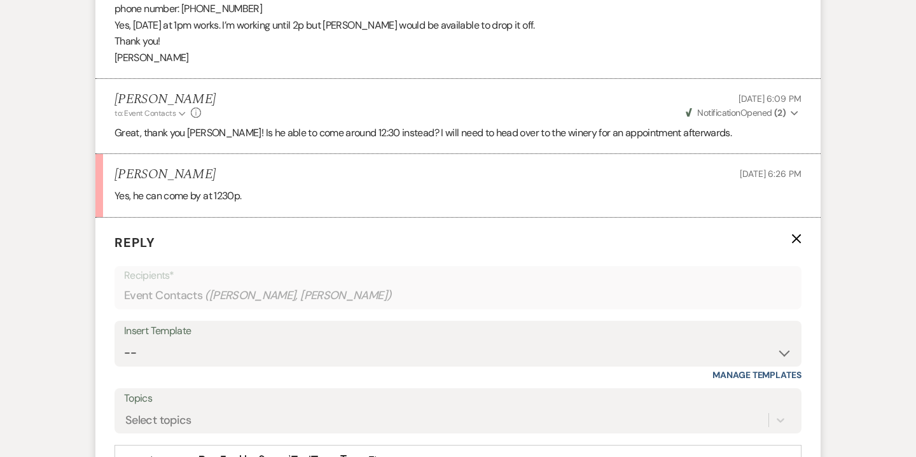
scroll to position [1823, 0]
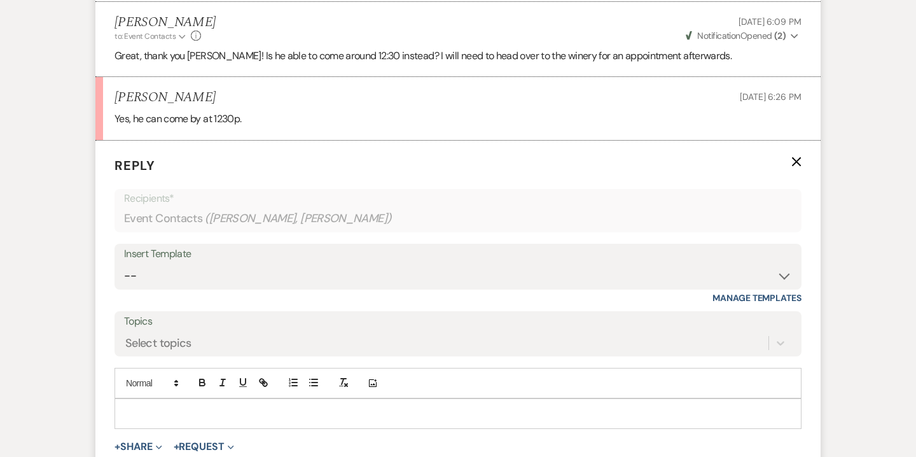
click at [260, 408] on p at bounding box center [458, 414] width 667 height 14
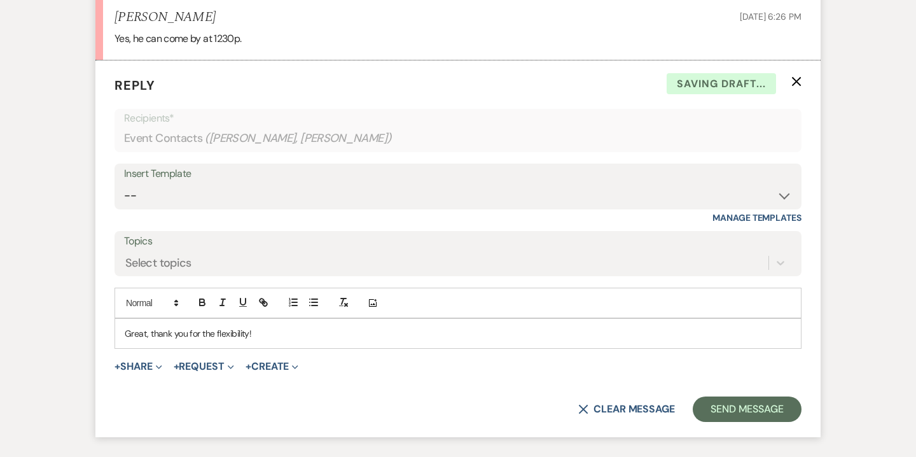
scroll to position [1905, 0]
click at [709, 415] on button "Send Message" at bounding box center [747, 407] width 109 height 25
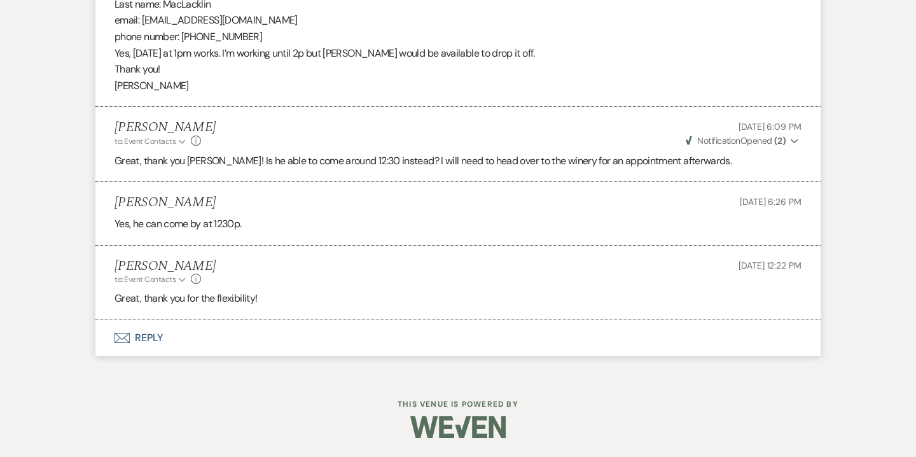
scroll to position [1718, 0]
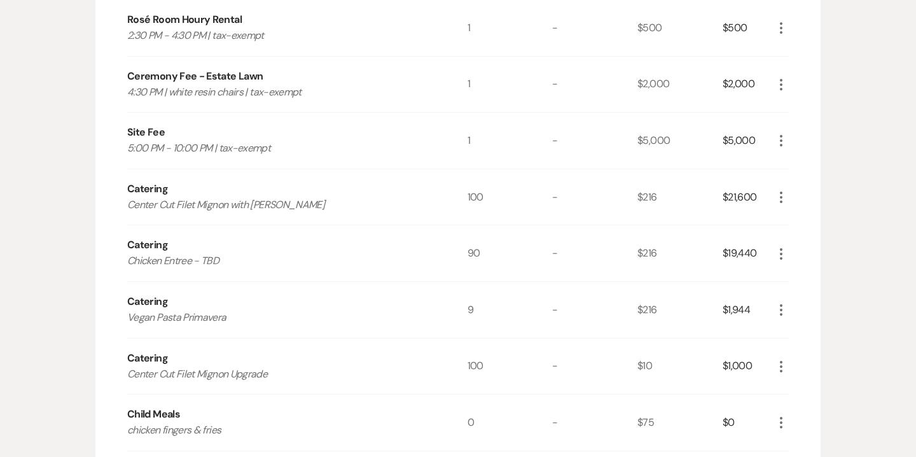
scroll to position [909, 0]
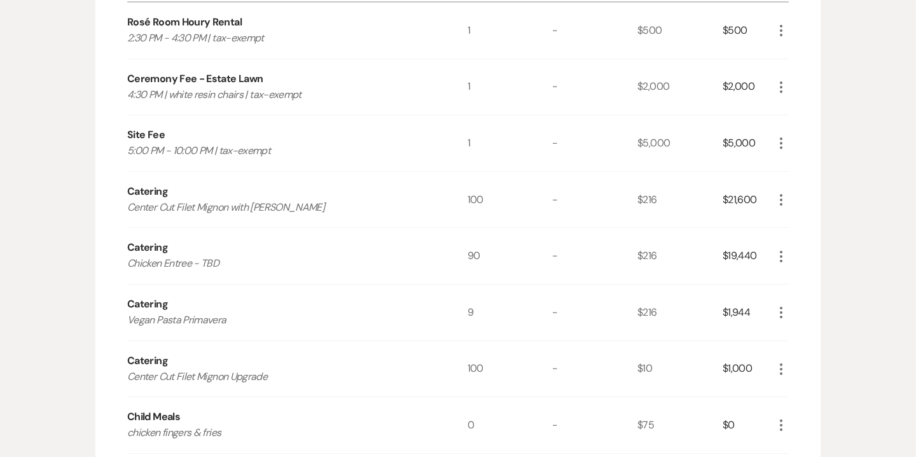
click at [784, 253] on icon "More" at bounding box center [781, 256] width 15 height 15
click at [808, 275] on button "Pencil Edit" at bounding box center [807, 281] width 66 height 20
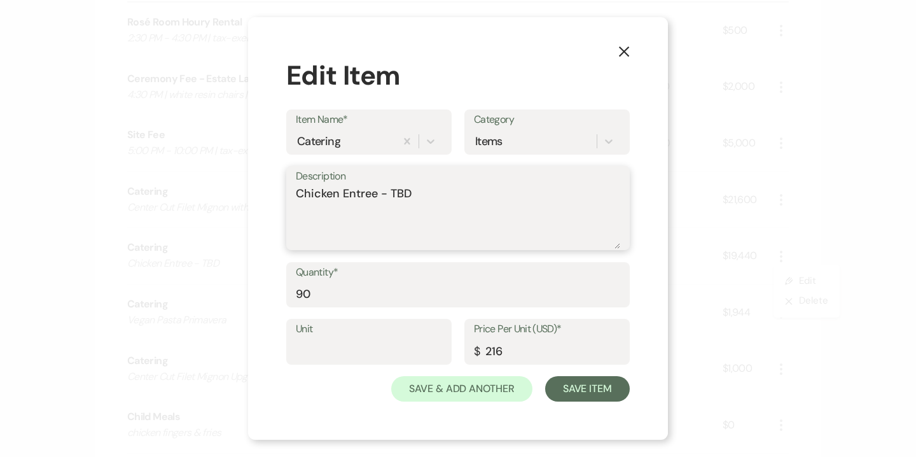
drag, startPoint x: 340, startPoint y: 194, endPoint x: 477, endPoint y: 191, distance: 137.5
click at [477, 191] on textarea "Chicken Entree - TBD" at bounding box center [458, 217] width 324 height 64
click at [297, 192] on textarea "Chicken" at bounding box center [458, 217] width 324 height 64
type textarea "Bronzed Chicken"
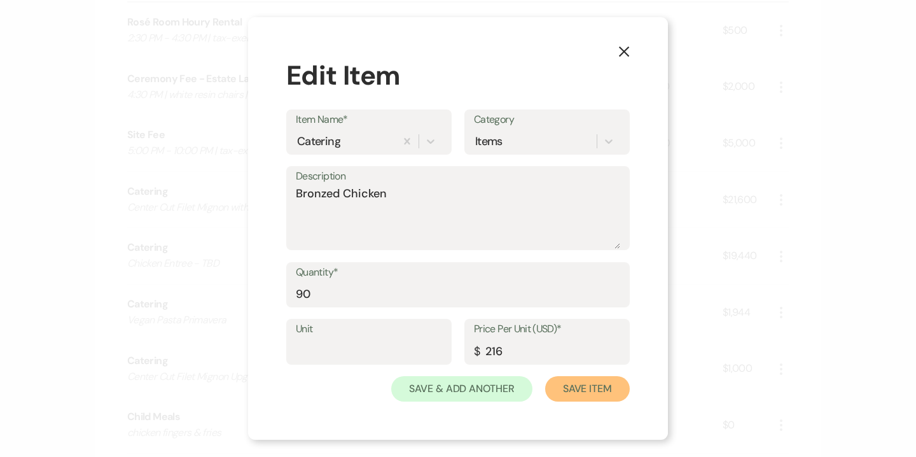
click at [592, 387] on button "Save Item" at bounding box center [587, 388] width 85 height 25
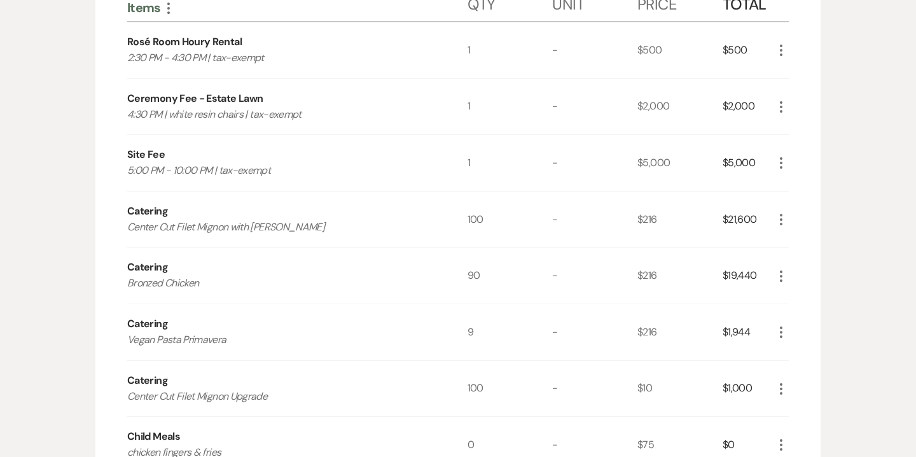
scroll to position [886, 0]
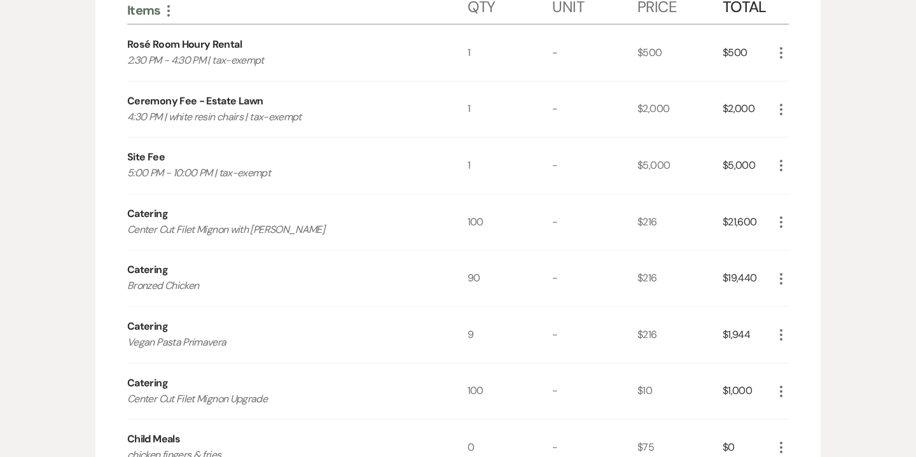
click at [779, 51] on icon "More" at bounding box center [781, 52] width 15 height 15
click at [804, 69] on button "Pencil Edit" at bounding box center [807, 77] width 66 height 20
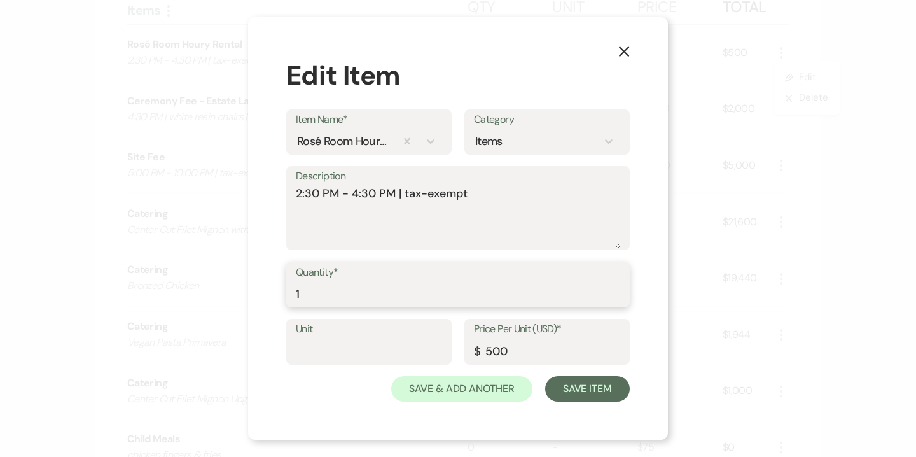
click at [307, 289] on input "1" at bounding box center [458, 293] width 324 height 25
type input "2"
click at [496, 347] on input "500" at bounding box center [547, 350] width 146 height 25
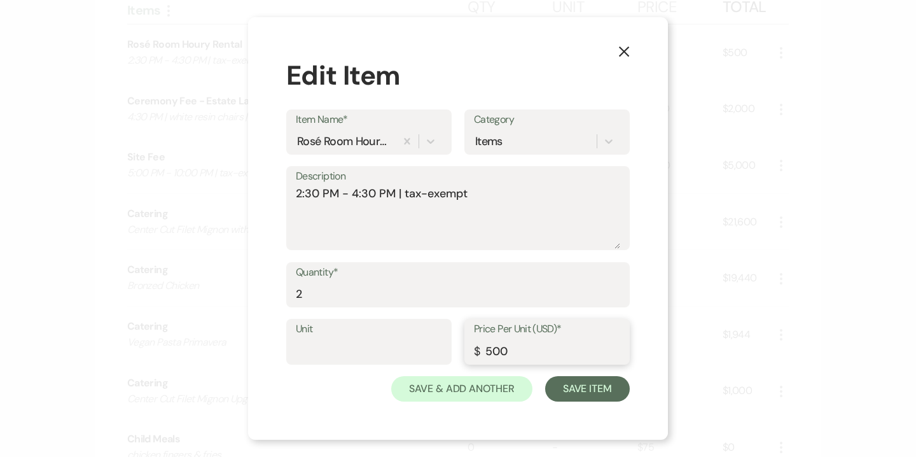
click at [496, 347] on input "500" at bounding box center [547, 350] width 146 height 25
type input "250"
click at [595, 394] on button "Save Item" at bounding box center [587, 388] width 85 height 25
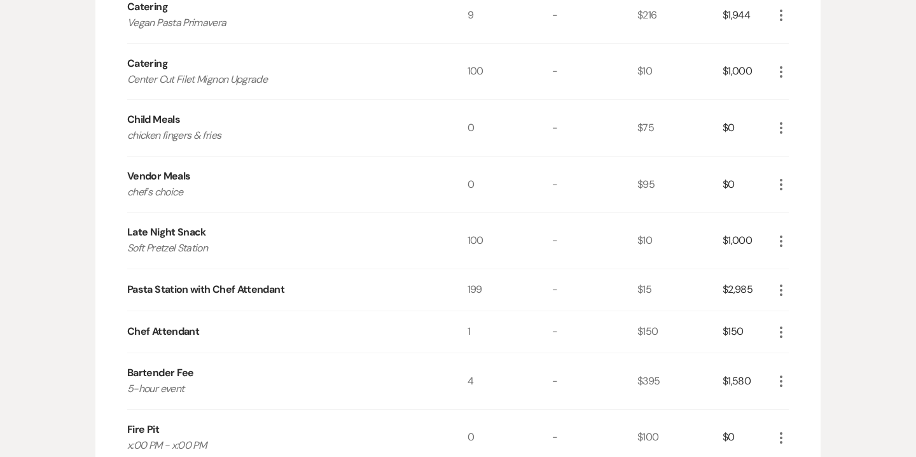
scroll to position [1209, 0]
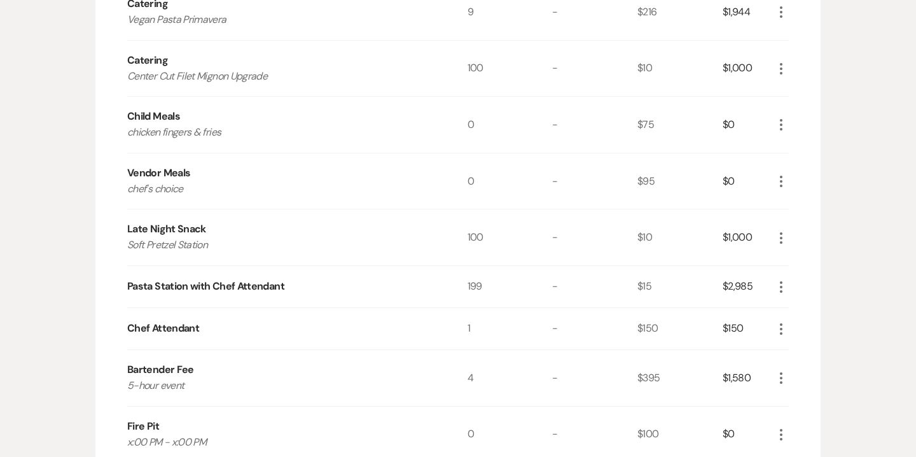
click at [782, 183] on icon "More" at bounding box center [781, 181] width 15 height 15
click at [808, 199] on button "Pencil Edit" at bounding box center [807, 206] width 66 height 20
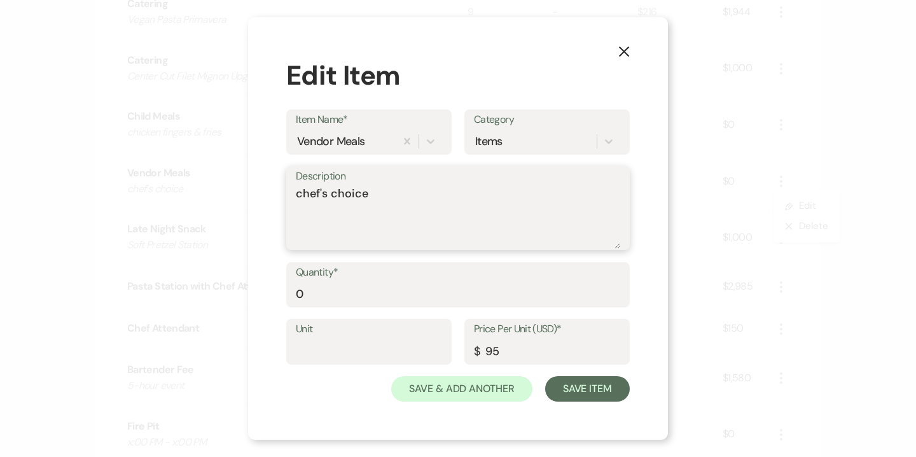
click at [302, 198] on textarea "chef's choice" at bounding box center [458, 217] width 324 height 64
click at [335, 195] on textarea "Chef's choice" at bounding box center [458, 217] width 324 height 64
click at [393, 194] on textarea "Chef's Choice" at bounding box center [458, 217] width 324 height 64
type textarea "Chef's Choice - count TBD"
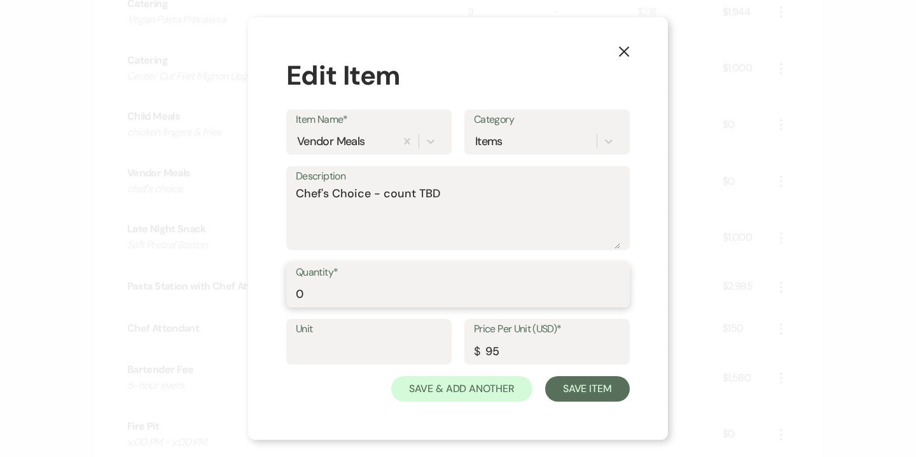
click at [377, 295] on input "0" at bounding box center [458, 293] width 324 height 25
type input "6"
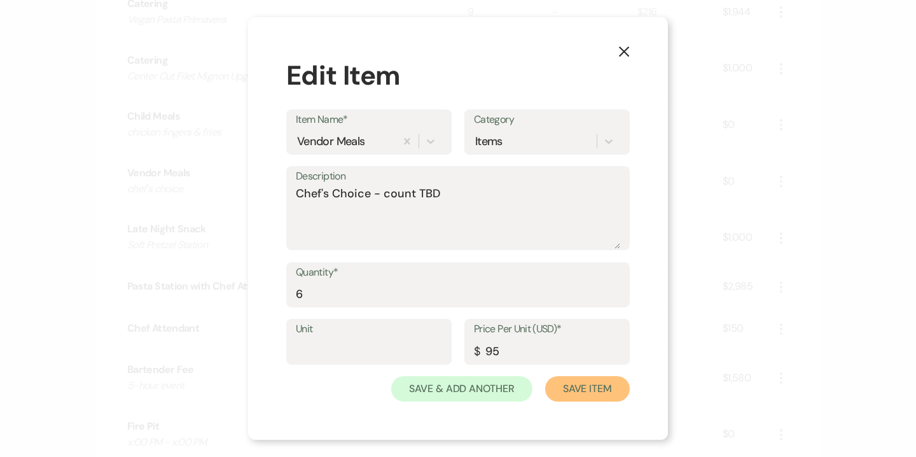
click at [576, 386] on button "Save Item" at bounding box center [587, 388] width 85 height 25
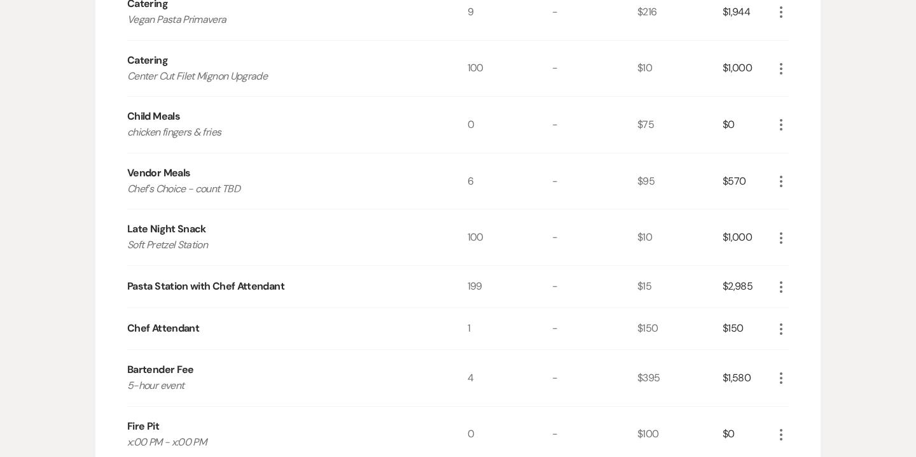
scroll to position [1221, 0]
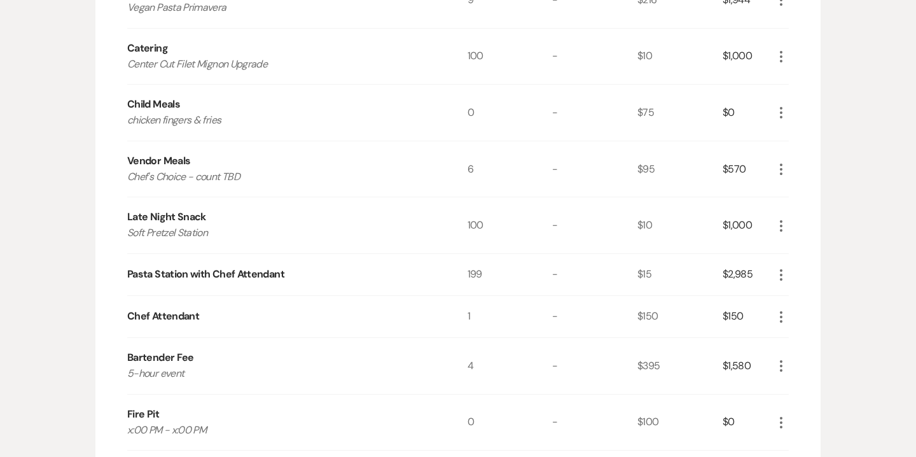
click at [781, 228] on use "button" at bounding box center [781, 225] width 3 height 11
click at [804, 247] on button "Pencil Edit" at bounding box center [807, 250] width 66 height 20
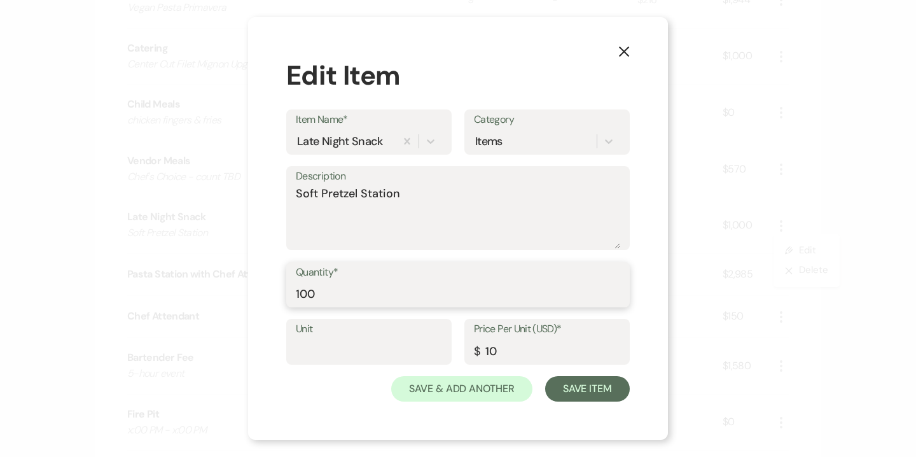
click at [336, 302] on input "100" at bounding box center [458, 293] width 324 height 25
type input "199"
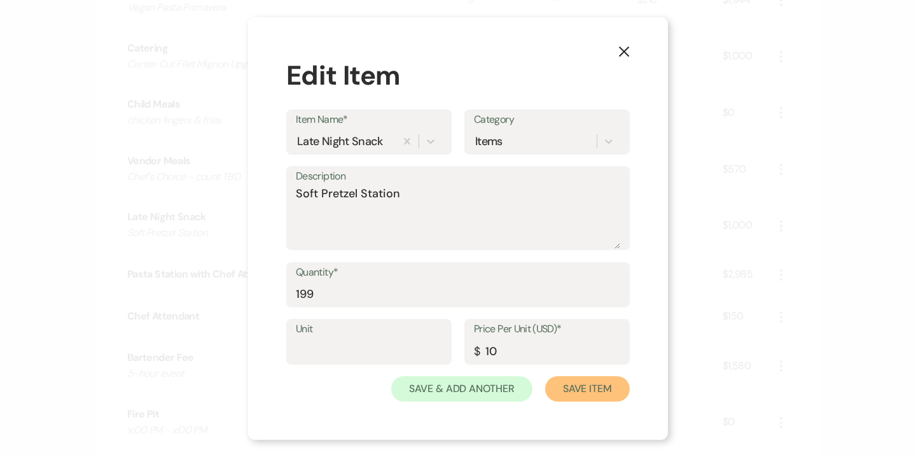
click at [589, 384] on button "Save Item" at bounding box center [587, 388] width 85 height 25
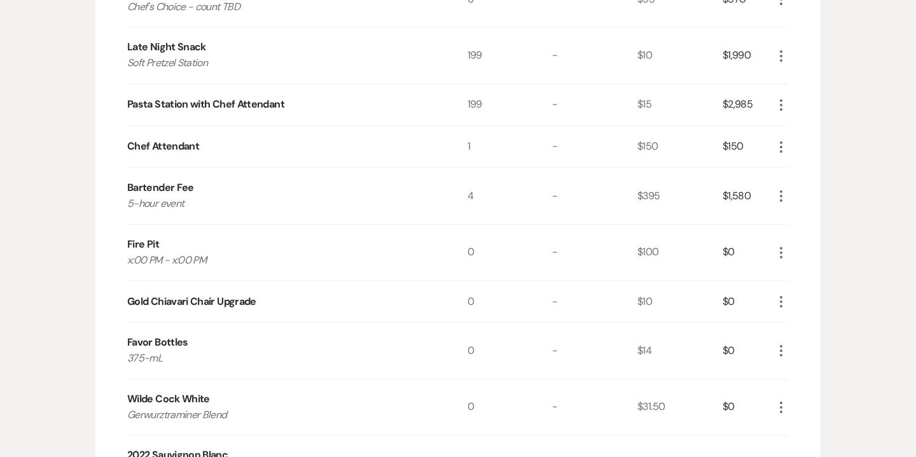
scroll to position [1395, 0]
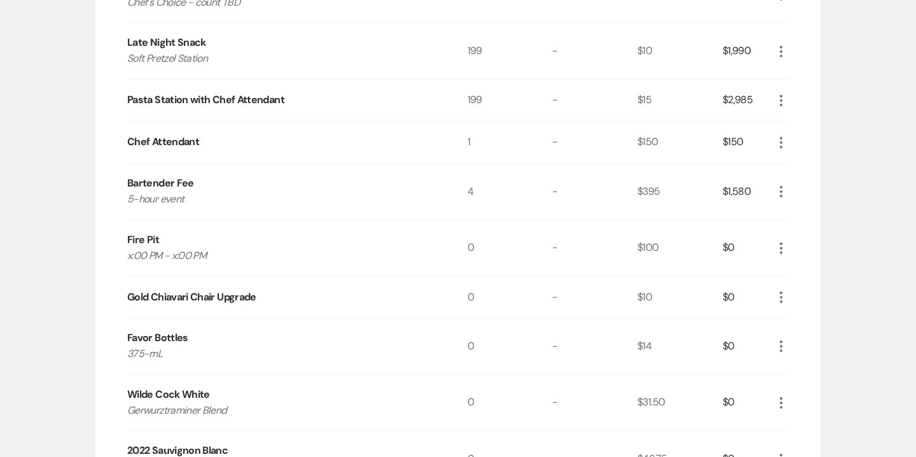
click at [781, 244] on icon "More" at bounding box center [781, 247] width 15 height 15
click at [811, 267] on button "Pencil Edit" at bounding box center [807, 273] width 66 height 20
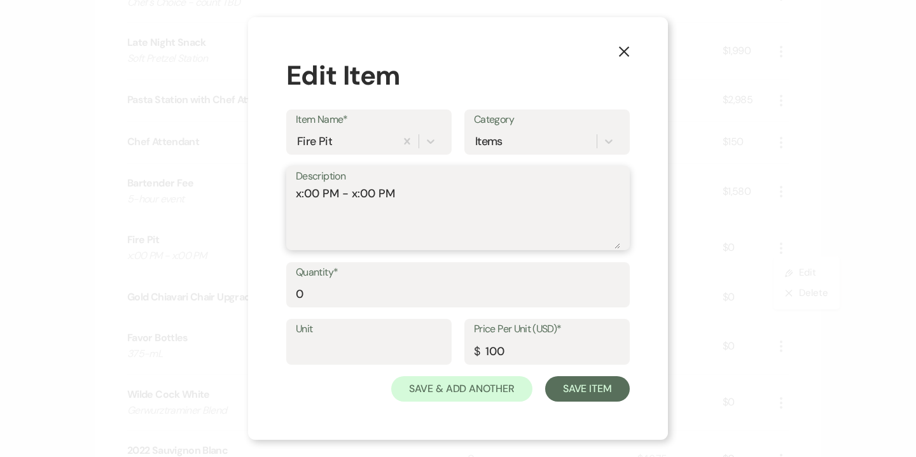
drag, startPoint x: 301, startPoint y: 194, endPoint x: 287, endPoint y: 194, distance: 14.0
click at [287, 194] on div "Description x:00 PM - x:00 PM" at bounding box center [458, 208] width 344 height 85
click at [353, 192] on textarea "5:00 PM - x:00 PM" at bounding box center [458, 217] width 324 height 64
type textarea "5:00 PM - 10:00 PM"
click at [490, 344] on input "100" at bounding box center [547, 350] width 146 height 25
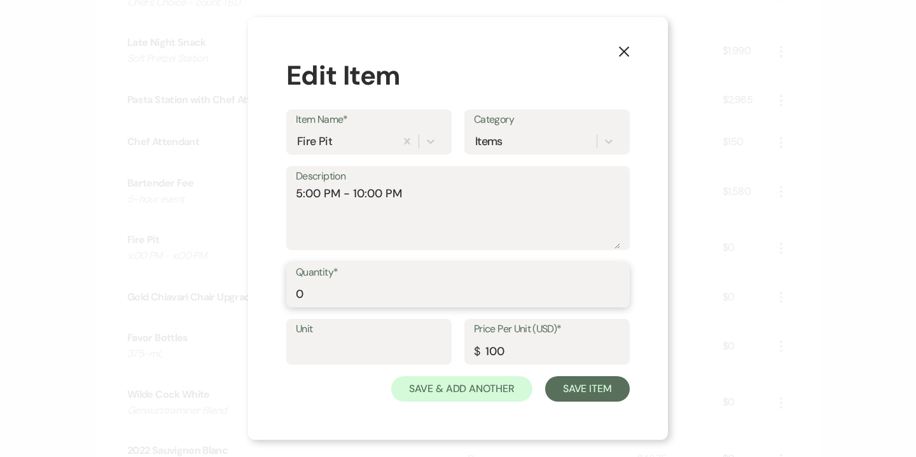
click at [338, 298] on input "0" at bounding box center [458, 293] width 324 height 25
type input "5"
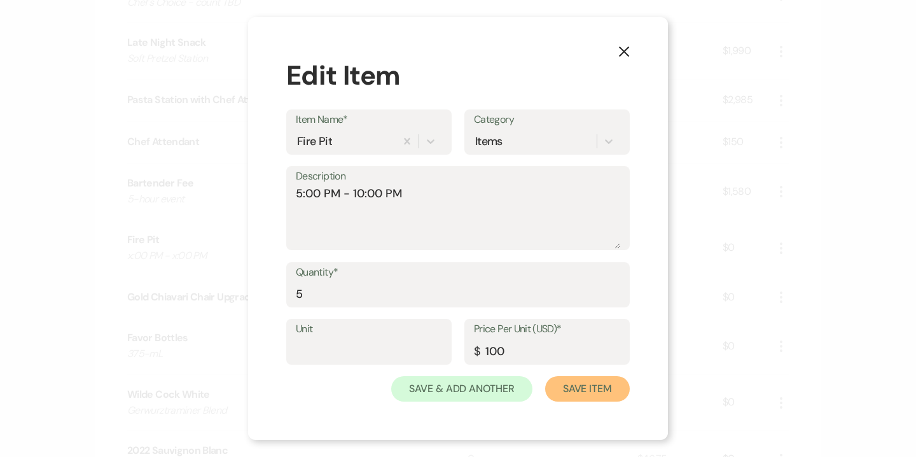
click at [597, 394] on button "Save Item" at bounding box center [587, 388] width 85 height 25
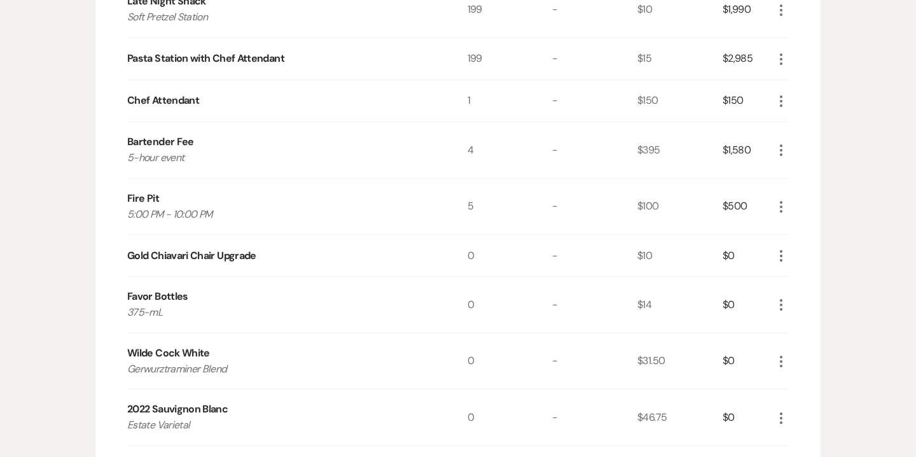
scroll to position [1439, 0]
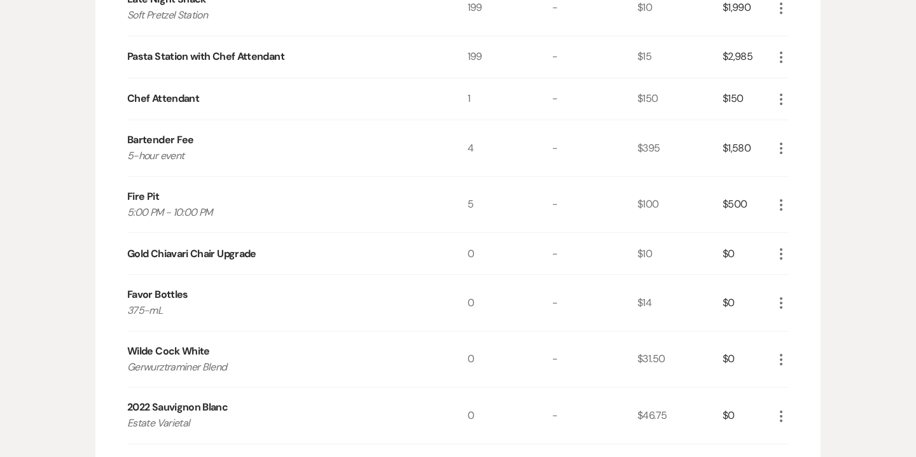
click at [779, 253] on icon "More" at bounding box center [781, 253] width 15 height 15
click at [810, 296] on button "X Delete" at bounding box center [808, 299] width 69 height 20
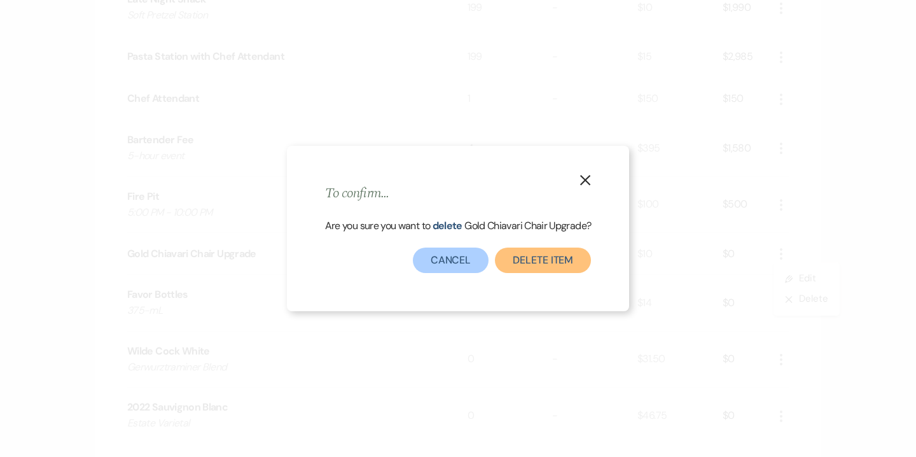
click at [557, 262] on button "Delete Item" at bounding box center [543, 259] width 96 height 25
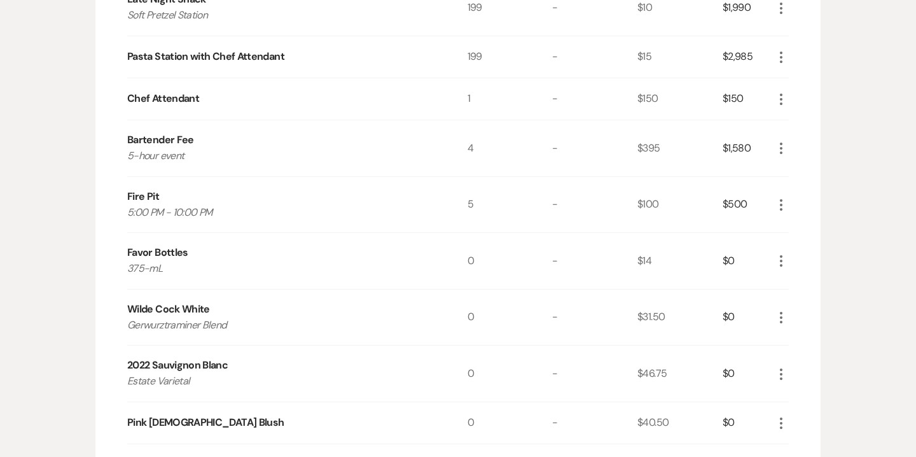
click at [779, 261] on icon "More" at bounding box center [781, 260] width 15 height 15
click at [808, 281] on button "Pencil Edit" at bounding box center [807, 285] width 66 height 20
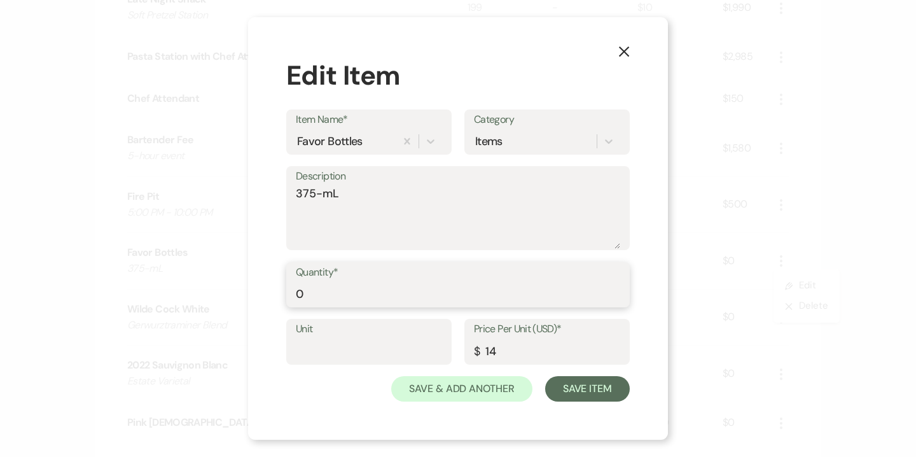
click at [315, 298] on input "0" at bounding box center [458, 293] width 324 height 25
type input "99"
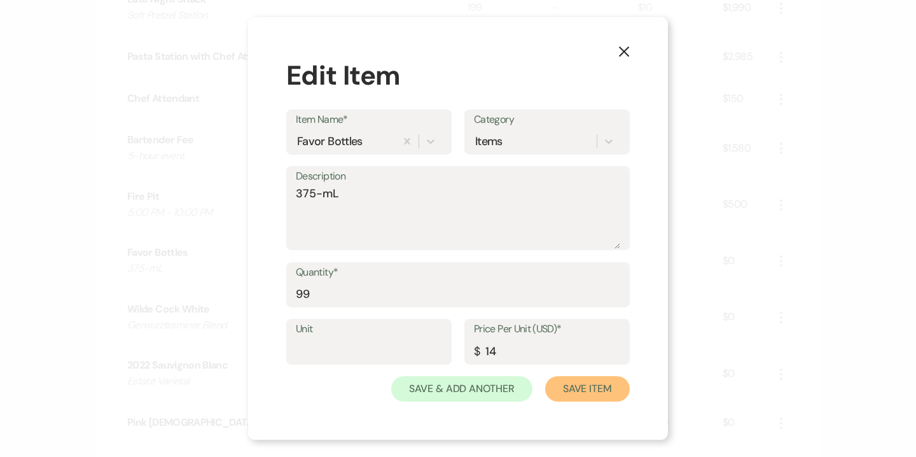
click at [591, 391] on button "Save Item" at bounding box center [587, 388] width 85 height 25
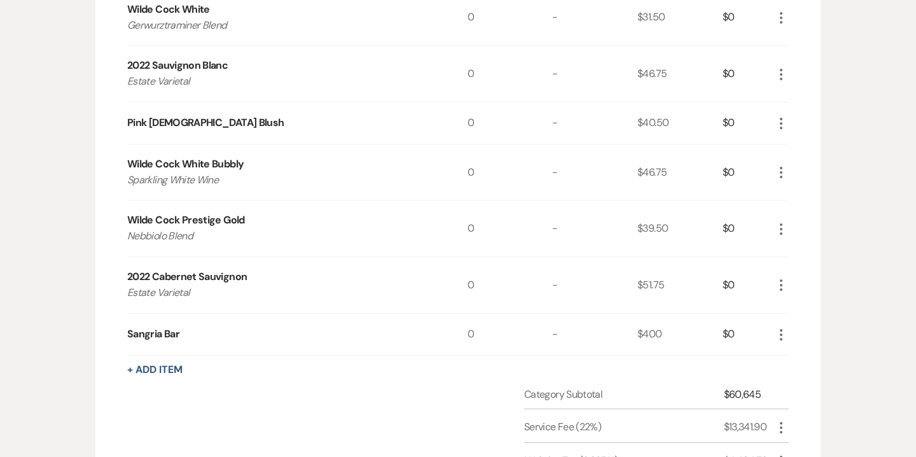
scroll to position [1735, 0]
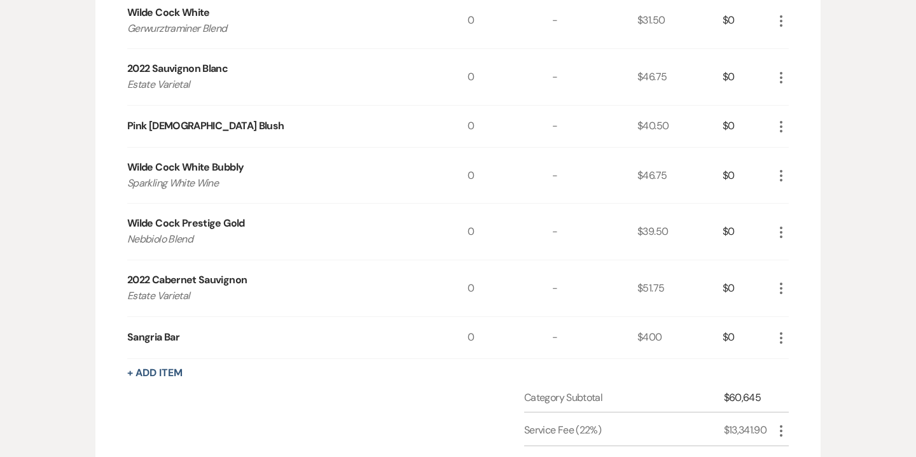
click at [780, 331] on icon "More" at bounding box center [781, 337] width 15 height 15
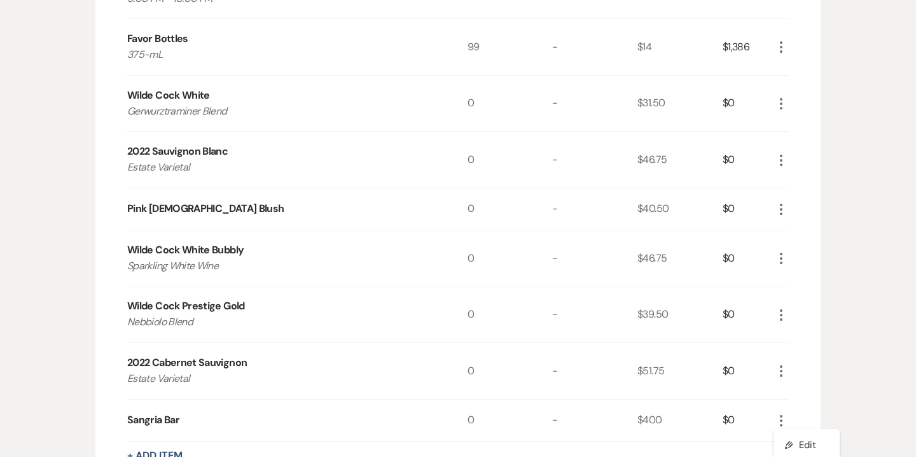
scroll to position [1685, 0]
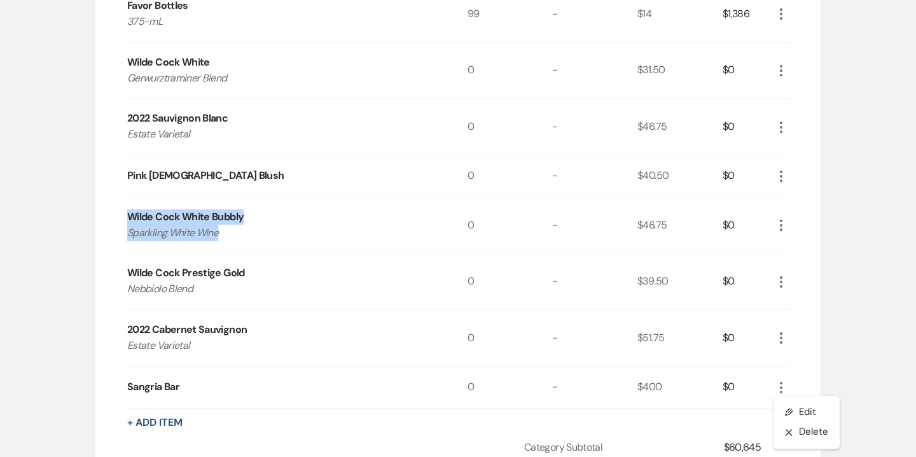
drag, startPoint x: 128, startPoint y: 211, endPoint x: 239, endPoint y: 226, distance: 112.3
click at [239, 226] on div "Wilde Cock White Bubbly Sparkling White Wine" at bounding box center [297, 225] width 340 height 56
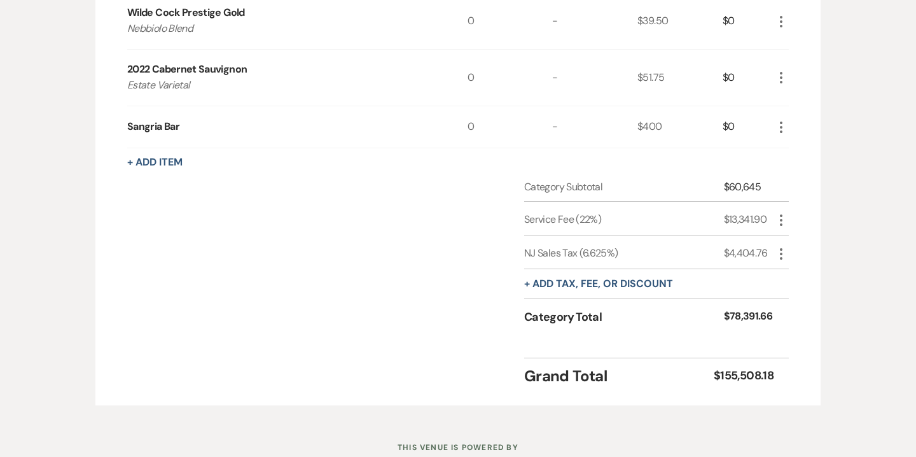
scroll to position [1944, 0]
click at [779, 250] on icon "More" at bounding box center [781, 254] width 15 height 15
click at [816, 298] on button "[PERSON_NAME]" at bounding box center [808, 299] width 69 height 20
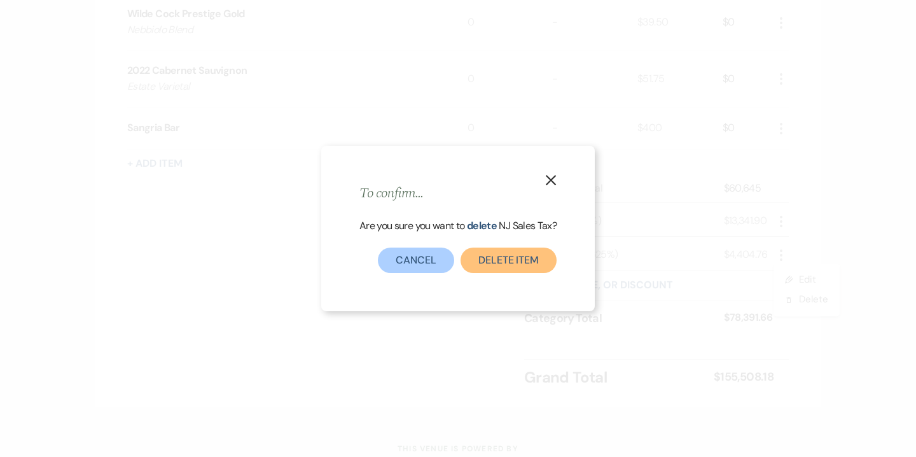
click at [520, 256] on button "Delete item" at bounding box center [509, 259] width 96 height 25
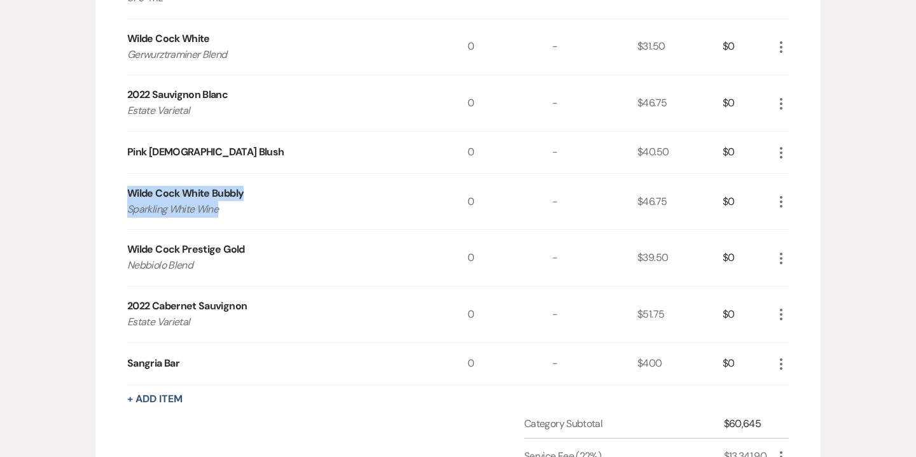
scroll to position [1712, 0]
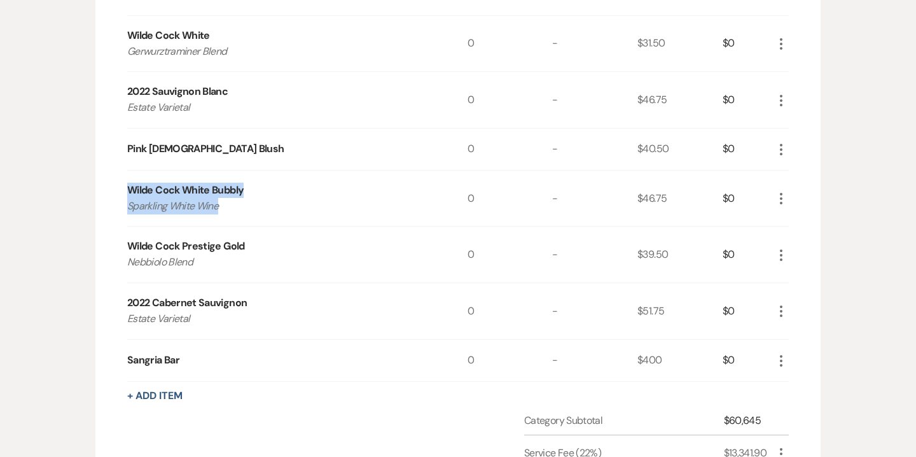
click at [784, 193] on icon "More" at bounding box center [781, 198] width 15 height 15
click at [804, 217] on button "Pencil Edit" at bounding box center [807, 223] width 66 height 20
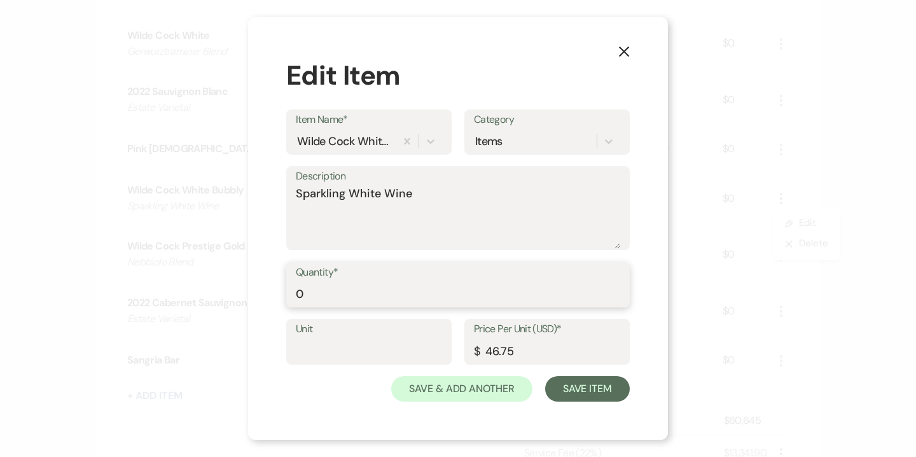
click at [309, 295] on input "0" at bounding box center [458, 293] width 324 height 25
type input "6"
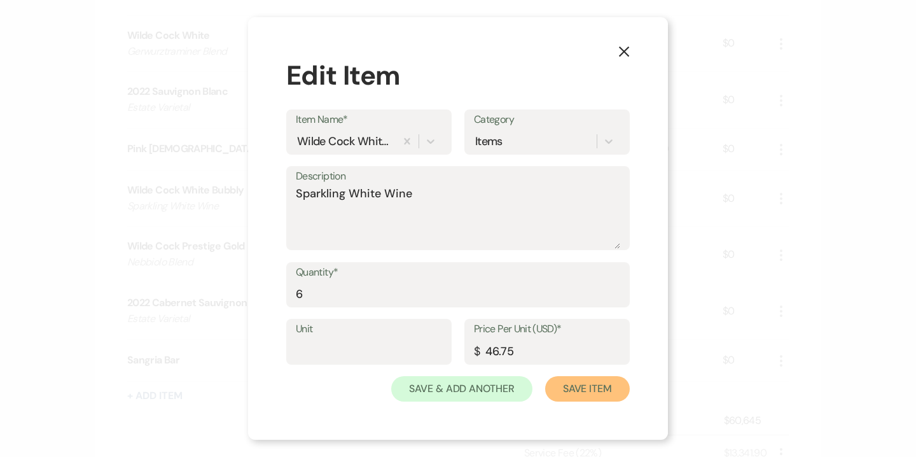
click at [578, 384] on button "Save Item" at bounding box center [587, 388] width 85 height 25
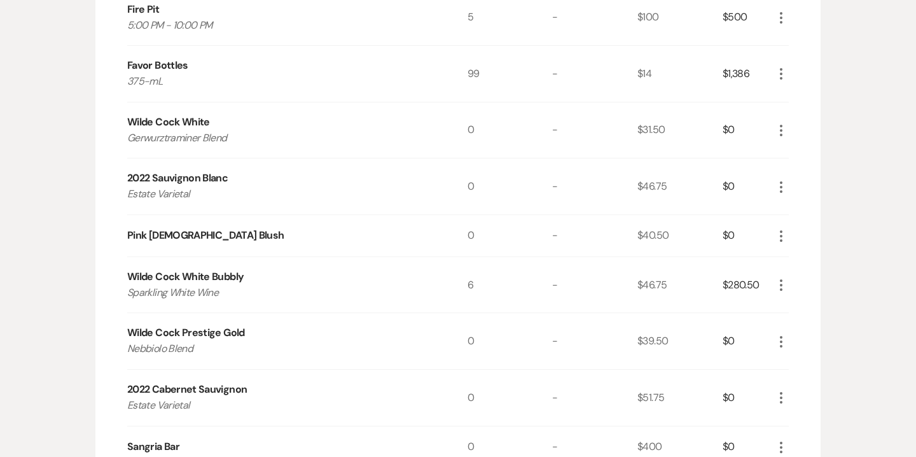
scroll to position [1616, 0]
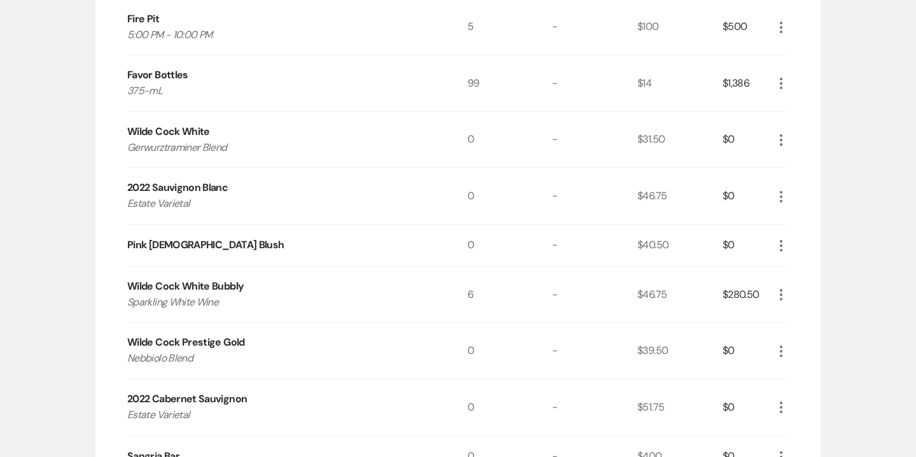
click at [786, 134] on icon "More" at bounding box center [781, 139] width 15 height 15
click at [811, 165] on button "Pencil Edit" at bounding box center [807, 165] width 66 height 20
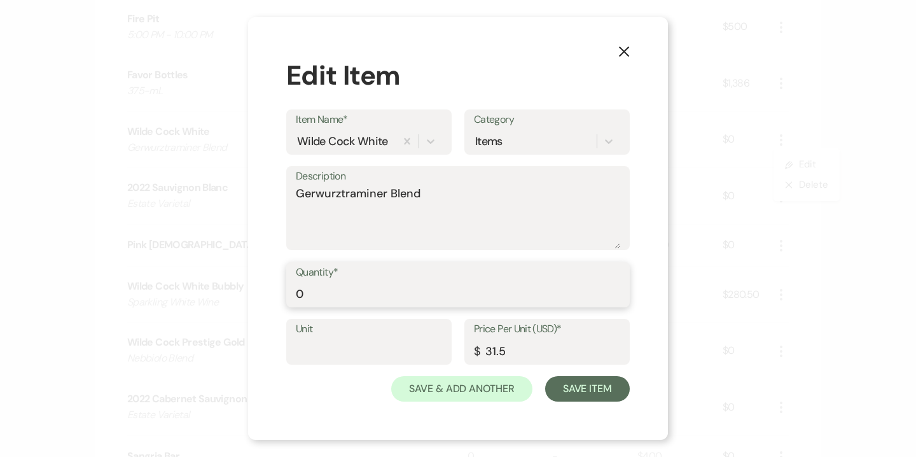
click at [330, 293] on input "0" at bounding box center [458, 293] width 324 height 25
type input "6"
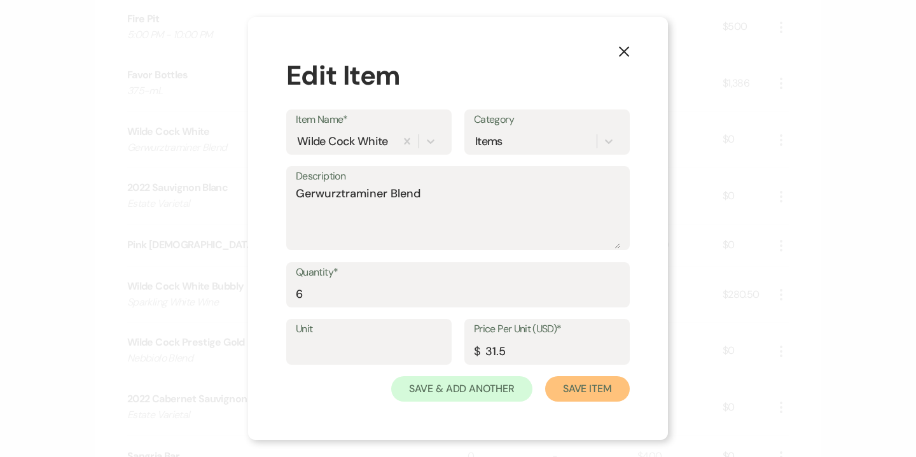
click at [596, 386] on button "Save Item" at bounding box center [587, 388] width 85 height 25
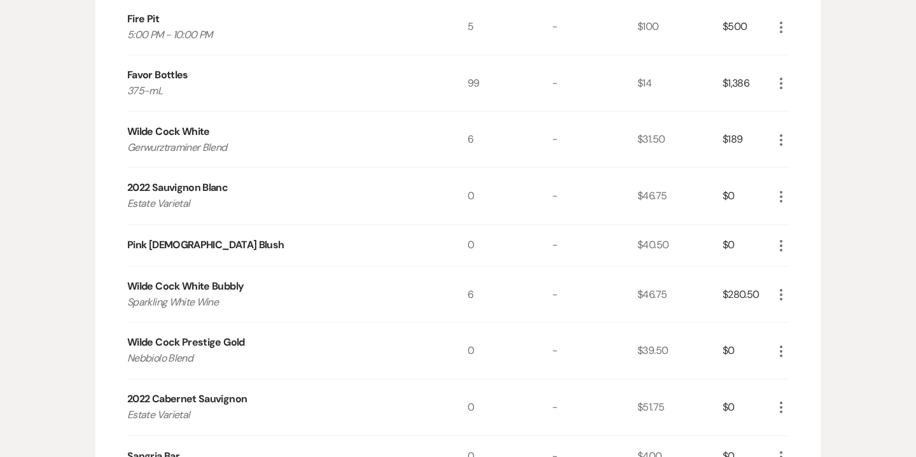
click at [785, 193] on icon "More" at bounding box center [781, 196] width 15 height 15
click at [812, 218] on button "Pencil Edit" at bounding box center [807, 221] width 66 height 20
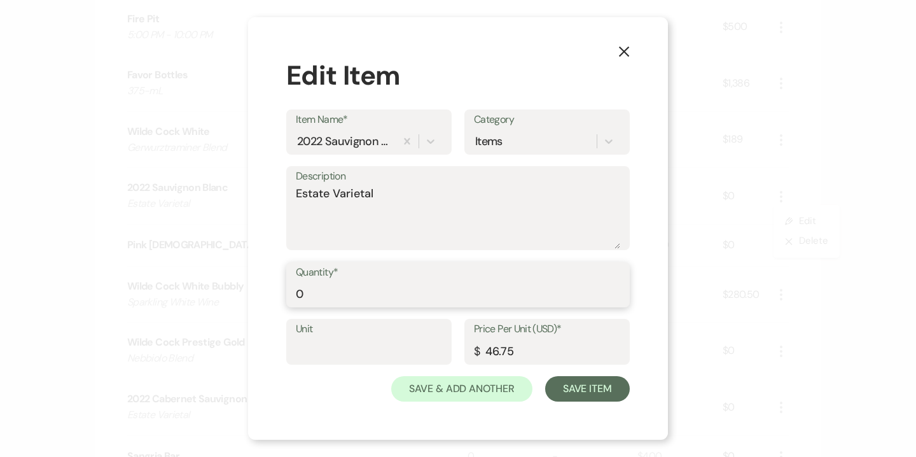
click at [333, 284] on input "0" at bounding box center [458, 293] width 324 height 25
type input "18"
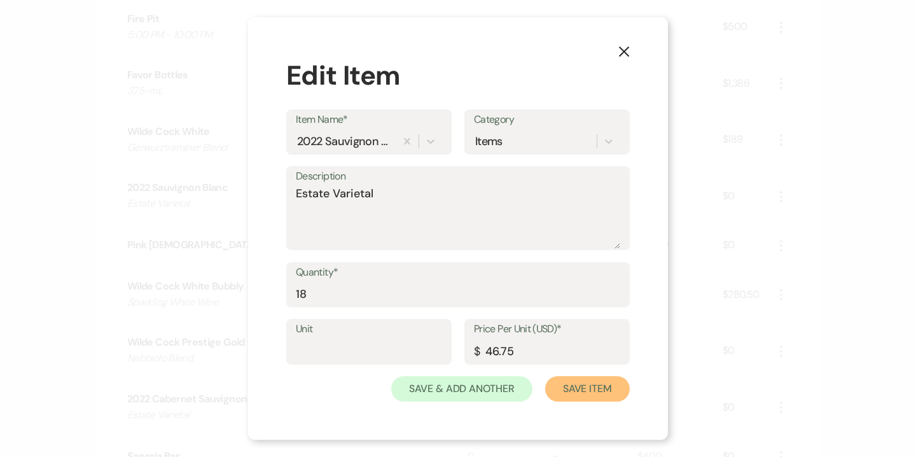
click at [580, 383] on button "Save Item" at bounding box center [587, 388] width 85 height 25
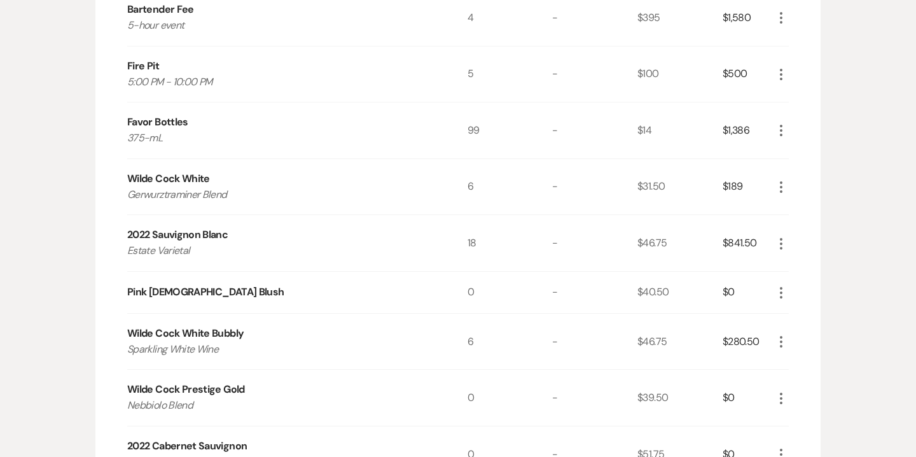
scroll to position [1561, 0]
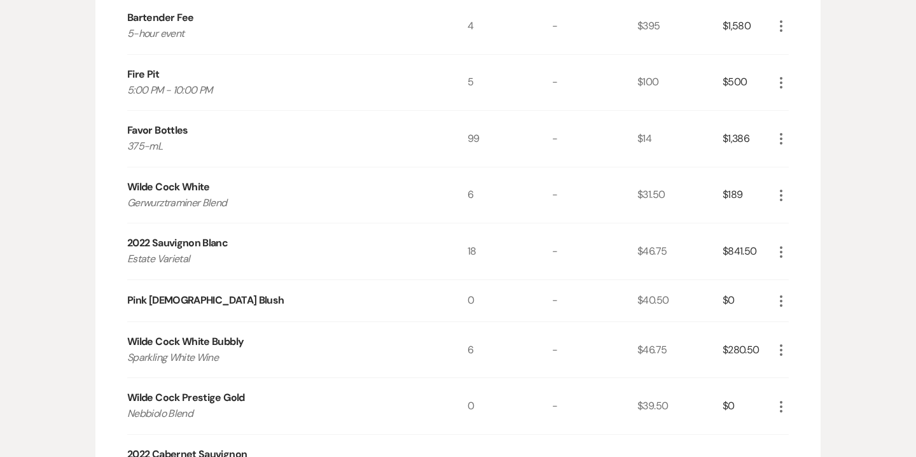
click at [783, 132] on icon "More" at bounding box center [781, 138] width 15 height 15
click at [809, 159] on button "Pencil Edit" at bounding box center [807, 163] width 66 height 20
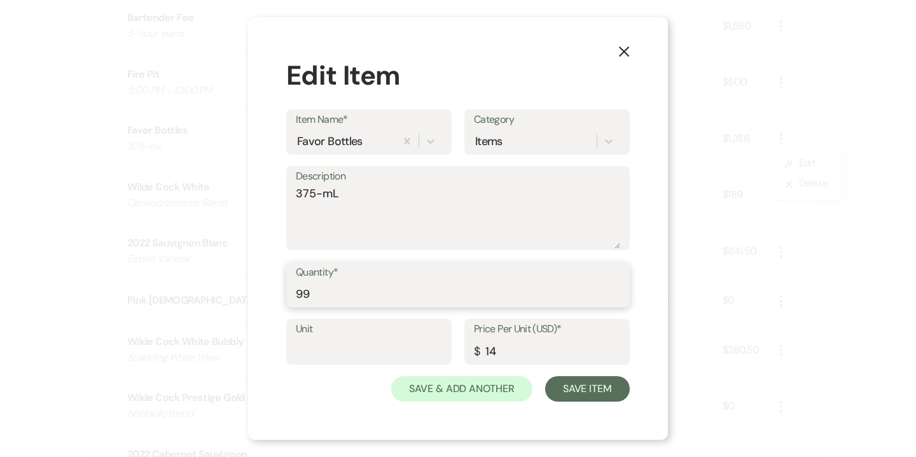
click at [370, 293] on input "99" at bounding box center [458, 293] width 324 height 25
type input "100"
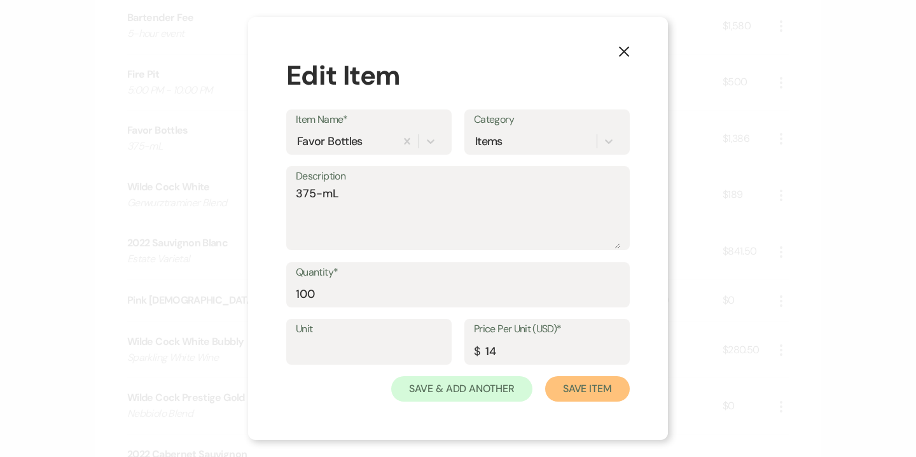
click at [589, 391] on button "Save Item" at bounding box center [587, 388] width 85 height 25
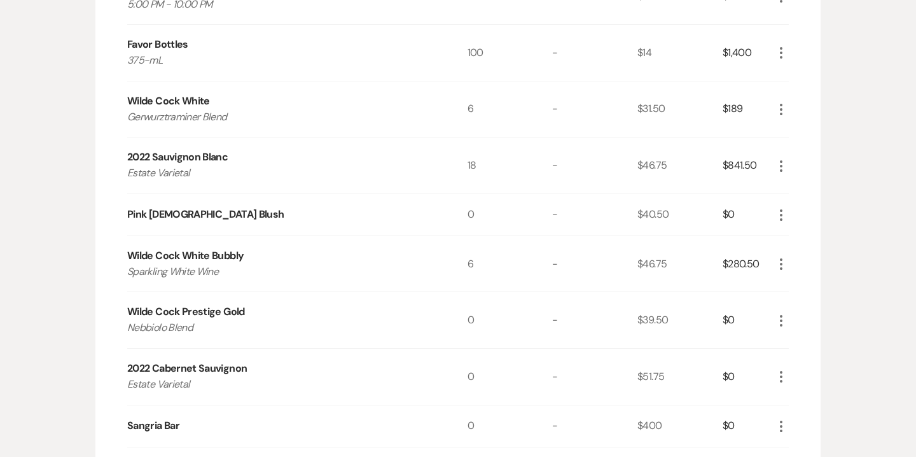
scroll to position [1648, 0]
click at [784, 212] on icon "More" at bounding box center [781, 213] width 15 height 15
click at [801, 230] on button "Pencil Edit" at bounding box center [807, 238] width 66 height 20
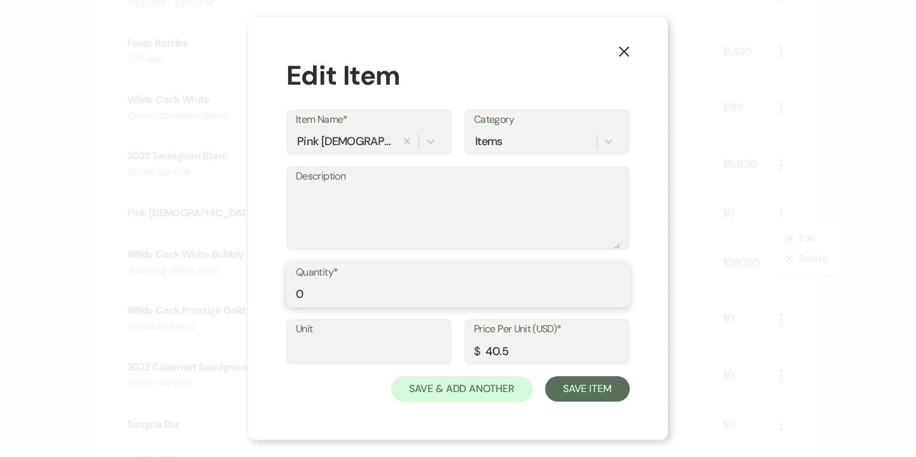
click at [337, 286] on input "0" at bounding box center [458, 293] width 324 height 25
type input "6"
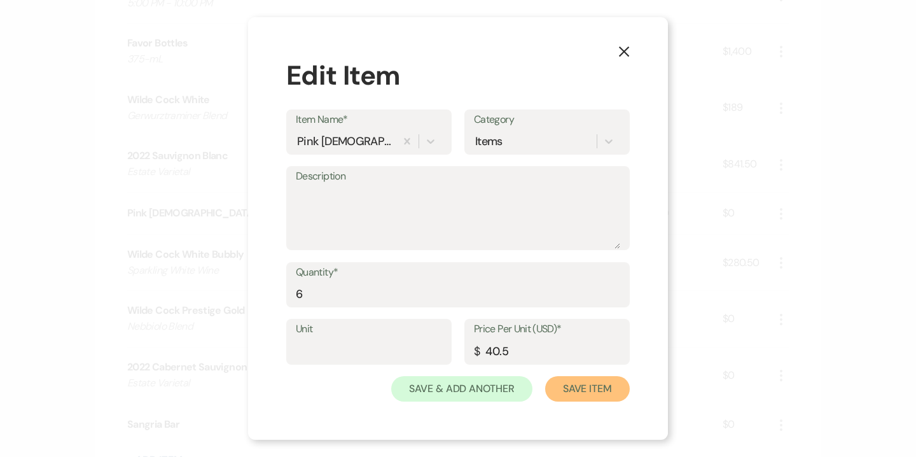
click at [604, 385] on button "Save Item" at bounding box center [587, 388] width 85 height 25
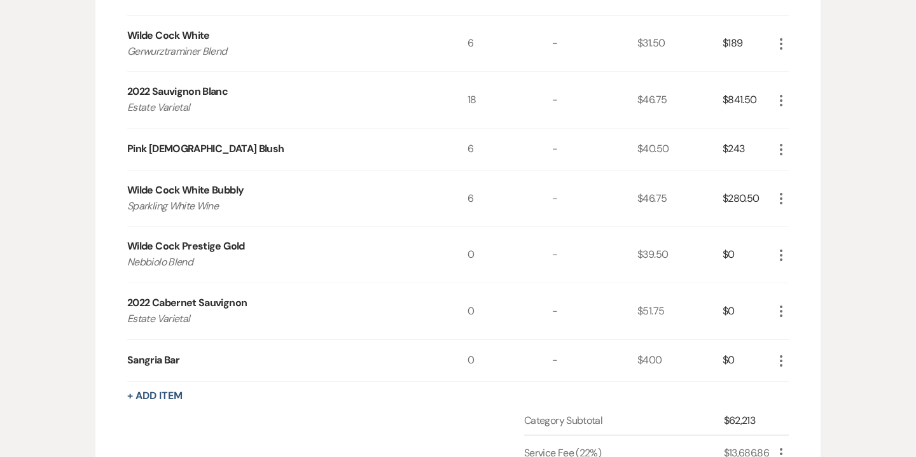
scroll to position [1718, 0]
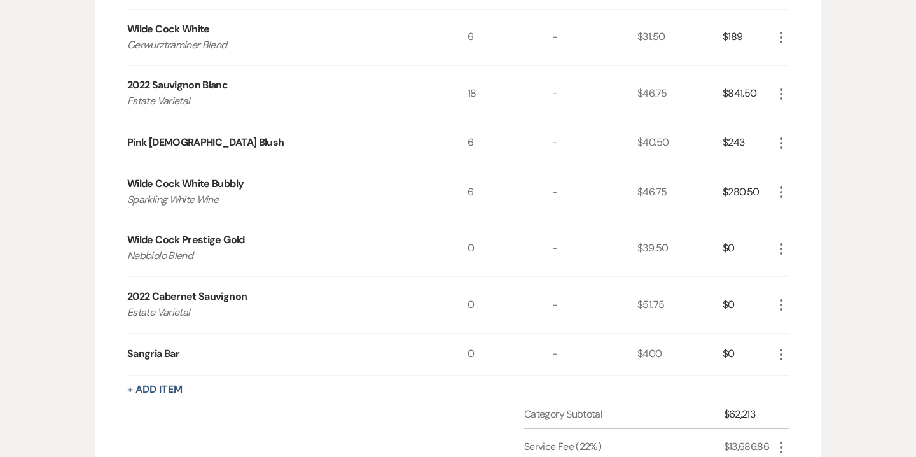
click at [781, 246] on use "button" at bounding box center [781, 248] width 3 height 11
click at [808, 274] on button "Pencil Edit" at bounding box center [807, 273] width 66 height 20
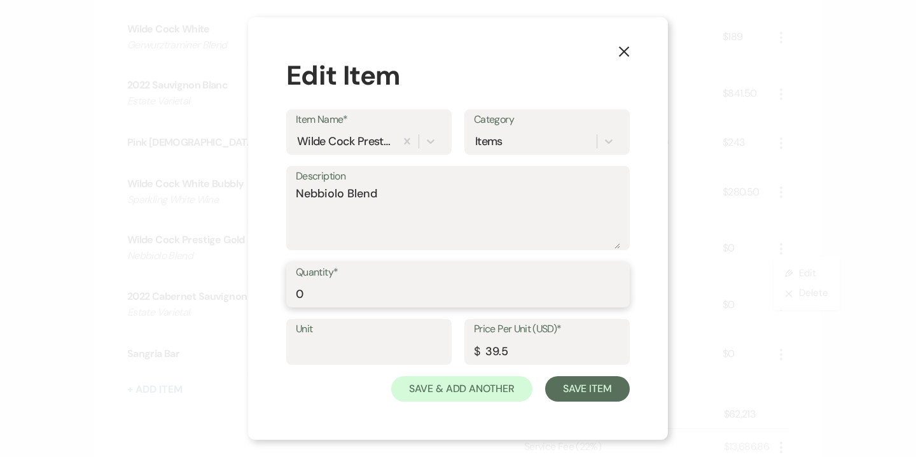
click at [413, 287] on input "0" at bounding box center [458, 293] width 324 height 25
type input "12"
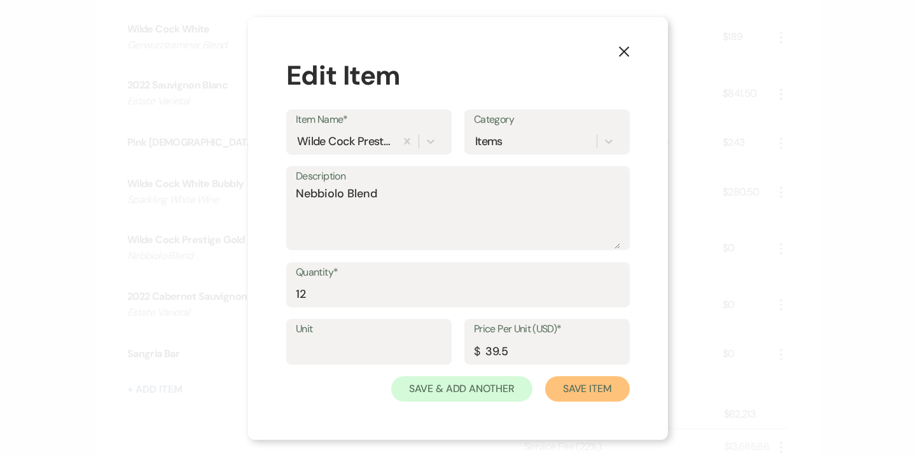
click at [608, 394] on button "Save Item" at bounding box center [587, 388] width 85 height 25
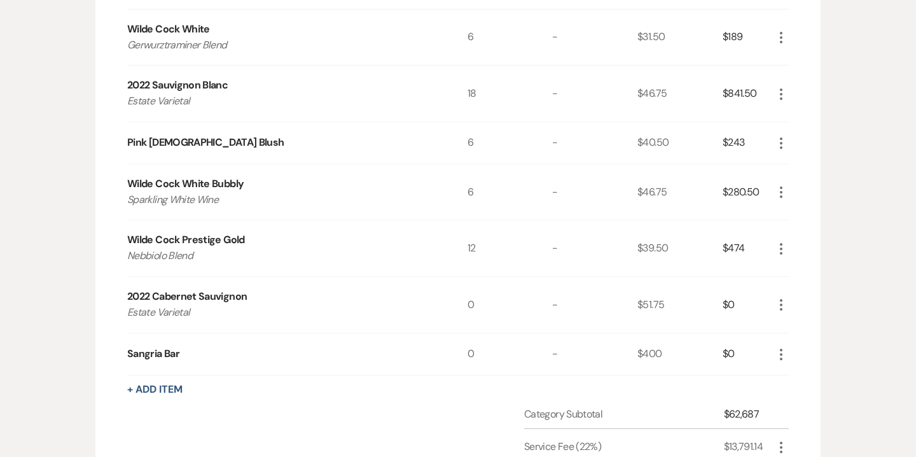
click at [782, 299] on use "button" at bounding box center [781, 304] width 3 height 11
click at [798, 328] on button "Pencil Edit" at bounding box center [807, 329] width 66 height 20
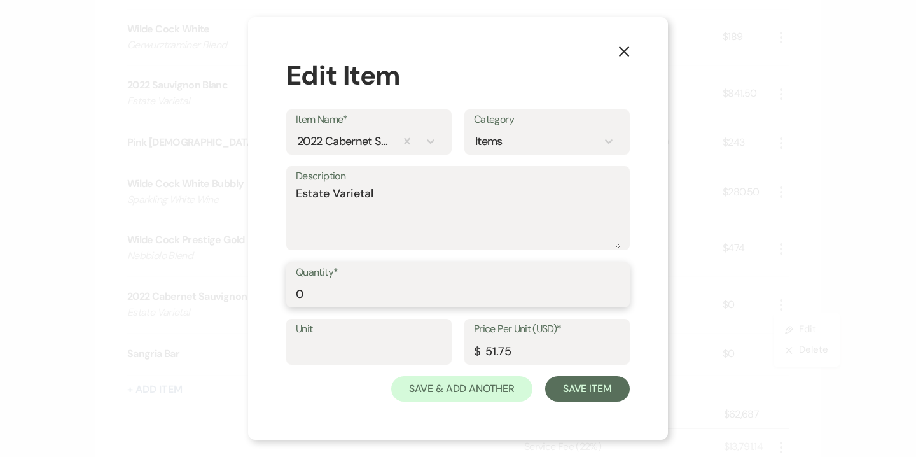
click at [445, 296] on input "0" at bounding box center [458, 293] width 324 height 25
type input "12"
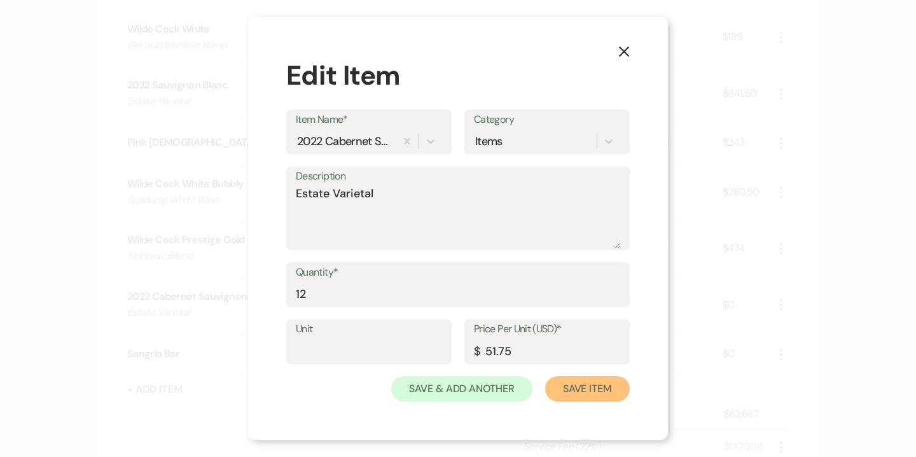
click at [576, 379] on button "Save Item" at bounding box center [587, 388] width 85 height 25
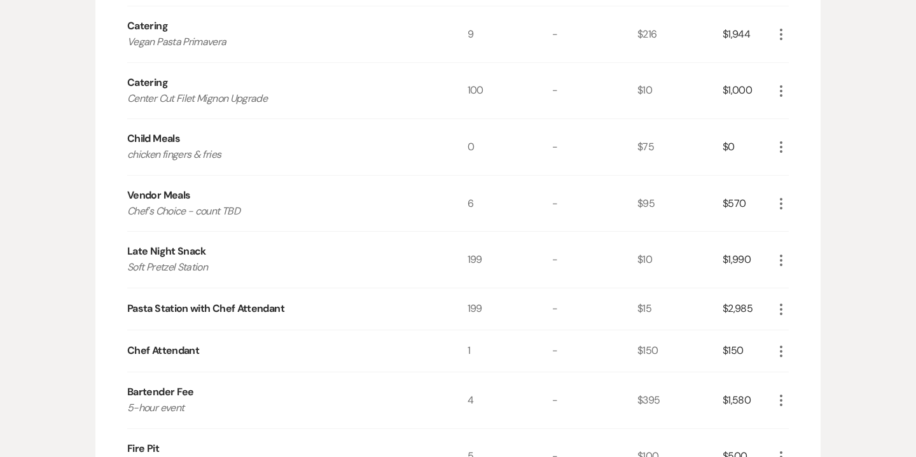
scroll to position [1188, 0]
click at [781, 310] on use "button" at bounding box center [781, 307] width 3 height 11
click at [814, 332] on button "Pencil Edit" at bounding box center [807, 333] width 66 height 20
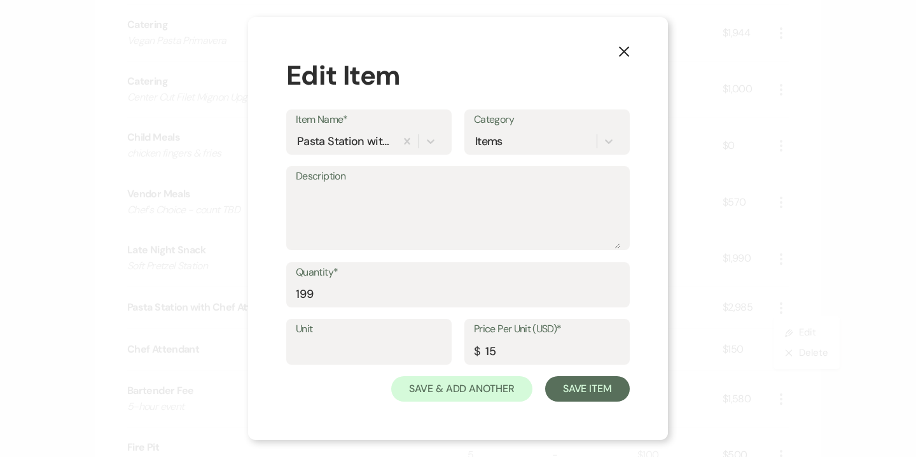
click at [630, 46] on button "X" at bounding box center [624, 51] width 19 height 22
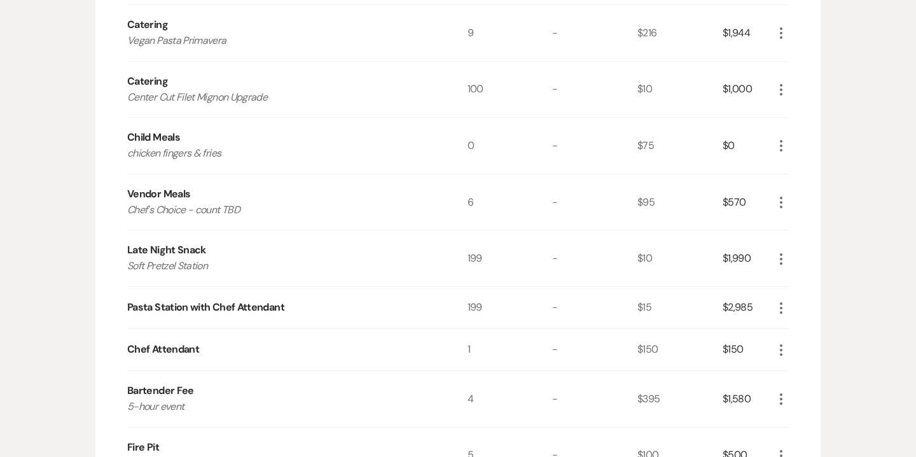
click at [784, 351] on icon "More" at bounding box center [781, 349] width 15 height 15
click at [809, 376] on button "Pencil Edit" at bounding box center [807, 375] width 66 height 20
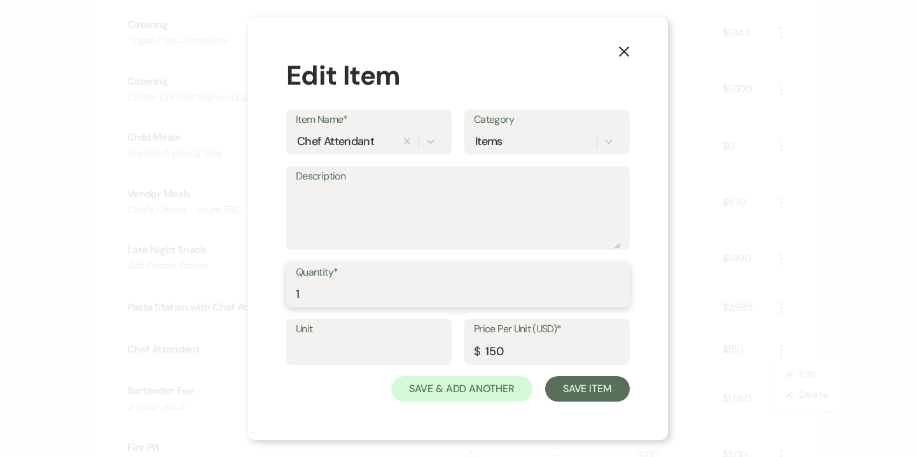
click at [318, 296] on input "1" at bounding box center [458, 293] width 324 height 25
type input "2"
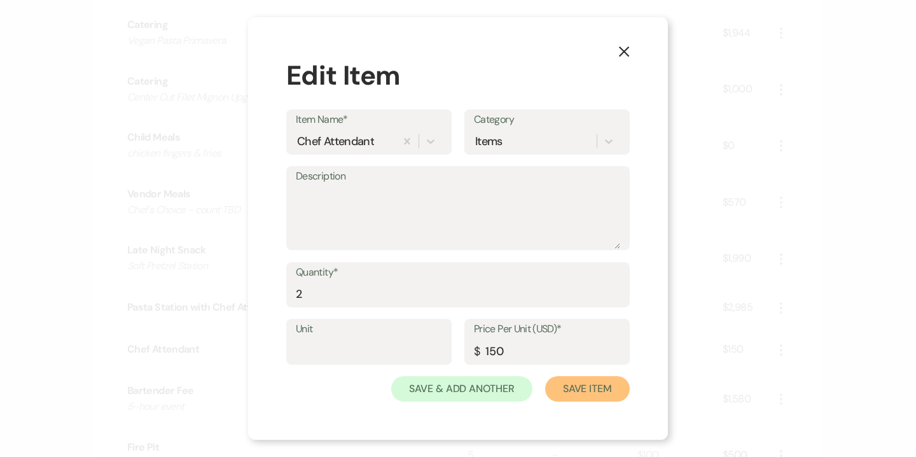
click at [597, 385] on button "Save Item" at bounding box center [587, 388] width 85 height 25
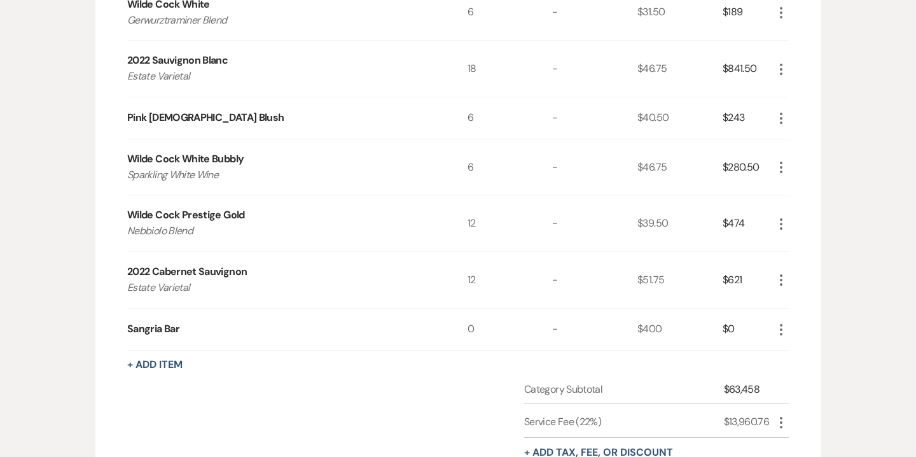
scroll to position [1745, 0]
click at [783, 330] on icon "More" at bounding box center [781, 328] width 15 height 15
click at [812, 382] on ul "Pencil Edit X Delete" at bounding box center [807, 363] width 66 height 53
click at [807, 370] on button "X Delete" at bounding box center [808, 373] width 69 height 20
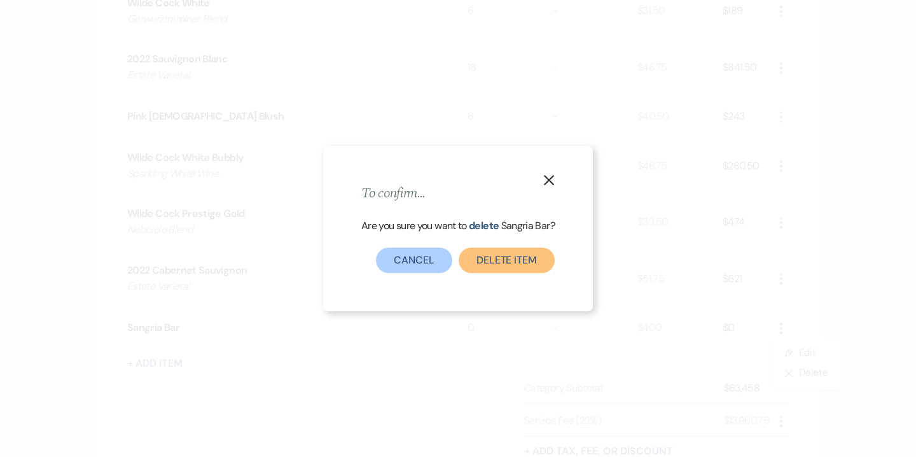
click at [527, 264] on button "Delete Item" at bounding box center [507, 259] width 96 height 25
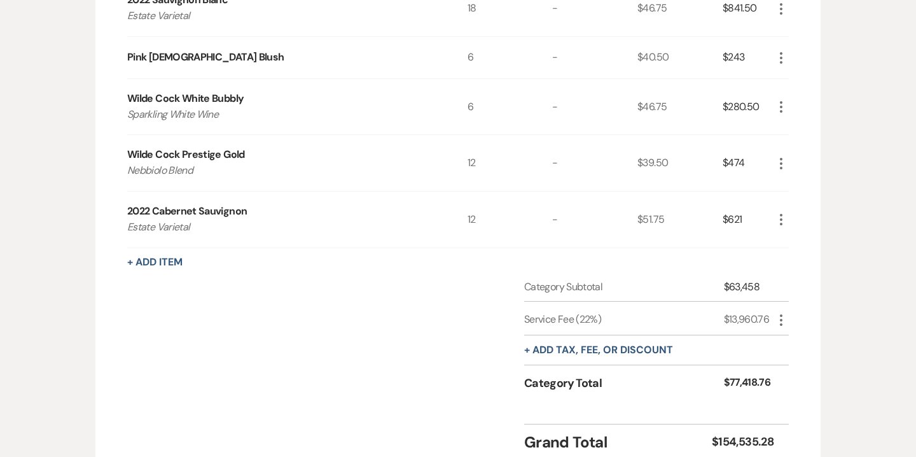
scroll to position [1857, 0]
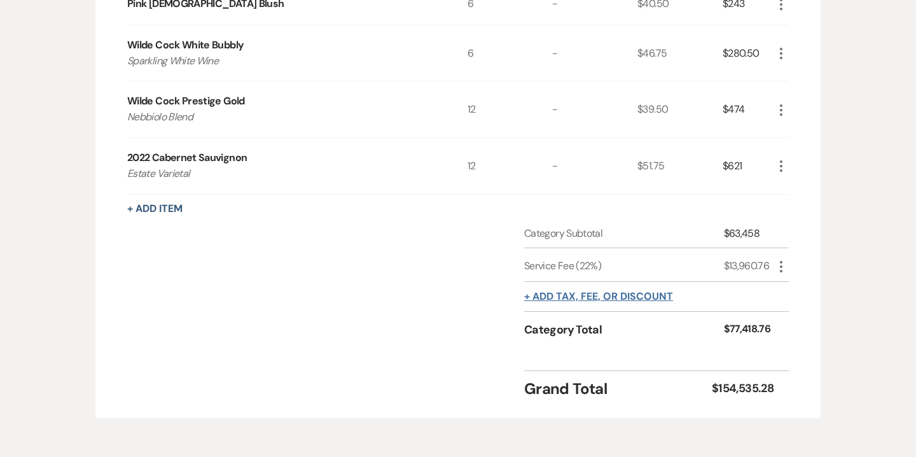
click at [632, 293] on button "+ Add tax, fee, or discount" at bounding box center [598, 296] width 149 height 10
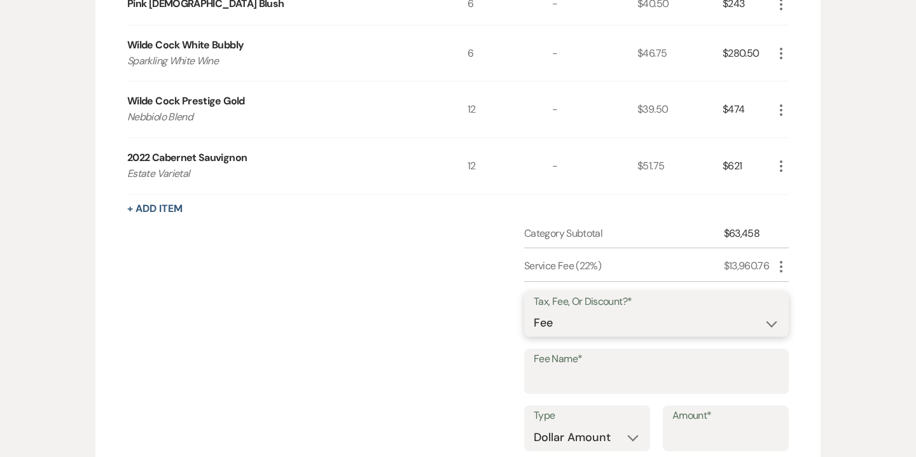
click at [583, 324] on select "Fee Discount Tax" at bounding box center [657, 322] width 246 height 25
select select "2"
click at [565, 373] on input "Fee Name*" at bounding box center [657, 380] width 246 height 25
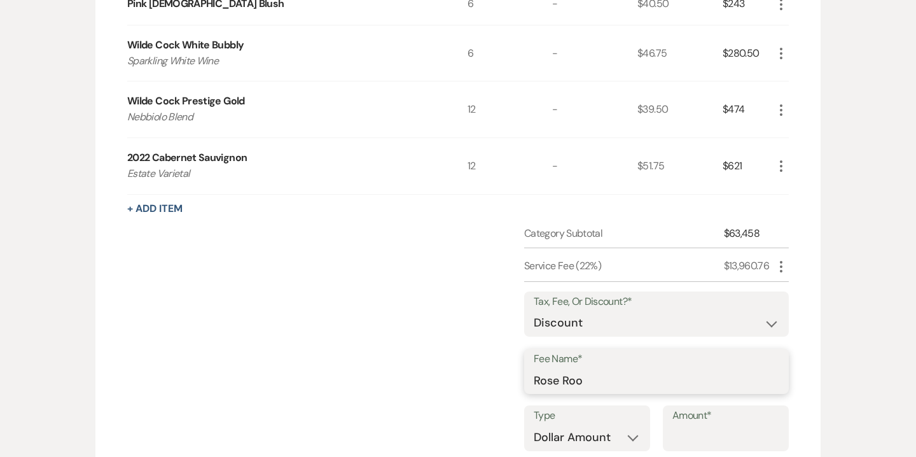
type input "Rose Room Rental"
click at [689, 435] on input "Amount*" at bounding box center [726, 437] width 107 height 25
type input "500"
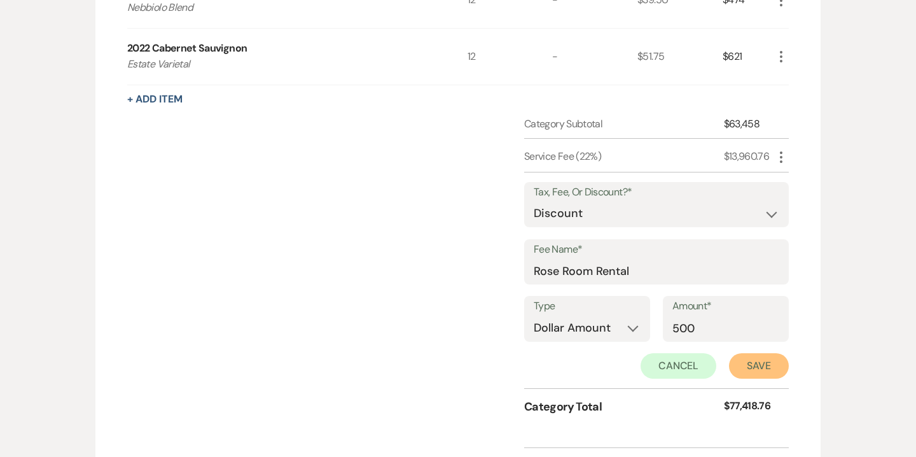
click at [746, 364] on button "Save" at bounding box center [759, 365] width 60 height 25
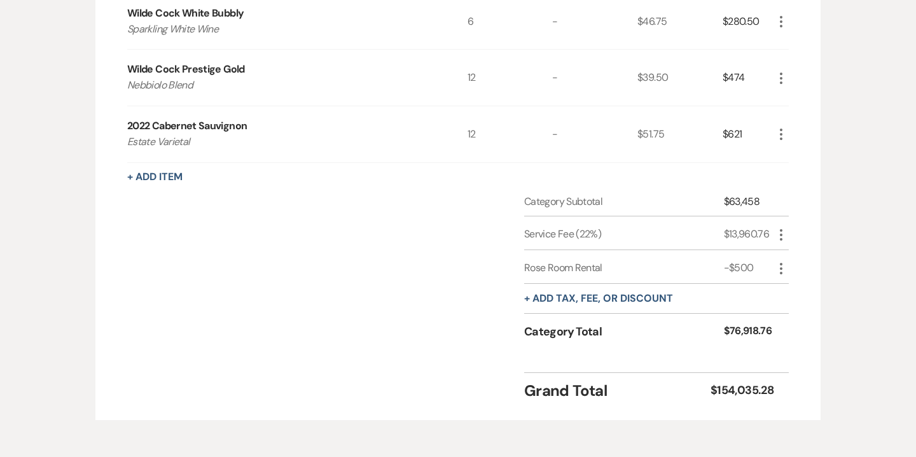
scroll to position [1944, 0]
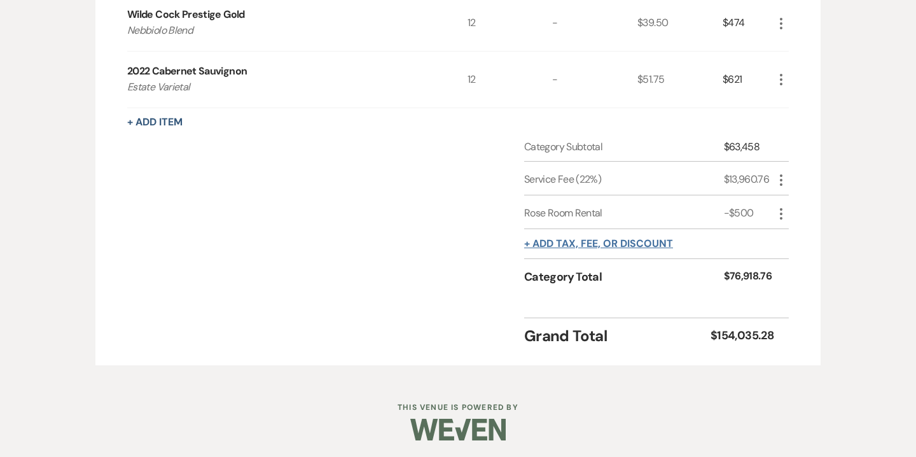
click at [598, 239] on button "+ Add tax, fee, or discount" at bounding box center [598, 244] width 149 height 10
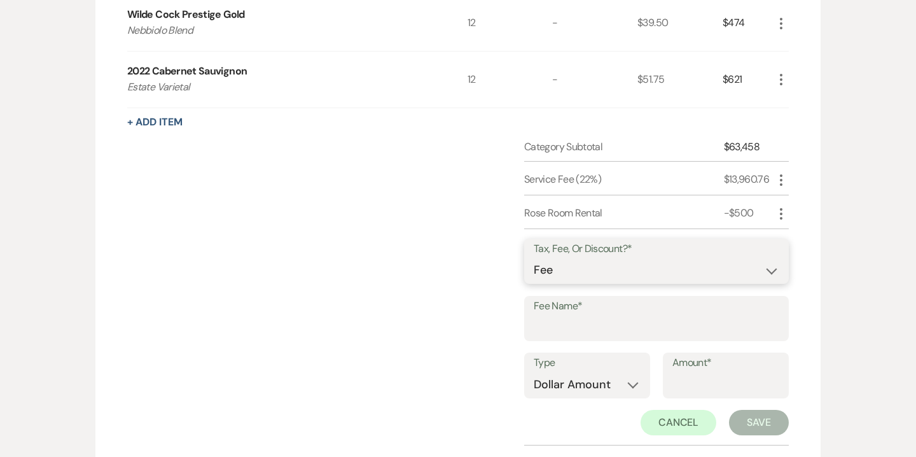
click at [587, 269] on select "Fee Discount Tax" at bounding box center [657, 270] width 246 height 25
select select "2"
click at [582, 319] on input "Fee Name*" at bounding box center [657, 327] width 246 height 25
type input "S"
type input "P"
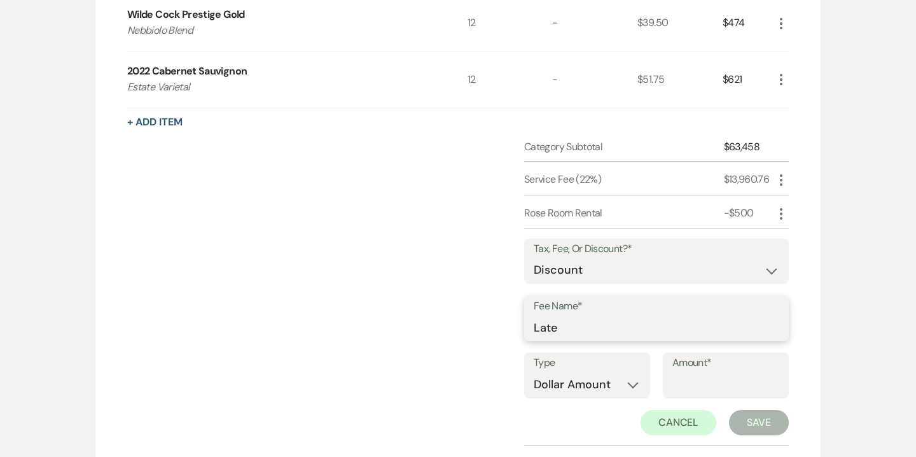
type input "Late Night Snack Station"
click at [686, 381] on input "Amount*" at bounding box center [726, 384] width 107 height 25
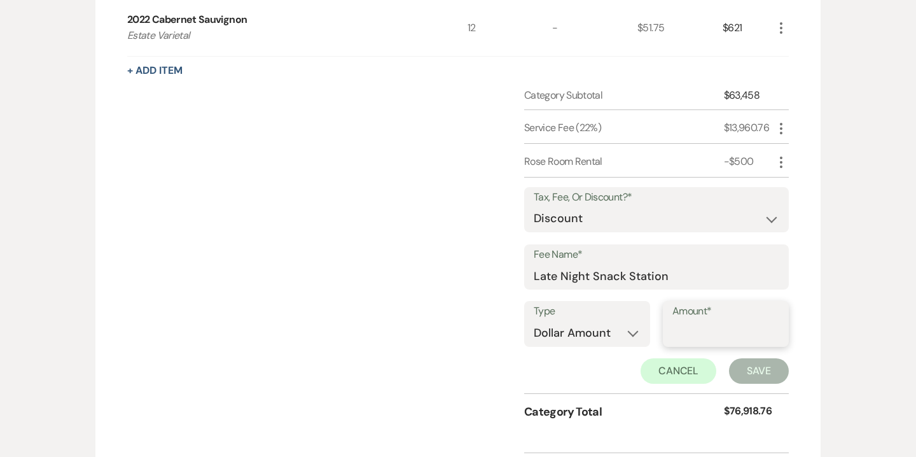
scroll to position [2131, 0]
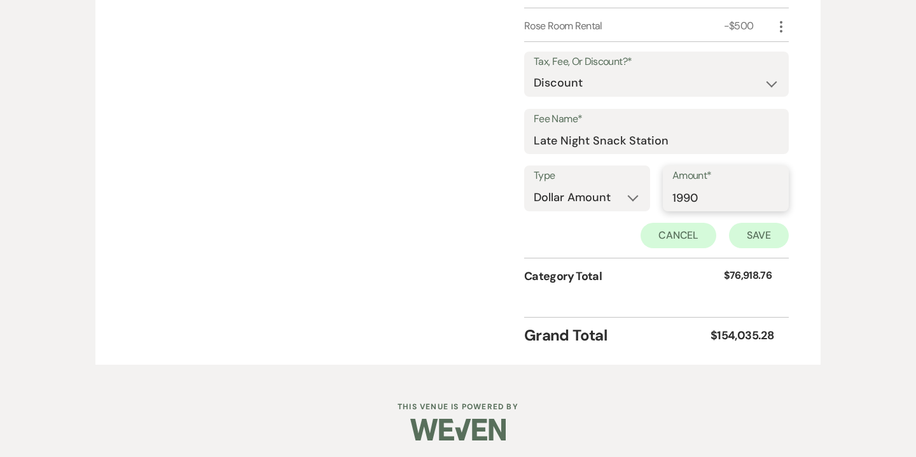
type input "1990"
click at [754, 231] on button "Save" at bounding box center [759, 235] width 60 height 25
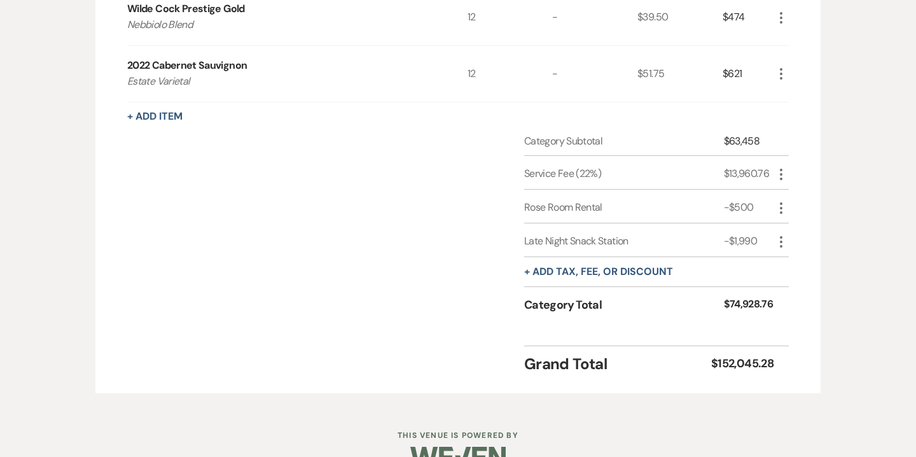
scroll to position [1955, 0]
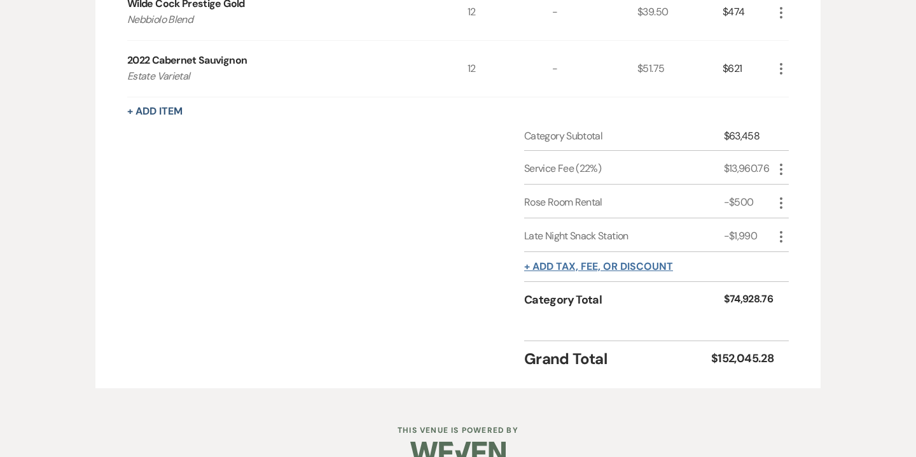
click at [618, 263] on button "+ Add tax, fee, or discount" at bounding box center [598, 266] width 149 height 10
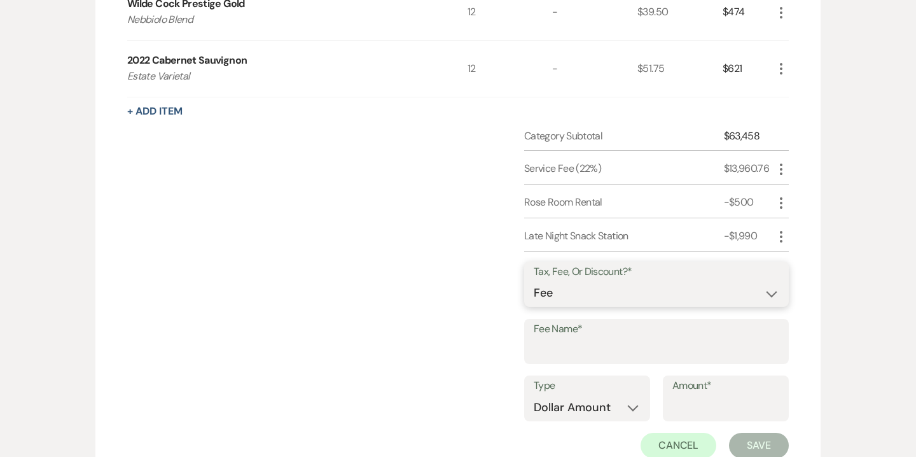
click at [606, 291] on select "Fee Discount Tax" at bounding box center [657, 293] width 246 height 25
select select "2"
click at [599, 342] on input "Fee Name*" at bounding box center [657, 350] width 246 height 25
type input "Fire Pit"
click at [701, 406] on input "Amount*" at bounding box center [726, 407] width 107 height 25
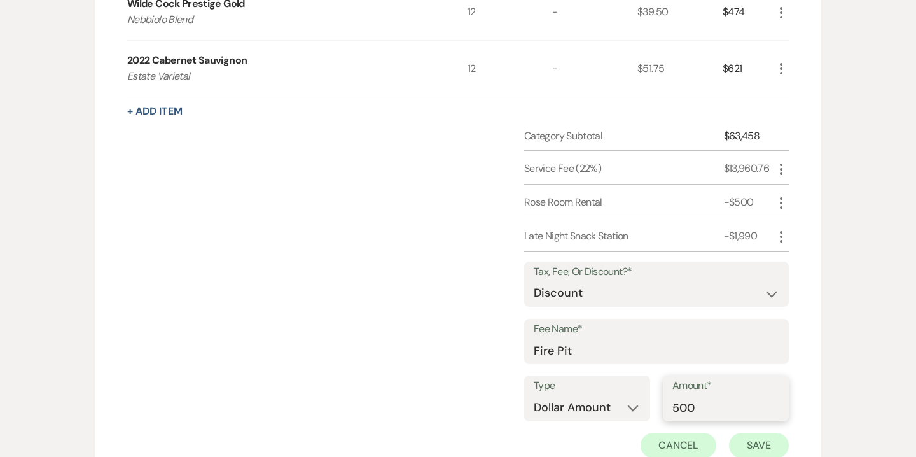
type input "500"
click at [746, 439] on button "Save" at bounding box center [759, 445] width 60 height 25
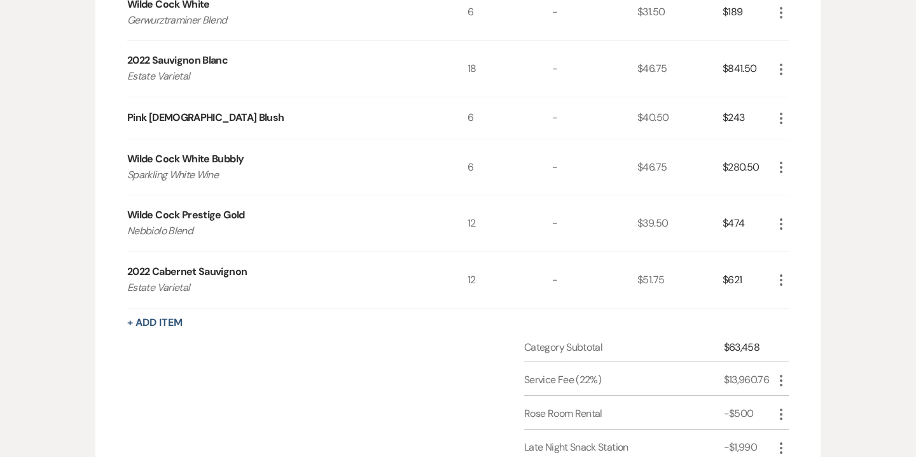
scroll to position [1769, 0]
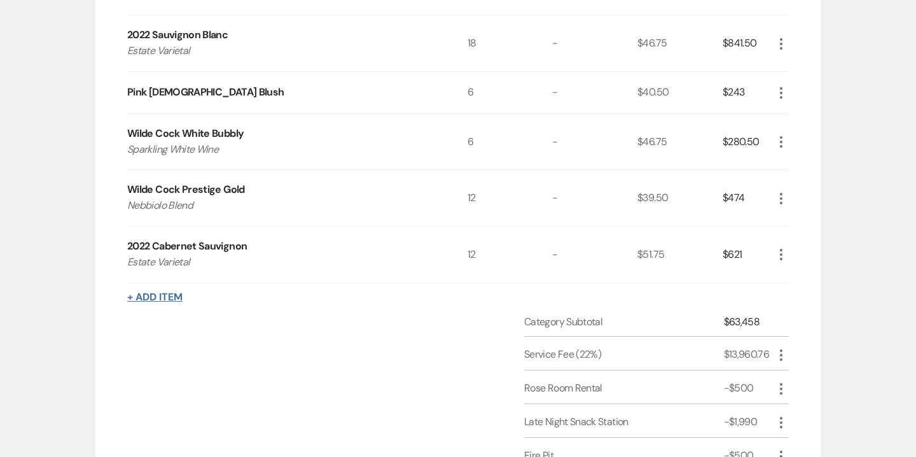
click at [175, 295] on button "+ Add Item" at bounding box center [154, 297] width 55 height 10
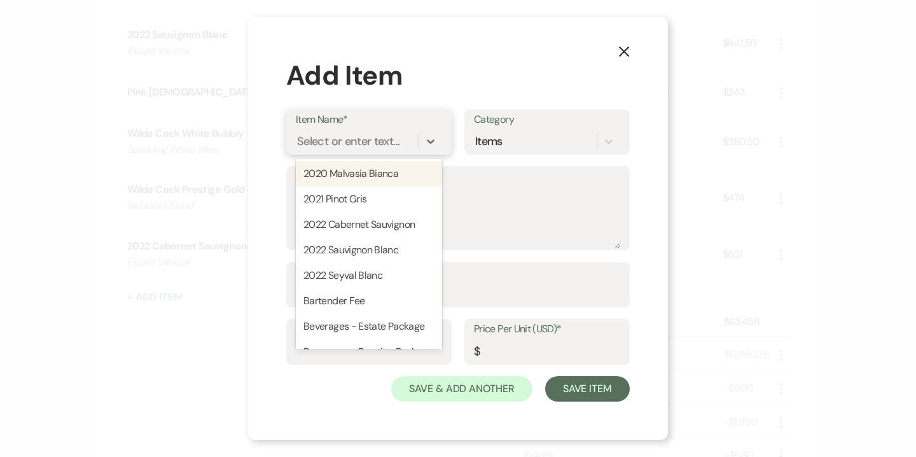
click at [378, 137] on div "Select or enter text..." at bounding box center [348, 140] width 102 height 17
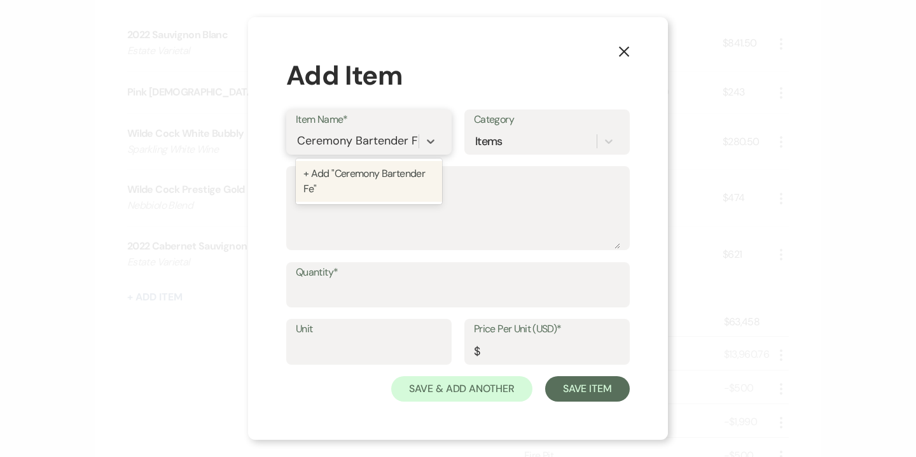
scroll to position [0, 11]
type input "Ceremony Bartender Fee"
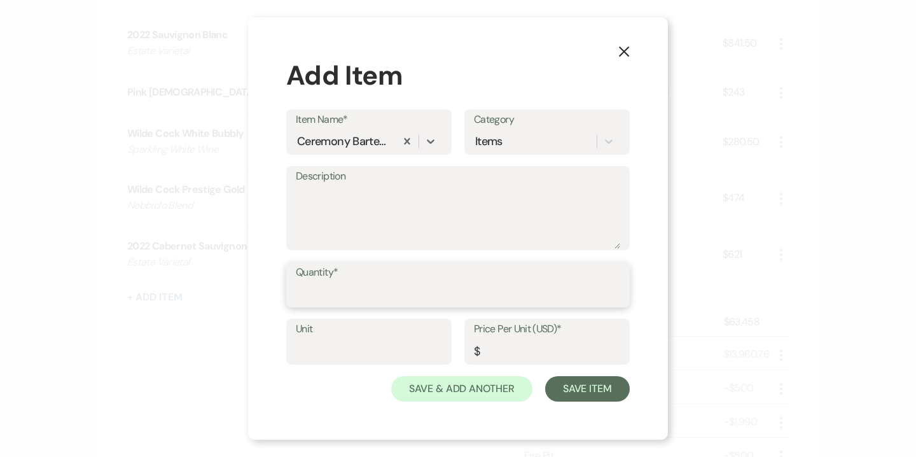
click at [354, 286] on input "Quantity*" at bounding box center [458, 293] width 324 height 25
type input "1"
click at [501, 351] on input "Price Per Unit (USD)*" at bounding box center [547, 350] width 146 height 25
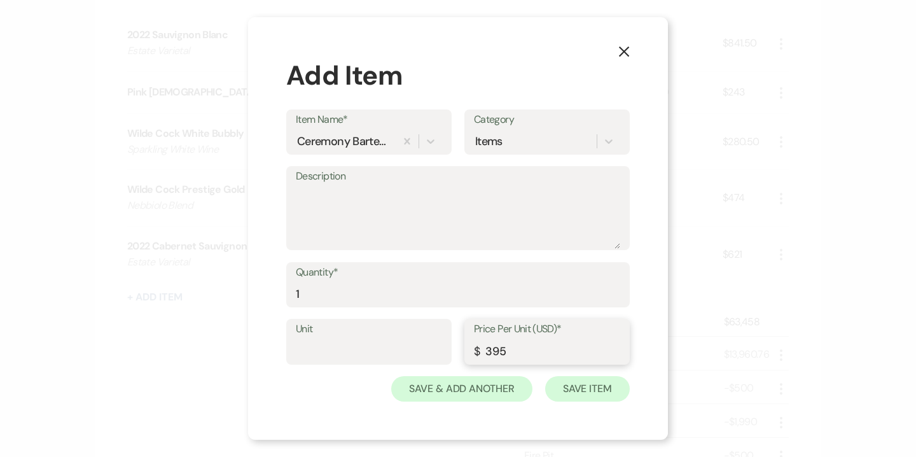
type input "395"
click at [604, 393] on button "Save Item" at bounding box center [587, 388] width 85 height 25
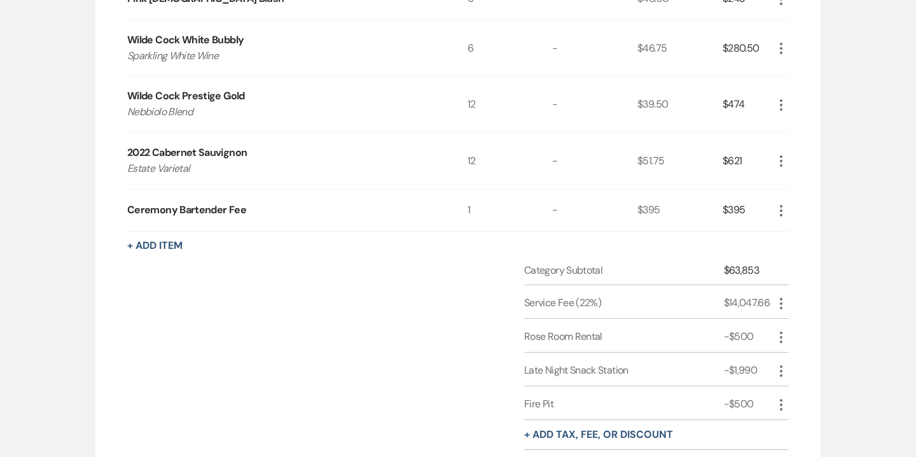
scroll to position [1911, 0]
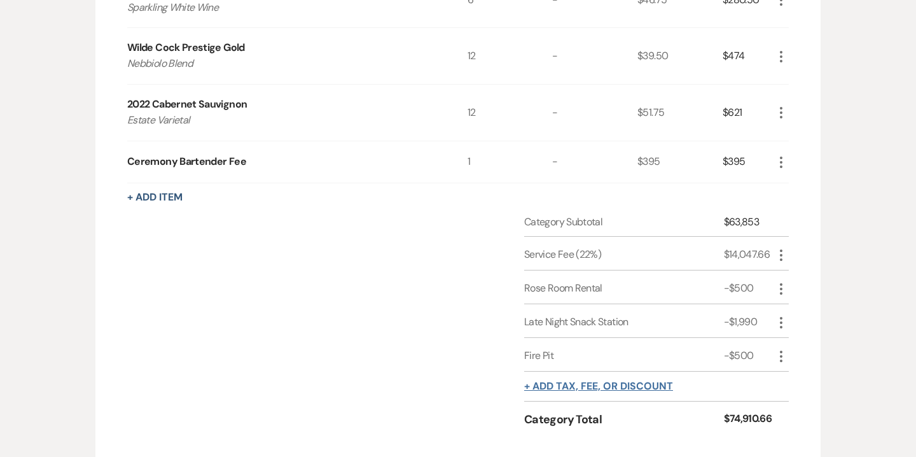
click at [645, 384] on button "+ Add tax, fee, or discount" at bounding box center [598, 386] width 149 height 10
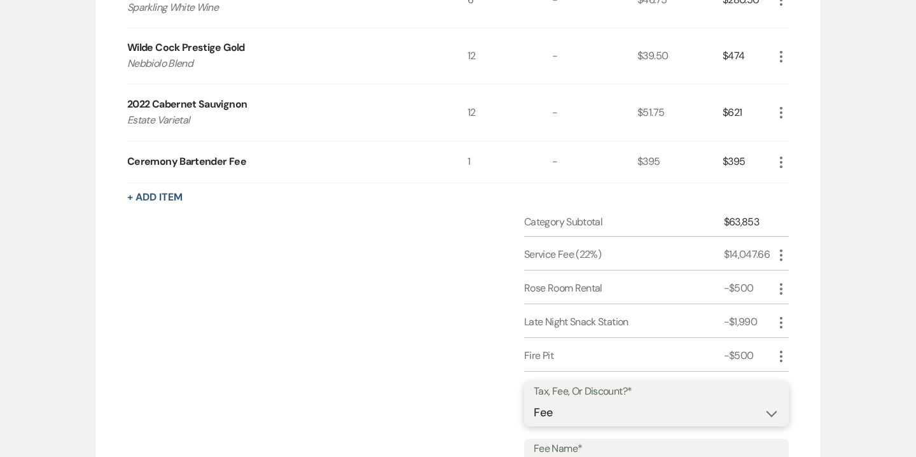
click at [626, 406] on select "Fee Discount Tax" at bounding box center [657, 412] width 246 height 25
click at [593, 413] on select "Fee Discount Tax" at bounding box center [657, 412] width 246 height 25
select select "2"
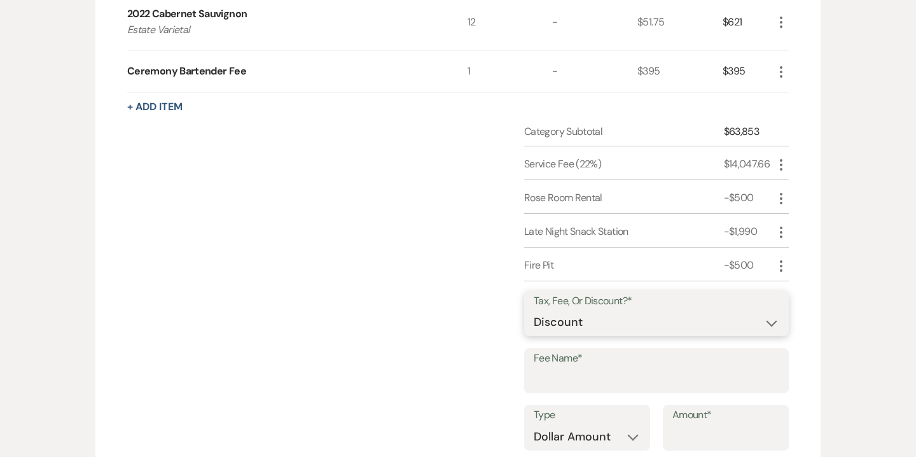
scroll to position [2004, 0]
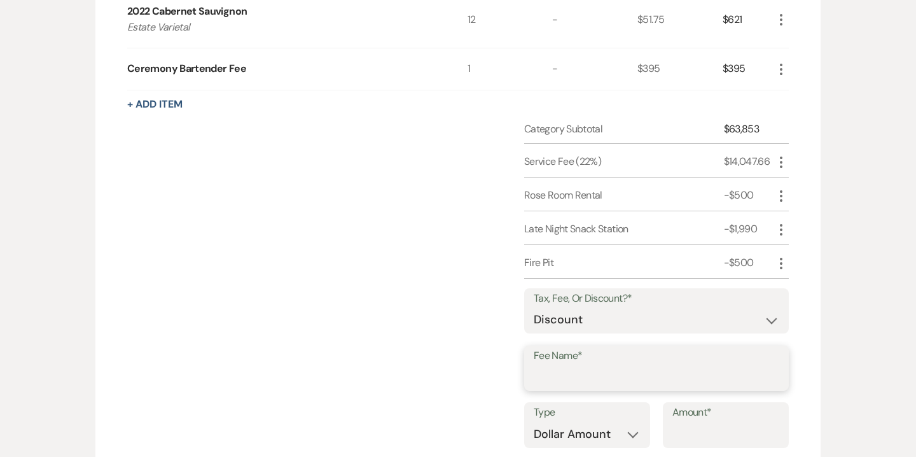
click at [576, 370] on input "Fee Name*" at bounding box center [657, 377] width 246 height 25
type input "Ceremony Beverage Station Fee"
click at [706, 428] on input "Amount*" at bounding box center [726, 434] width 107 height 25
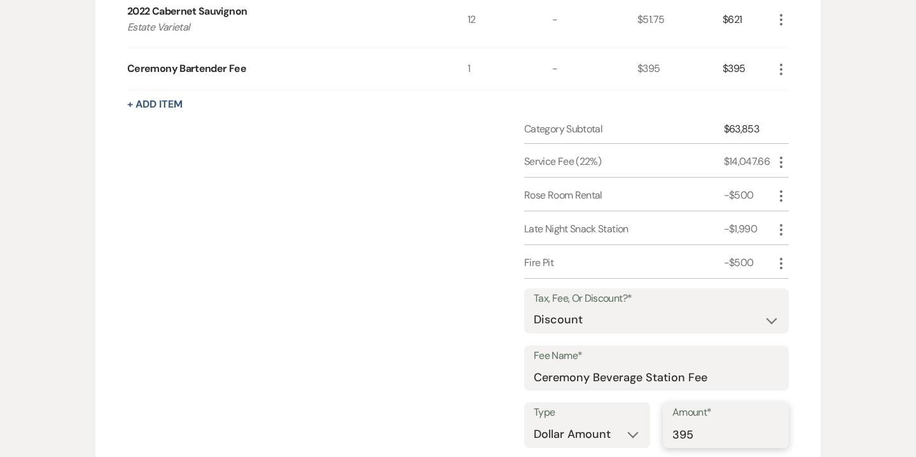
type input "395"
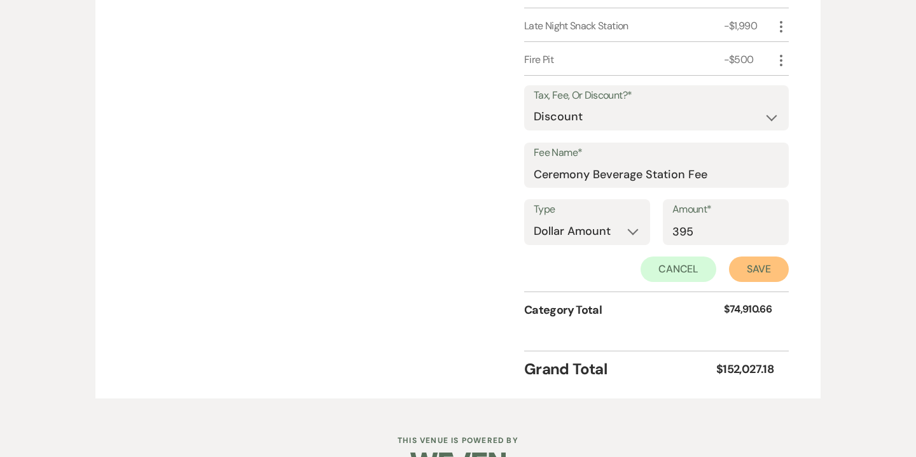
click at [743, 274] on button "Save" at bounding box center [759, 268] width 60 height 25
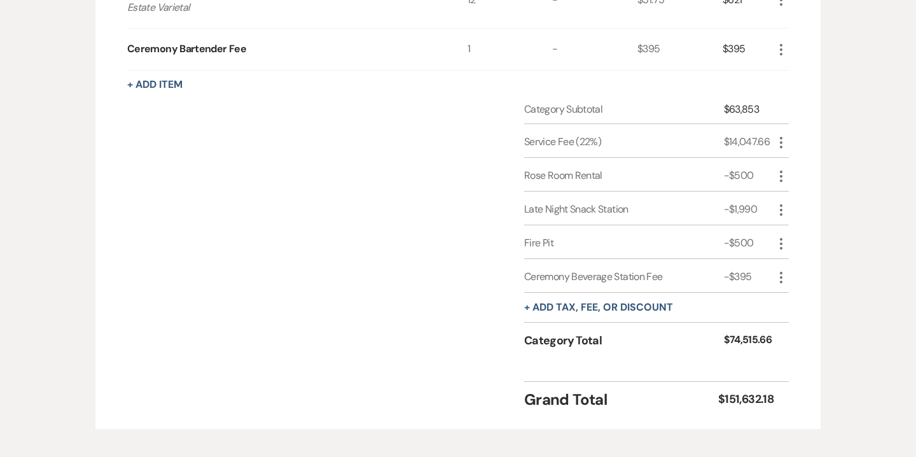
scroll to position [2062, 0]
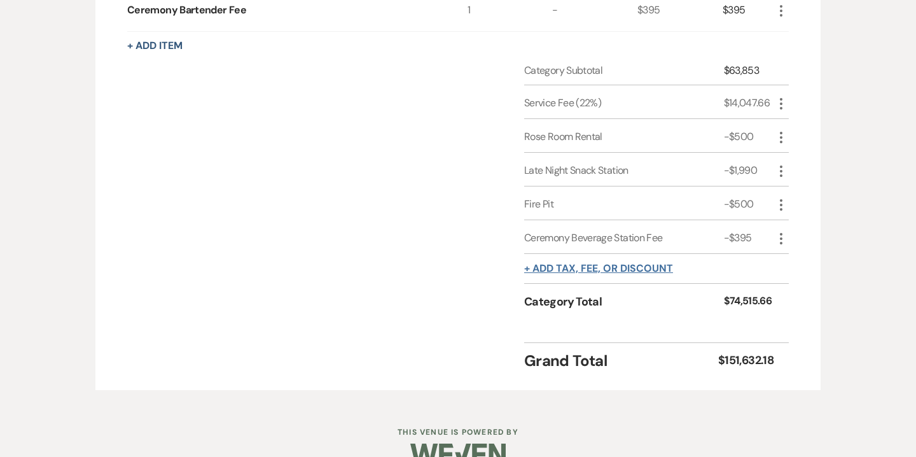
click at [636, 266] on button "+ Add tax, fee, or discount" at bounding box center [598, 268] width 149 height 10
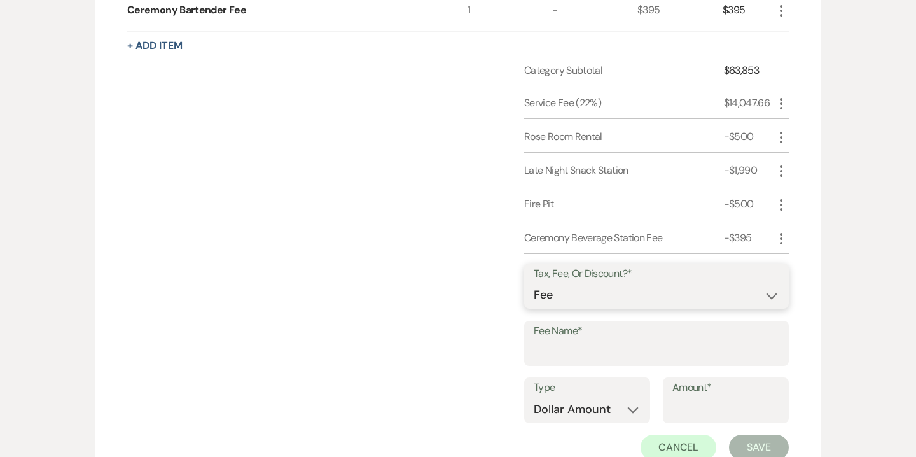
click at [629, 293] on select "Fee Discount Tax" at bounding box center [657, 294] width 246 height 25
select select "2"
click at [617, 346] on input "Fee Name*" at bounding box center [657, 352] width 246 height 25
type input "p"
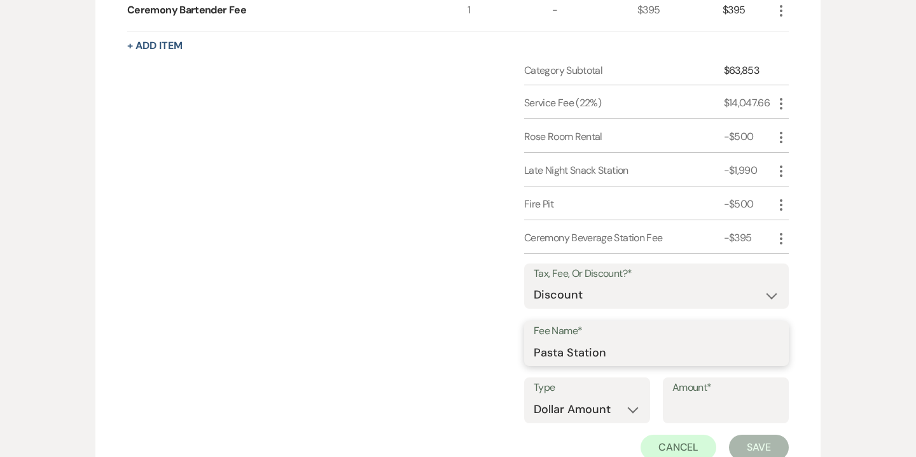
type input "Pasta Station"
click at [699, 411] on input "Amount*" at bounding box center [726, 409] width 107 height 25
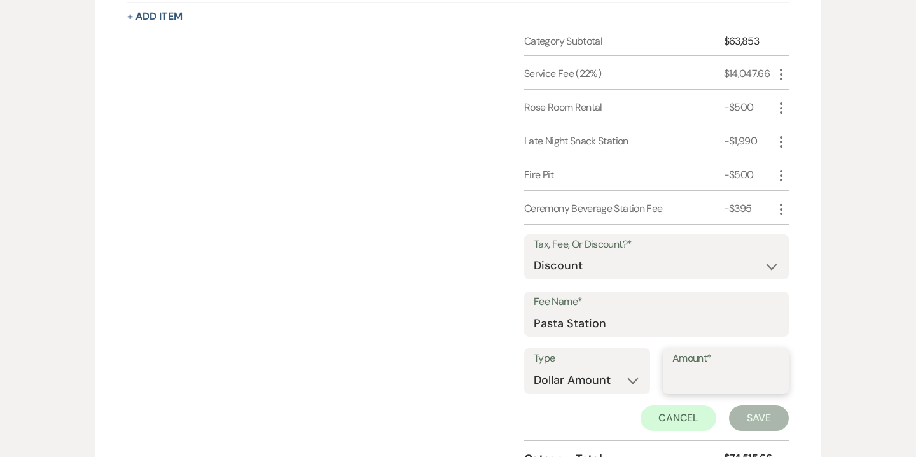
scroll to position [2157, 0]
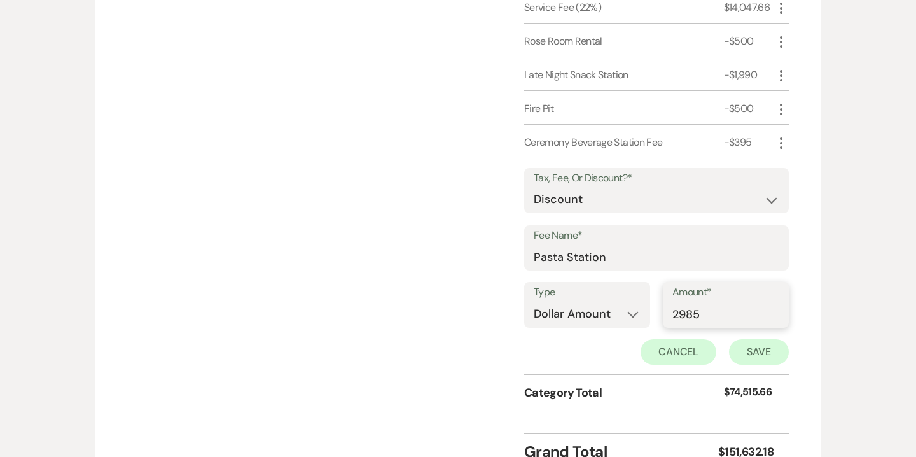
type input "2985"
click at [745, 348] on button "Save" at bounding box center [759, 351] width 60 height 25
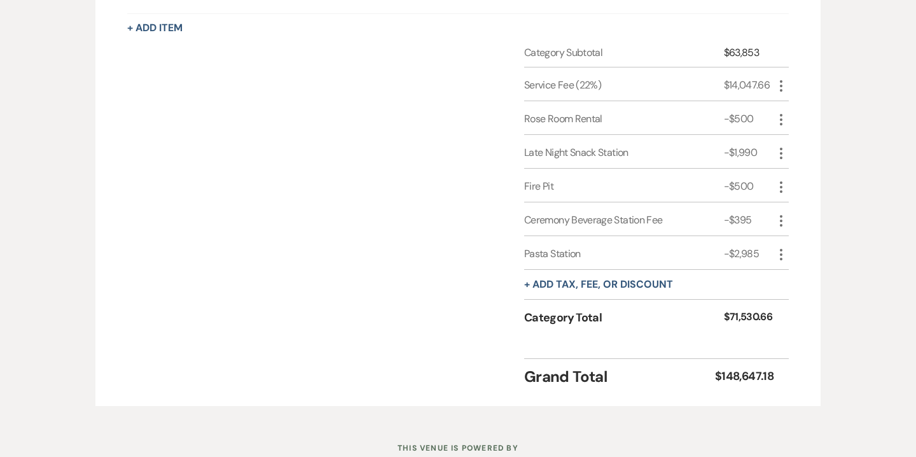
scroll to position [2078, 0]
click at [662, 281] on button "+ Add tax, fee, or discount" at bounding box center [598, 286] width 149 height 10
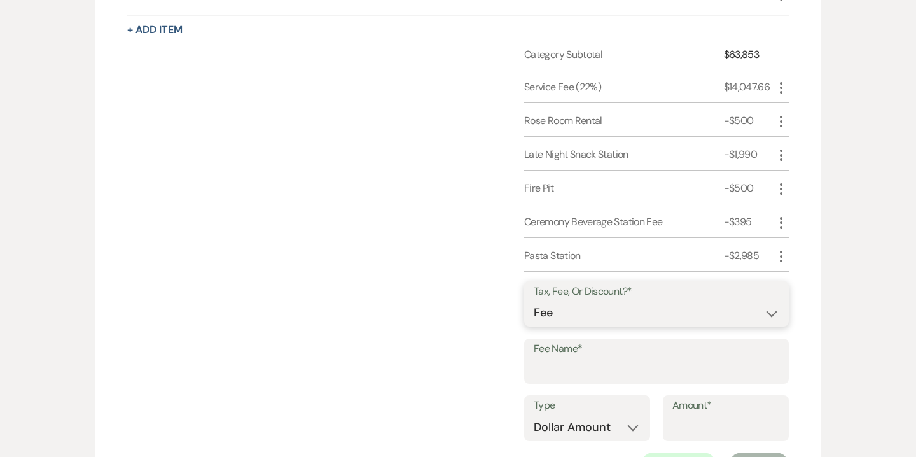
click at [594, 308] on select "Fee Discount Tax" at bounding box center [657, 312] width 246 height 25
select select "3"
click at [592, 368] on input "Fee Name*" at bounding box center [657, 370] width 246 height 25
type input "NJ Sales Tax"
click at [690, 416] on input "Amount*" at bounding box center [726, 427] width 107 height 25
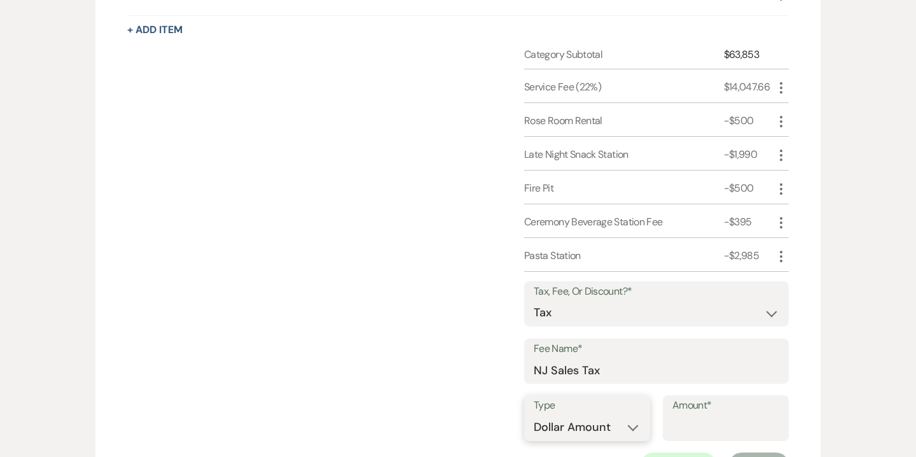
click at [618, 424] on select "Dollar Amount Percentage" at bounding box center [587, 427] width 107 height 25
select select "false"
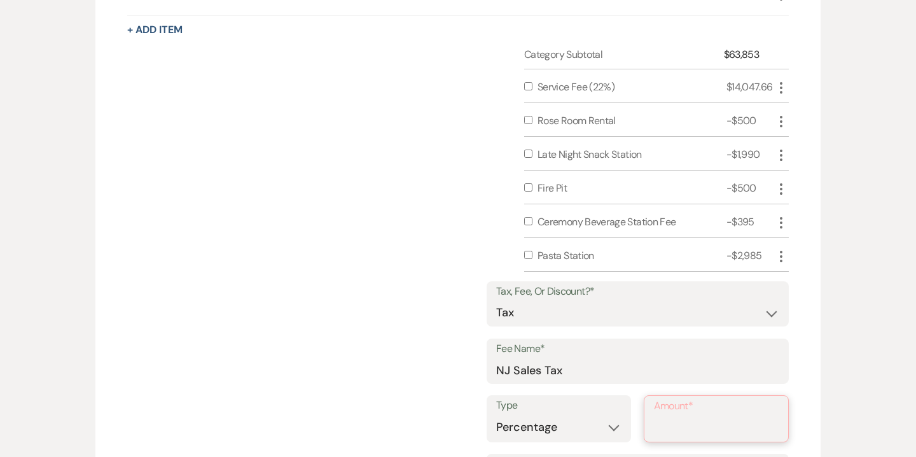
click at [684, 428] on input "Amount*" at bounding box center [716, 427] width 125 height 25
type input "6.625"
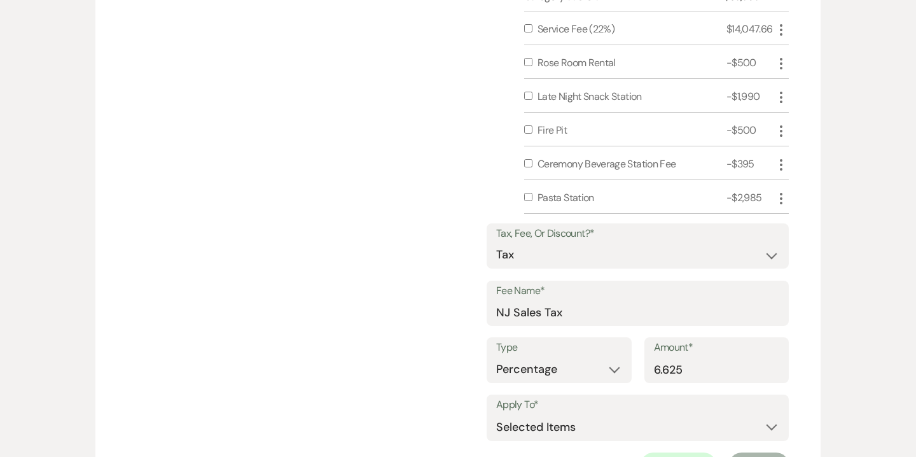
scroll to position [2149, 0]
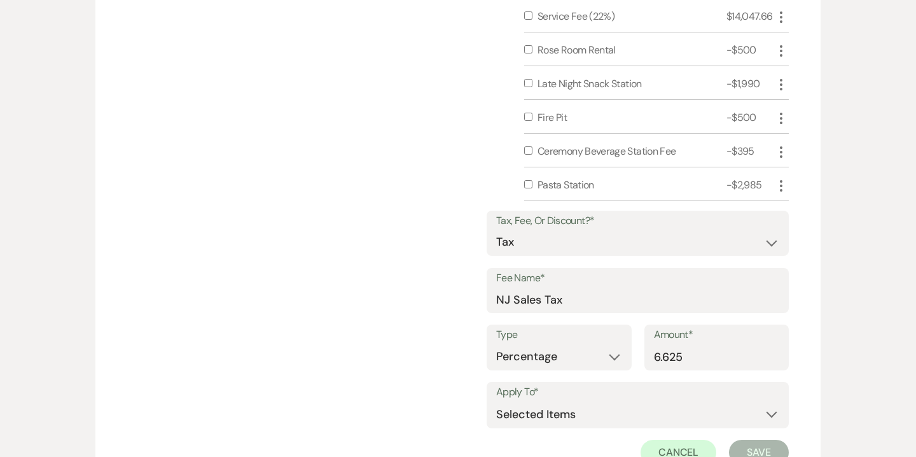
click at [530, 180] on input "checkbox" at bounding box center [528, 184] width 8 height 8
checkbox input "true"
click at [528, 146] on input "checkbox" at bounding box center [528, 150] width 8 height 8
checkbox input "true"
click at [524, 116] on div "Category Subtotal $63,853 Service Fee (22%) $14,047.66 More Rose Room Rental -$…" at bounding box center [458, 250] width 662 height 548
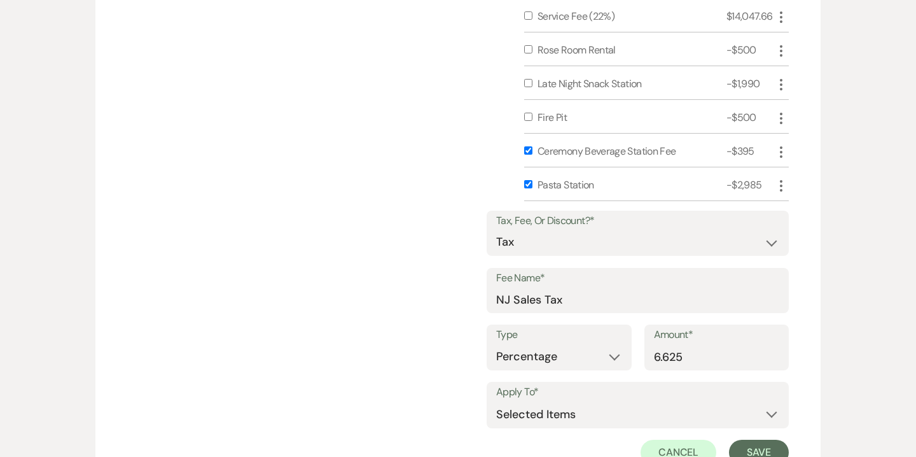
click at [526, 116] on input "checkbox" at bounding box center [528, 117] width 8 height 8
checkbox input "true"
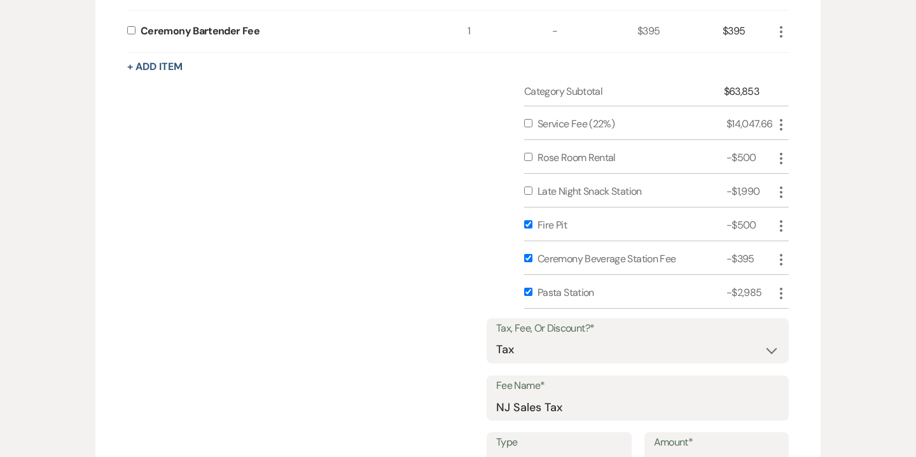
scroll to position [2025, 0]
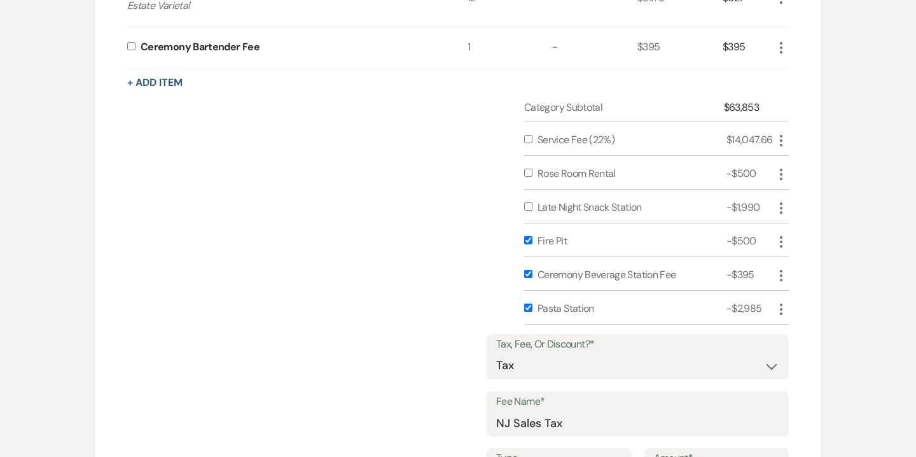
click at [528, 205] on input "checkbox" at bounding box center [528, 206] width 8 height 8
checkbox input "true"
click at [527, 169] on input "checkbox" at bounding box center [528, 173] width 8 height 8
checkbox input "true"
click at [528, 135] on input "checkbox" at bounding box center [528, 139] width 8 height 8
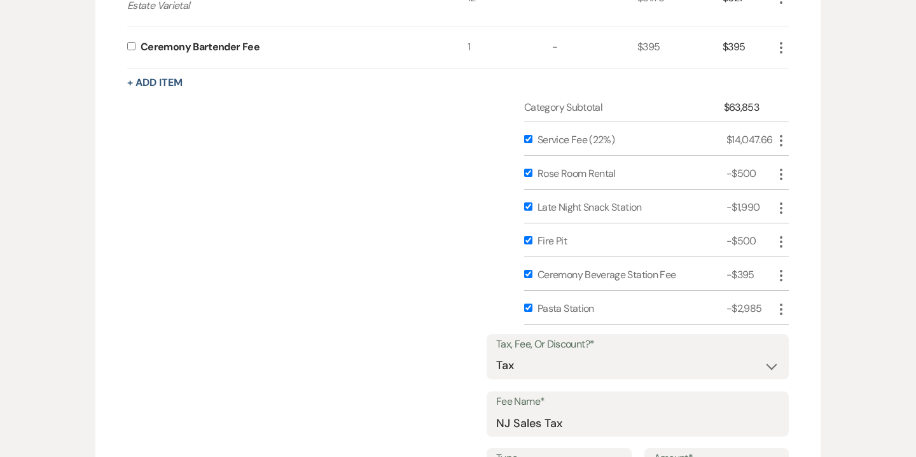
checkbox input "true"
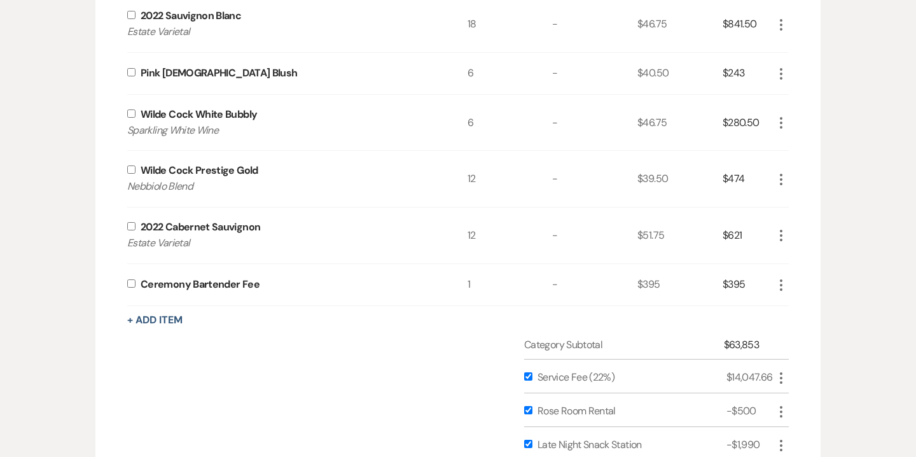
scroll to position [1785, 0]
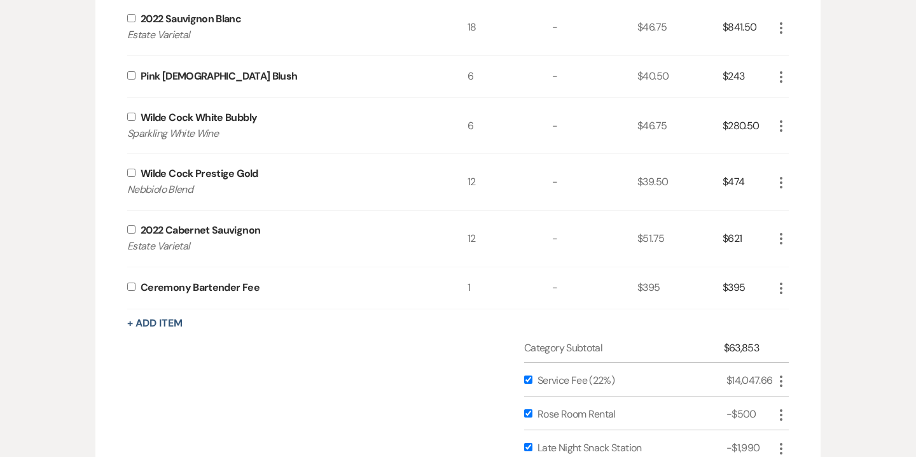
click at [132, 287] on input "checkbox" at bounding box center [131, 286] width 8 height 8
checkbox input "true"
click at [131, 230] on input "checkbox" at bounding box center [131, 229] width 8 height 8
checkbox input "true"
click at [130, 178] on div "Wilde Cock Prestige Gold Nebbiolo Blend" at bounding box center [297, 182] width 340 height 56
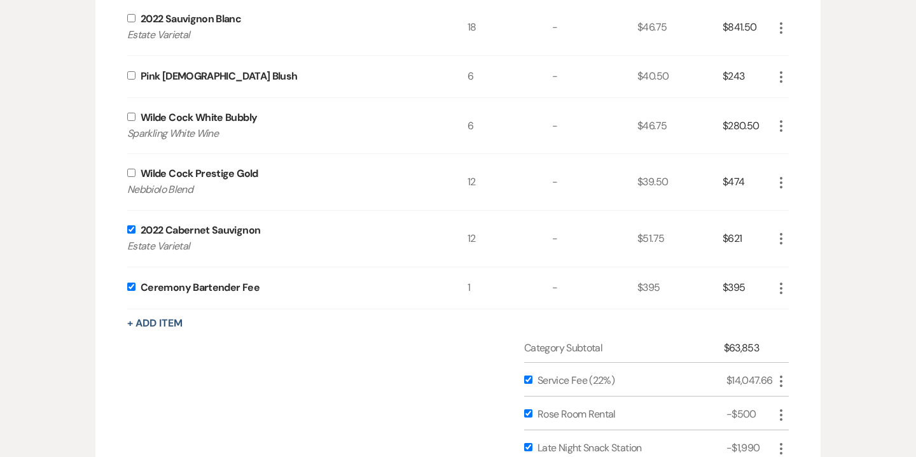
click at [130, 172] on input "checkbox" at bounding box center [131, 173] width 8 height 8
checkbox input "true"
click at [130, 117] on input "checkbox" at bounding box center [131, 117] width 8 height 8
checkbox input "true"
click at [129, 76] on input "checkbox" at bounding box center [131, 75] width 8 height 8
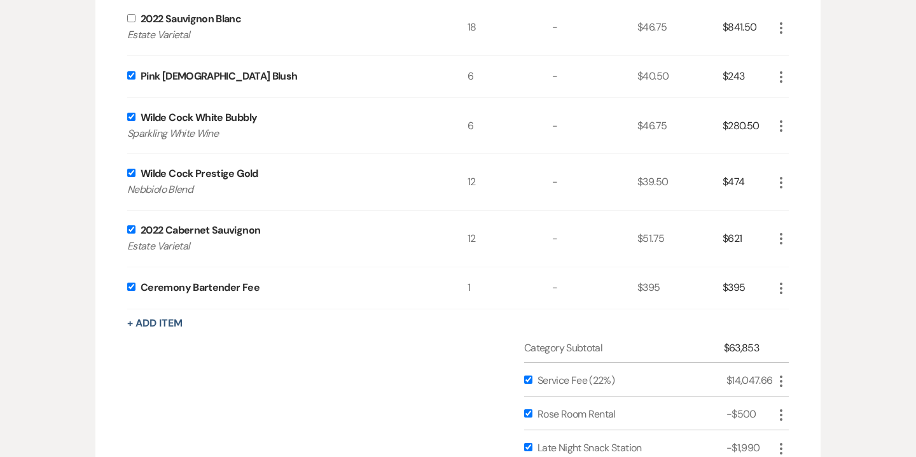
checkbox input "true"
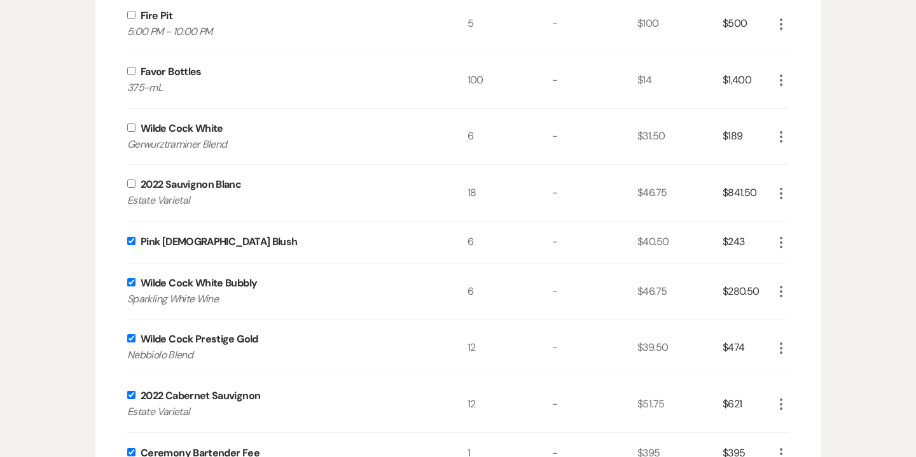
scroll to position [1589, 0]
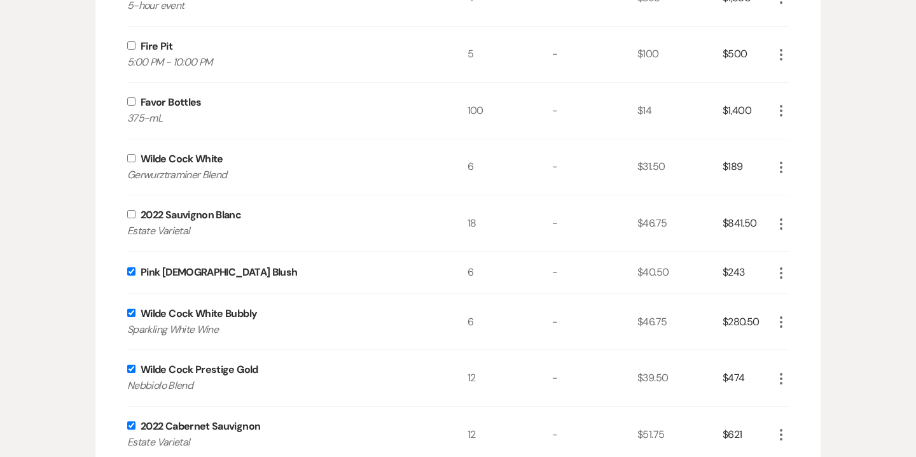
click at [131, 214] on input "checkbox" at bounding box center [131, 214] width 8 height 8
checkbox input "true"
click at [129, 157] on input "checkbox" at bounding box center [131, 158] width 8 height 8
checkbox input "true"
click at [130, 97] on input "checkbox" at bounding box center [131, 101] width 8 height 8
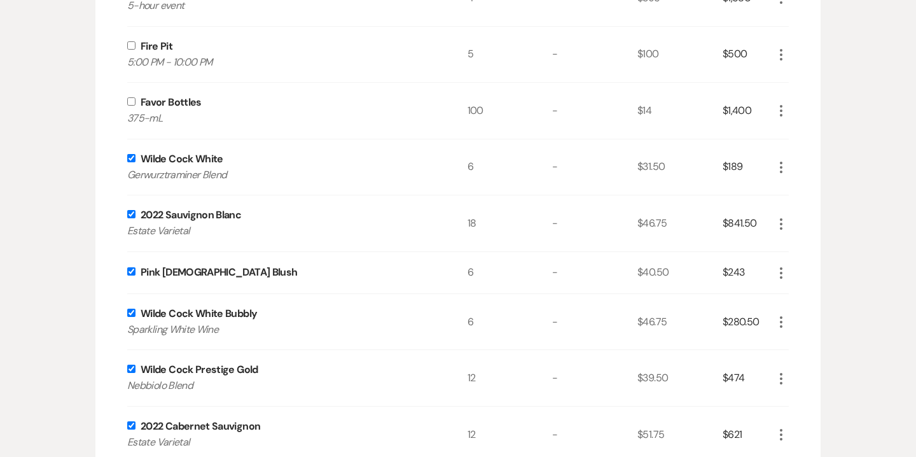
checkbox input "true"
click at [132, 44] on input "checkbox" at bounding box center [131, 45] width 8 height 8
checkbox input "true"
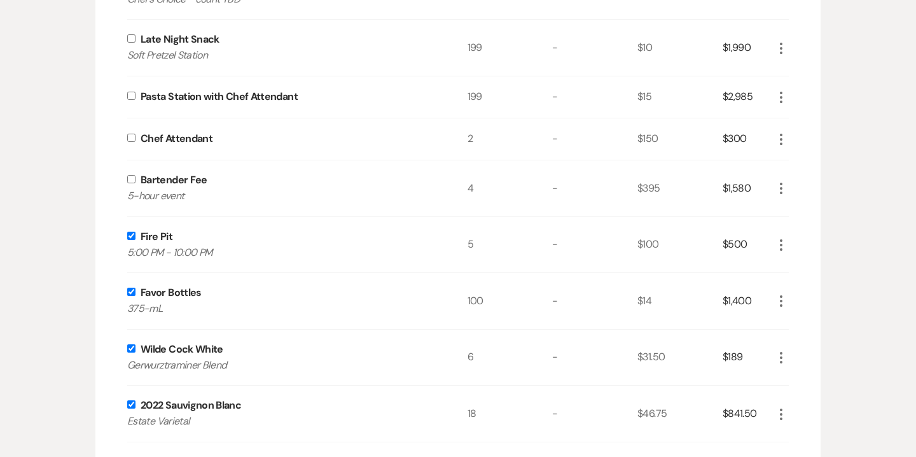
scroll to position [1372, 0]
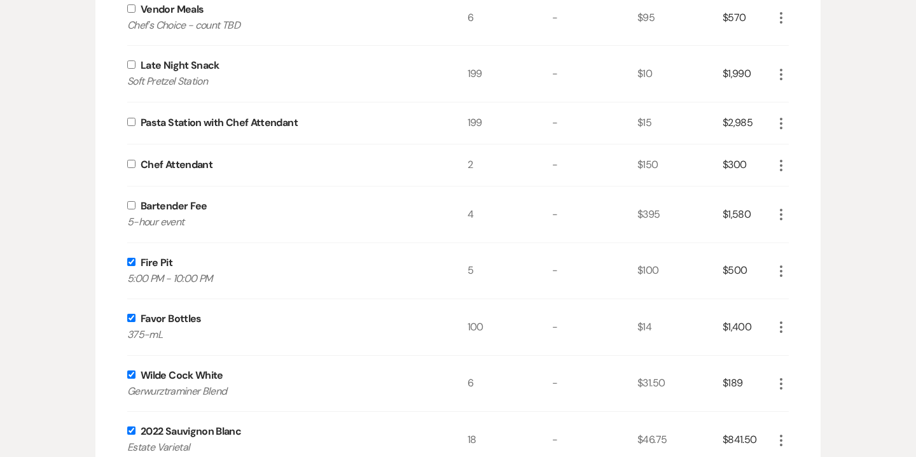
click at [129, 204] on input "checkbox" at bounding box center [131, 205] width 8 height 8
checkbox input "true"
click at [130, 162] on input "checkbox" at bounding box center [131, 164] width 8 height 8
checkbox input "true"
click at [130, 120] on input "checkbox" at bounding box center [131, 122] width 8 height 8
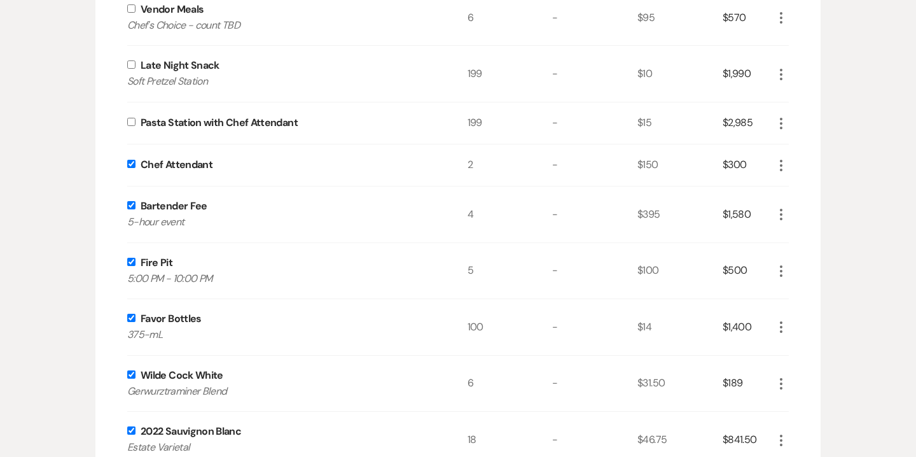
checkbox input "true"
click at [132, 69] on div "Late Night Snack Soft Pretzel Station" at bounding box center [297, 74] width 340 height 56
click at [132, 64] on input "checkbox" at bounding box center [131, 64] width 8 height 8
checkbox input "true"
click at [132, 7] on input "checkbox" at bounding box center [131, 8] width 8 height 8
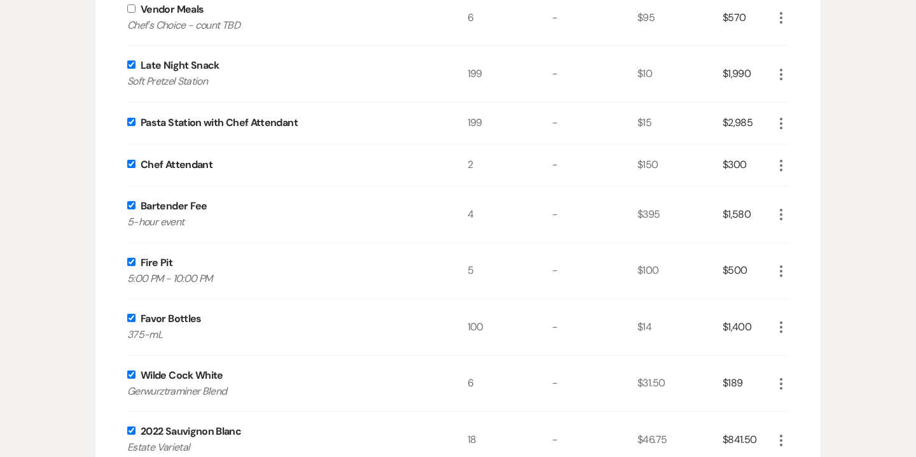
checkbox input "true"
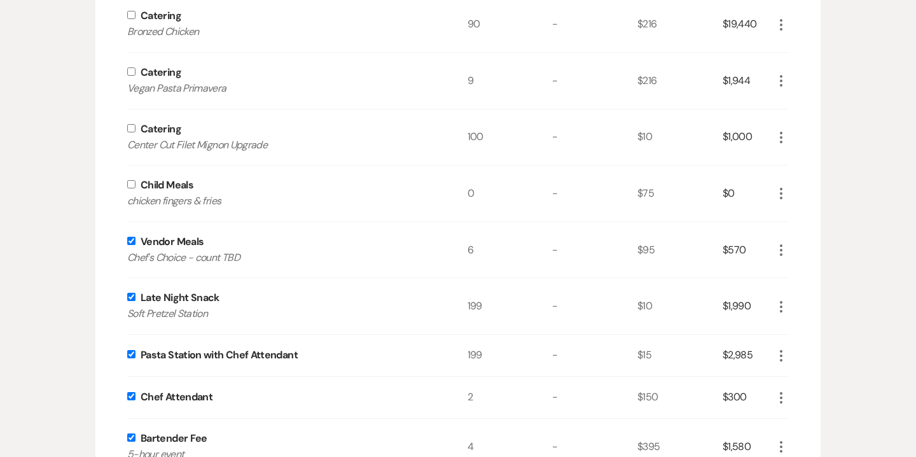
scroll to position [1140, 0]
click at [131, 183] on input "checkbox" at bounding box center [131, 185] width 8 height 8
checkbox input "true"
click at [130, 130] on input "checkbox" at bounding box center [131, 129] width 8 height 8
checkbox input "true"
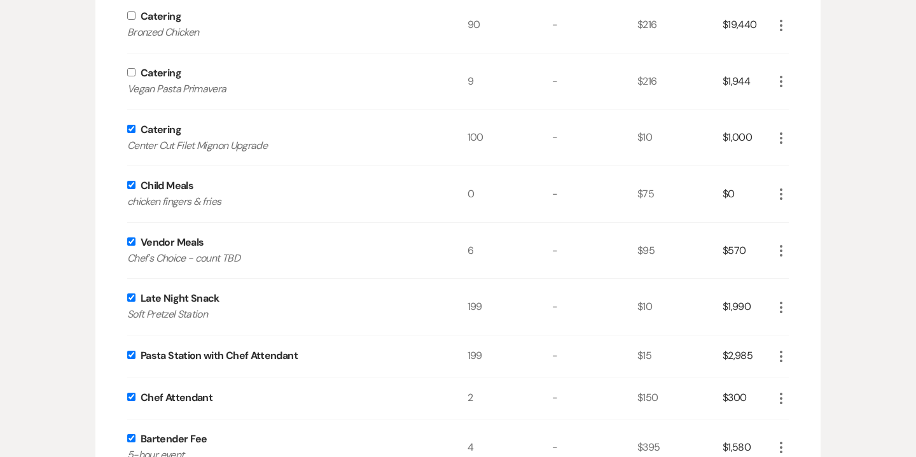
click at [133, 70] on input "checkbox" at bounding box center [131, 72] width 8 height 8
checkbox input "true"
click at [129, 15] on input "checkbox" at bounding box center [131, 15] width 8 height 8
checkbox input "true"
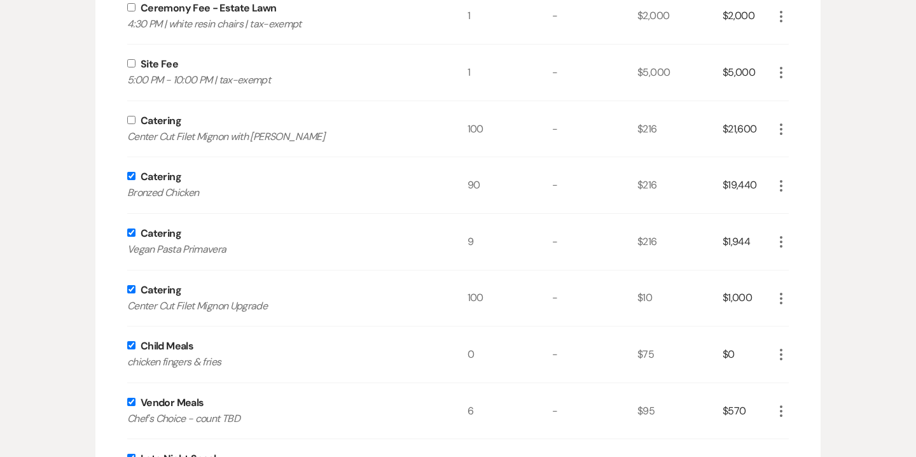
scroll to position [963, 0]
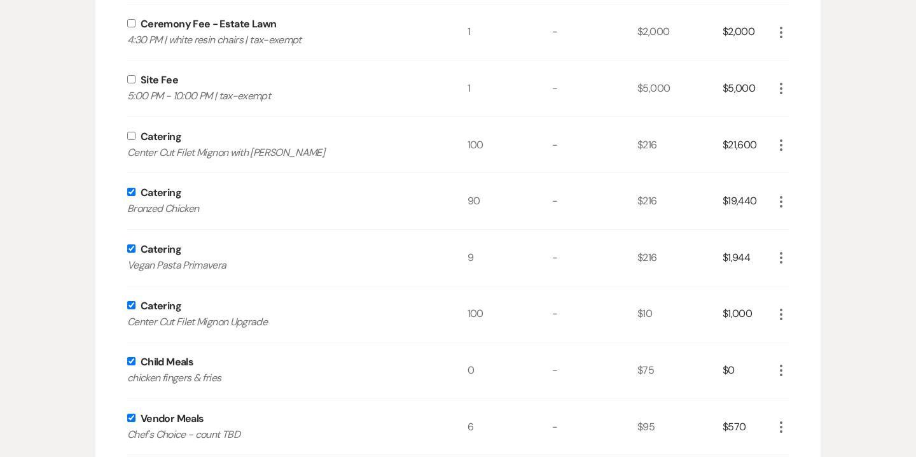
click at [133, 136] on input "checkbox" at bounding box center [131, 136] width 8 height 8
checkbox input "true"
click at [130, 82] on input "checkbox" at bounding box center [131, 79] width 8 height 8
checkbox input "true"
click at [132, 23] on input "checkbox" at bounding box center [131, 23] width 8 height 8
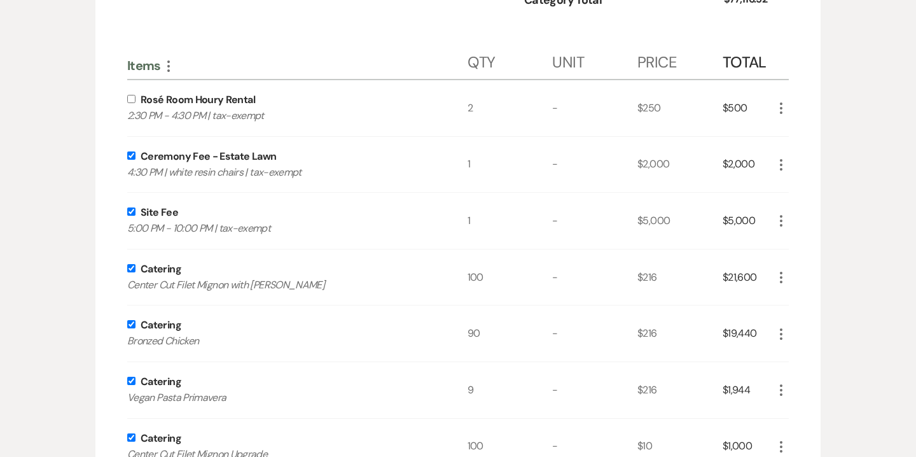
scroll to position [815, 0]
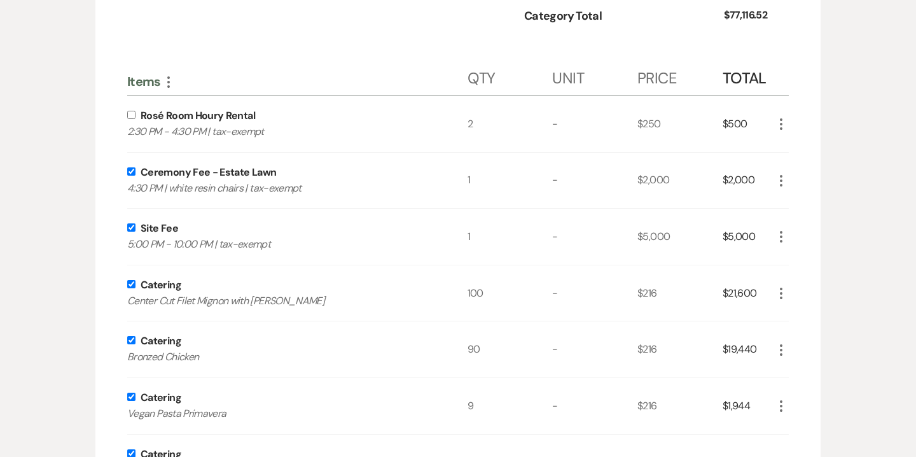
click at [129, 171] on input "checkbox" at bounding box center [131, 171] width 8 height 8
checkbox input "false"
click at [132, 226] on input "checkbox" at bounding box center [131, 227] width 8 height 8
checkbox input "false"
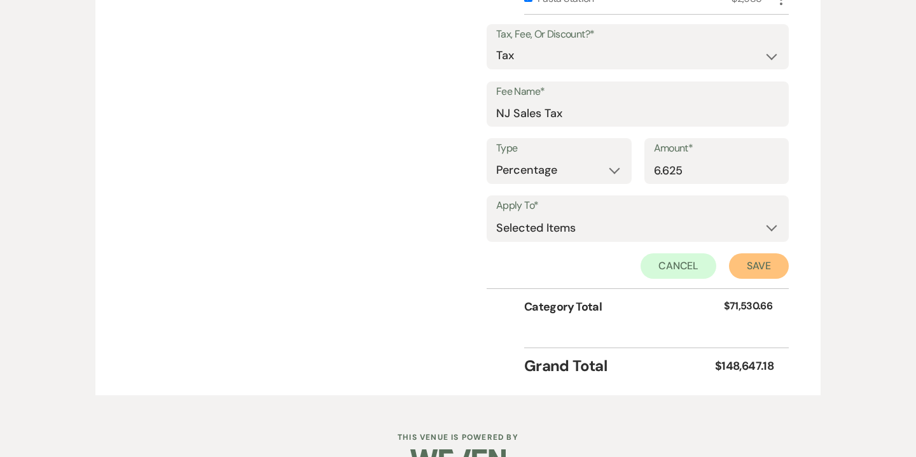
click at [761, 261] on button "Save" at bounding box center [759, 265] width 60 height 25
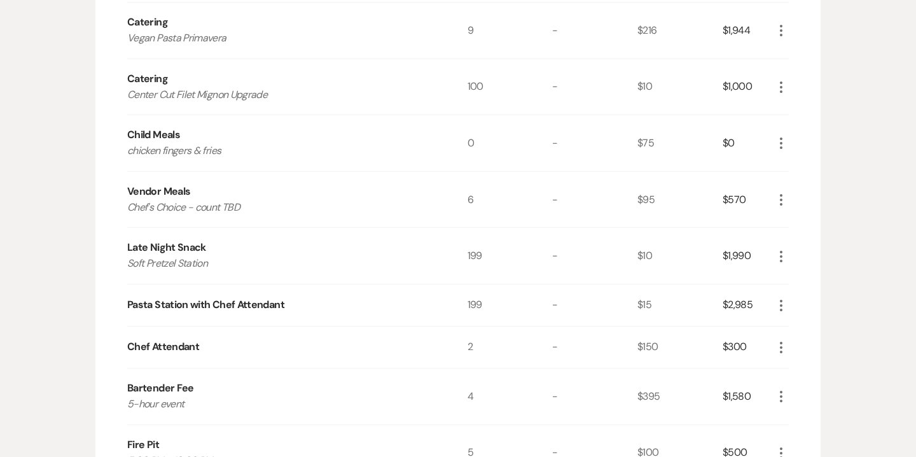
scroll to position [1190, 0]
click at [783, 136] on icon "More" at bounding box center [781, 143] width 15 height 15
click at [811, 186] on button "X Delete" at bounding box center [808, 189] width 69 height 20
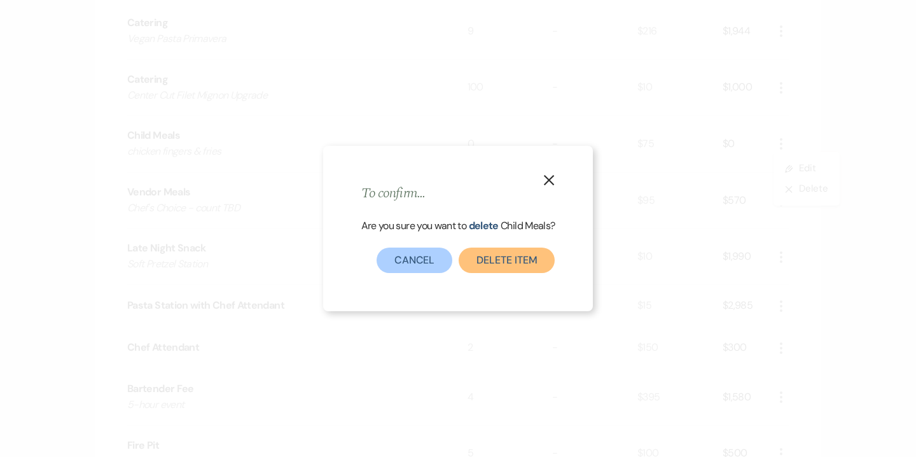
click at [498, 272] on button "Delete Item" at bounding box center [507, 259] width 96 height 25
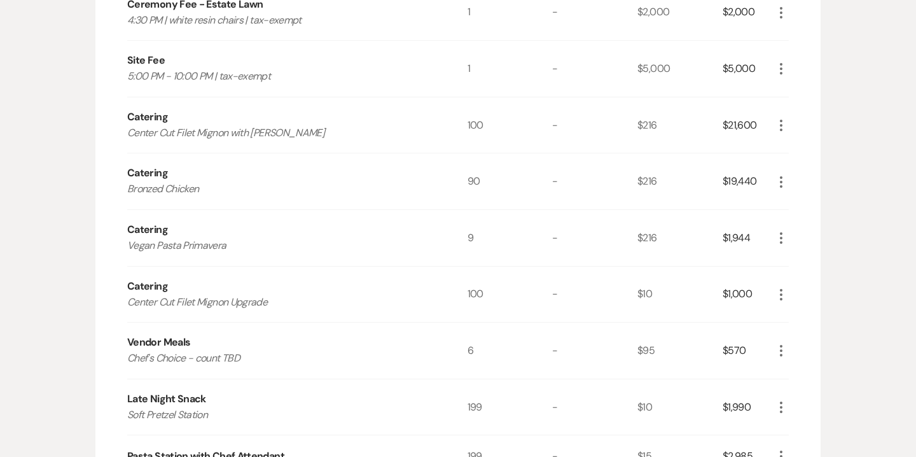
scroll to position [984, 0]
click at [781, 122] on use "button" at bounding box center [781, 124] width 3 height 11
click at [802, 144] on button "Pencil Edit" at bounding box center [807, 149] width 66 height 20
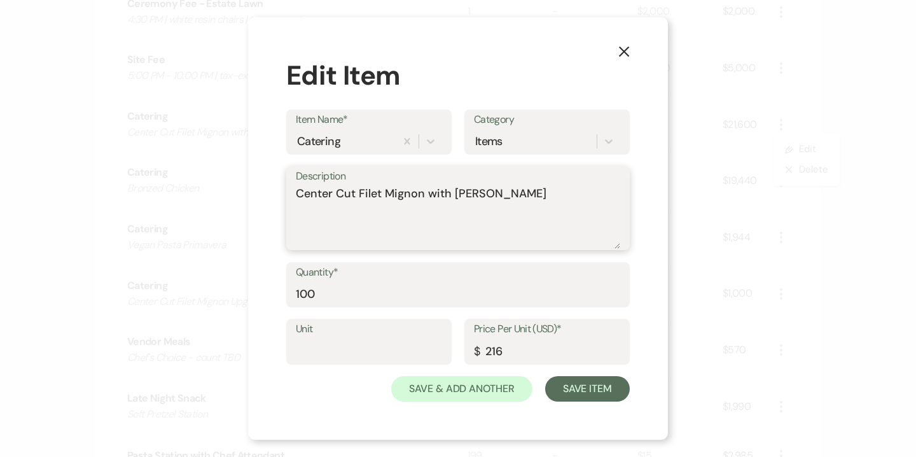
click at [564, 193] on textarea "Center Cut Filet Mignon with [PERSON_NAME]" at bounding box center [458, 217] width 324 height 64
click at [302, 209] on textarea "Center Cut Filet Mignon with [PERSON_NAME] *count TBD" at bounding box center [458, 217] width 324 height 64
type textarea "Center Cut Filet Mignon with [PERSON_NAME] *Count TBD"
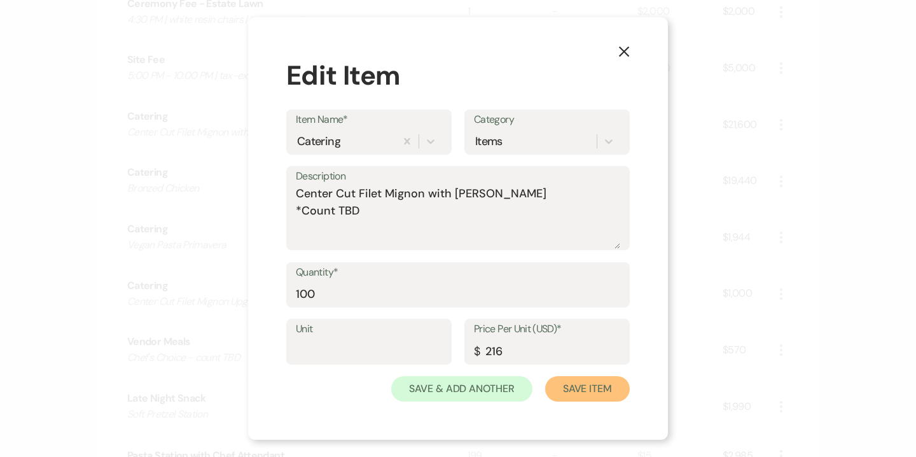
click at [592, 389] on button "Save Item" at bounding box center [587, 388] width 85 height 25
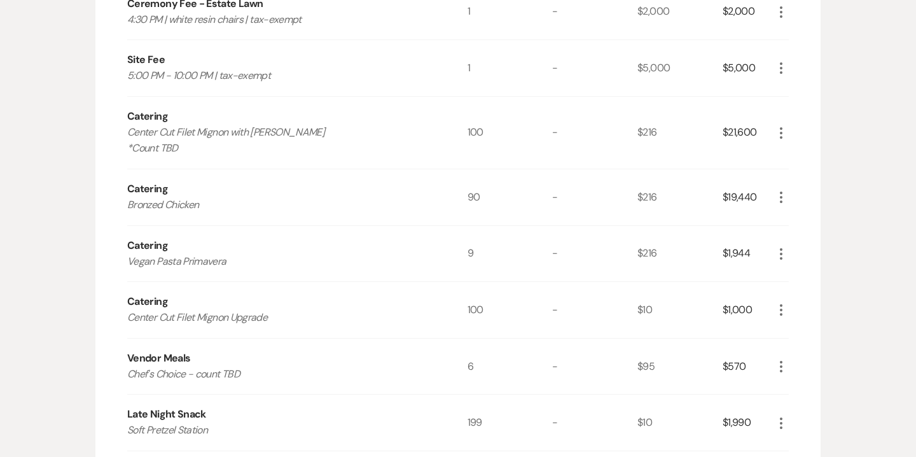
click at [784, 193] on icon "More" at bounding box center [781, 197] width 15 height 15
click at [802, 215] on button "Pencil Edit" at bounding box center [807, 222] width 66 height 20
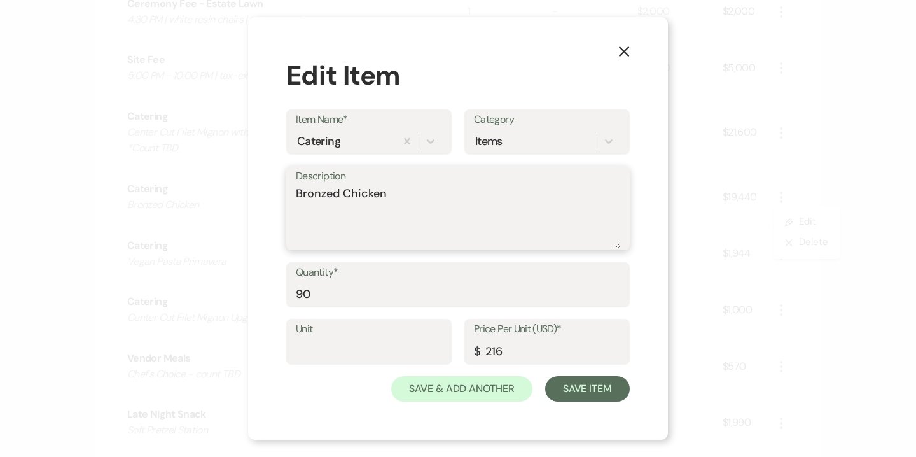
click at [331, 213] on textarea "Bronzed Chicken" at bounding box center [458, 217] width 324 height 64
type textarea "Bronzed Chicken *Count TBD"
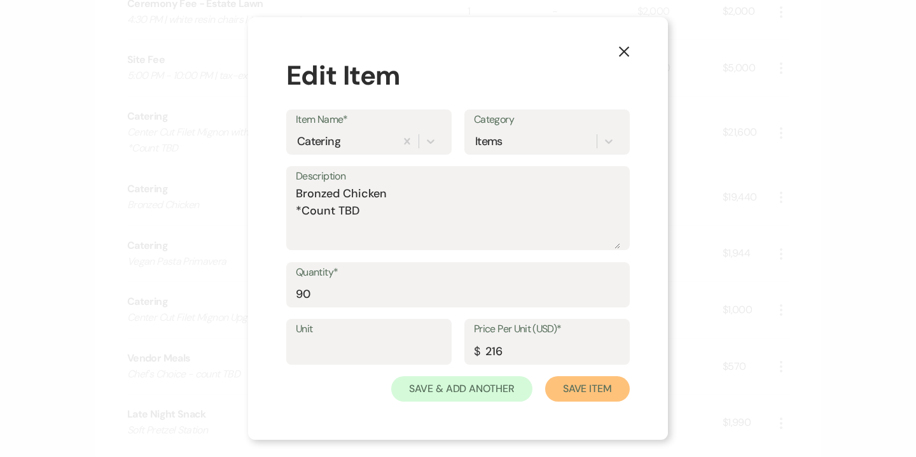
click at [571, 380] on button "Save Item" at bounding box center [587, 388] width 85 height 25
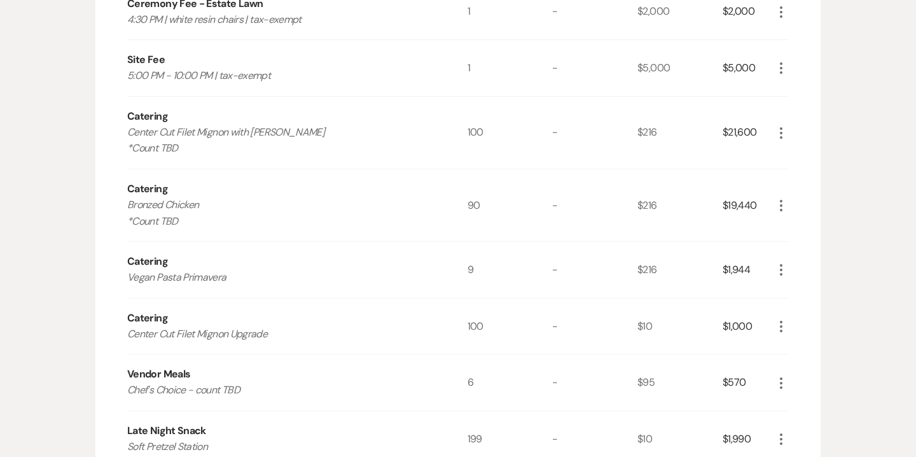
click at [782, 267] on icon "More" at bounding box center [781, 269] width 15 height 15
click at [804, 286] on button "Pencil Edit" at bounding box center [807, 294] width 66 height 20
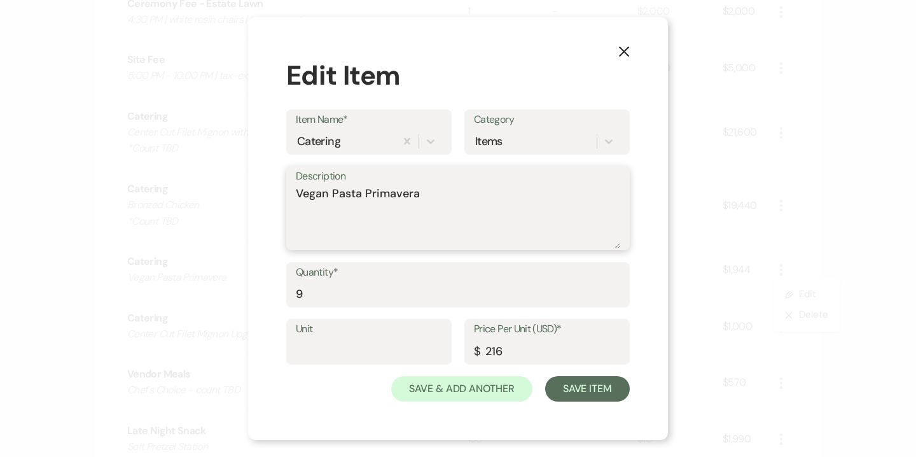
click at [348, 231] on textarea "Vegan Pasta Primavera" at bounding box center [458, 217] width 324 height 64
type textarea "Vegan Pasta Primavera *Count TBD"
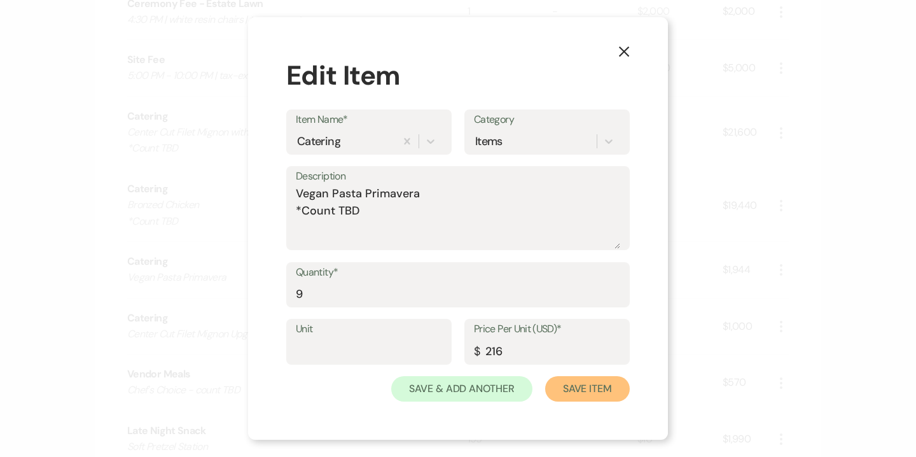
click at [569, 382] on button "Save Item" at bounding box center [587, 388] width 85 height 25
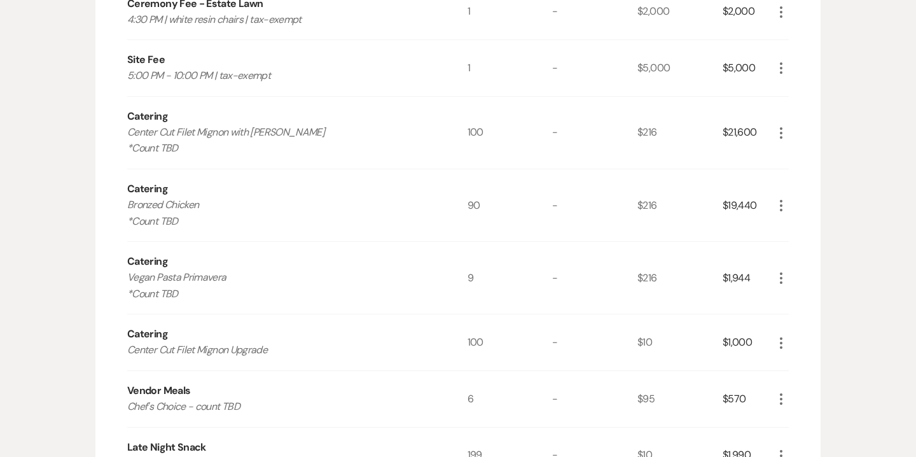
click at [783, 128] on icon "More" at bounding box center [781, 132] width 15 height 15
click at [809, 154] on button "Pencil Edit" at bounding box center [807, 158] width 66 height 20
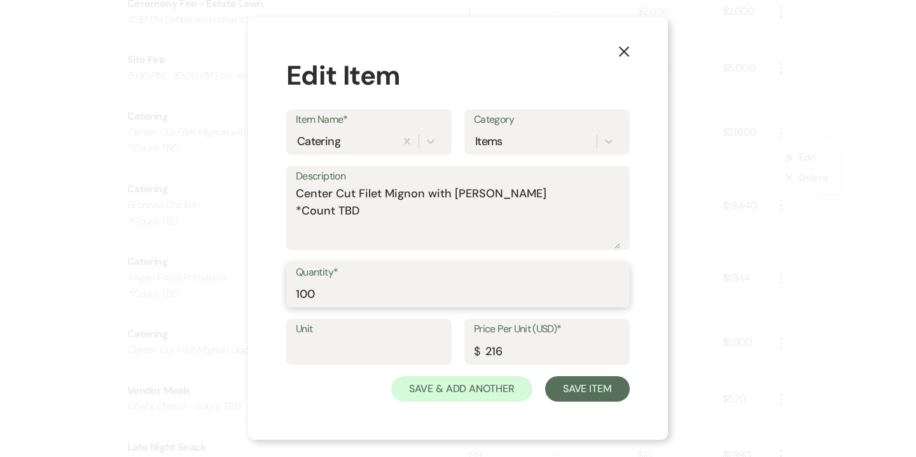
click at [301, 287] on input "100" at bounding box center [458, 293] width 324 height 25
type input "130"
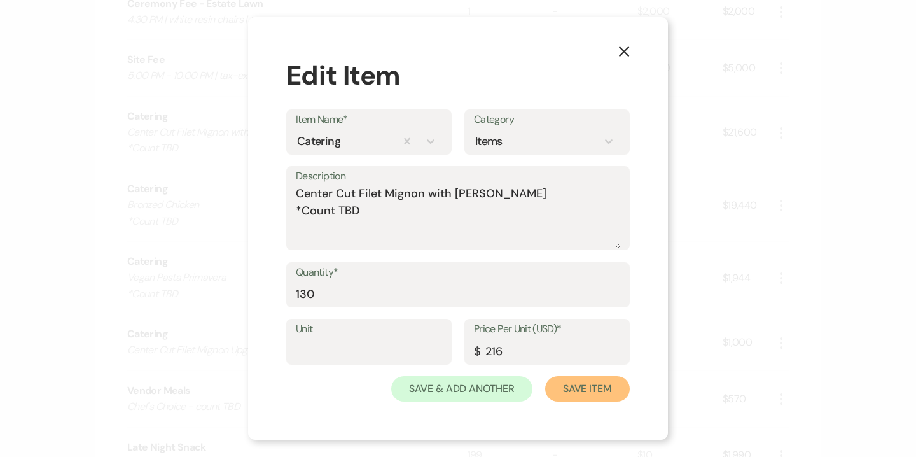
click at [591, 389] on button "Save Item" at bounding box center [587, 388] width 85 height 25
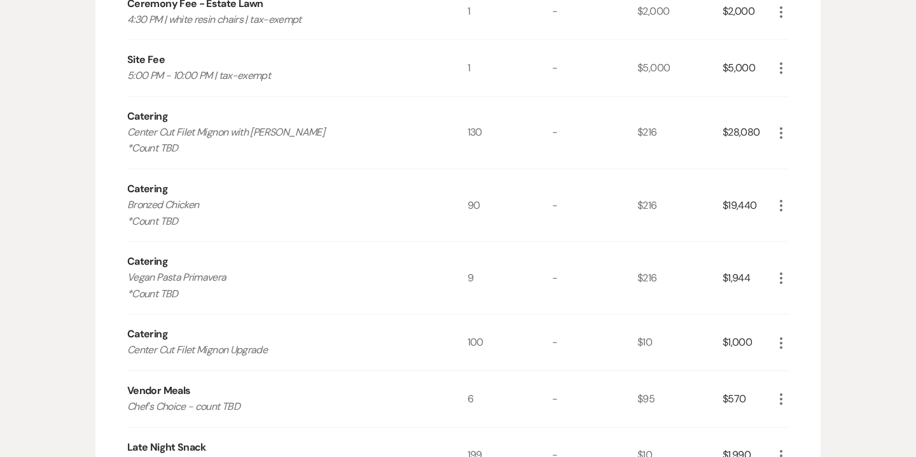
click at [781, 202] on icon "More" at bounding box center [781, 205] width 15 height 15
click at [809, 225] on button "Pencil Edit" at bounding box center [807, 230] width 66 height 20
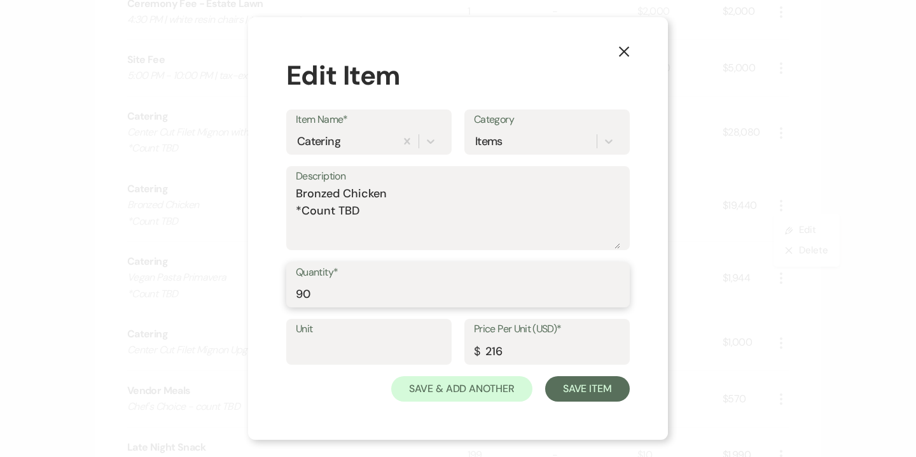
drag, startPoint x: 303, startPoint y: 288, endPoint x: 293, endPoint y: 288, distance: 10.2
click at [293, 288] on div "Quantity* 90" at bounding box center [458, 285] width 344 height 46
type input "50"
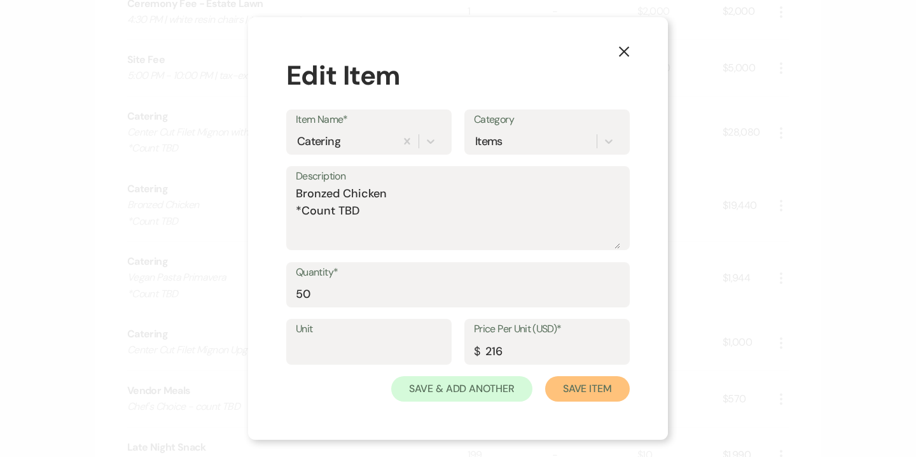
click at [601, 389] on button "Save Item" at bounding box center [587, 388] width 85 height 25
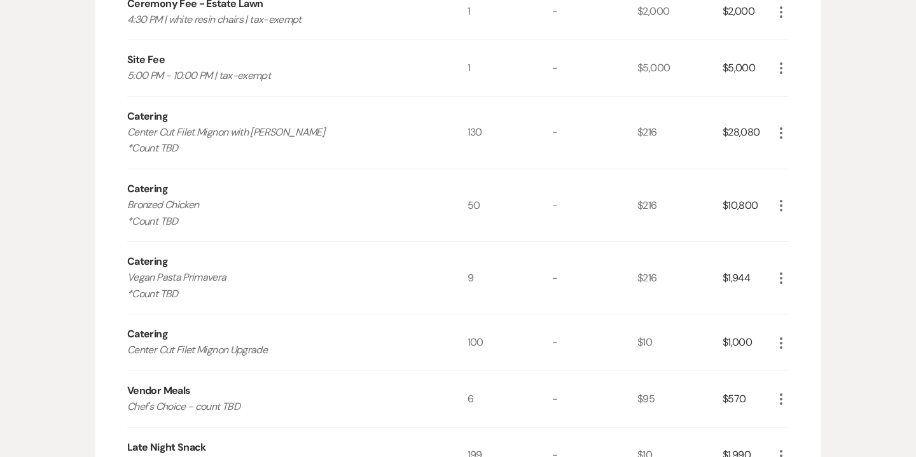
click at [776, 204] on icon "More" at bounding box center [781, 205] width 15 height 15
click at [801, 226] on button "Pencil Edit" at bounding box center [807, 230] width 66 height 20
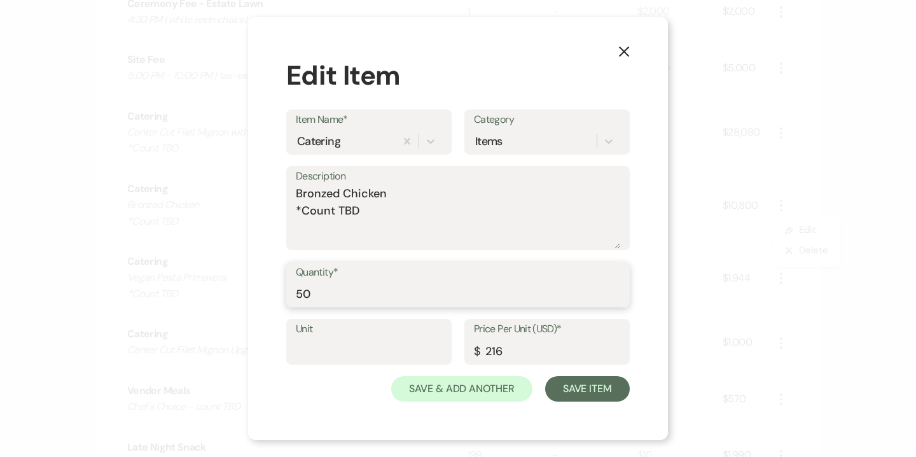
drag, startPoint x: 303, startPoint y: 289, endPoint x: 295, endPoint y: 289, distance: 8.3
click at [296, 289] on input "50" at bounding box center [458, 293] width 324 height 25
type input "60"
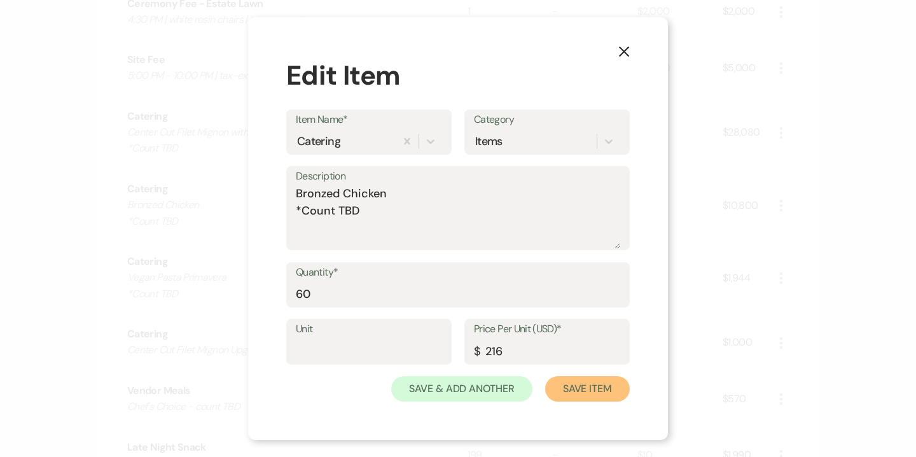
click at [610, 386] on button "Save Item" at bounding box center [587, 388] width 85 height 25
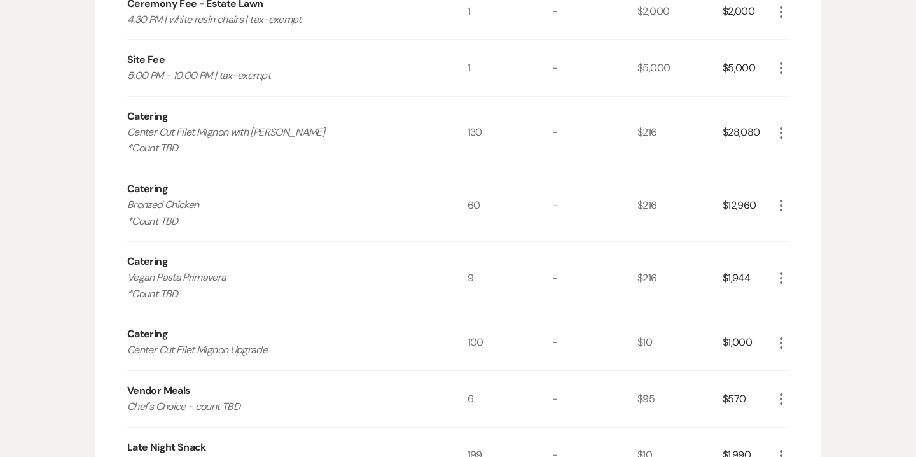
click at [783, 274] on icon "More" at bounding box center [781, 277] width 15 height 15
click at [898, 242] on div "Messages Tasks Payments Vendors Rental Overview Timeline Docs & Files Contacts …" at bounding box center [458, 392] width 916 height 2297
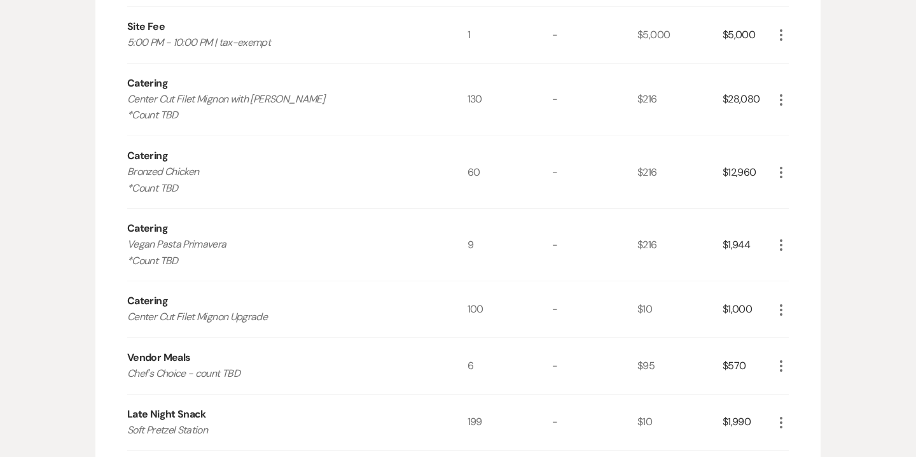
scroll to position [1029, 0]
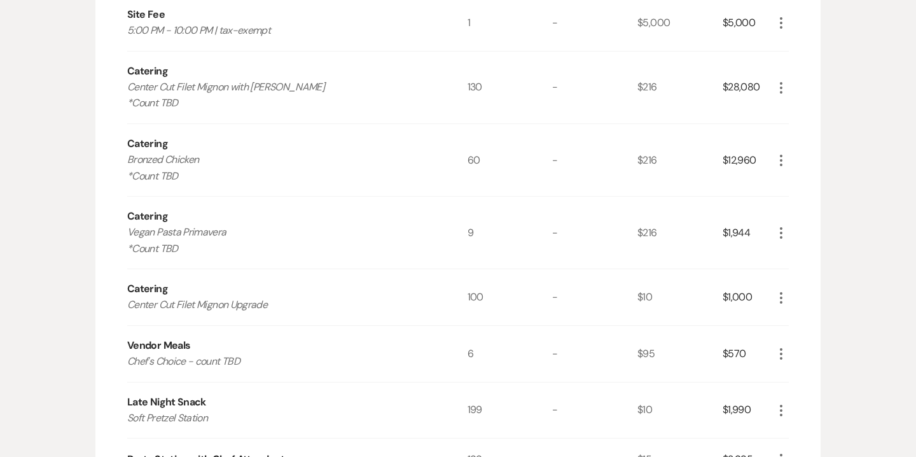
click at [778, 297] on icon "More" at bounding box center [781, 297] width 15 height 15
click at [807, 316] on button "Pencil Edit" at bounding box center [807, 322] width 66 height 20
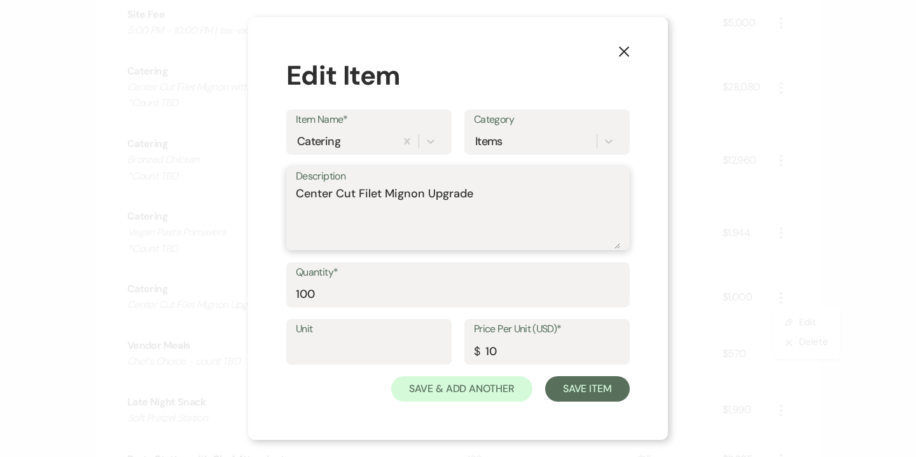
click at [491, 195] on textarea "Center Cut Filet Mignon Upgrade" at bounding box center [458, 217] width 324 height 64
type textarea "Center Cut Filet Mignon Upgrade *Count TBD"
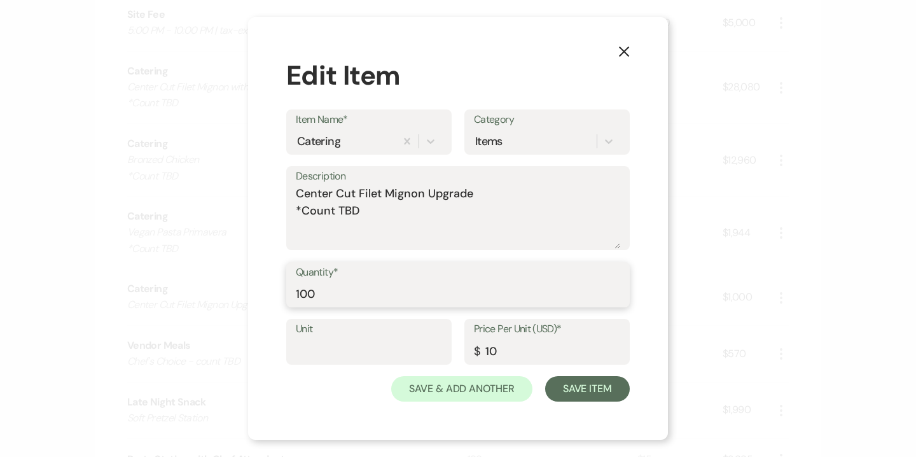
click at [307, 293] on input "100" at bounding box center [458, 293] width 324 height 25
type input "130"
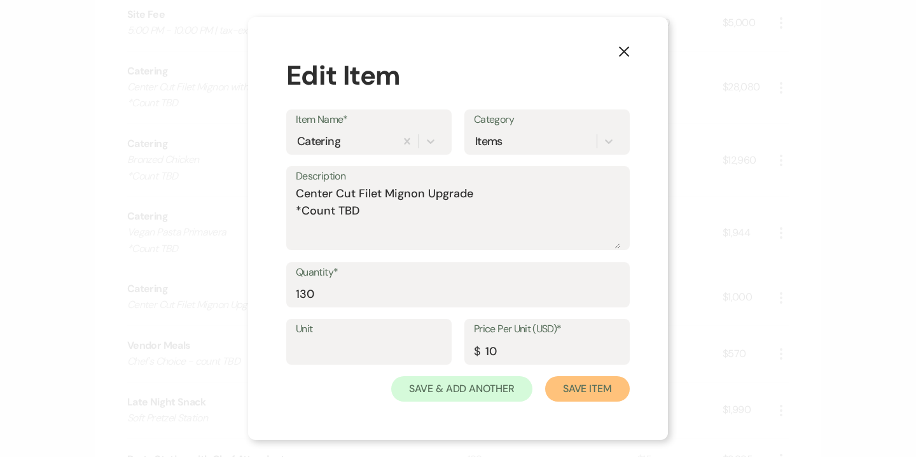
click at [605, 387] on button "Save Item" at bounding box center [587, 388] width 85 height 25
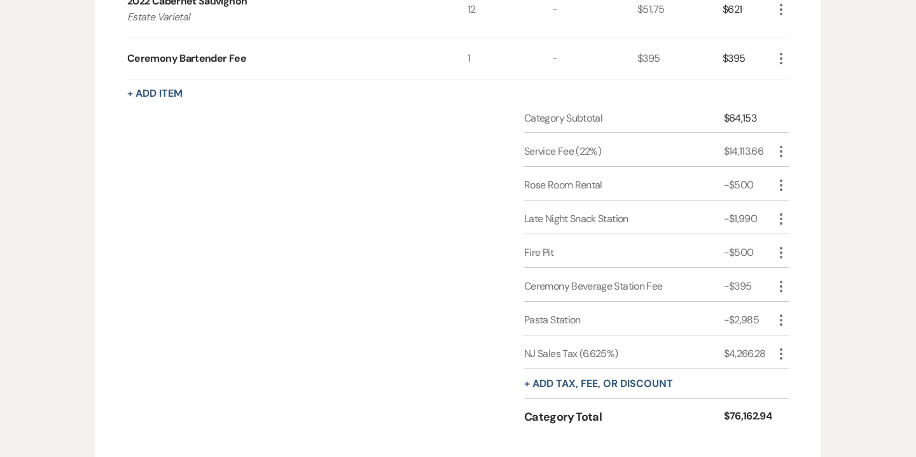
scroll to position [2025, 0]
